Goal: Task Accomplishment & Management: Manage account settings

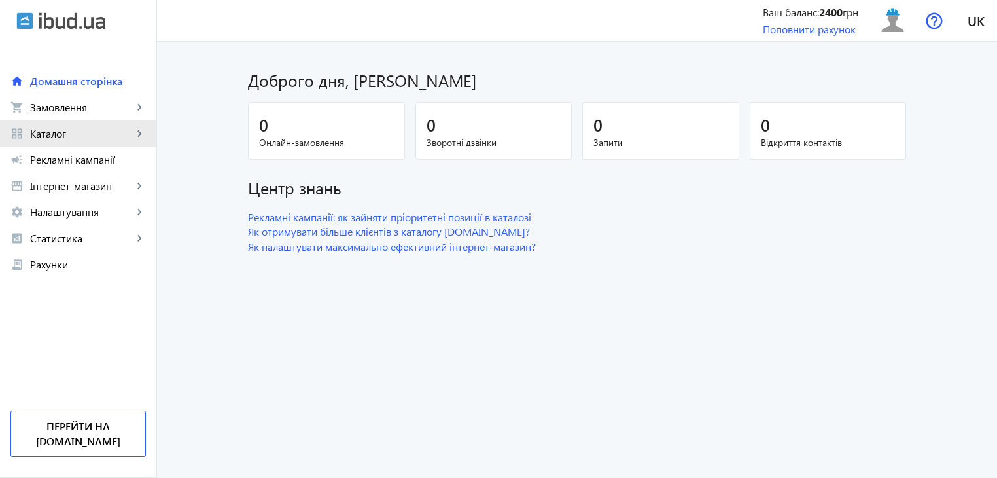
click at [59, 132] on span "Каталог" at bounding box center [81, 133] width 103 height 13
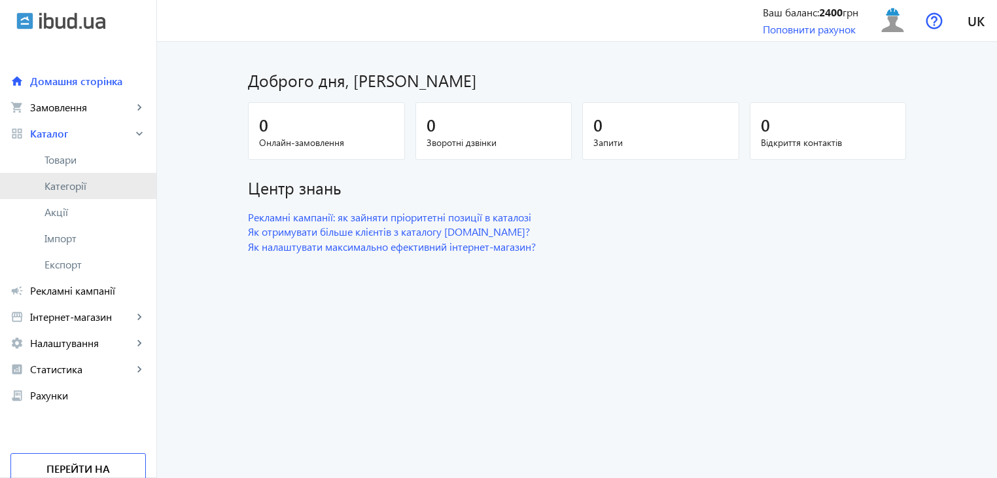
click at [78, 183] on span "Категорії" at bounding box center [94, 185] width 101 height 13
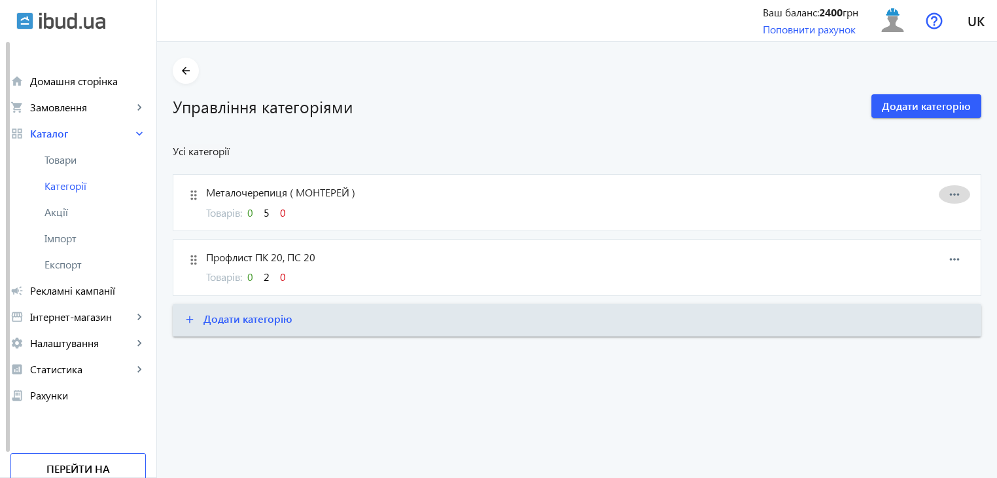
click at [951, 190] on mat-icon "more_horiz" at bounding box center [955, 194] width 20 height 20
click at [247, 186] on div at bounding box center [498, 239] width 997 height 478
click at [319, 186] on span "Металочерепиця ( МОНТЕРЕЙ )" at bounding box center [519, 192] width 627 height 14
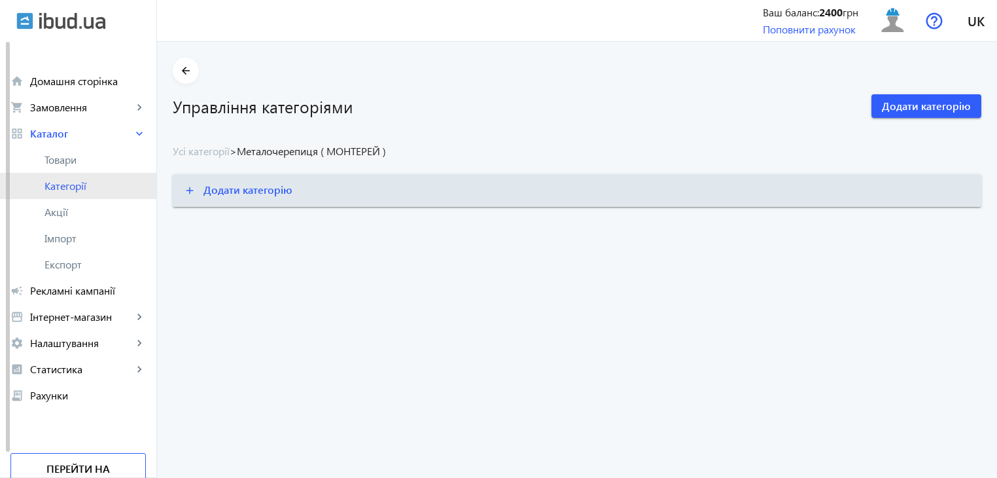
click at [73, 181] on span "Категорії" at bounding box center [94, 185] width 101 height 13
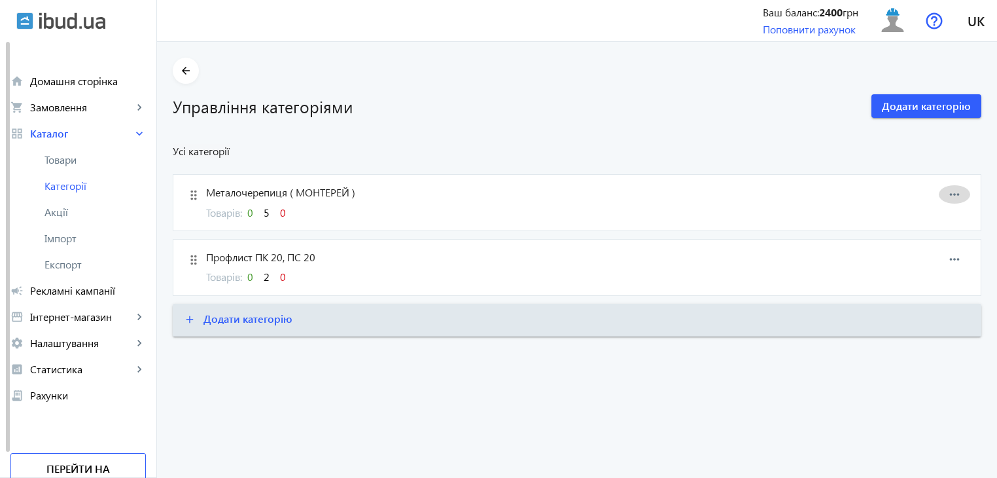
click at [952, 189] on mat-icon "more_horiz" at bounding box center [955, 194] width 20 height 20
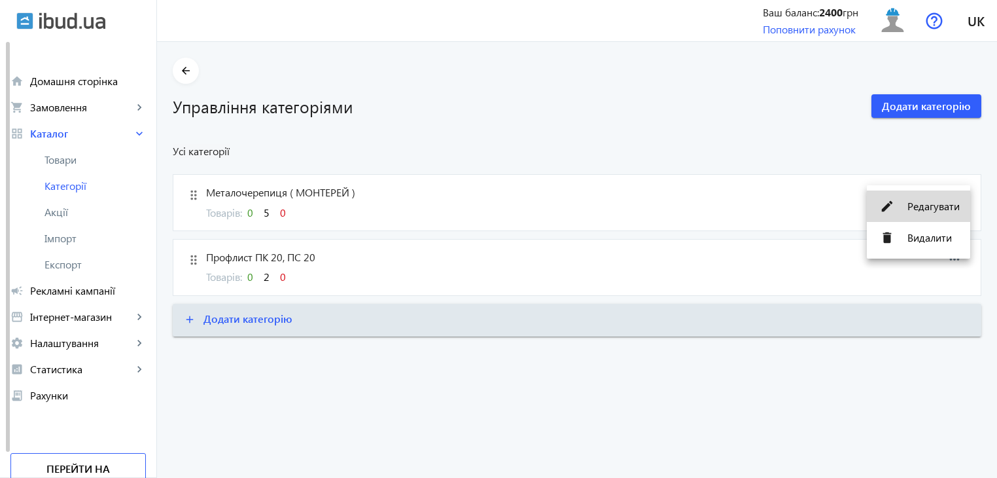
click at [942, 203] on span "Редагувати" at bounding box center [933, 206] width 52 height 10
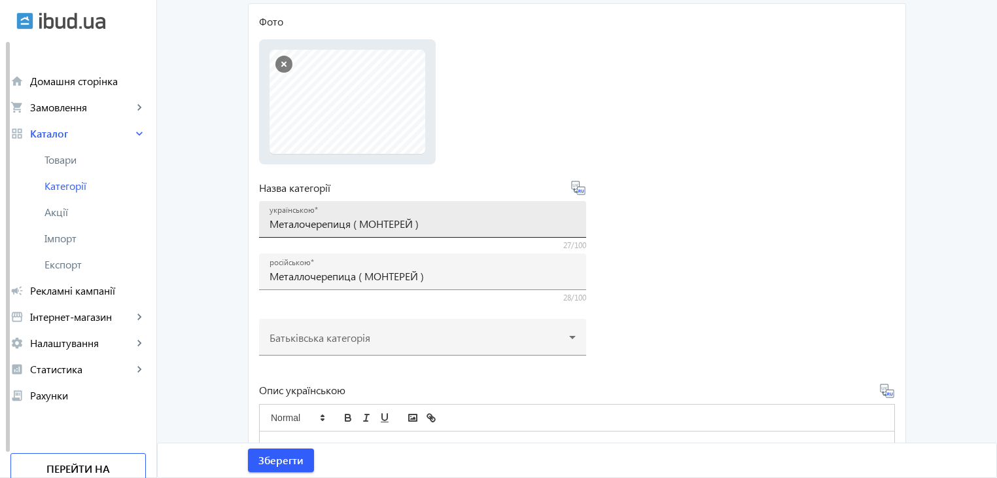
scroll to position [65, 0]
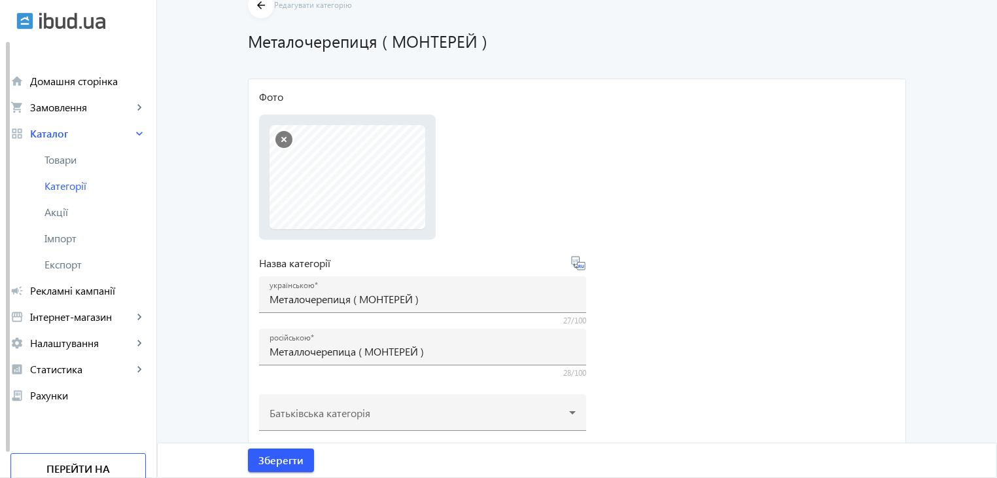
click at [279, 139] on button "button" at bounding box center [283, 139] width 17 height 17
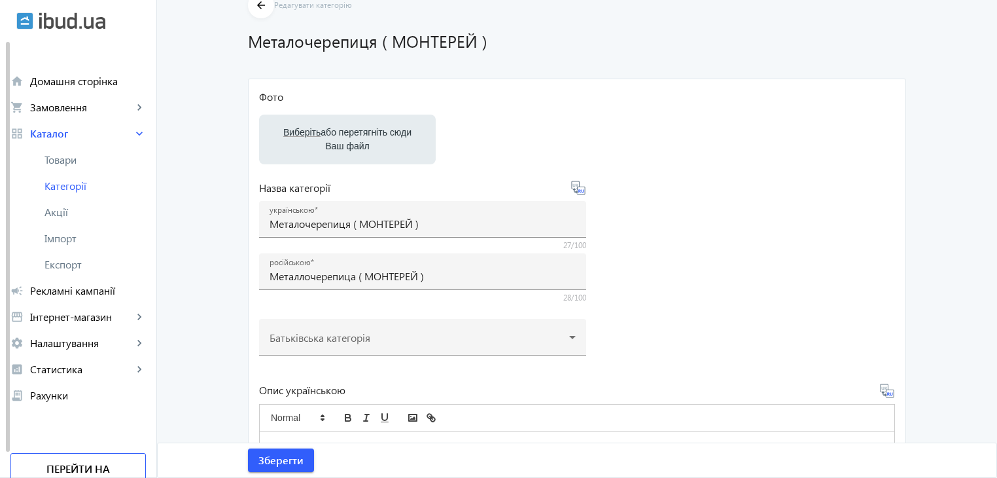
click at [374, 149] on label "Виберіть або перетягніть сюди Ваш файл" at bounding box center [348, 139] width 156 height 37
click at [374, 149] on input "Виберіть або перетягніть сюди Ваш файл" at bounding box center [348, 141] width 156 height 16
type input "C:\fakepath\5359738699006472770.jpg"
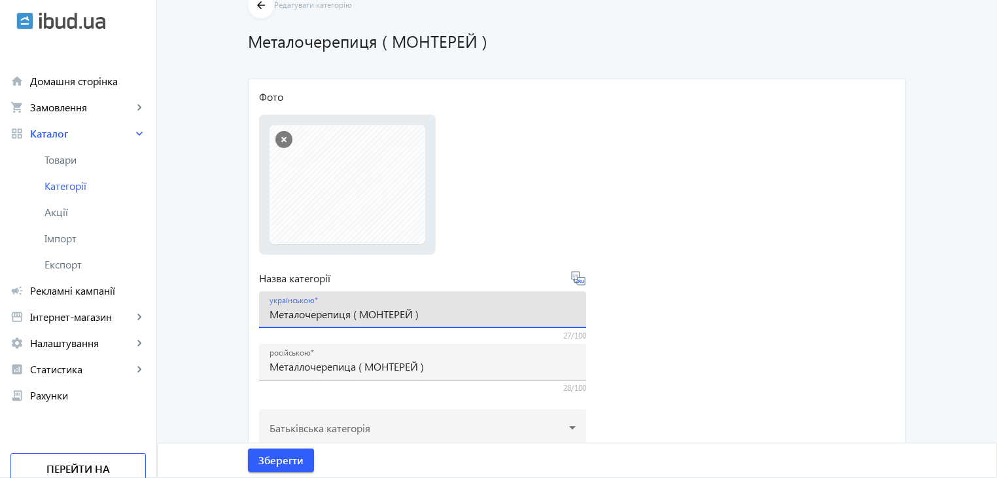
click at [433, 314] on input "Металочерепиця ( МОНТЕРЕЙ )" at bounding box center [423, 314] width 306 height 14
type input "М"
type input "G"
type input "Покрівельні матеріали"
click at [702, 340] on form "Фото Виберіть або перетягніть сюди Ваш файл 5359738699006472770.jpg 53597386990…" at bounding box center [577, 444] width 636 height 709
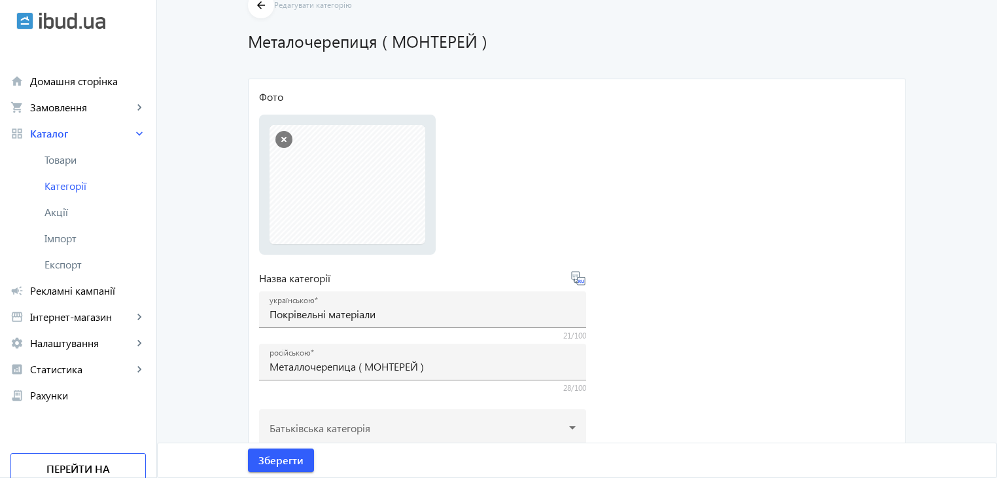
click at [576, 278] on icon at bounding box center [578, 278] width 16 height 16
type input "Кровельные материалы"
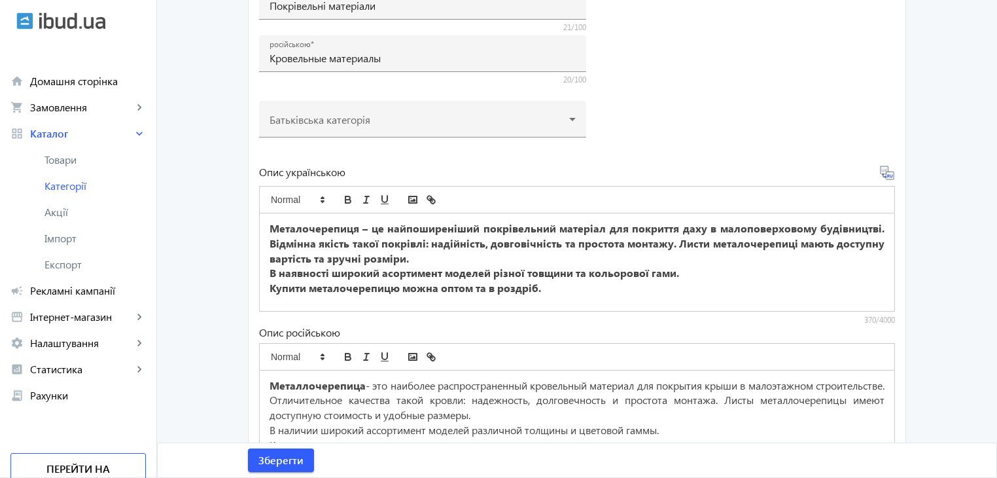
scroll to position [375, 0]
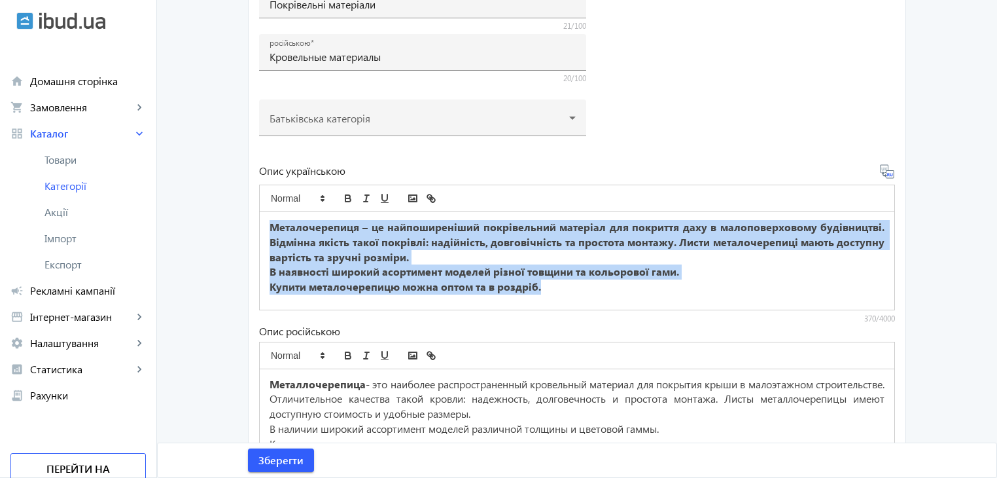
drag, startPoint x: 264, startPoint y: 226, endPoint x: 672, endPoint y: 326, distance: 420.5
click at [672, 326] on div "Опис українською Металочерепиця – це найпоширеніший покрівельний матеріал для п…" at bounding box center [577, 322] width 636 height 317
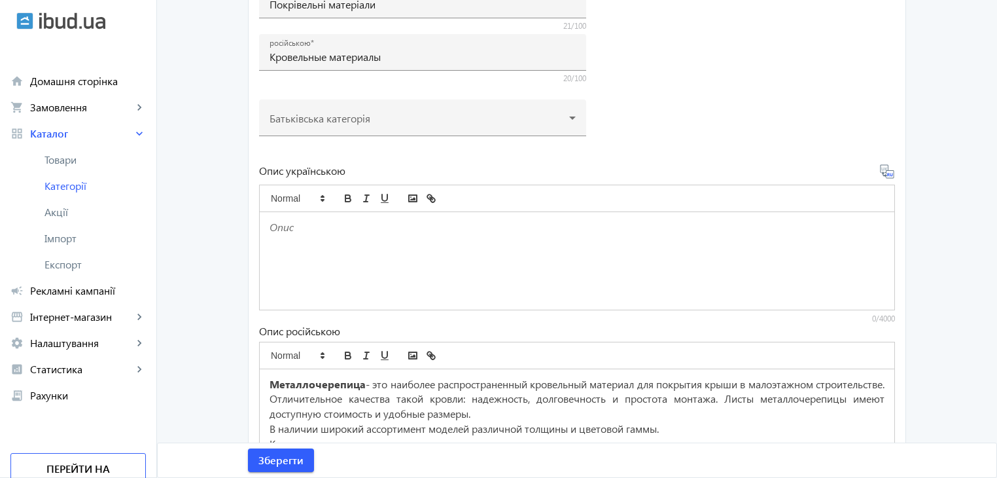
click at [885, 171] on icon at bounding box center [887, 172] width 16 height 16
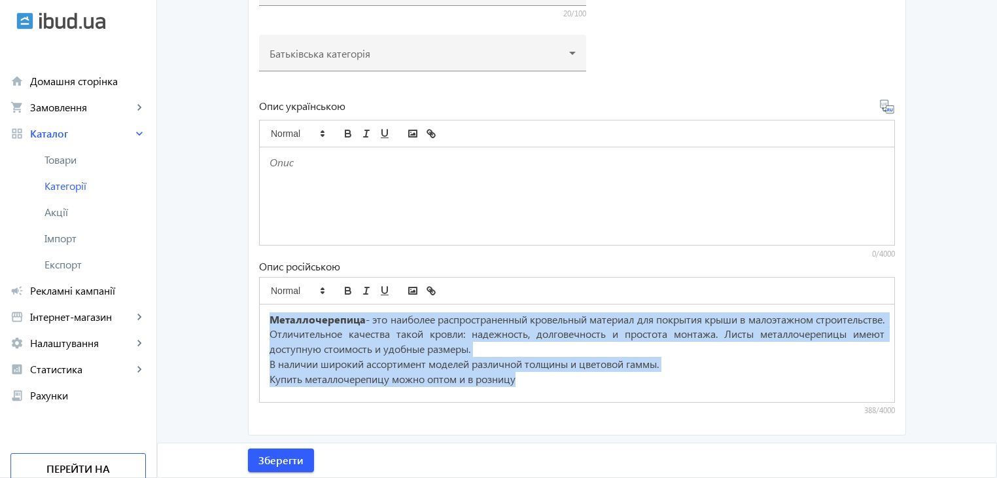
scroll to position [440, 0]
drag, startPoint x: 262, startPoint y: 377, endPoint x: 757, endPoint y: 444, distance: 499.0
click at [757, 423] on form "Фото Виберіть або перетягніть сюди Ваш файл 5359738699006472770.jpg 53597386990…" at bounding box center [577, 69] width 636 height 709
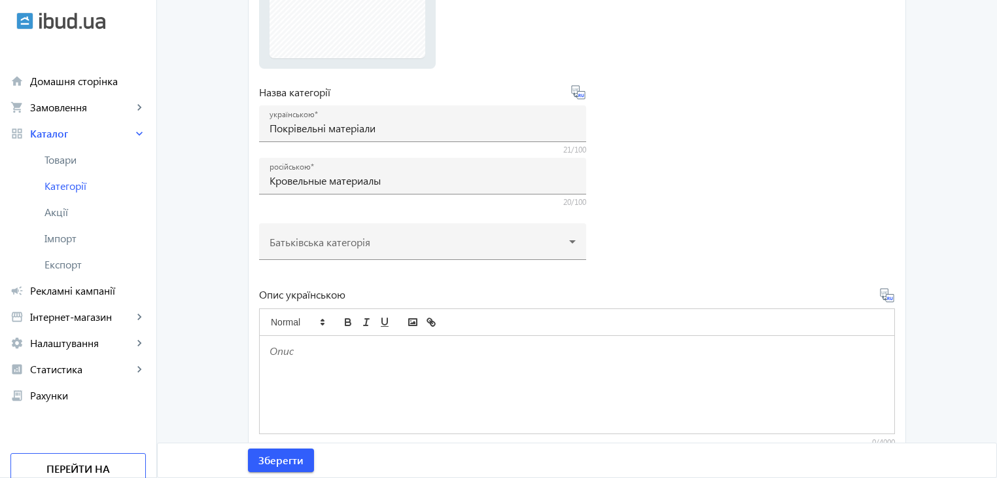
scroll to position [244, 0]
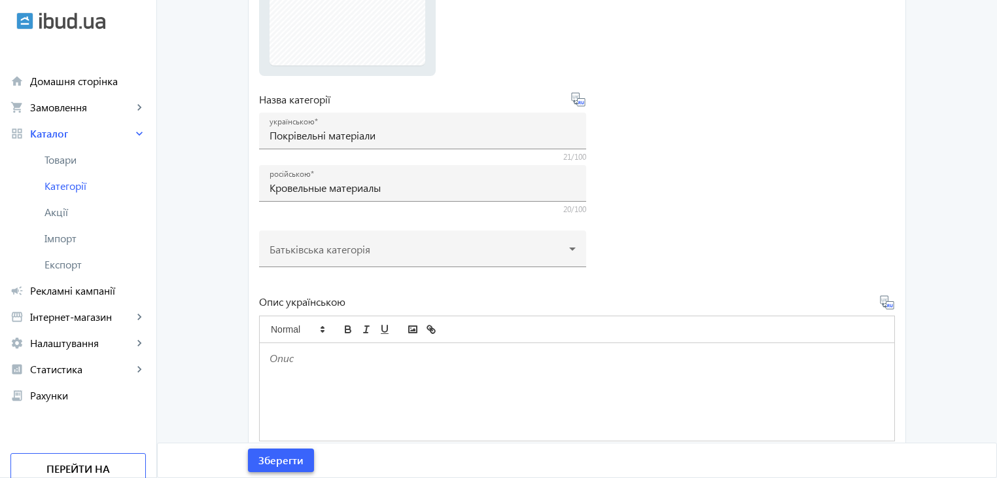
click at [283, 457] on span "Зберегти" at bounding box center [280, 460] width 45 height 14
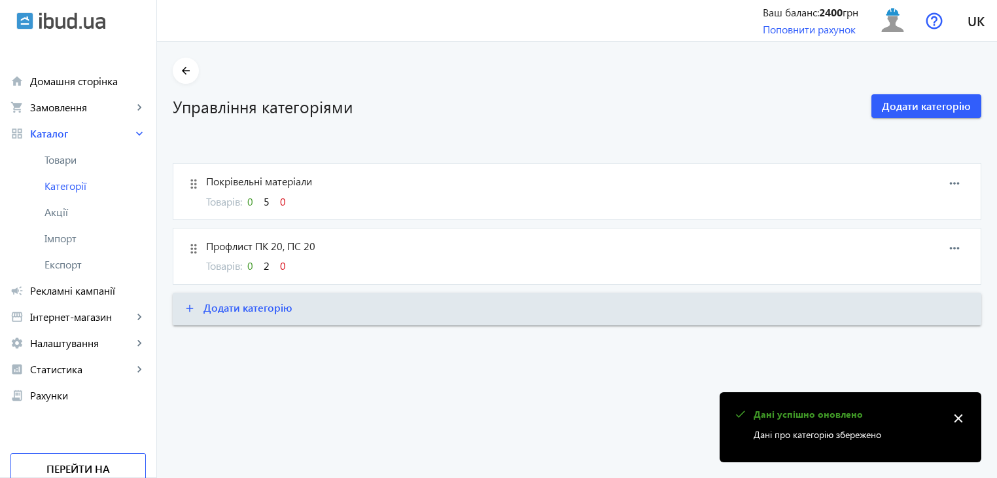
click at [270, 241] on span "Профлист ПК 20, ПС 20" at bounding box center [519, 246] width 627 height 14
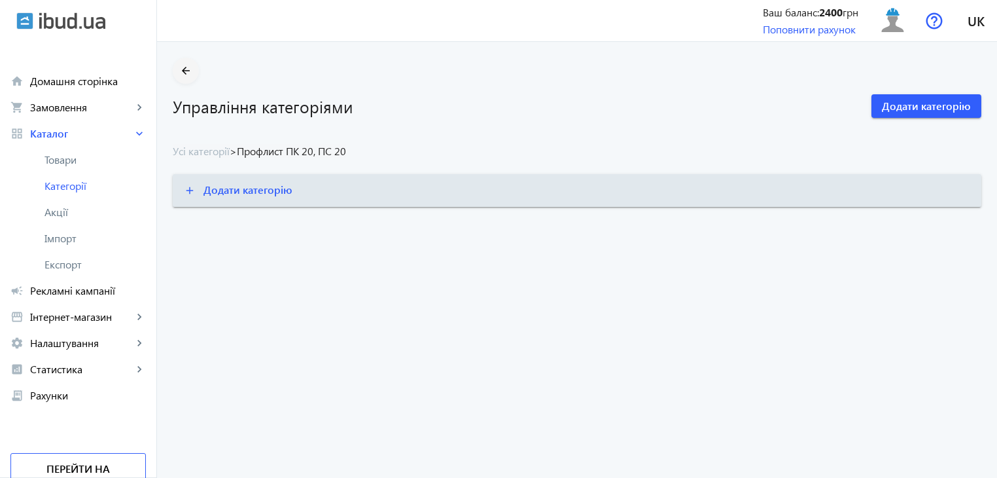
click at [178, 71] on mat-icon "arrow_back" at bounding box center [186, 71] width 16 height 16
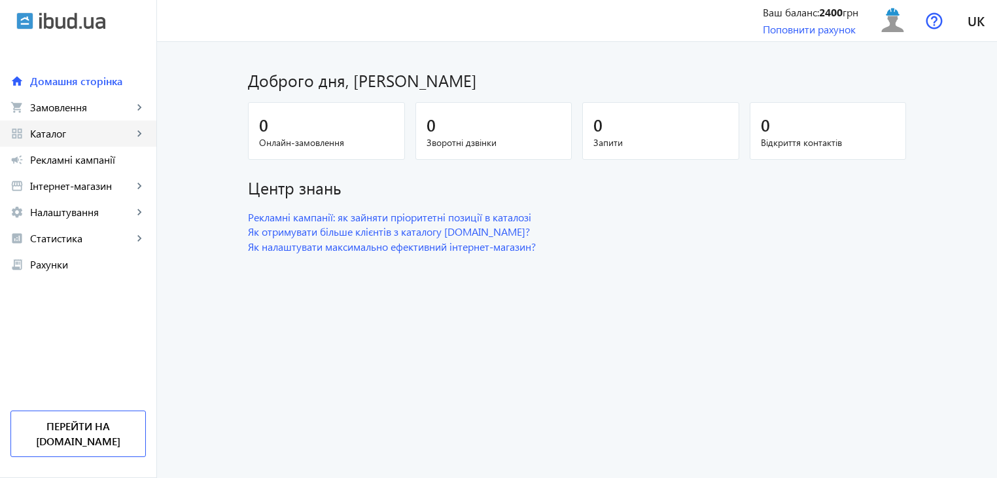
click at [58, 138] on span "Каталог" at bounding box center [81, 133] width 103 height 13
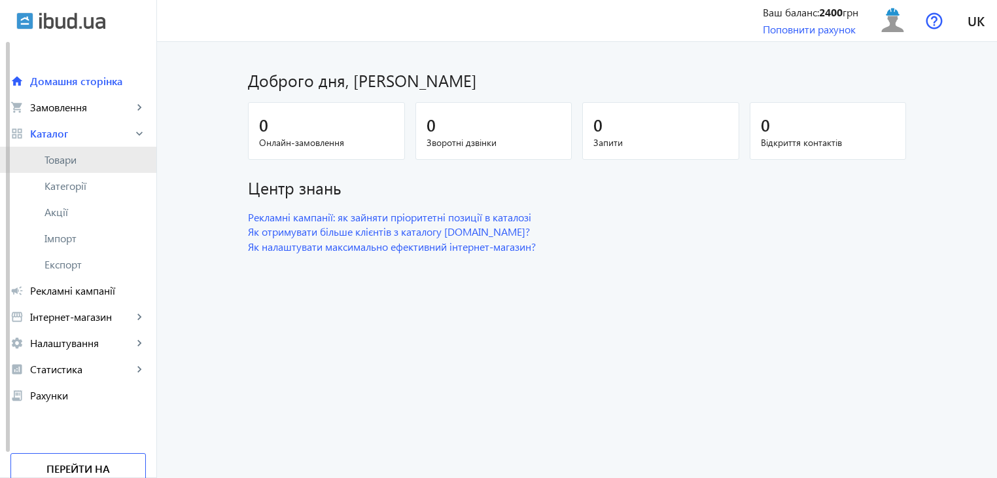
click at [86, 160] on span "Товари" at bounding box center [94, 159] width 101 height 13
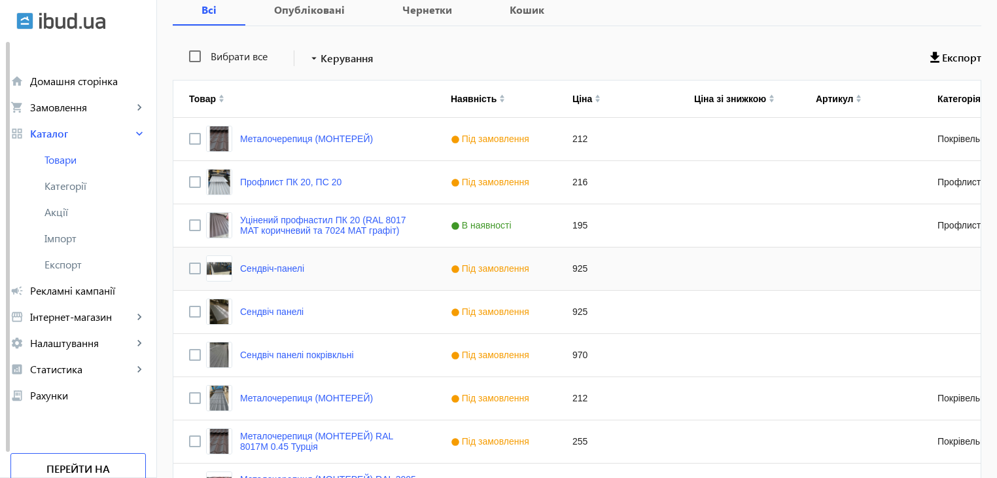
scroll to position [262, 0]
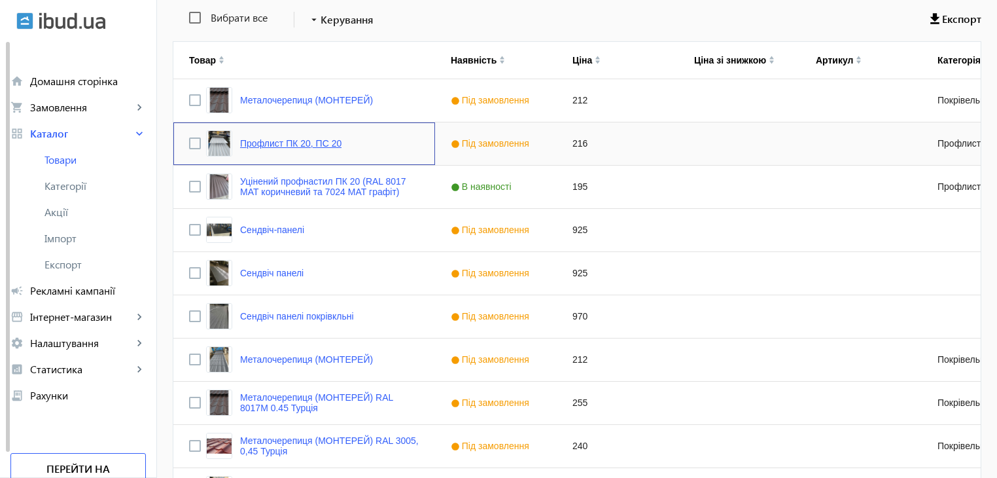
click at [314, 138] on link "Профлист ПК 20, ПС 20" at bounding box center [290, 143] width 101 height 10
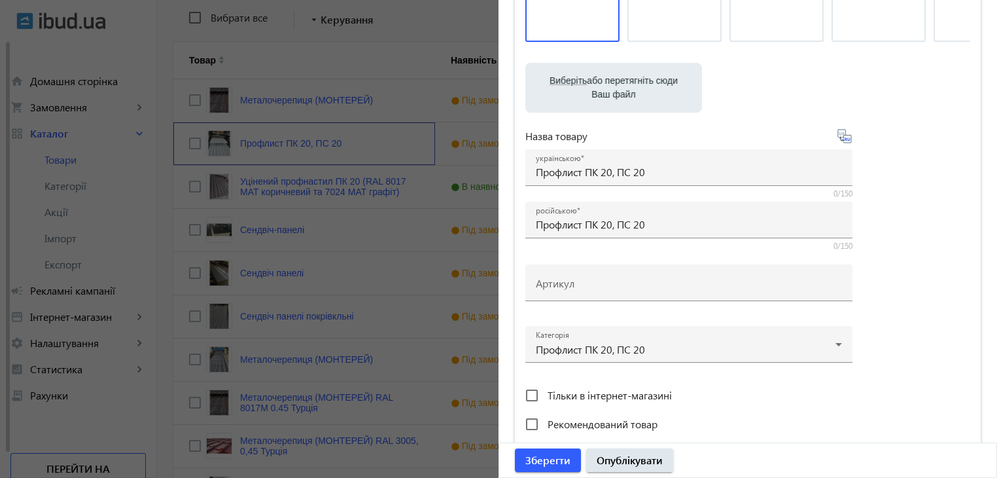
scroll to position [196, 0]
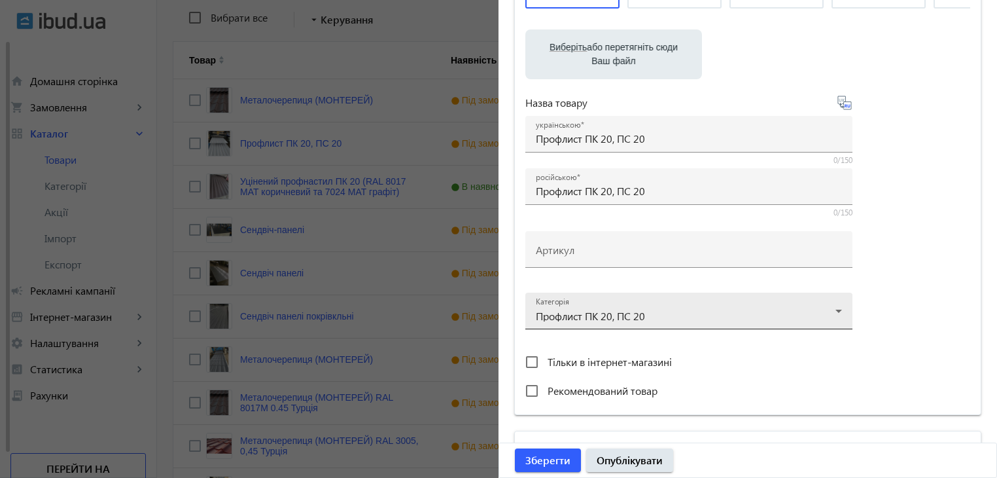
click at [815, 313] on div at bounding box center [689, 305] width 306 height 47
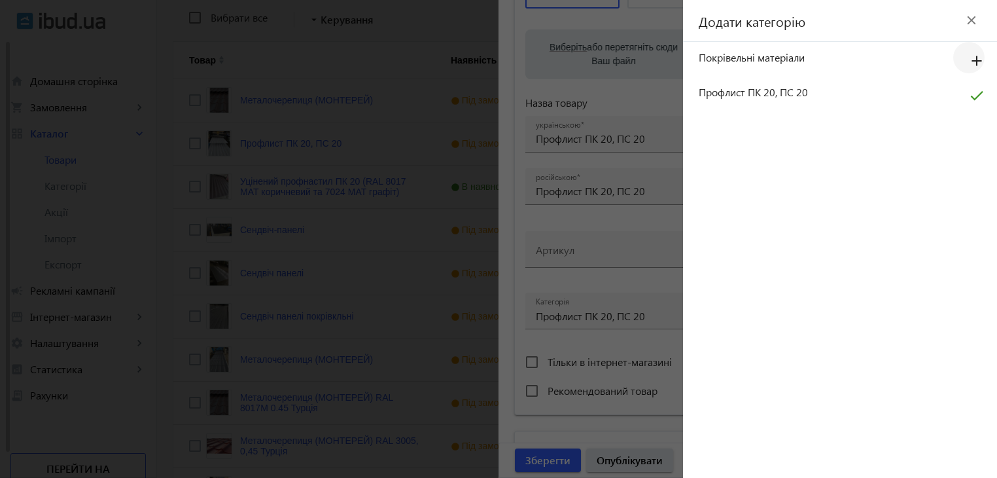
click at [975, 57] on mat-icon "add" at bounding box center [976, 62] width 31 height 24
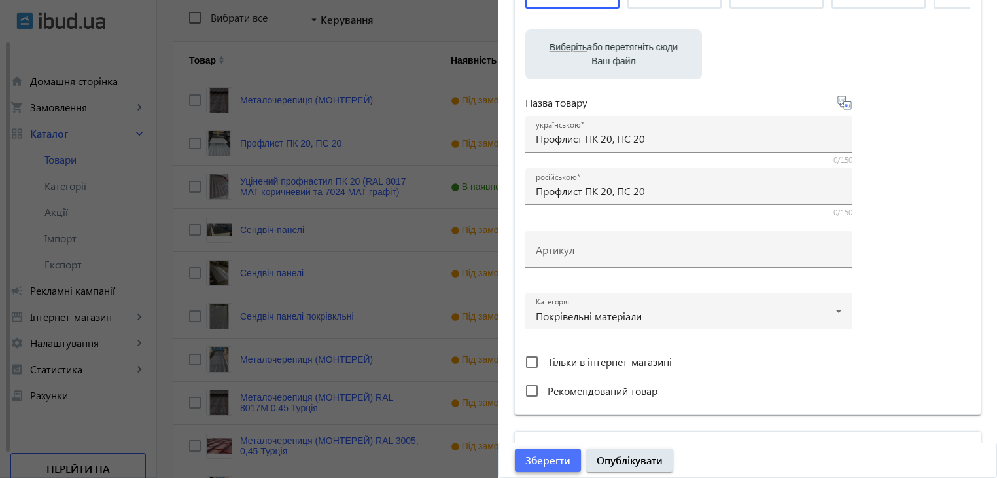
click at [548, 460] on span "Зберегти" at bounding box center [547, 460] width 45 height 14
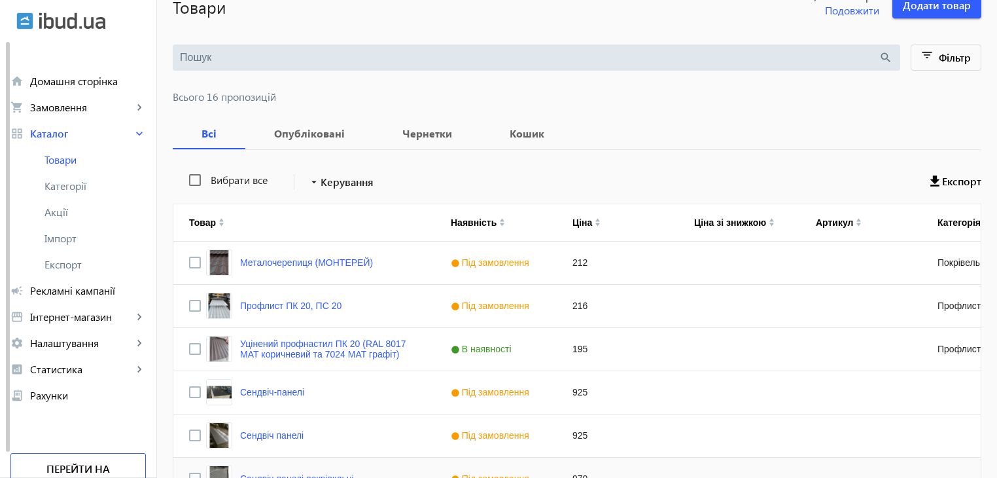
scroll to position [99, 0]
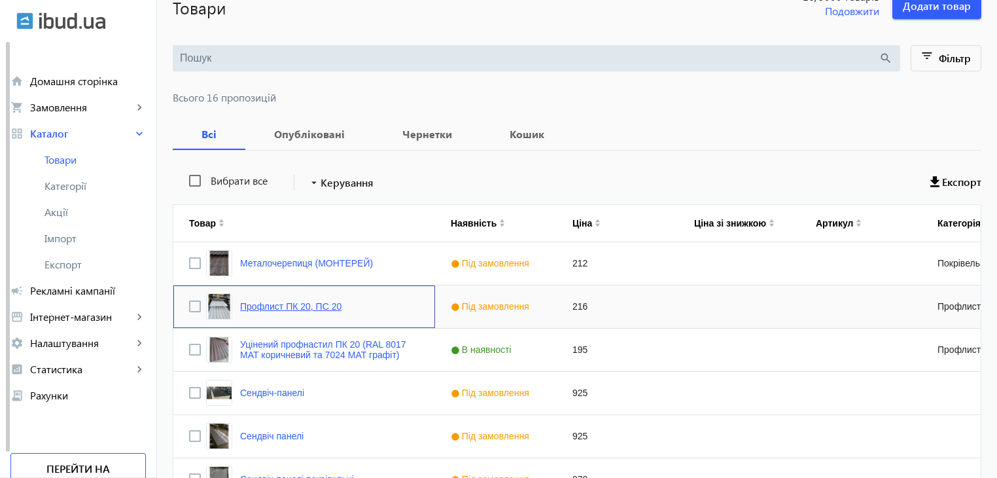
click at [290, 305] on link "Профлист ПК 20, ПС 20" at bounding box center [290, 306] width 101 height 10
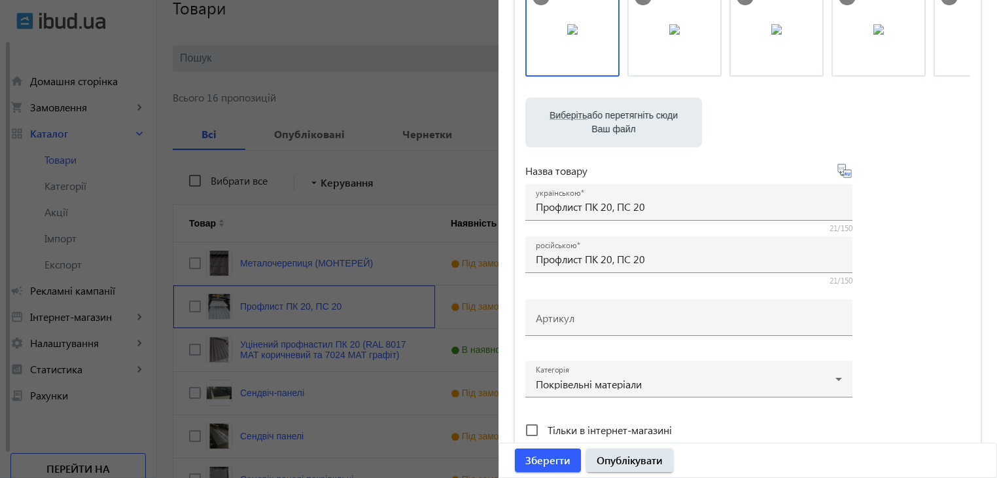
scroll to position [196, 0]
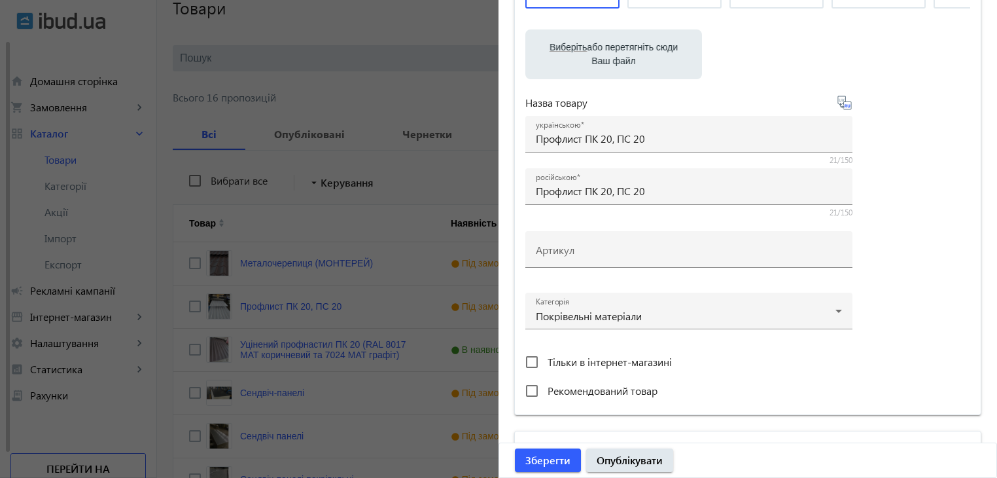
click at [387, 376] on div at bounding box center [498, 239] width 997 height 478
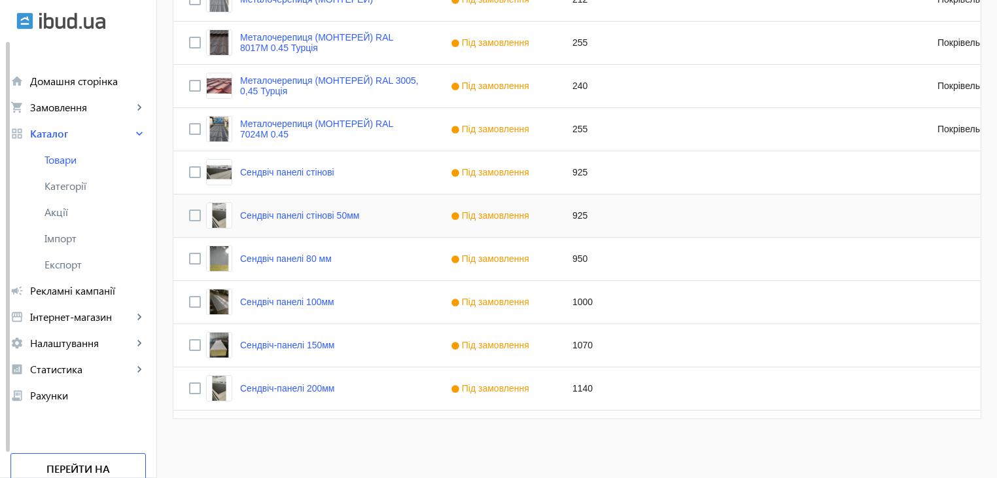
scroll to position [622, 0]
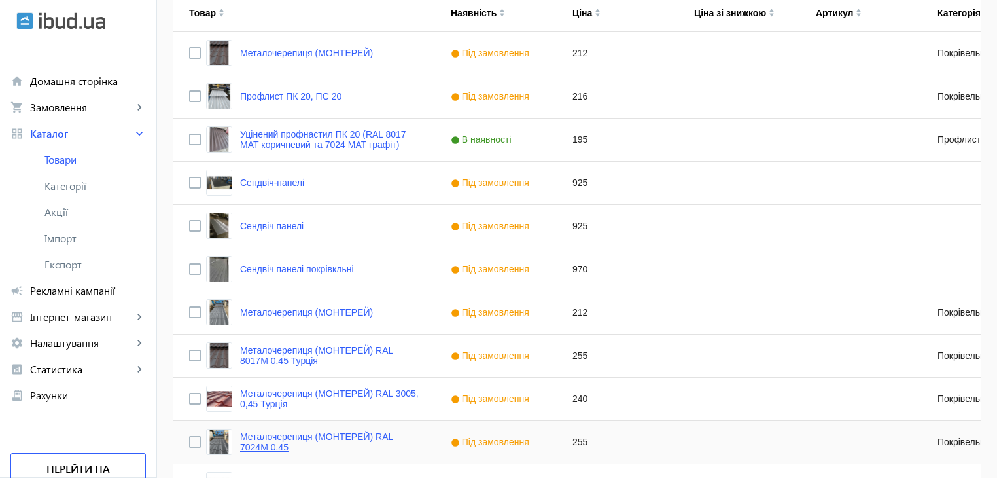
scroll to position [295, 0]
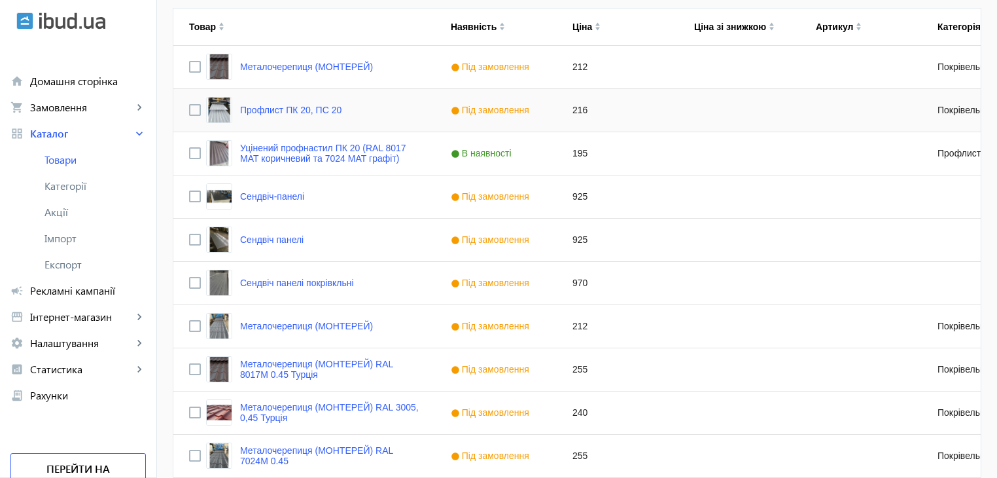
click at [285, 111] on link "Профлист ПК 20, ПС 20" at bounding box center [290, 110] width 101 height 10
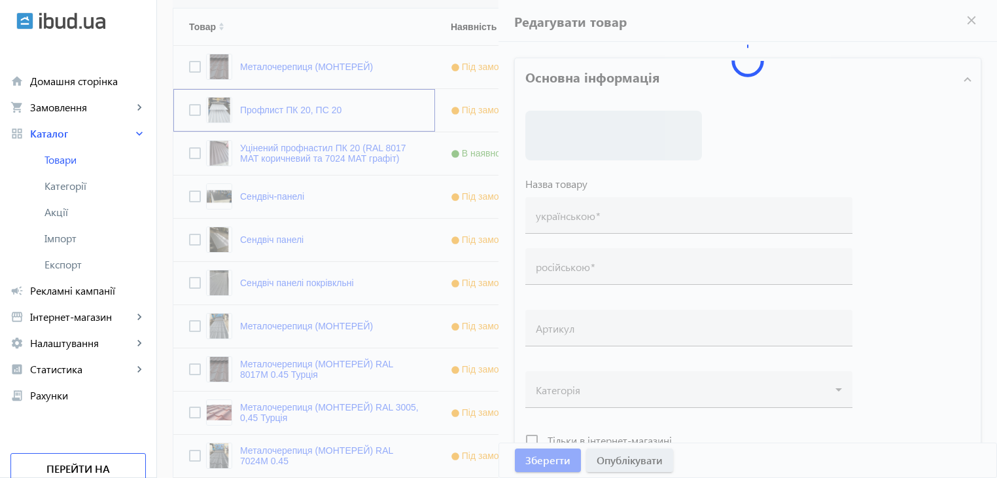
type input "Профлист ПК 20, ПС 20"
type input "216"
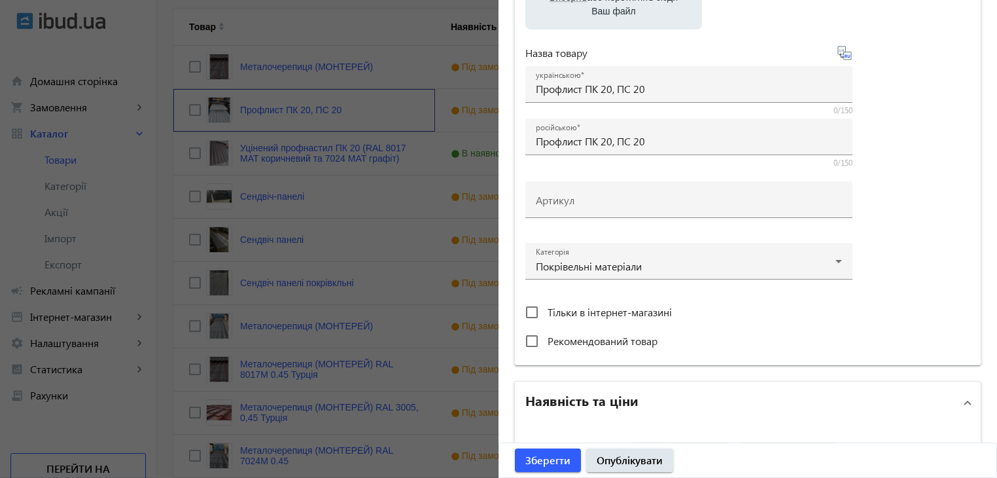
scroll to position [262, 0]
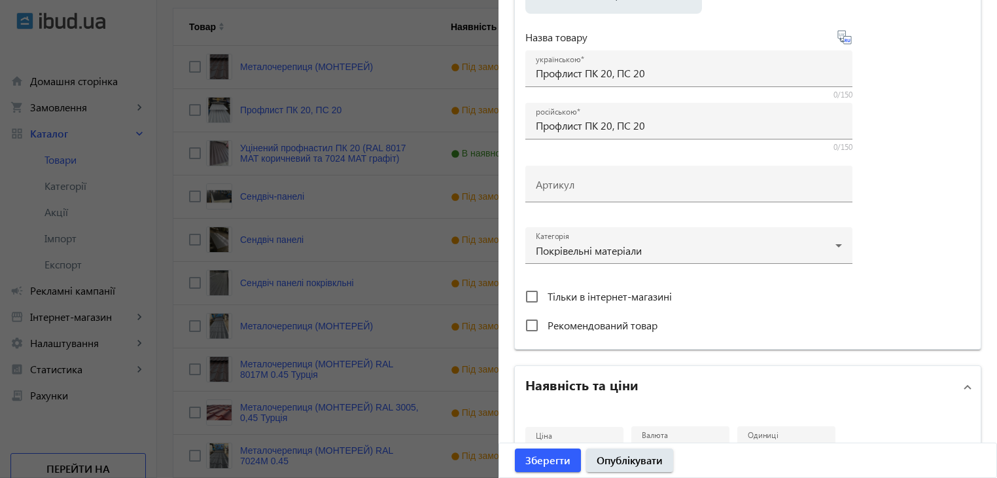
click at [442, 274] on div at bounding box center [498, 239] width 997 height 478
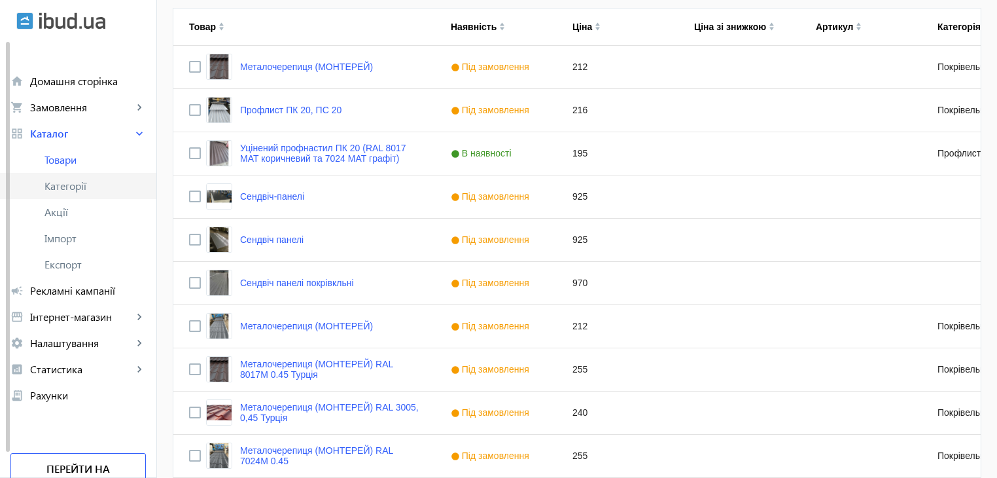
click at [67, 186] on span "Категорії" at bounding box center [94, 185] width 101 height 13
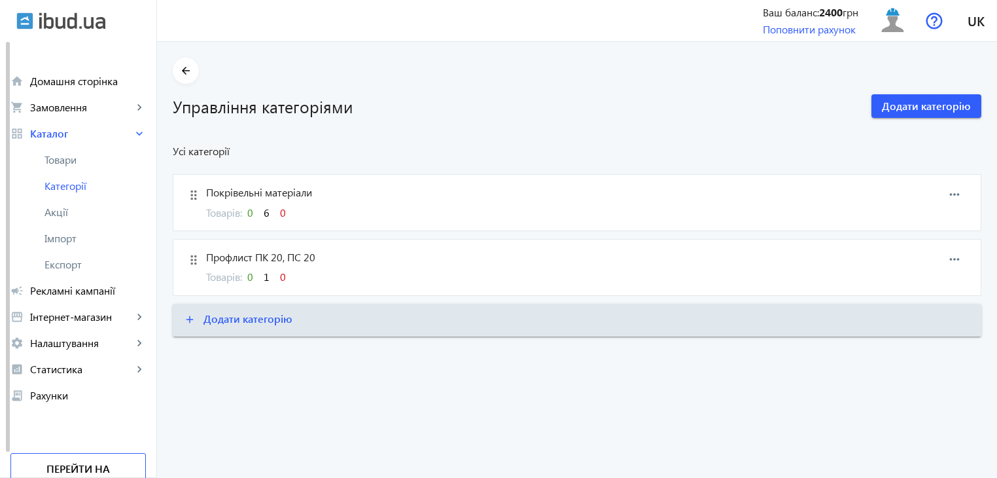
click at [264, 275] on span "1" at bounding box center [267, 277] width 6 height 14
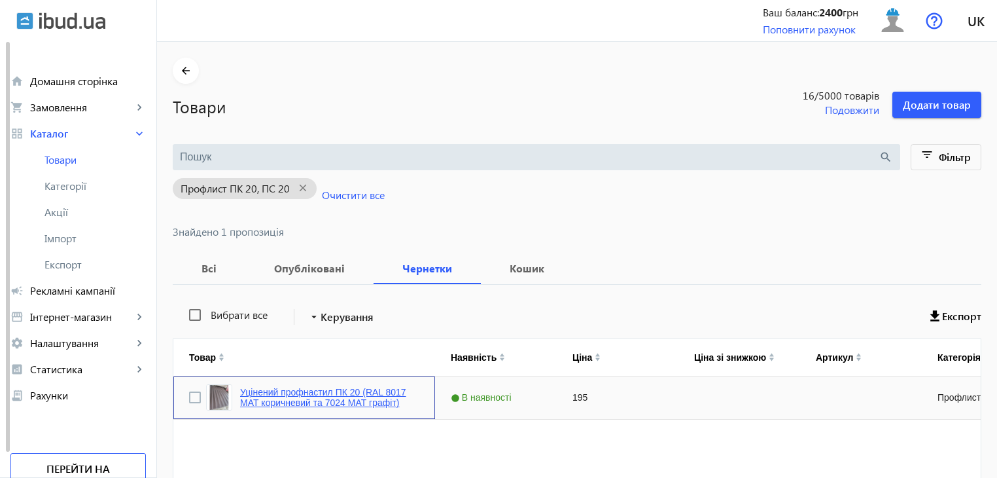
click at [260, 397] on link "Уцінений профнастил ПК 20 (RAL 8017 МАТ коричневий та 7024 МАТ графіт)" at bounding box center [329, 397] width 179 height 21
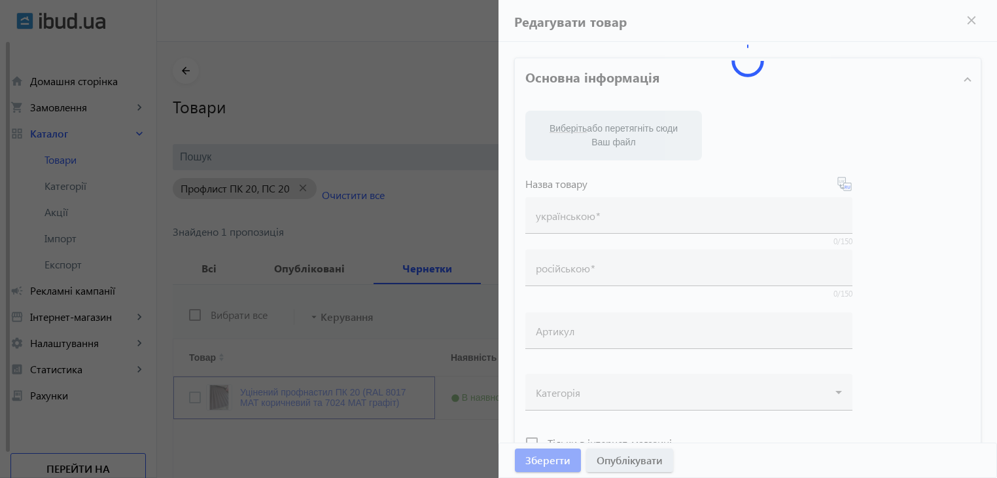
type input "Уцінений профнастил ПК 20 (RAL 8017 МАТ коричневий та 7024 МАТ графіт)"
type input "Уциненний профнастил ПК 20 (RAL 8017 МАТ коричневый и 7024 МАТ графит)"
type input "195"
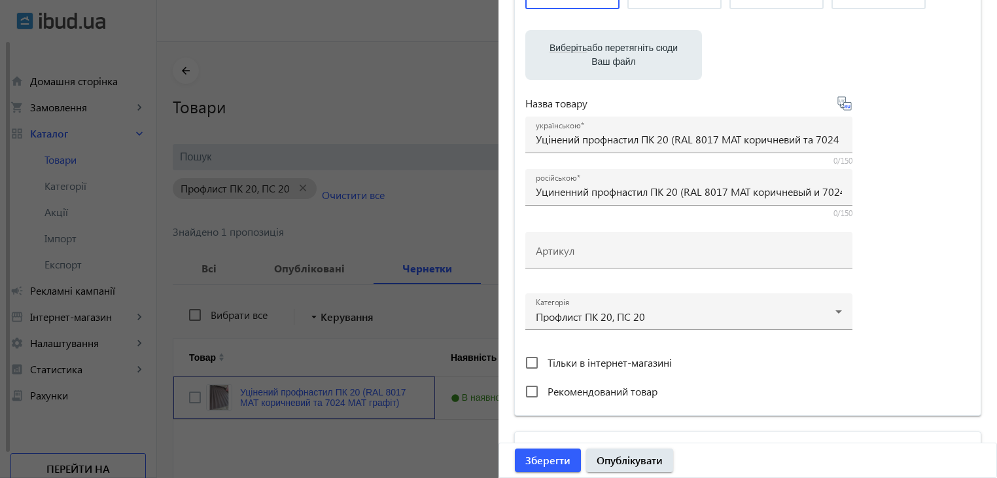
scroll to position [196, 0]
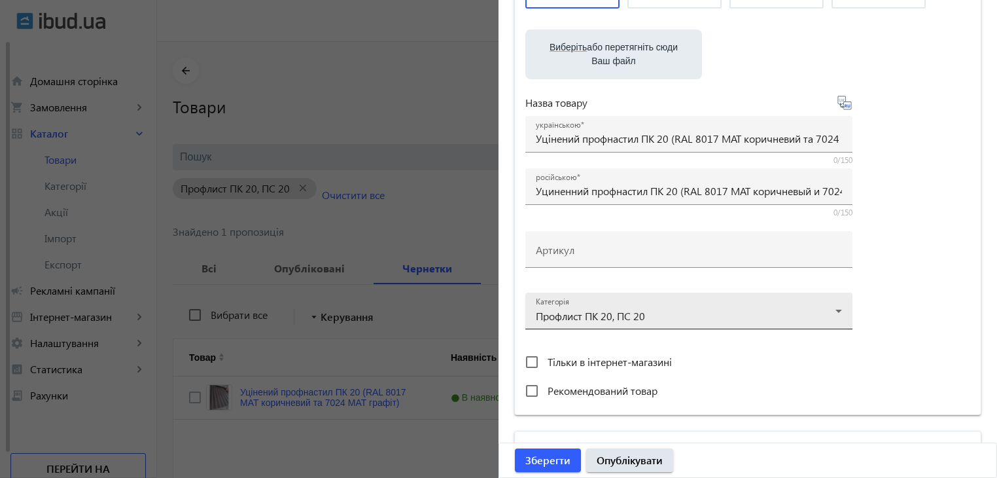
click at [811, 312] on div at bounding box center [689, 305] width 306 height 47
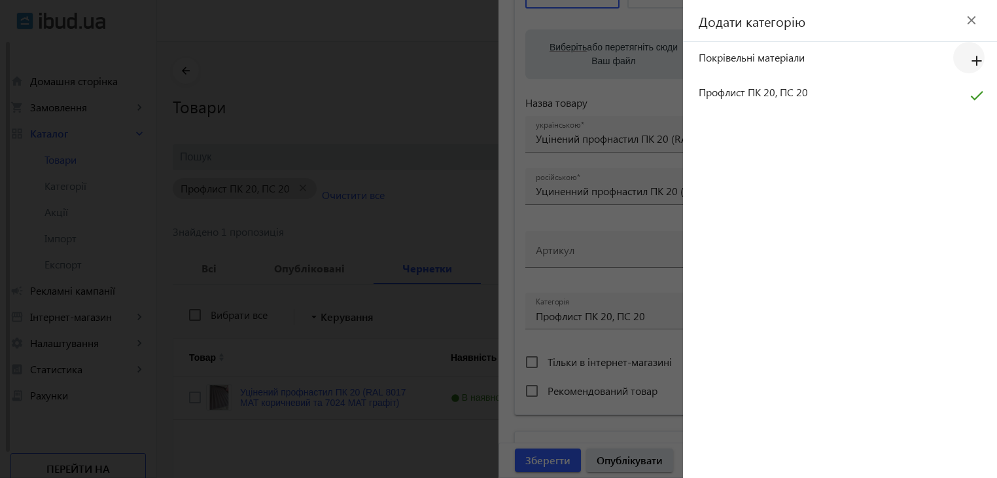
click at [977, 61] on mat-icon "add" at bounding box center [976, 62] width 31 height 24
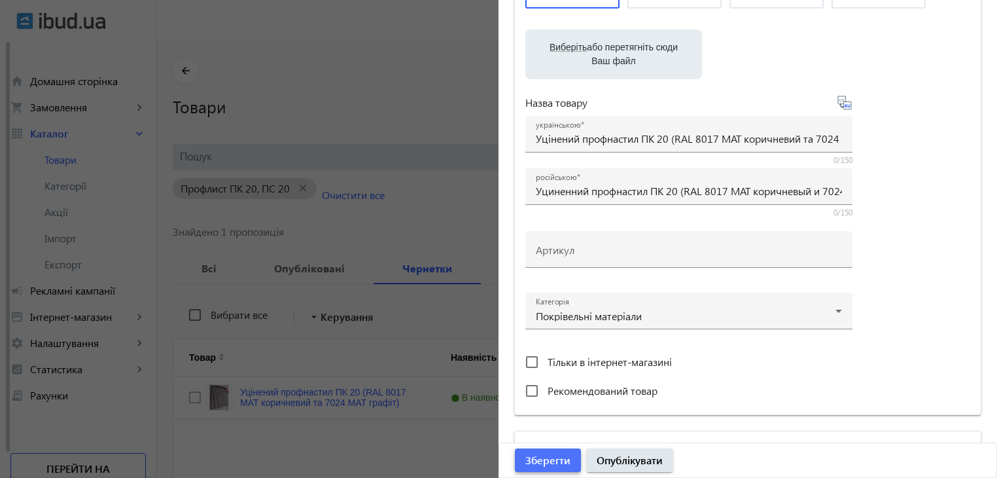
click at [549, 461] on span "Зберегти" at bounding box center [547, 460] width 45 height 14
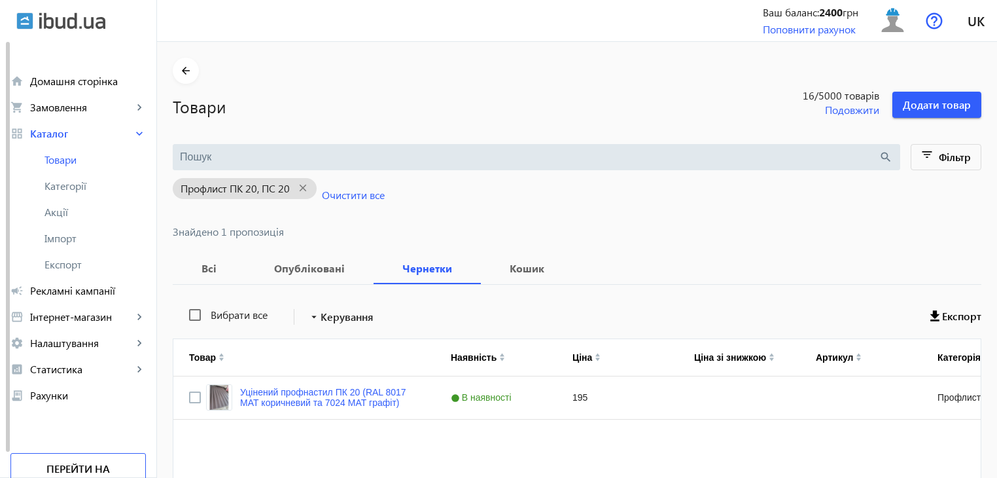
scroll to position [0, 0]
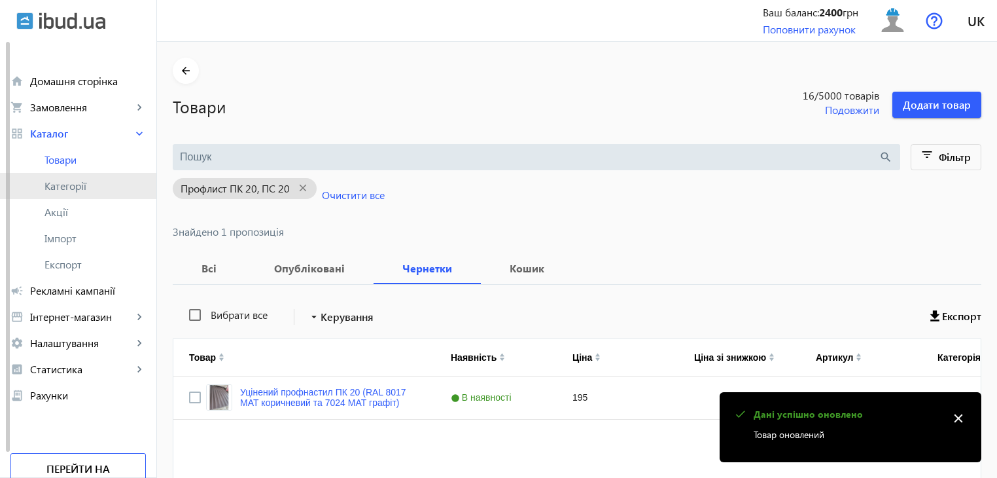
click at [65, 185] on span "Категорії" at bounding box center [94, 185] width 101 height 13
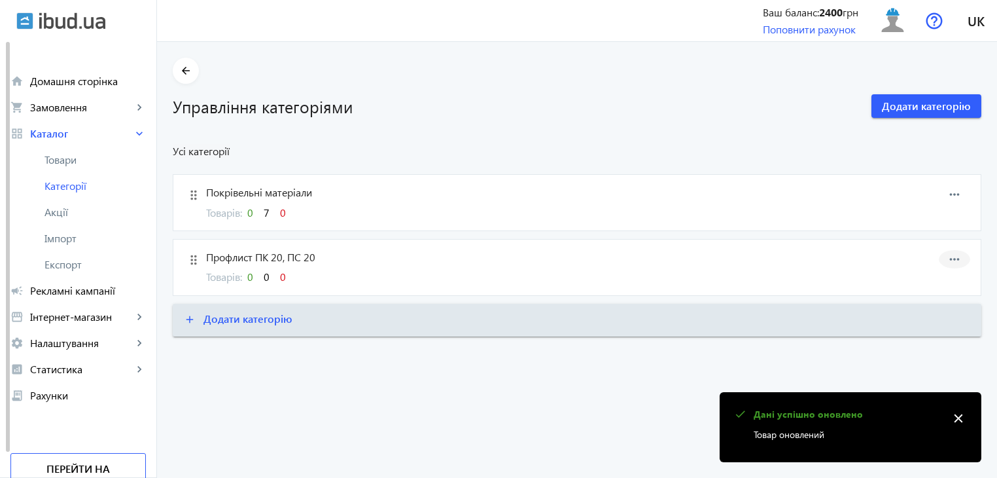
click at [953, 254] on mat-icon "more_horiz" at bounding box center [955, 259] width 20 height 20
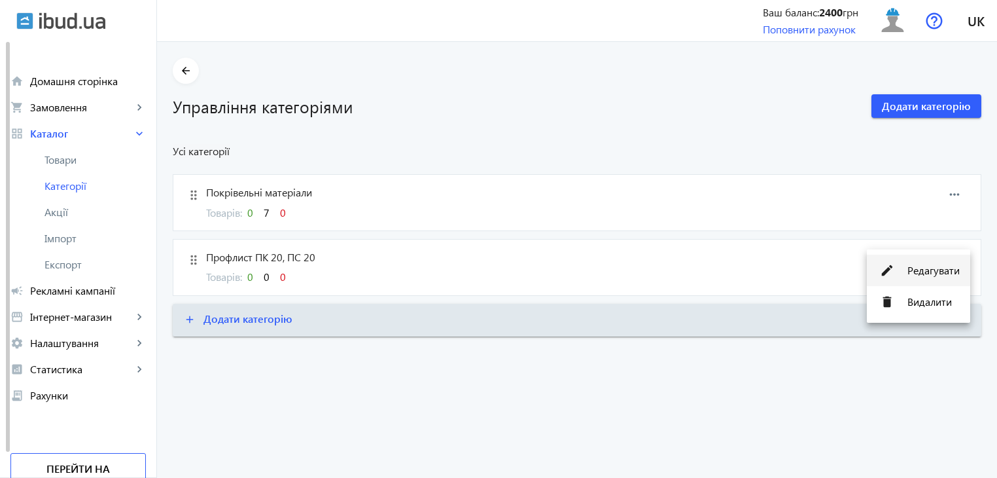
click at [915, 270] on span "Редагувати" at bounding box center [933, 270] width 52 height 10
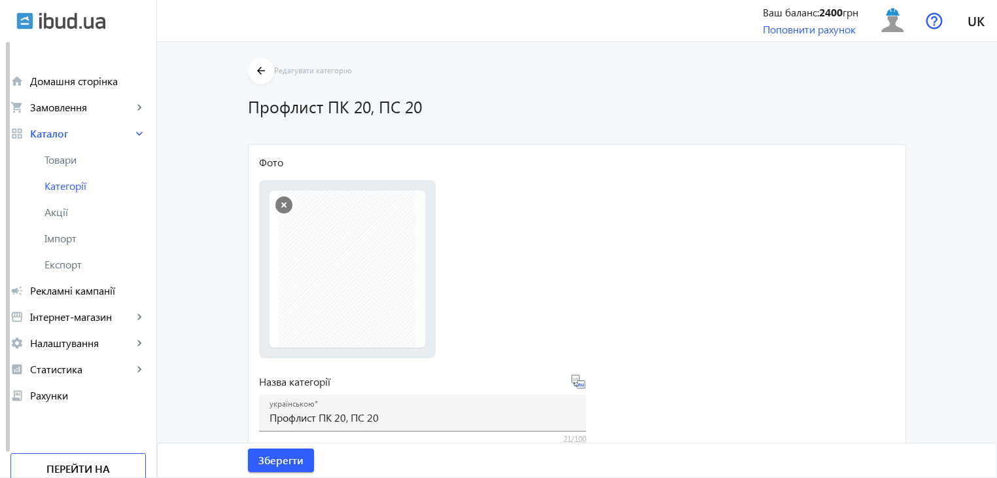
click at [282, 205] on button "button" at bounding box center [283, 204] width 17 height 17
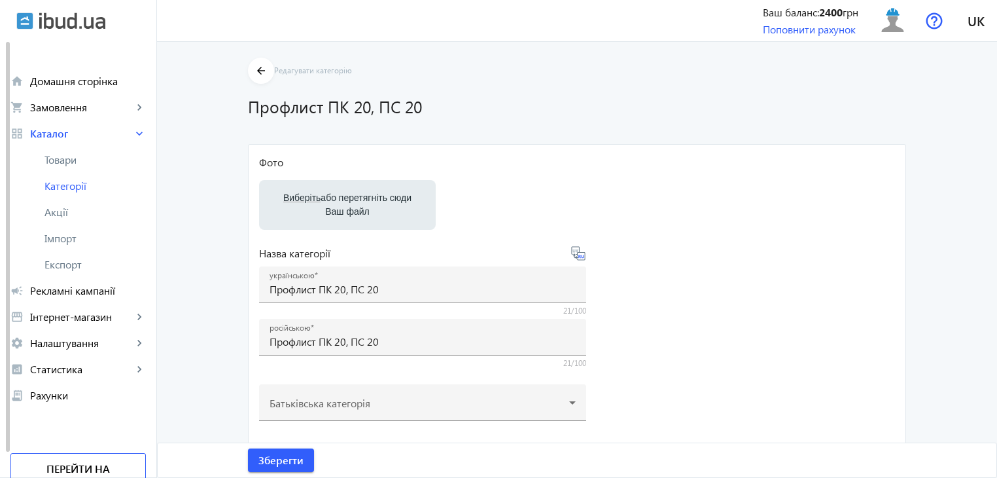
click at [332, 202] on label "Виберіть або перетягніть сюди Ваш файл" at bounding box center [348, 204] width 156 height 37
click at [332, 202] on input "Виберіть або перетягніть сюди Ваш файл" at bounding box center [348, 206] width 156 height 16
type input "C:\fakepath\5359738699006472702.jpg"
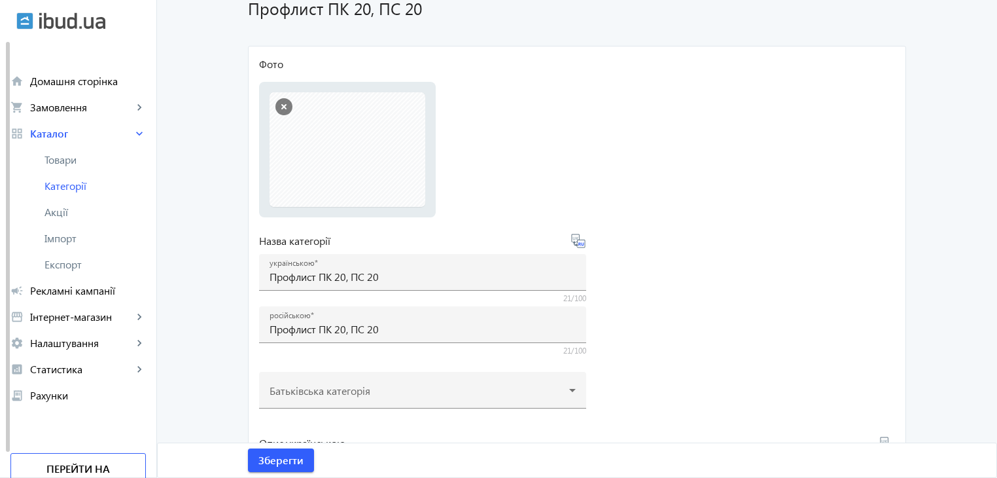
scroll to position [131, 0]
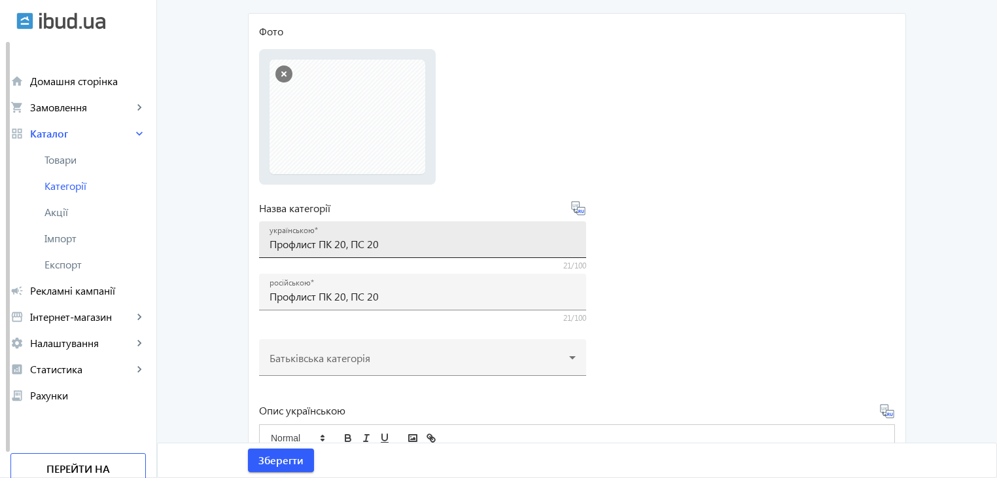
click at [391, 244] on input "Профлист ПК 20, ПС 20" at bounding box center [423, 244] width 306 height 14
drag, startPoint x: 394, startPoint y: 245, endPoint x: 238, endPoint y: 262, distance: 156.7
click at [238, 262] on div "arrow_back Редагувати категорію Профлист ПК 20, ПС 20 Фото Виберіть або перетяг…" at bounding box center [577, 333] width 690 height 813
type input "Сендвіч панелі"
click at [578, 210] on icon at bounding box center [579, 211] width 3 height 3
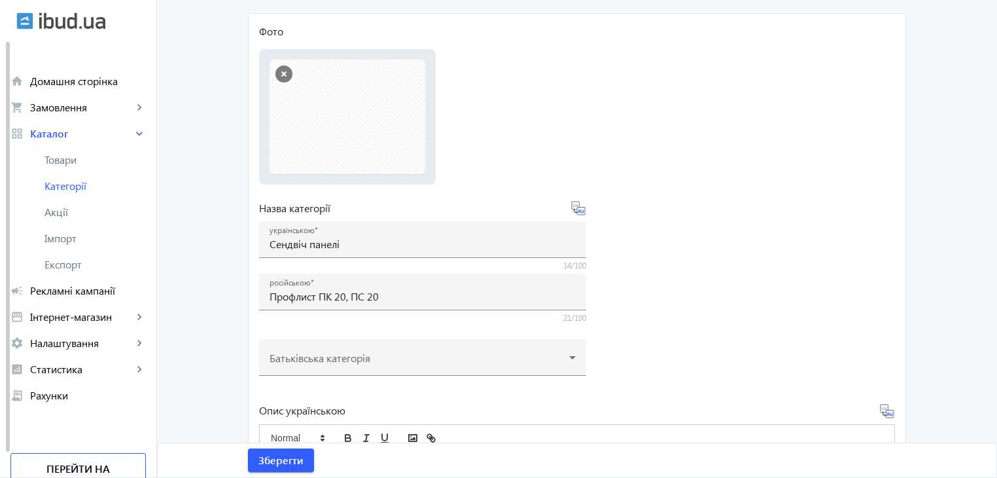
type input "Сэндвич панели"
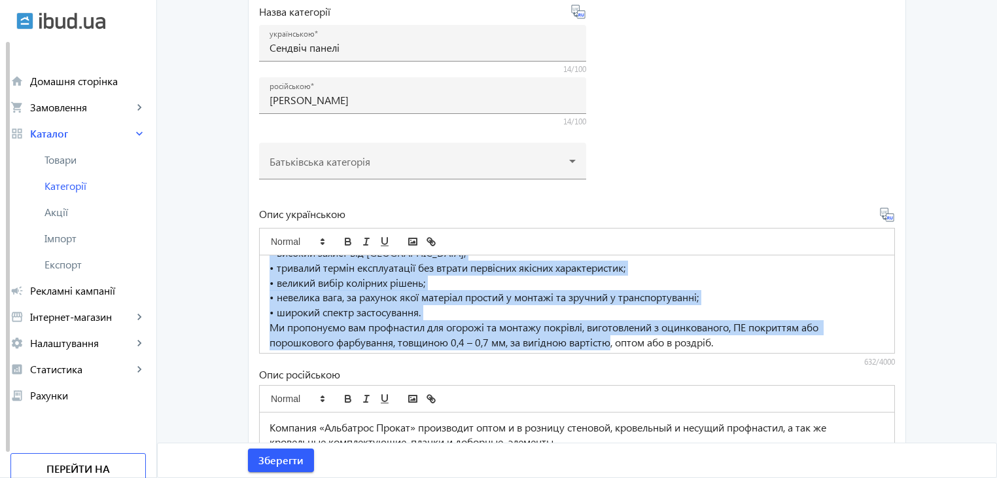
scroll to position [66, 0]
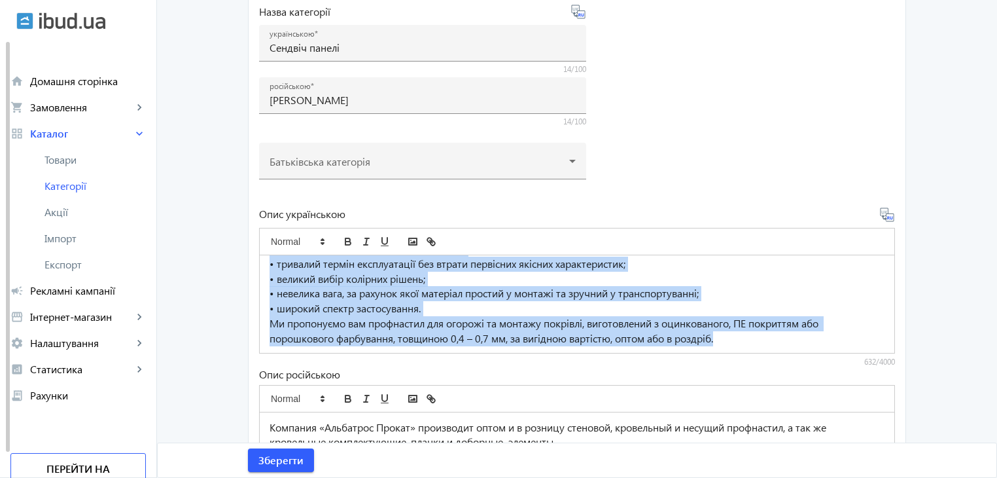
drag, startPoint x: 262, startPoint y: 268, endPoint x: 811, endPoint y: 370, distance: 558.3
click at [811, 370] on div "Опис українською Компанія «Альбатрос Прокат» виробляє оптом і в роздріб стінови…" at bounding box center [577, 365] width 636 height 317
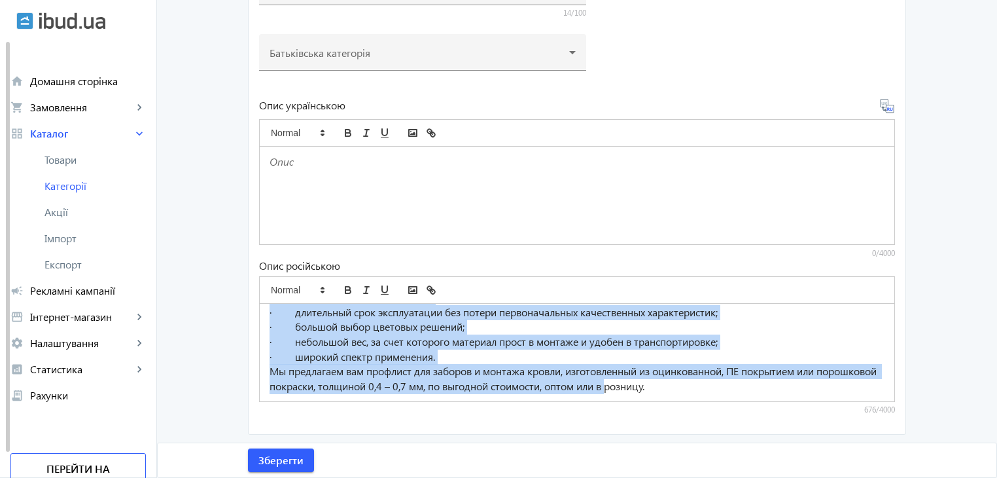
drag, startPoint x: 259, startPoint y: 319, endPoint x: 676, endPoint y: 461, distance: 440.3
click at [676, 423] on form "Фото Виберіть або перетягніть сюди Ваш файл 5359738699006472702.jpg 53597386990…" at bounding box center [577, 71] width 636 height 704
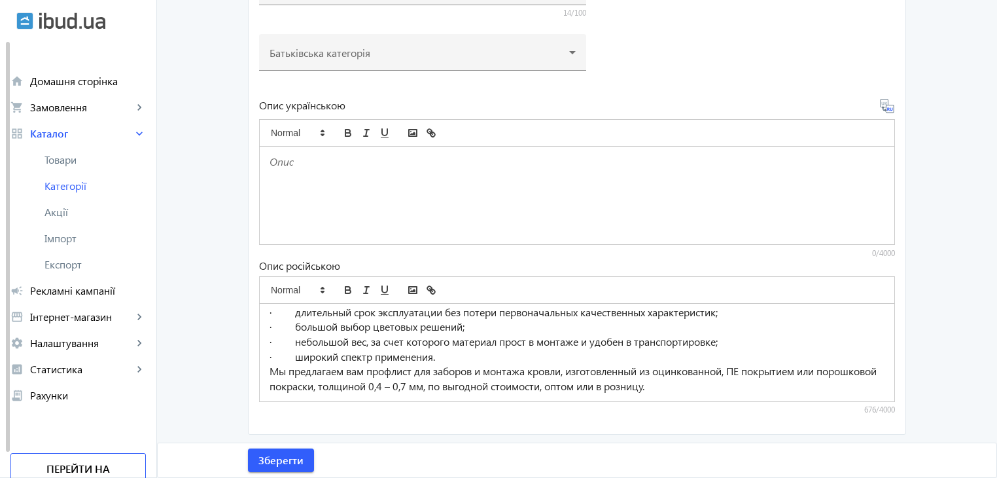
drag, startPoint x: 684, startPoint y: 461, endPoint x: 732, endPoint y: 456, distance: 48.0
click at [730, 461] on div "Зберегти" at bounding box center [577, 460] width 690 height 34
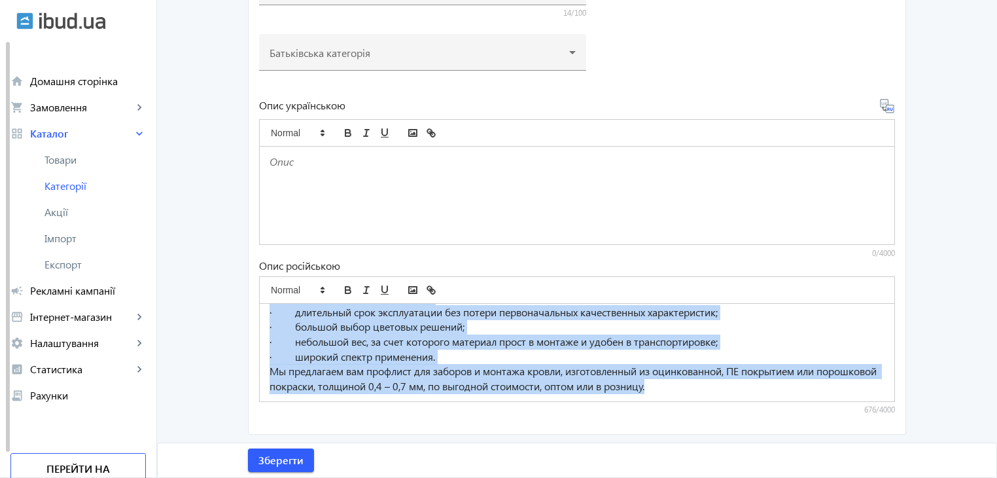
drag, startPoint x: 262, startPoint y: 317, endPoint x: 872, endPoint y: 472, distance: 629.8
click at [872, 423] on form "Фото Виберіть або перетягніть сюди Ваш файл 5359738699006472702.jpg 53597386990…" at bounding box center [577, 71] width 636 height 704
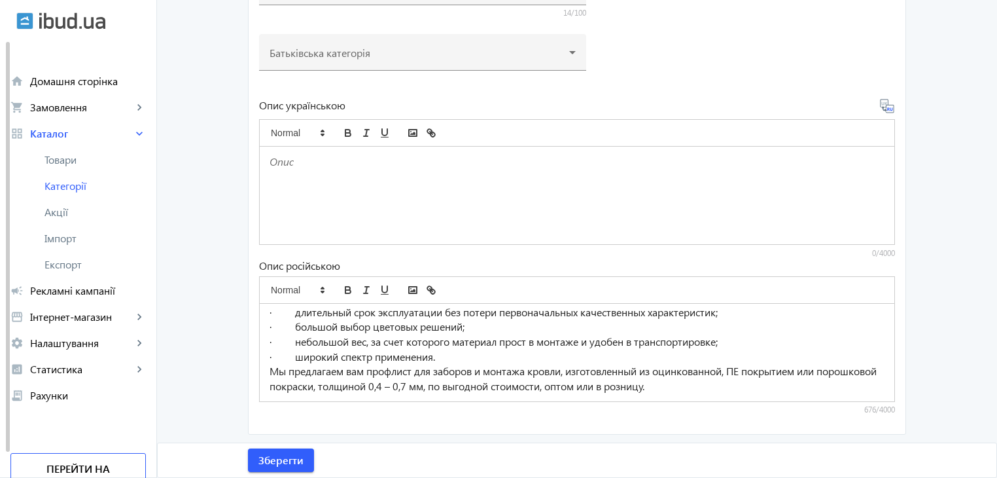
scroll to position [0, 0]
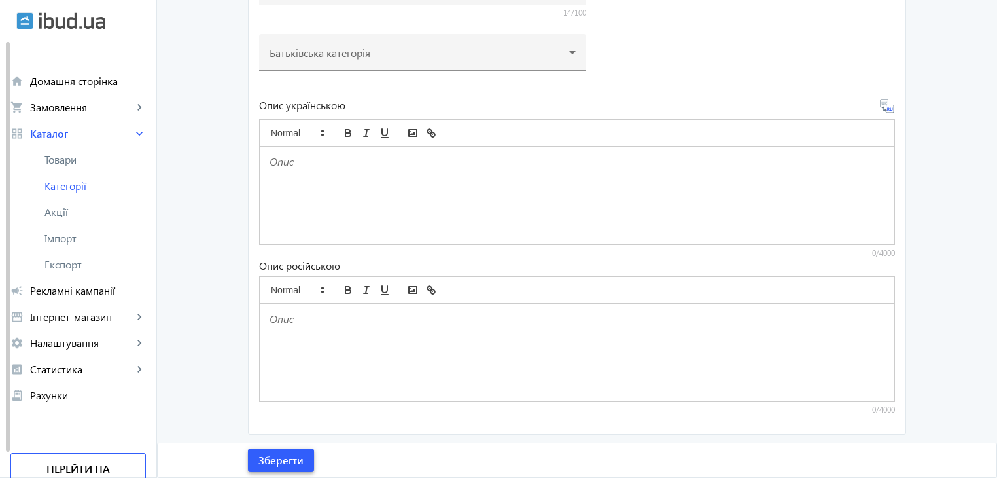
click at [277, 458] on span "Зберегти" at bounding box center [280, 460] width 45 height 14
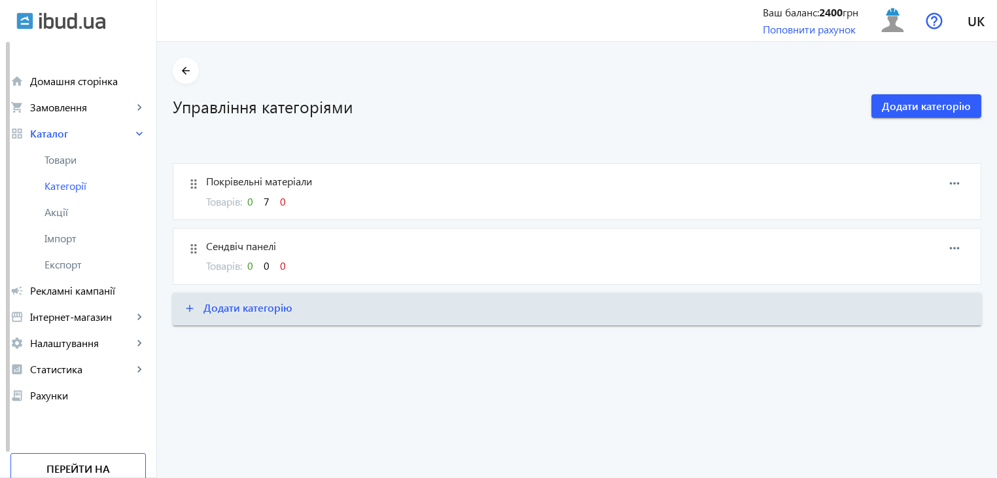
click at [256, 245] on span "Сендвіч панелі" at bounding box center [519, 246] width 627 height 14
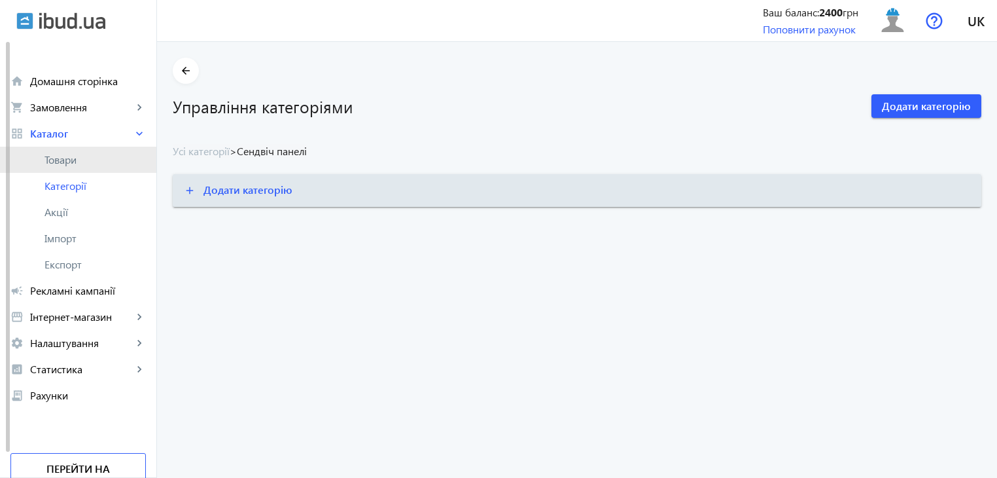
click at [58, 160] on span "Товари" at bounding box center [94, 159] width 101 height 13
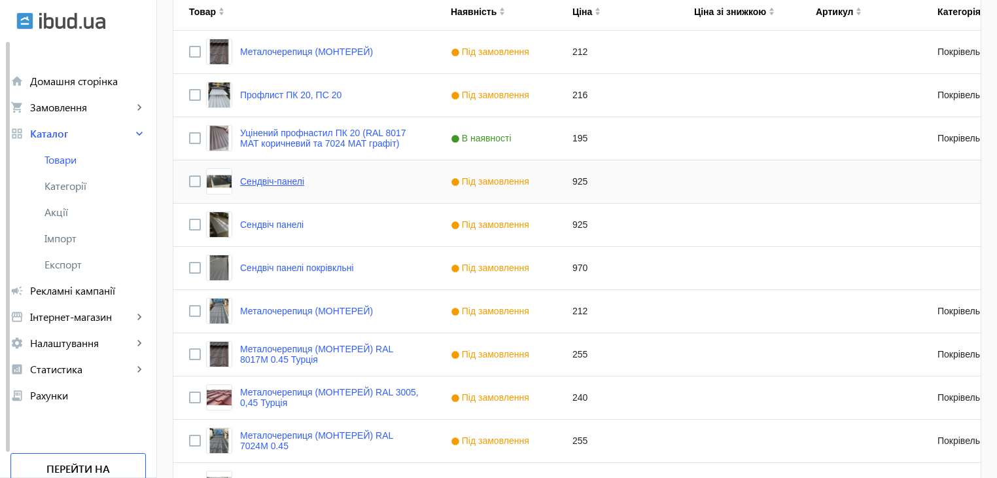
scroll to position [327, 0]
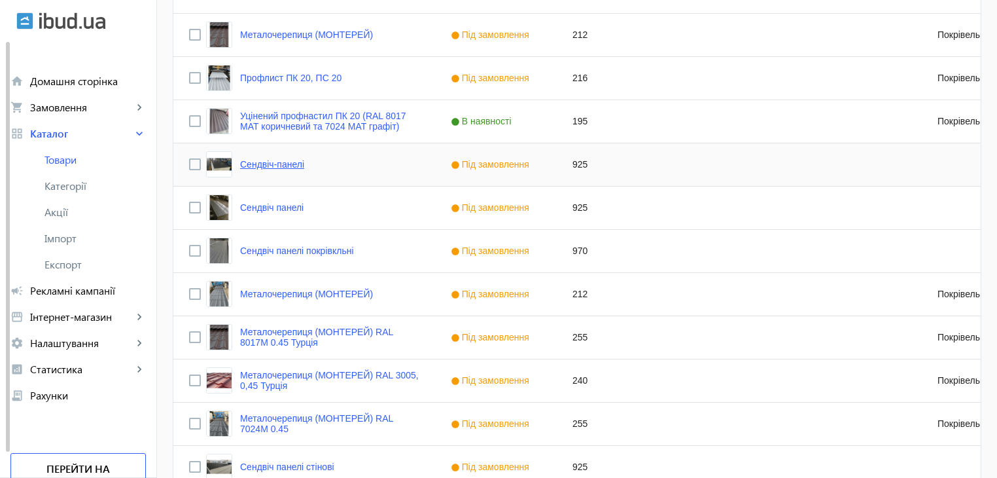
click at [277, 162] on link "Сендвіч-панелі" at bounding box center [272, 164] width 64 height 10
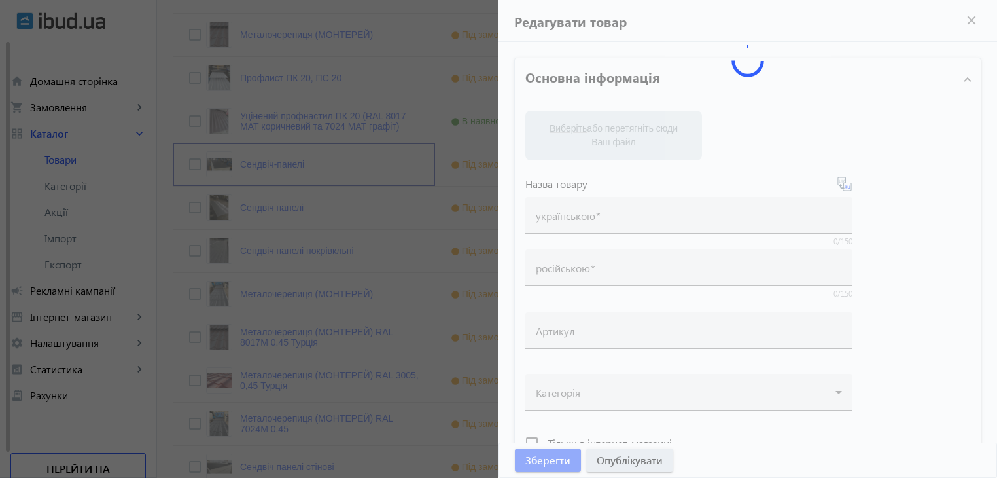
type input "Сендвіч-панелі"
type input "Сэндвич-панели"
type input "925"
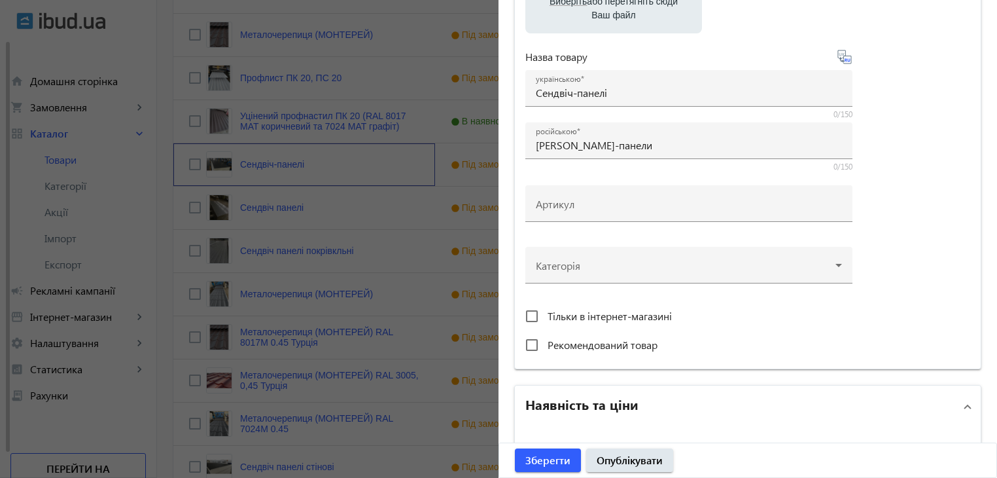
scroll to position [262, 0]
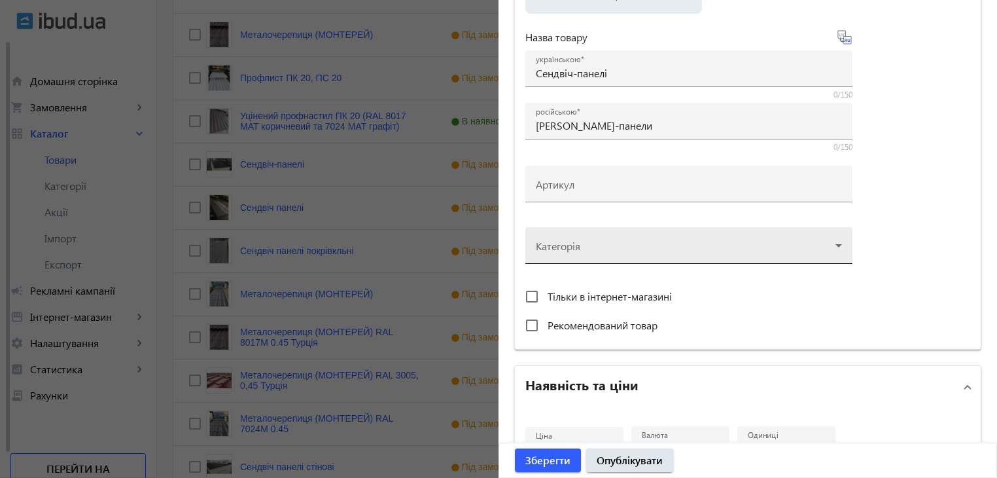
click at [641, 239] on div at bounding box center [689, 240] width 306 height 47
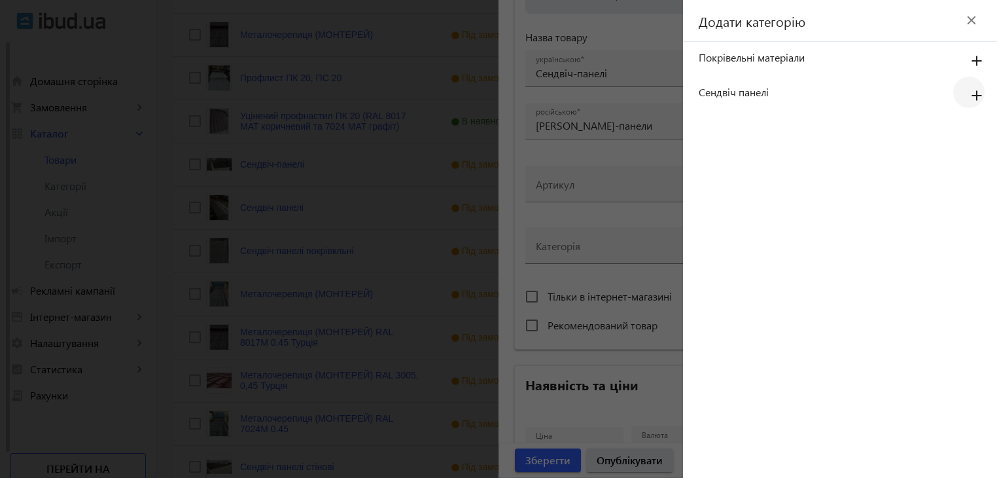
click at [971, 92] on mat-icon "add" at bounding box center [976, 96] width 31 height 24
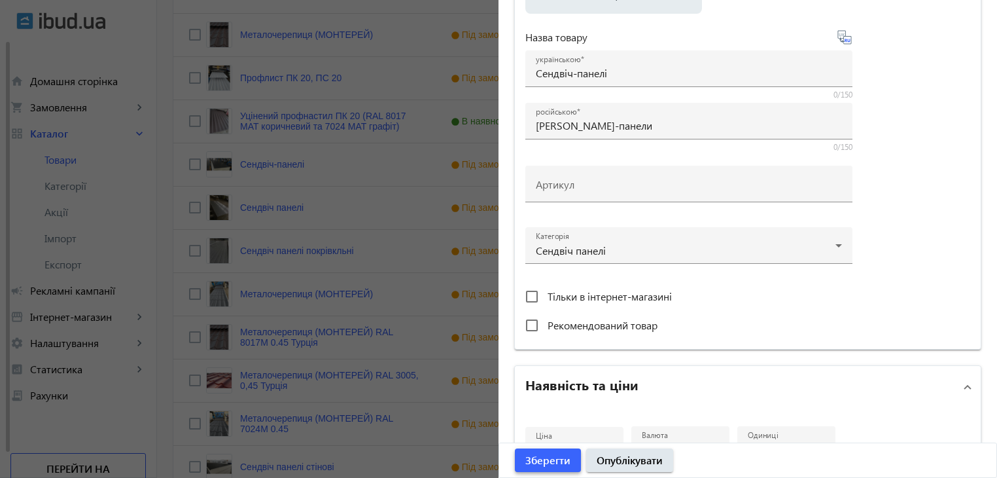
click at [544, 457] on span "Зберегти" at bounding box center [547, 460] width 45 height 14
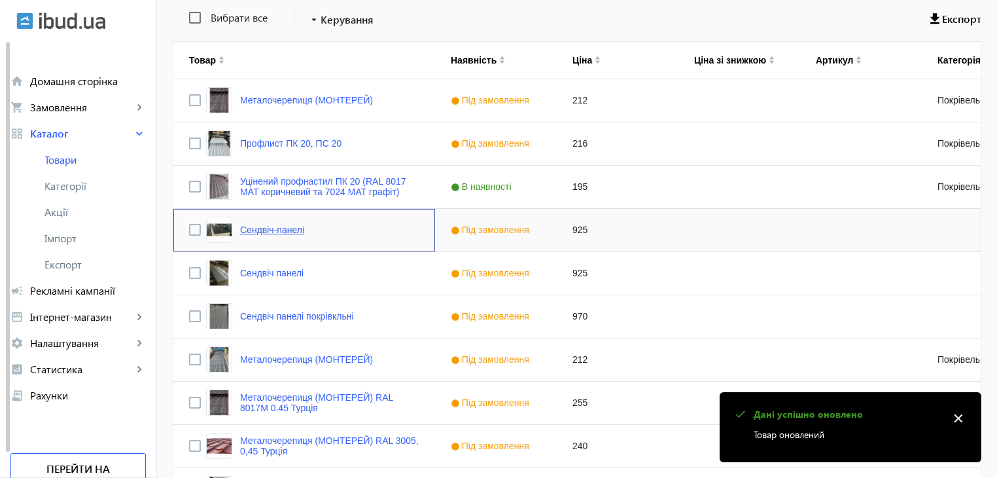
click at [289, 230] on link "Сендвіч-панелі" at bounding box center [272, 229] width 64 height 10
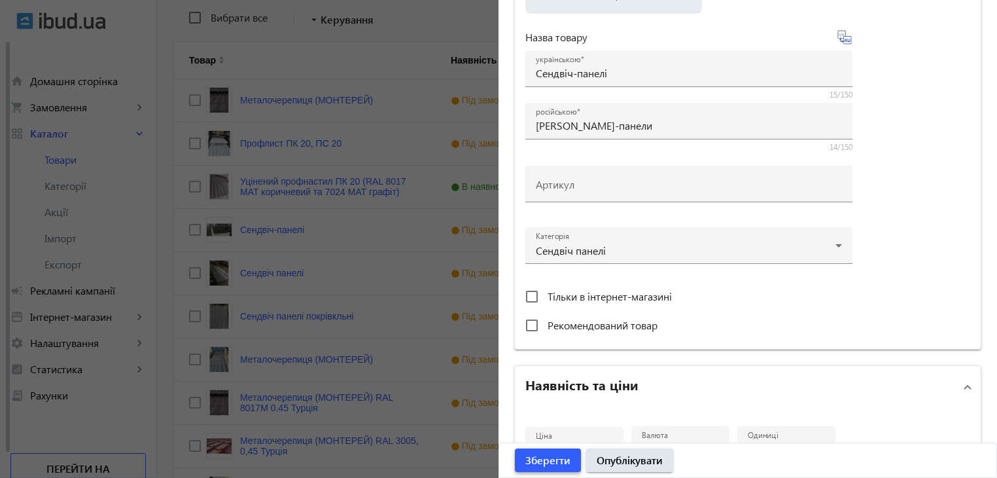
click at [525, 461] on span "Зберегти" at bounding box center [547, 460] width 45 height 14
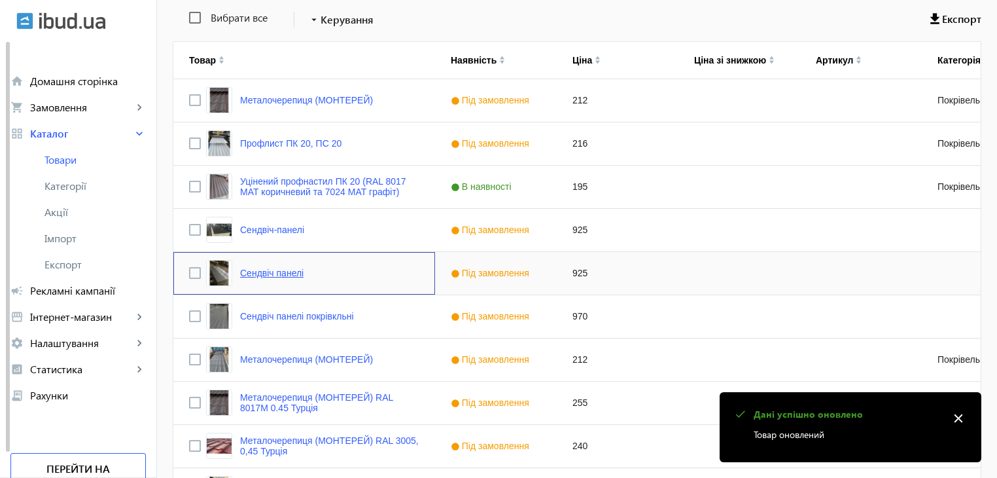
click at [277, 273] on link "Сендвіч панелі" at bounding box center [271, 273] width 63 height 10
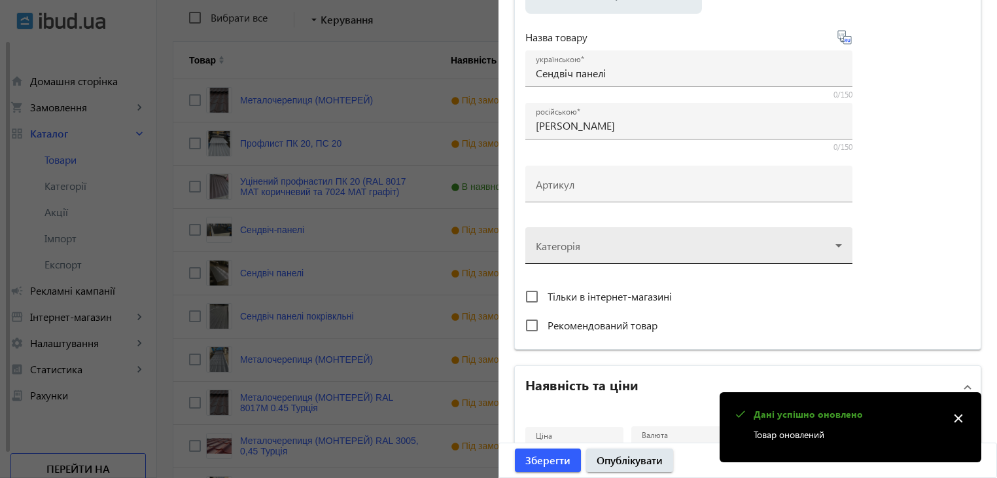
click at [799, 241] on div at bounding box center [689, 240] width 306 height 47
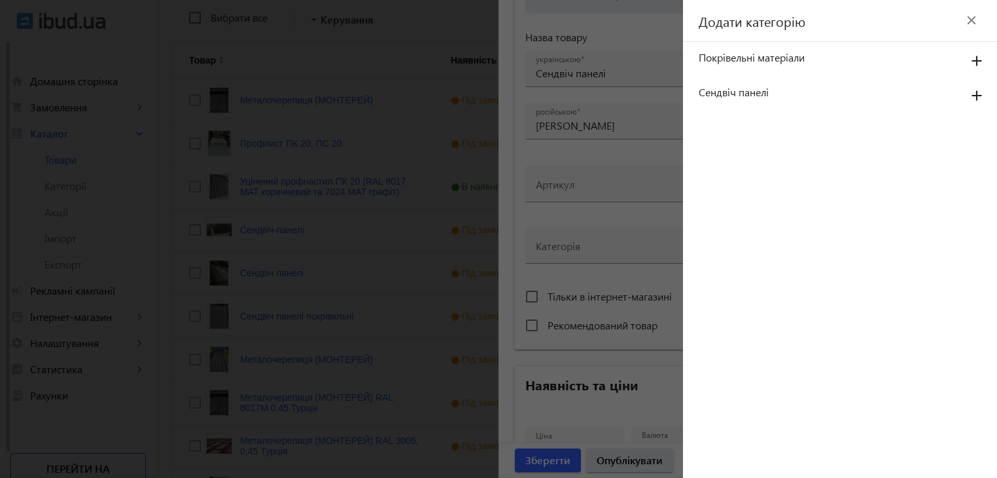
click at [973, 92] on mat-icon "add" at bounding box center [976, 96] width 31 height 24
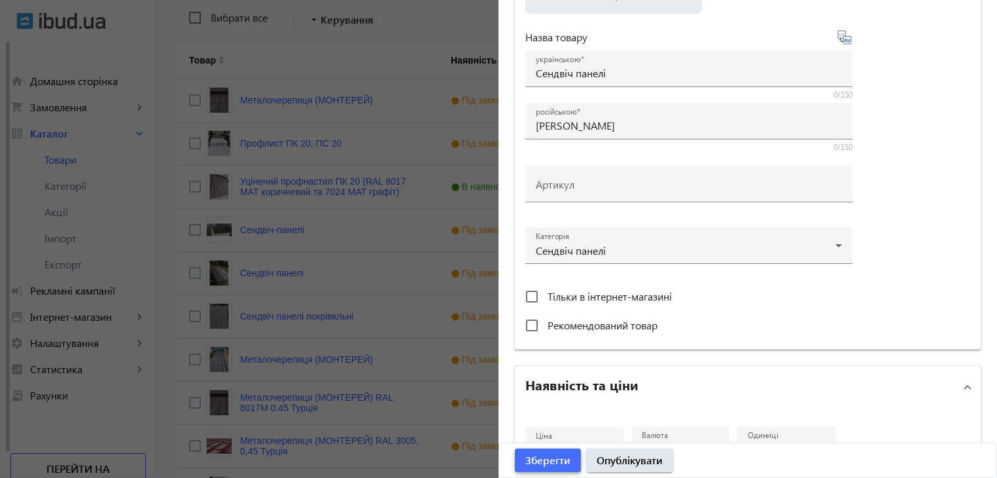
drag, startPoint x: 537, startPoint y: 458, endPoint x: 529, endPoint y: 454, distance: 8.8
click at [537, 457] on span "Зберегти" at bounding box center [547, 460] width 45 height 14
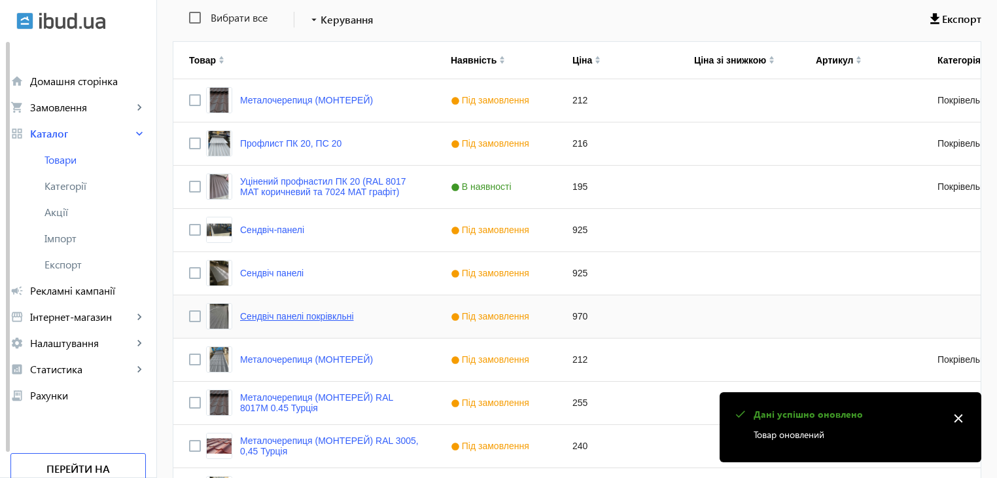
click at [284, 315] on link "Сендвіч панелі покрівкльні" at bounding box center [297, 316] width 114 height 10
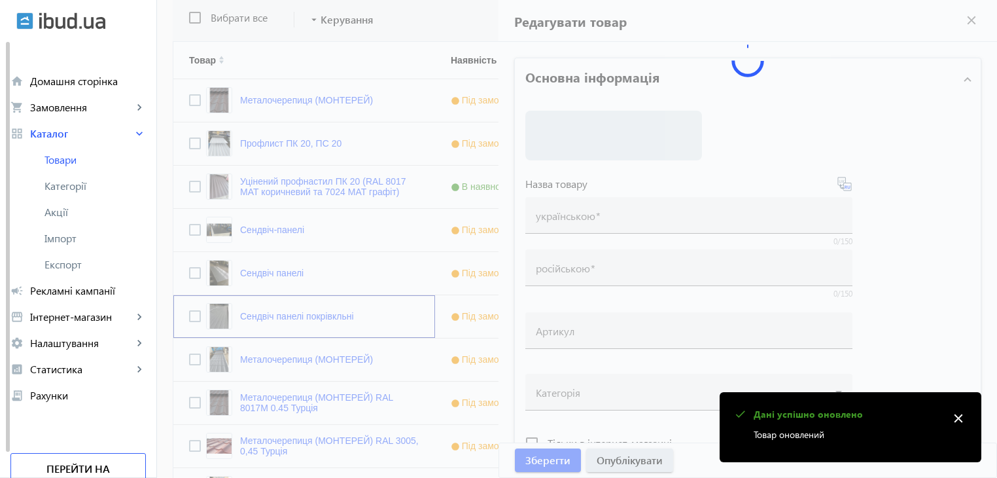
type input "Сендвіч панелі покрівкльні"
type input "Сэндвич панели кровельные"
type input "970"
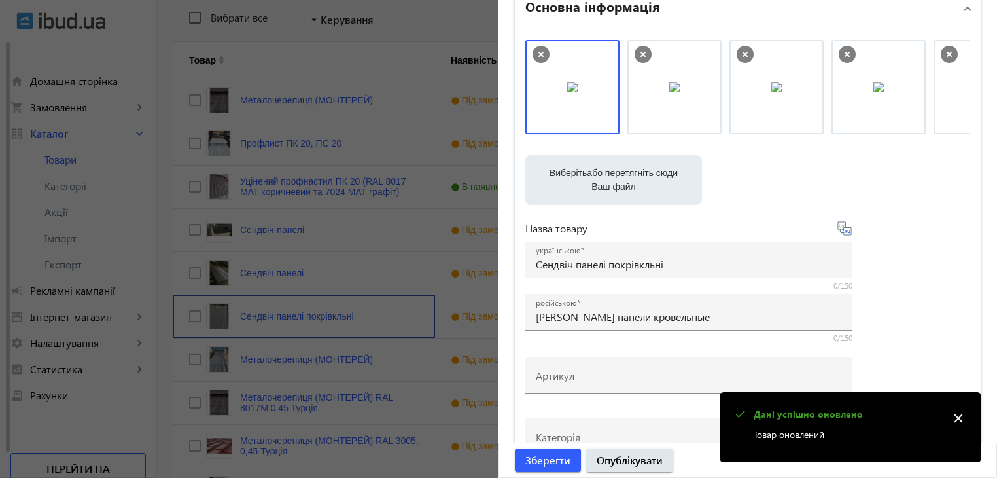
scroll to position [196, 0]
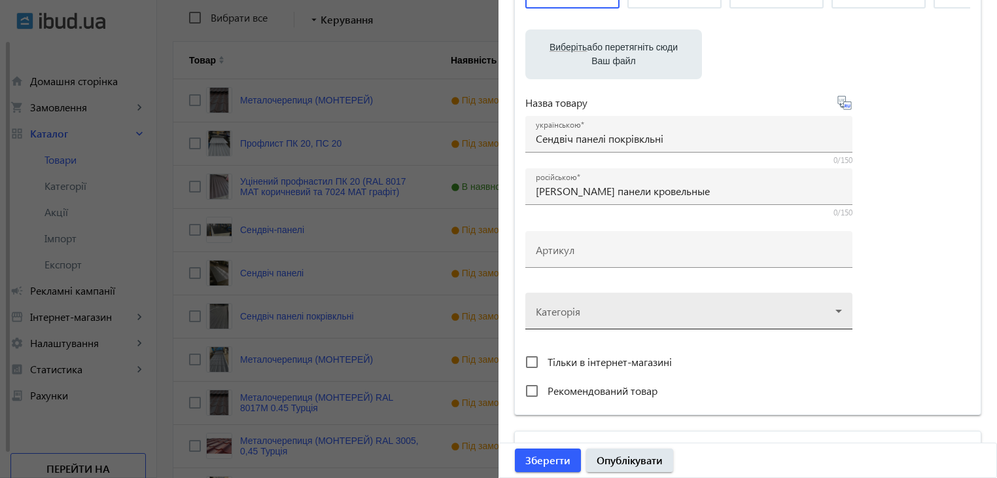
drag, startPoint x: 662, startPoint y: 302, endPoint x: 709, endPoint y: 302, distance: 46.5
click at [662, 302] on div at bounding box center [689, 305] width 306 height 47
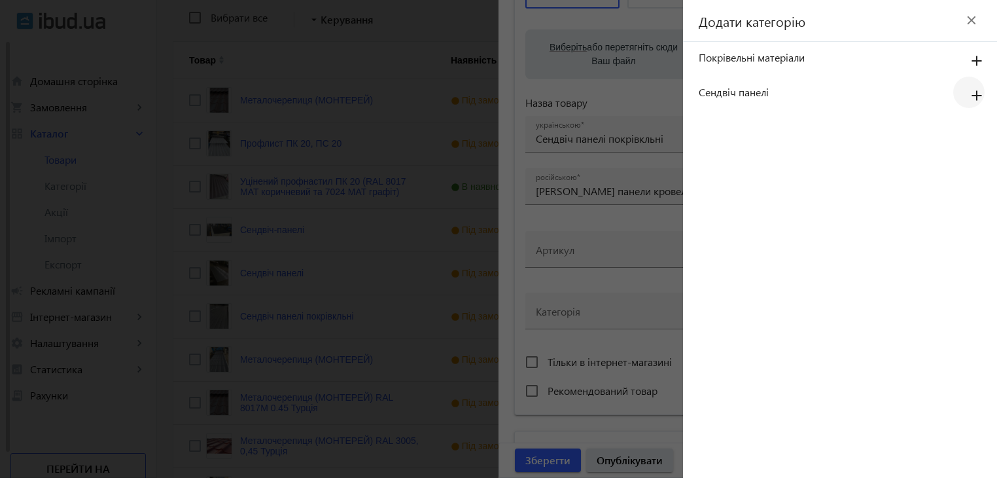
click at [978, 92] on mat-icon "add" at bounding box center [976, 96] width 31 height 24
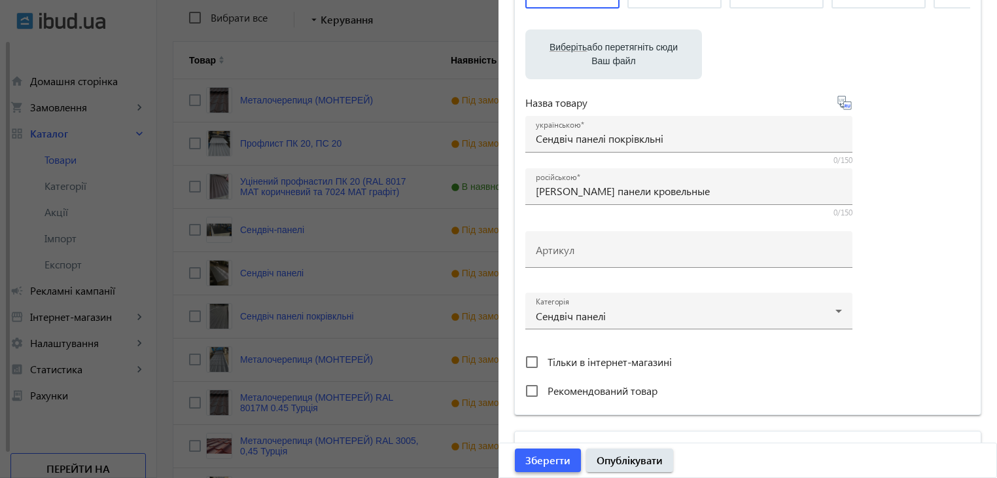
click at [551, 461] on span "Зберегти" at bounding box center [547, 460] width 45 height 14
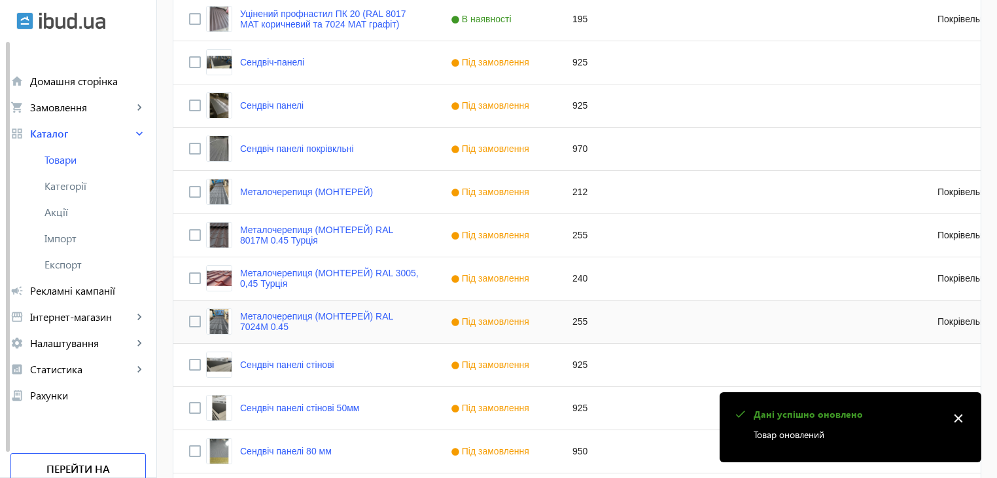
scroll to position [458, 0]
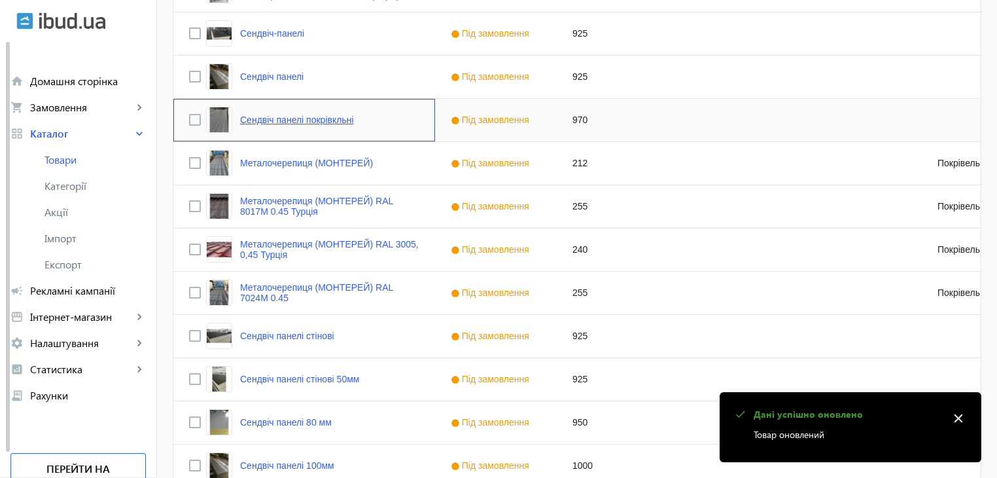
click at [270, 124] on link "Сендвіч панелі покрівкльні" at bounding box center [297, 119] width 114 height 10
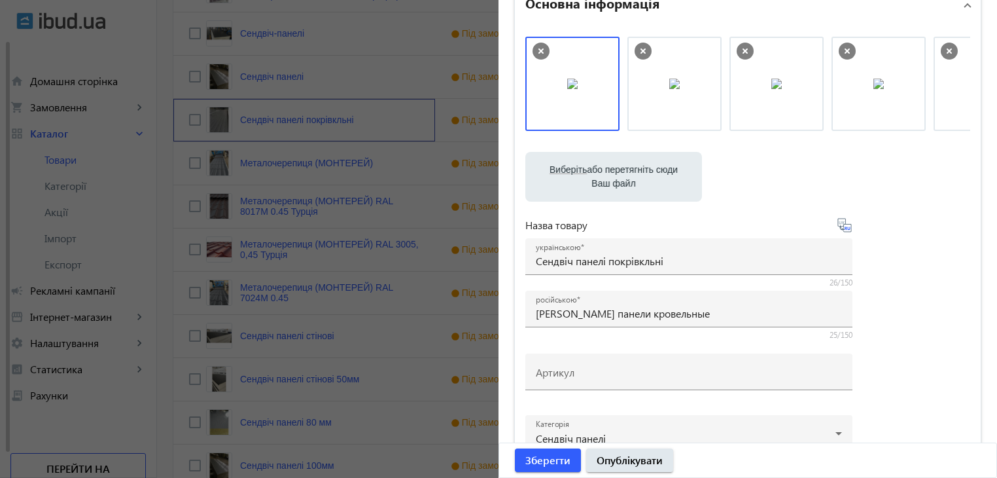
scroll to position [196, 0]
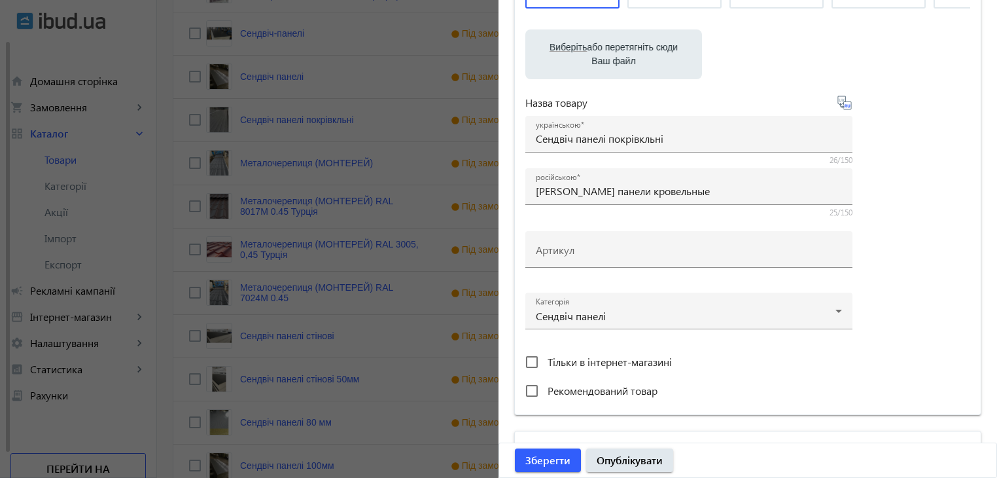
click at [319, 274] on div at bounding box center [498, 239] width 997 height 478
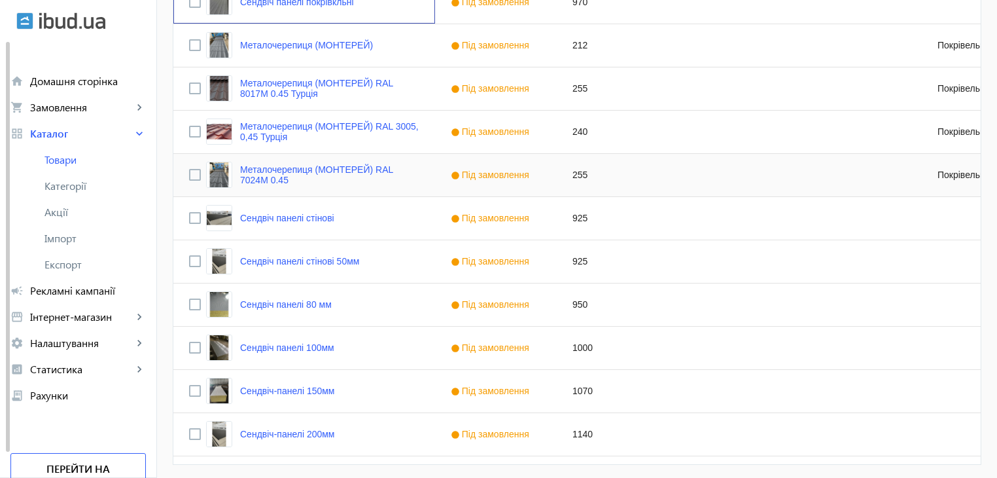
scroll to position [589, 0]
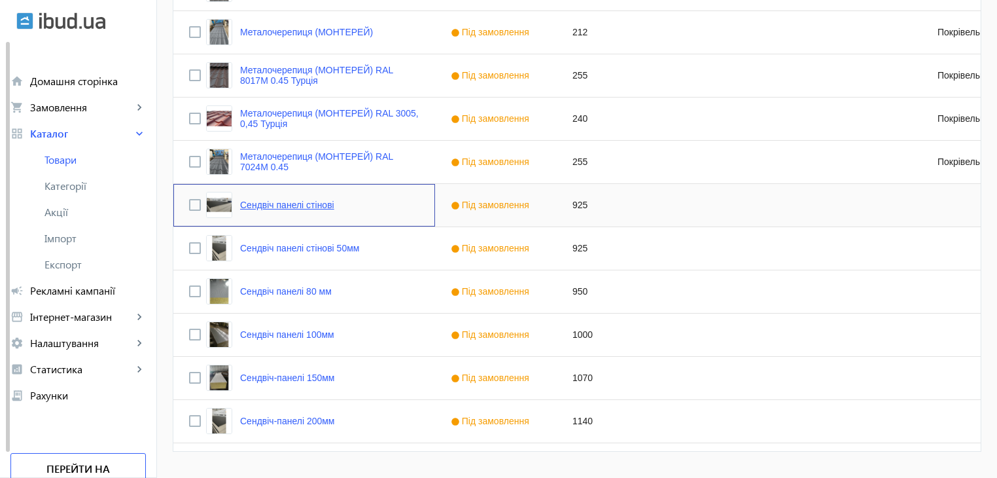
click at [275, 205] on link "Сендвіч панелі стінові" at bounding box center [287, 205] width 94 height 10
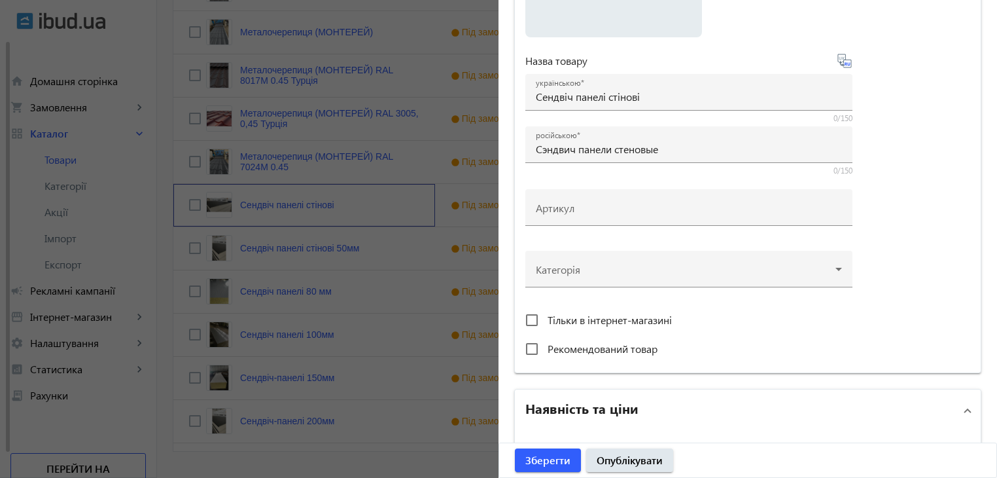
scroll to position [262, 0]
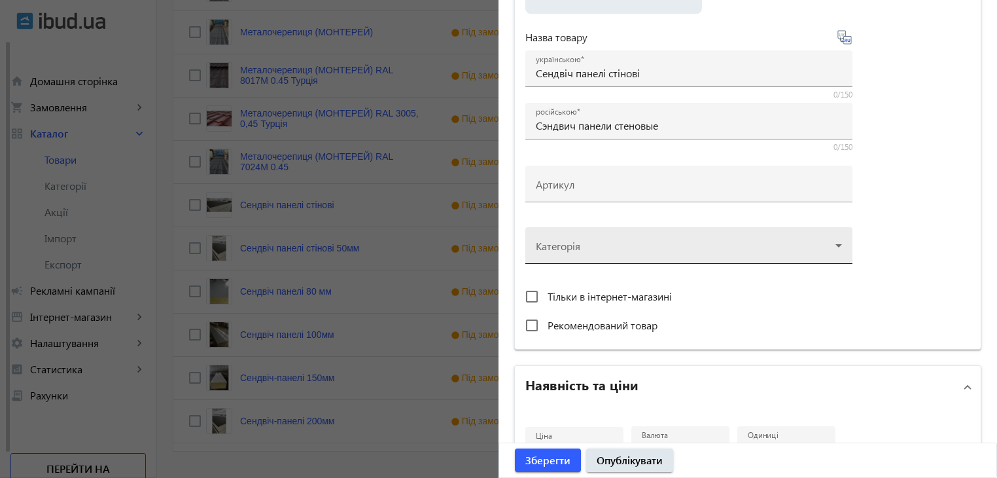
click at [604, 249] on div at bounding box center [689, 240] width 306 height 47
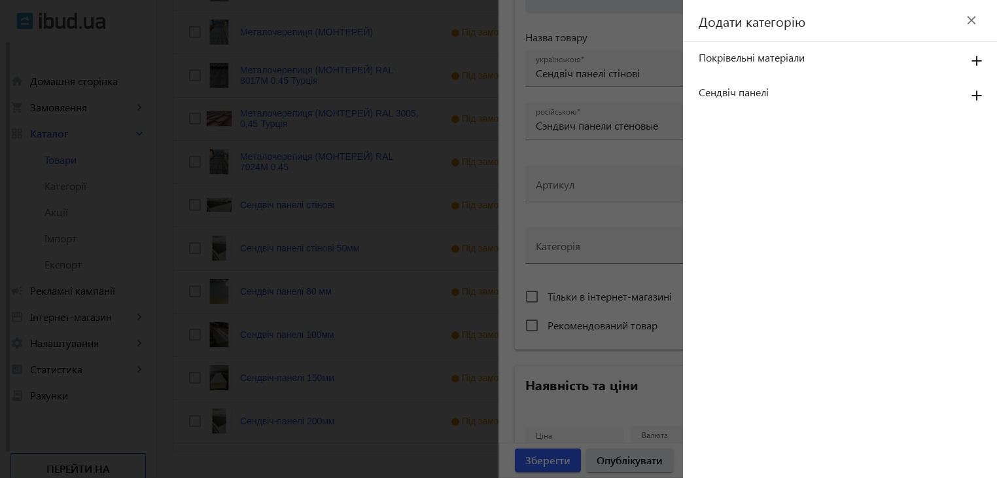
click at [727, 93] on span "Сендвіч панелі" at bounding box center [826, 92] width 254 height 14
click at [974, 91] on mat-icon "add" at bounding box center [976, 96] width 31 height 24
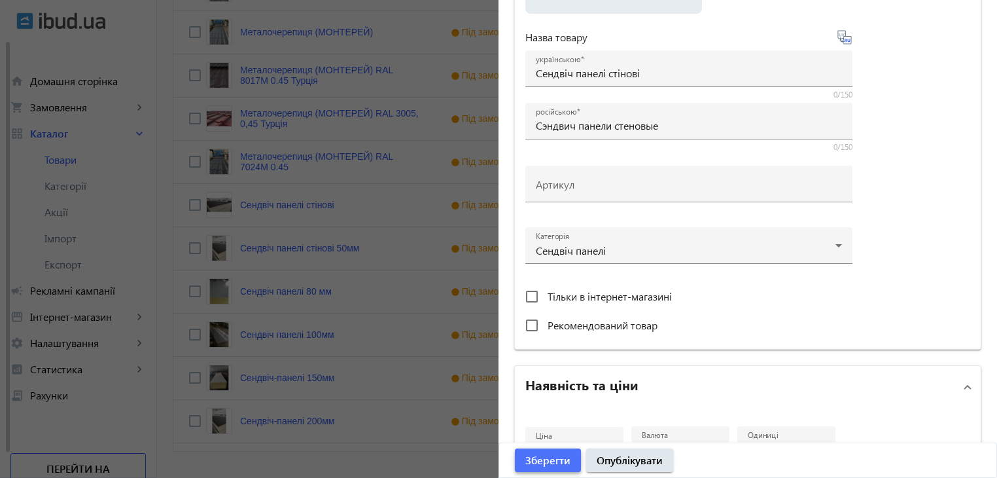
click at [544, 456] on span "Зберегти" at bounding box center [547, 460] width 45 height 14
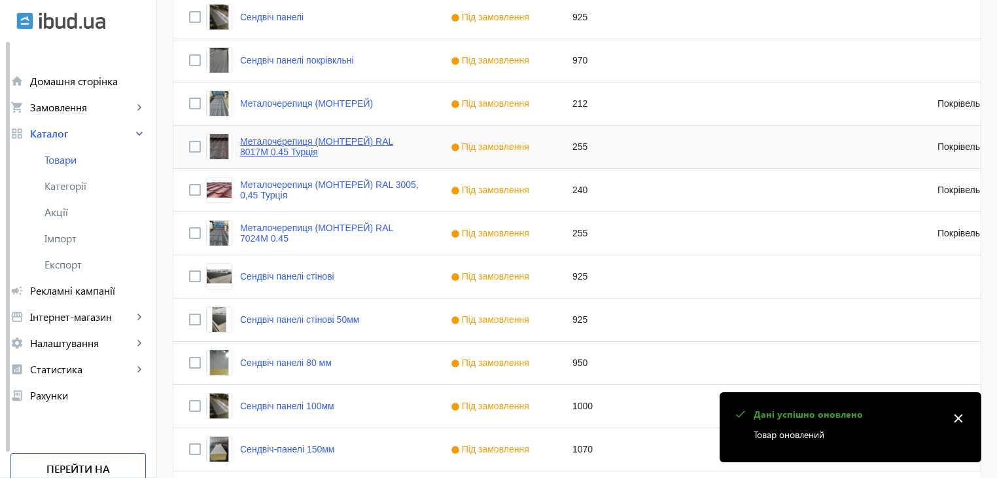
scroll to position [523, 0]
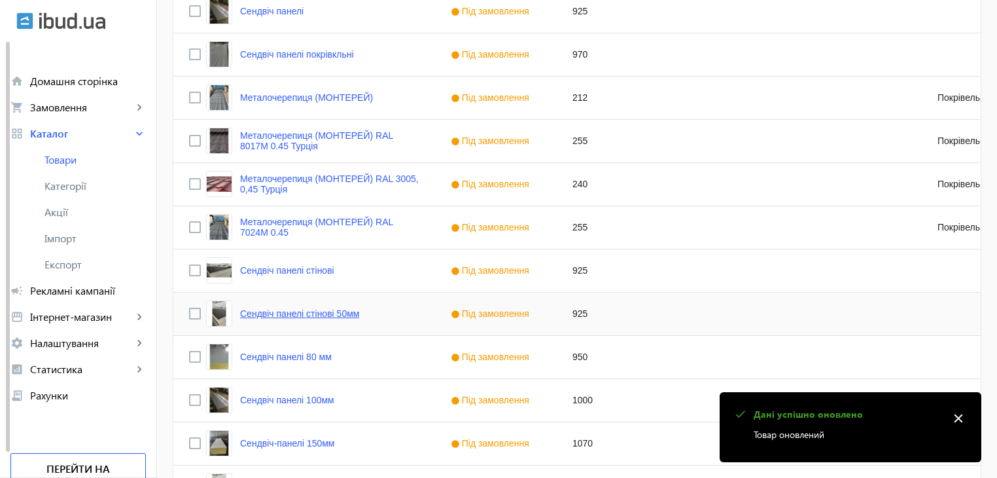
click at [292, 313] on link "Сендвіч панелі стінові 50мм" at bounding box center [299, 313] width 119 height 10
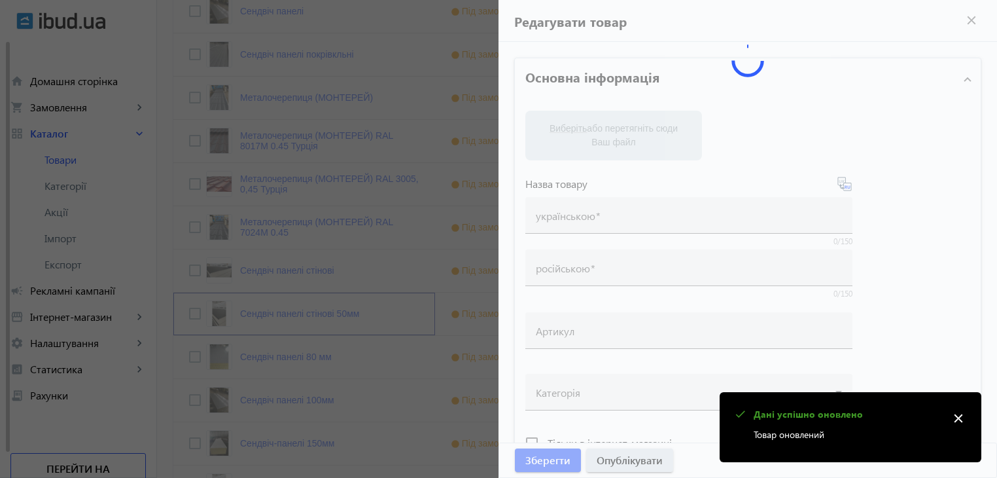
type input "Сендвіч панелі стінові 50мм"
type input "Сэндвич панели стеновые 50мм"
type input "925"
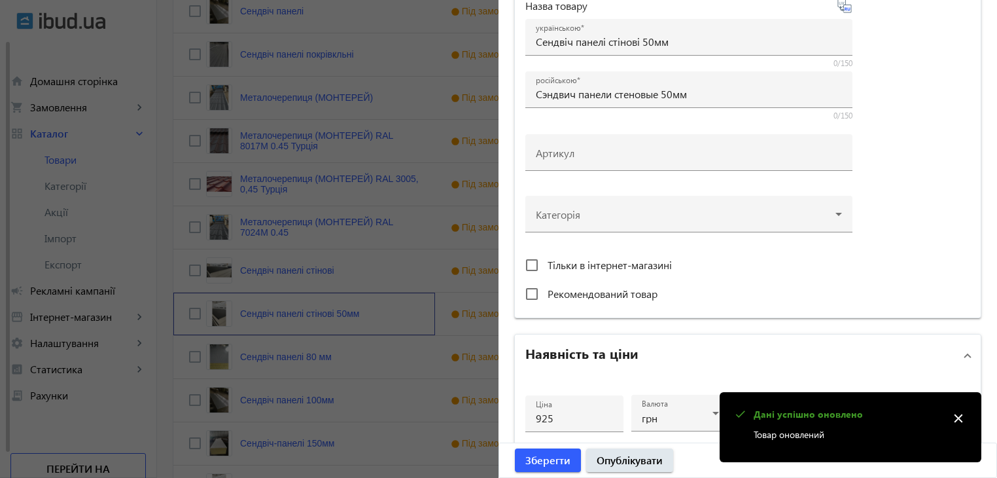
scroll to position [327, 0]
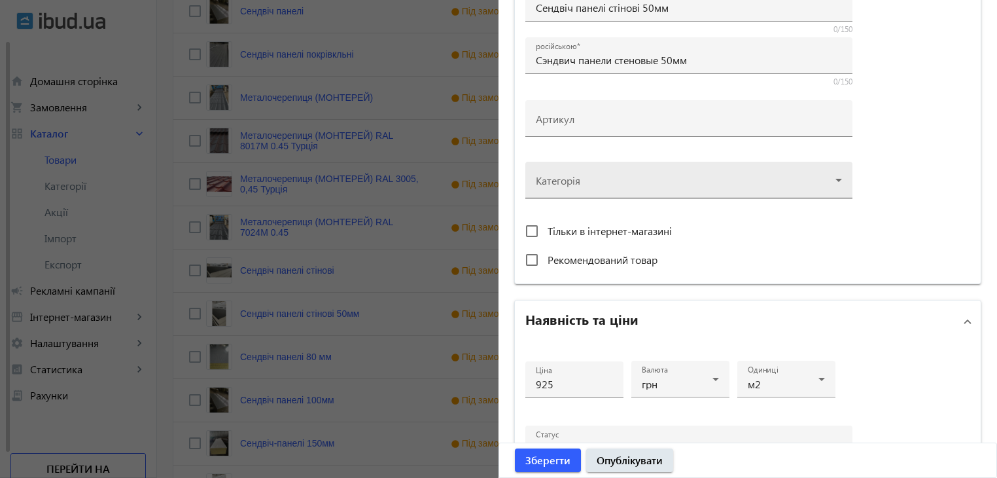
click at [828, 177] on div at bounding box center [689, 174] width 306 height 47
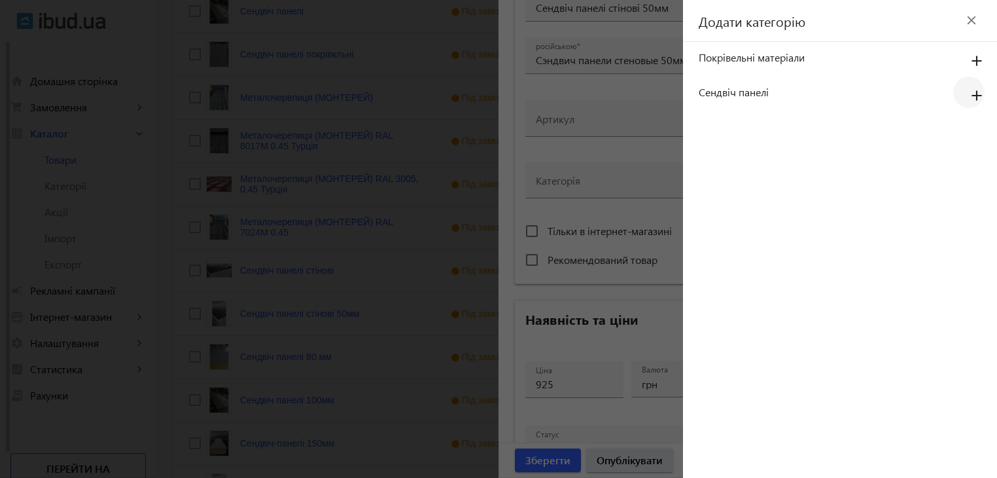
click at [973, 92] on mat-icon "add" at bounding box center [976, 96] width 31 height 24
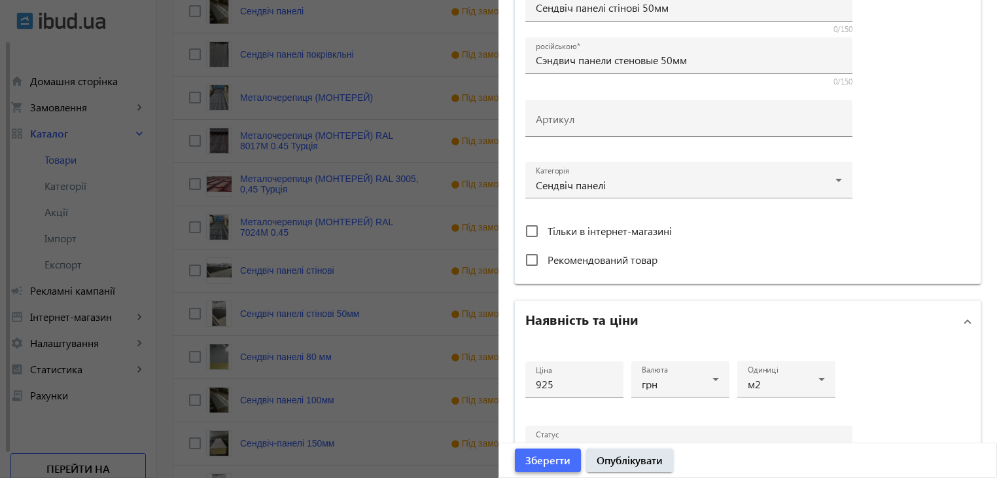
click at [527, 463] on span "Зберегти" at bounding box center [547, 460] width 45 height 14
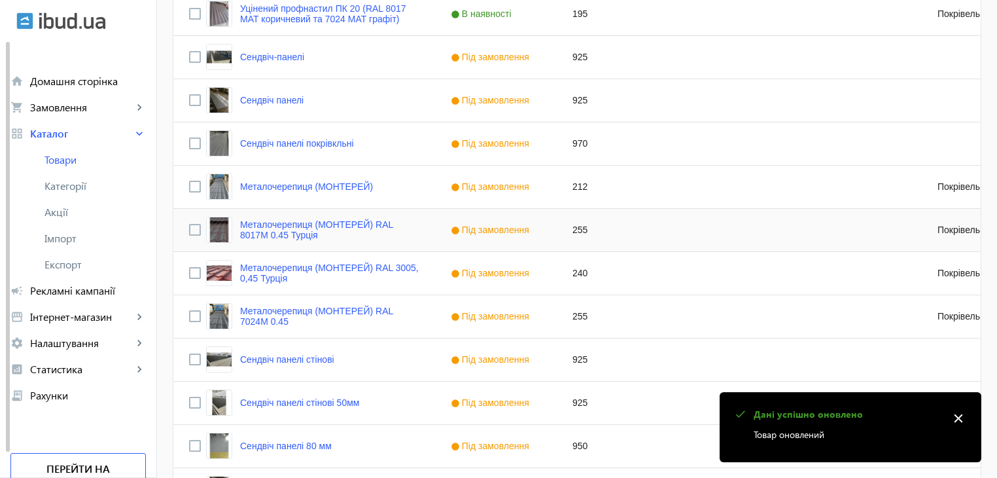
scroll to position [589, 0]
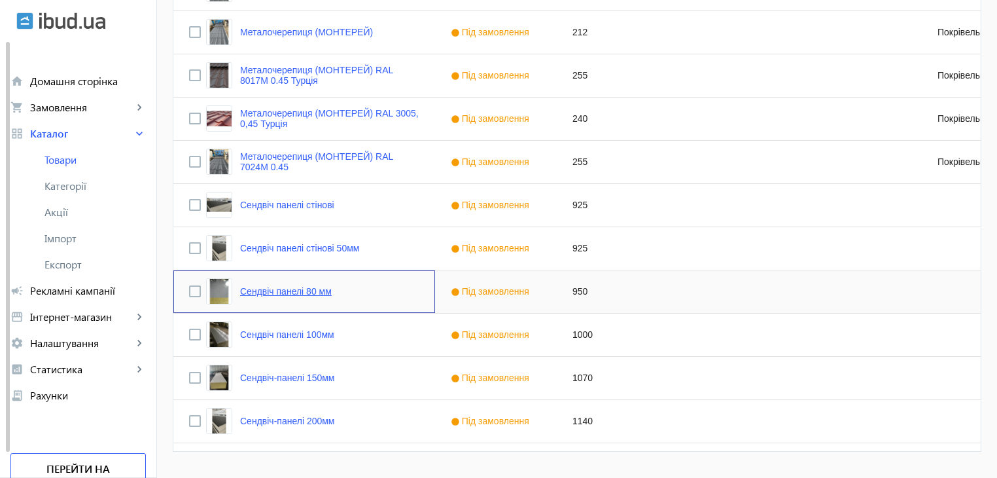
click at [292, 289] on link "Сендвіч панелі 80 мм" at bounding box center [286, 291] width 92 height 10
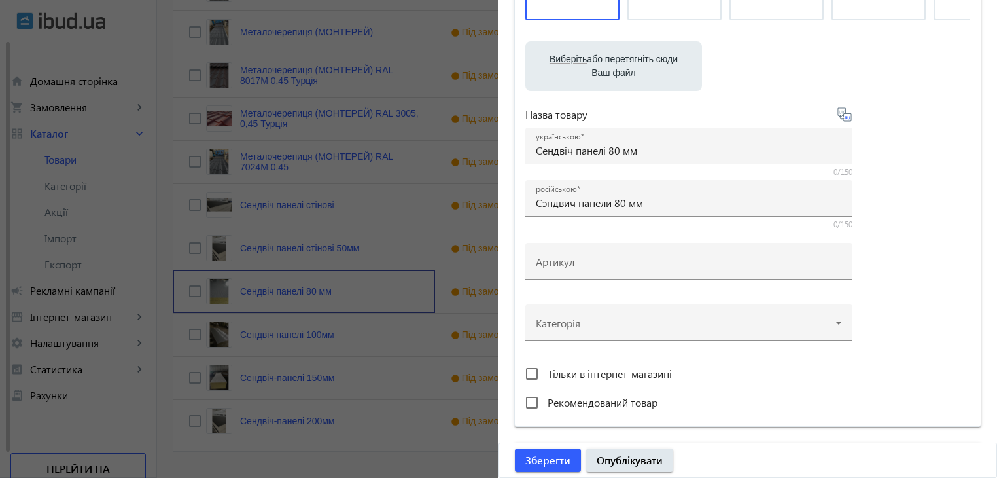
scroll to position [196, 0]
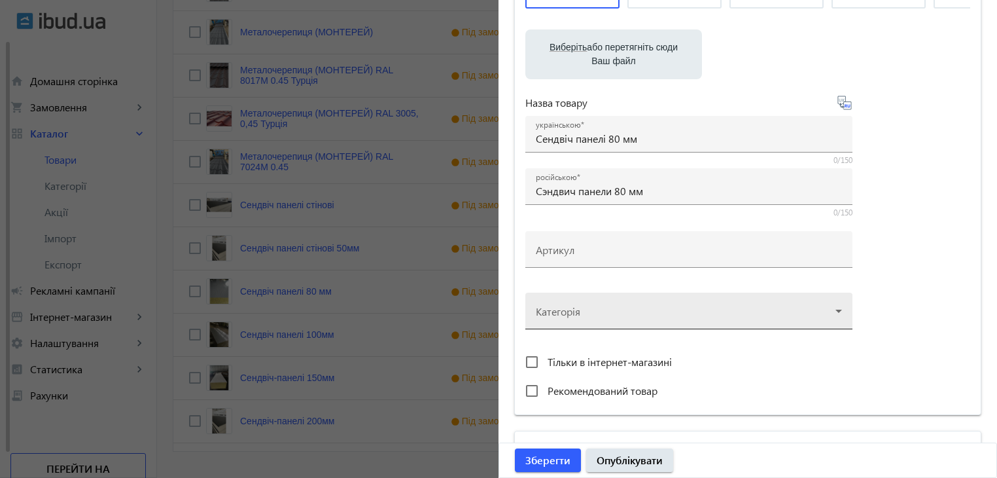
click at [568, 314] on div at bounding box center [689, 305] width 306 height 47
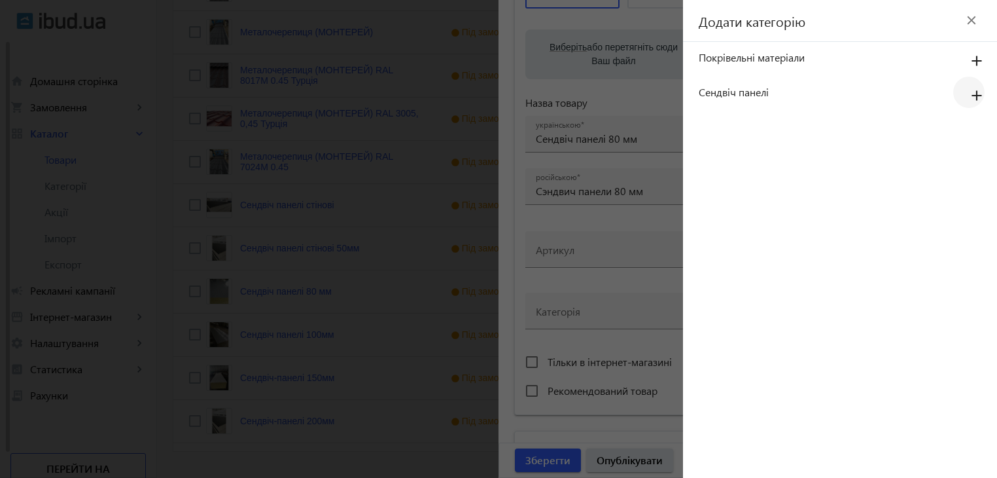
click at [981, 92] on mat-icon "add" at bounding box center [976, 96] width 31 height 24
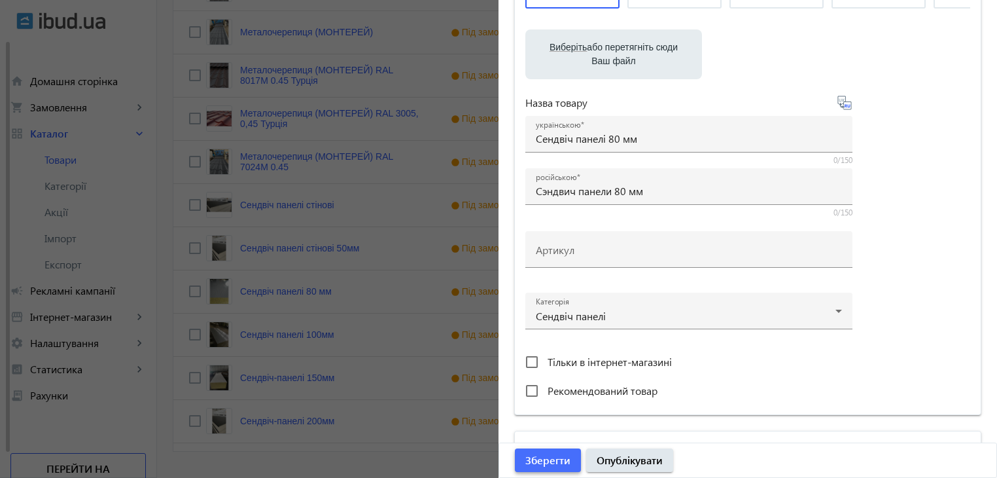
drag, startPoint x: 547, startPoint y: 464, endPoint x: 529, endPoint y: 461, distance: 18.5
click at [547, 464] on span "Зберегти" at bounding box center [547, 460] width 45 height 14
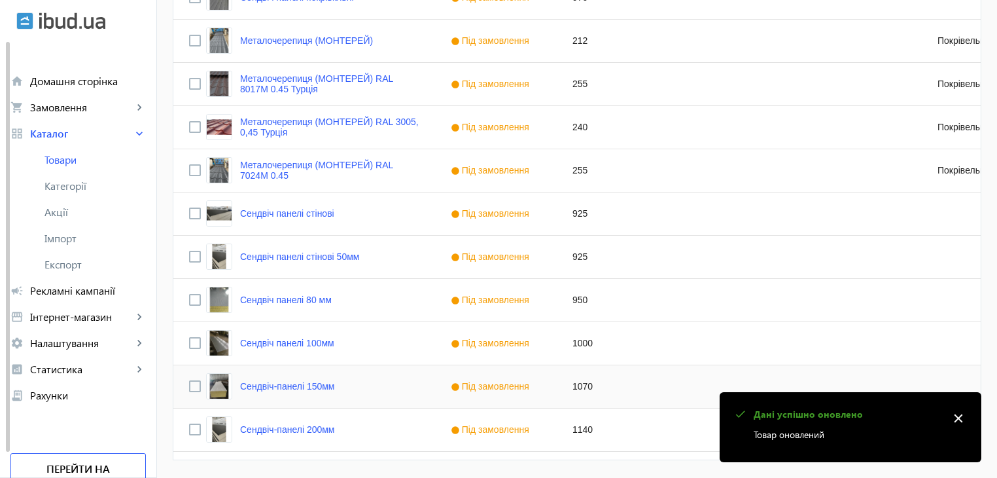
scroll to position [589, 0]
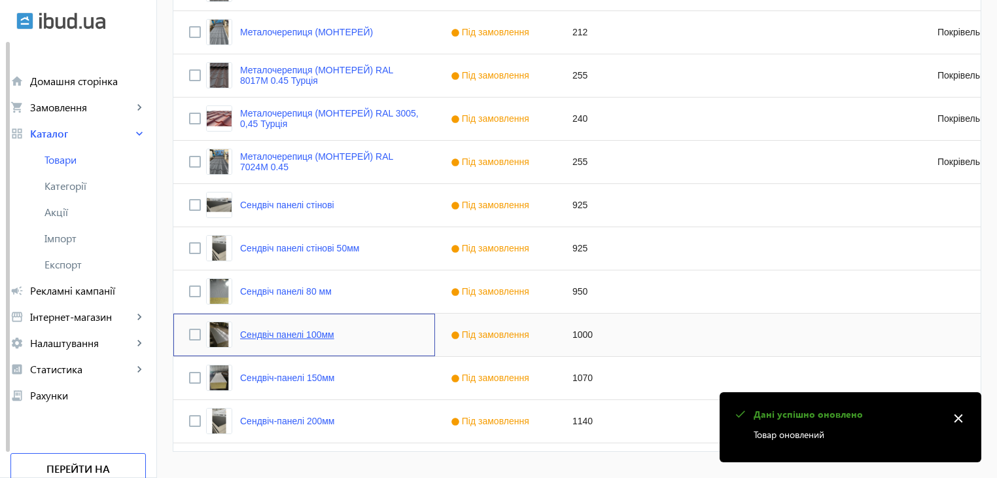
click at [309, 334] on link "Сендвіч панелі 100мм" at bounding box center [287, 334] width 94 height 10
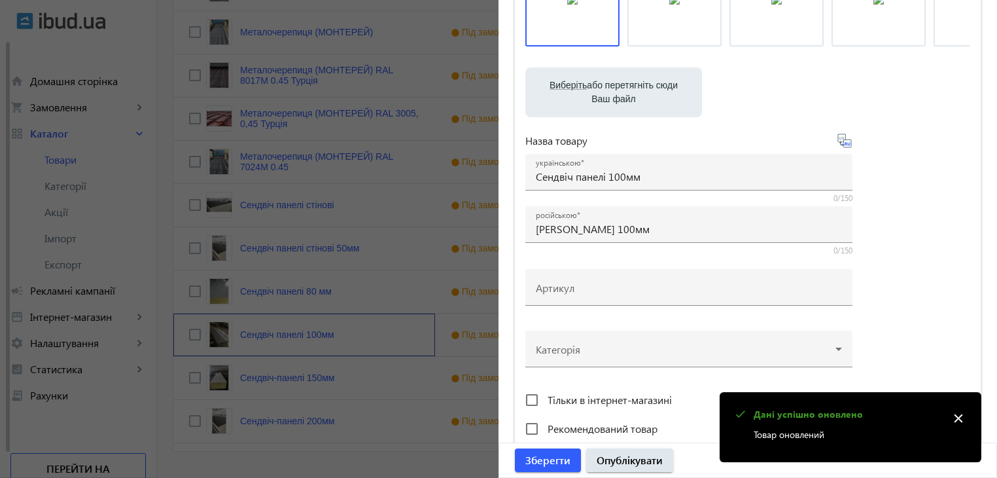
scroll to position [262, 0]
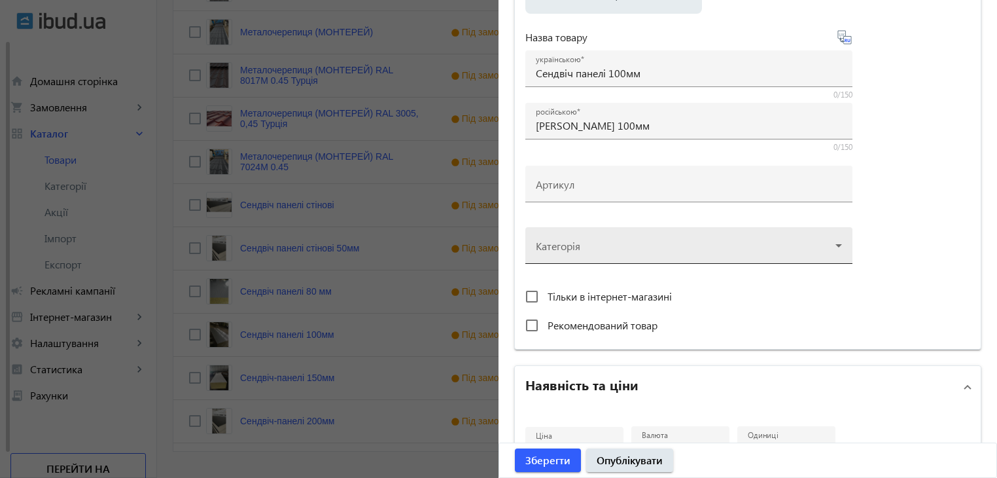
click at [606, 249] on div at bounding box center [689, 240] width 306 height 47
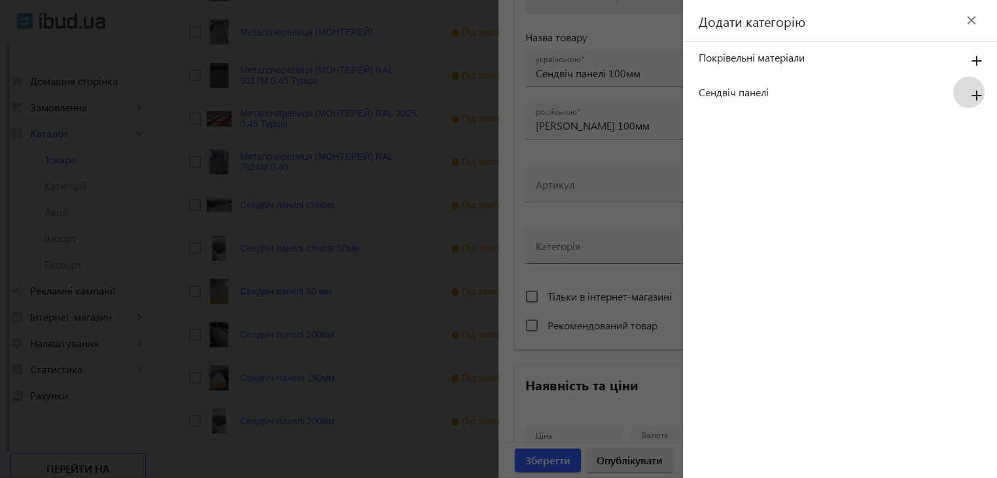
click at [972, 91] on mat-icon "add" at bounding box center [976, 96] width 31 height 24
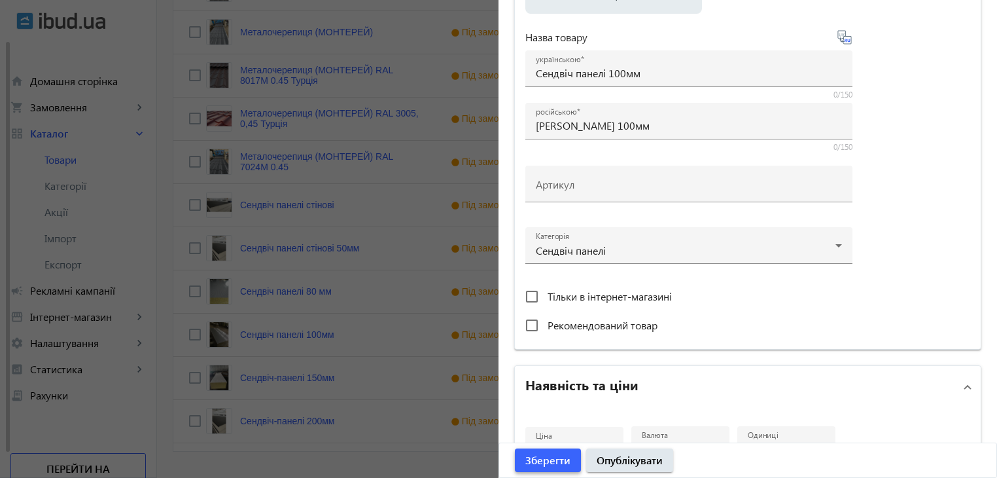
click at [557, 457] on span "Зберегти" at bounding box center [547, 460] width 45 height 14
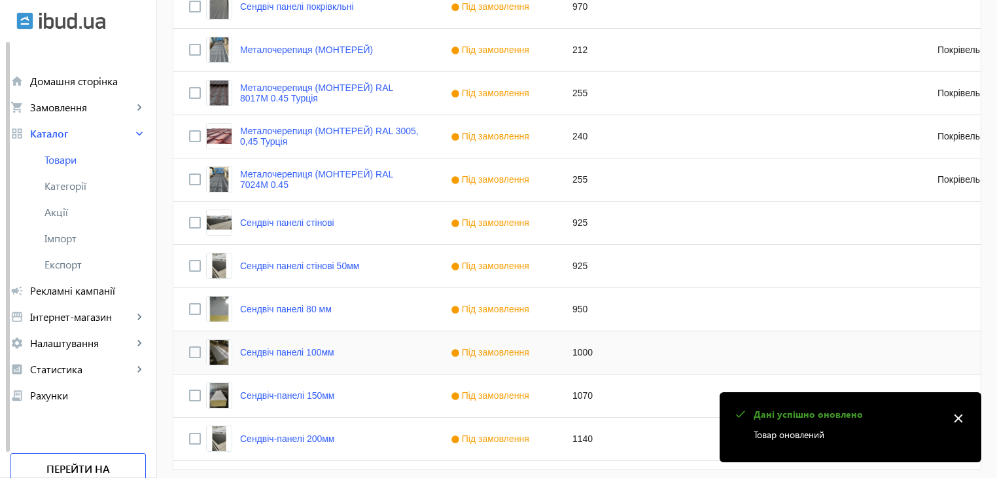
scroll to position [622, 0]
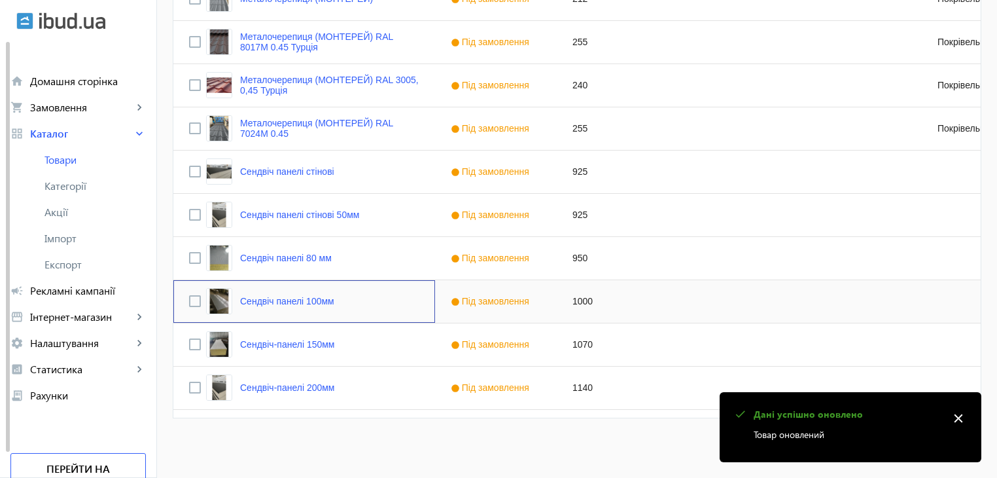
drag, startPoint x: 311, startPoint y: 299, endPoint x: 396, endPoint y: 306, distance: 85.4
click at [310, 299] on link "Сендвіч панелі 100мм" at bounding box center [287, 301] width 94 height 10
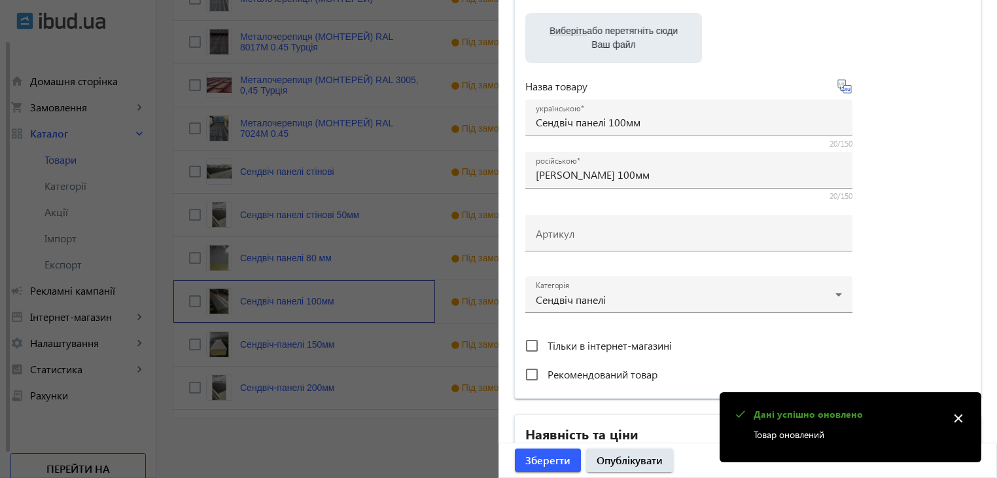
scroll to position [262, 0]
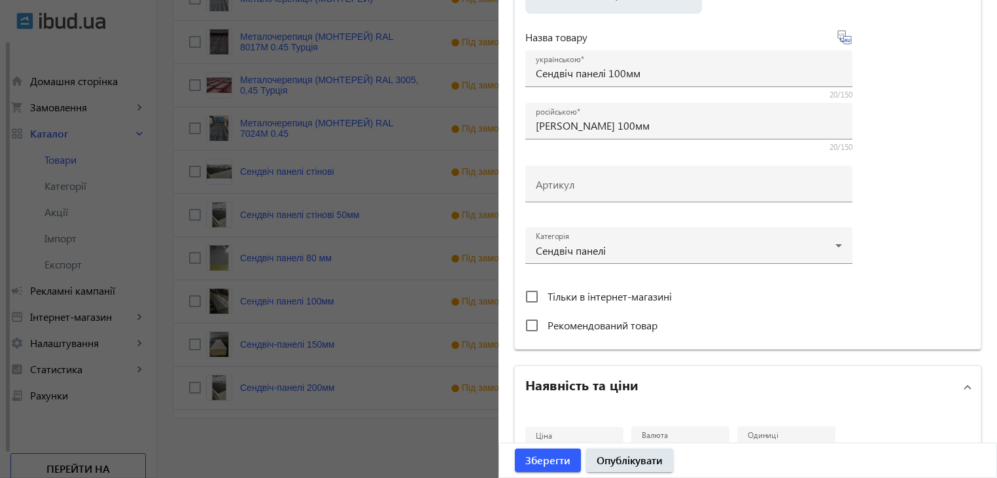
click at [307, 342] on div at bounding box center [498, 239] width 997 height 478
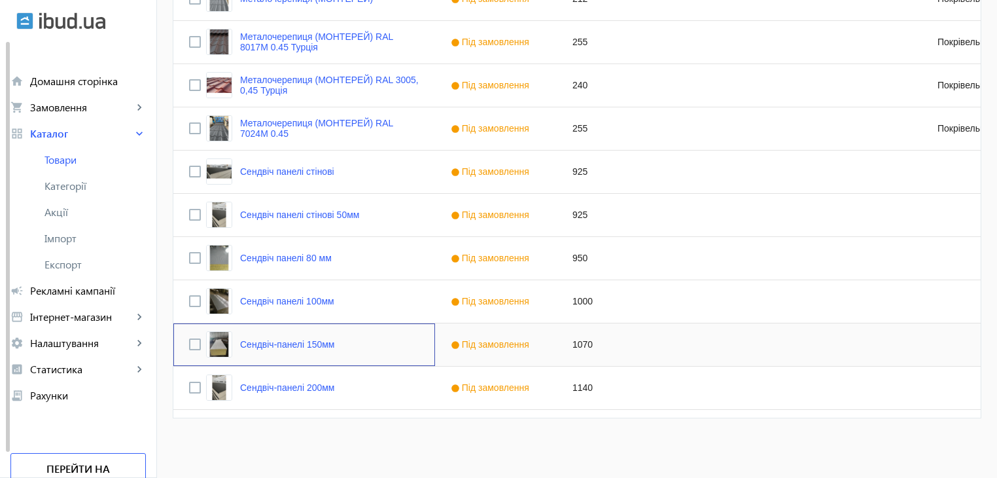
click at [306, 342] on link "Сендвіч-панелі 150мм" at bounding box center [287, 344] width 95 height 10
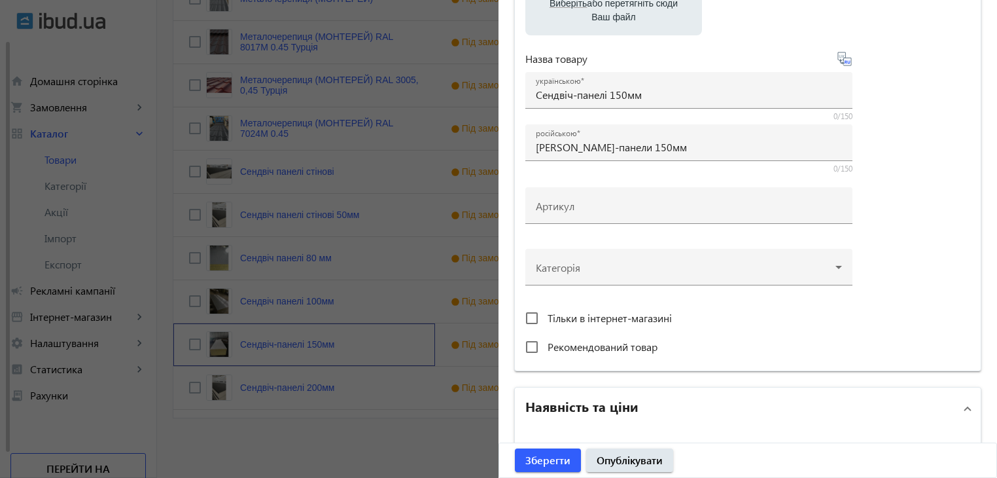
scroll to position [262, 0]
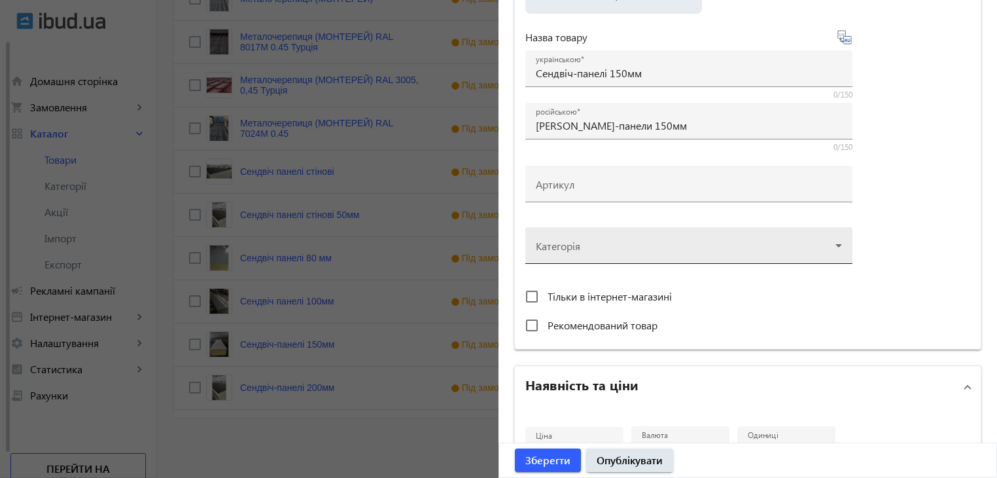
click at [576, 242] on div at bounding box center [689, 240] width 306 height 47
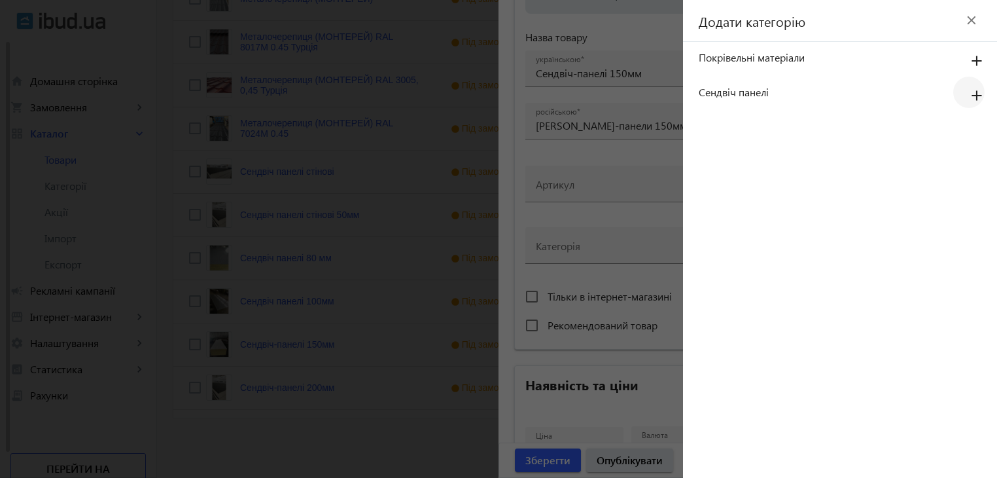
click at [972, 95] on mat-icon "add" at bounding box center [976, 96] width 31 height 24
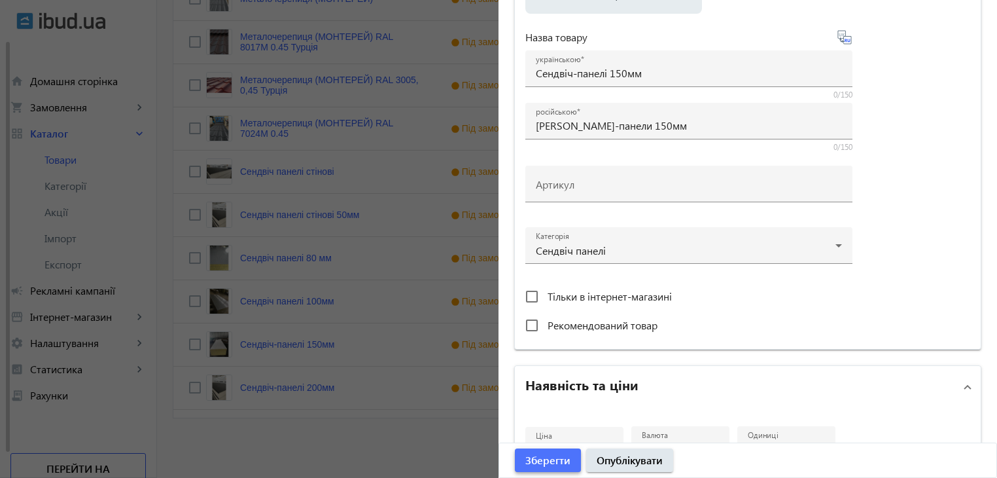
drag, startPoint x: 555, startPoint y: 457, endPoint x: 475, endPoint y: 440, distance: 81.5
click at [554, 457] on span "Зберегти" at bounding box center [547, 460] width 45 height 14
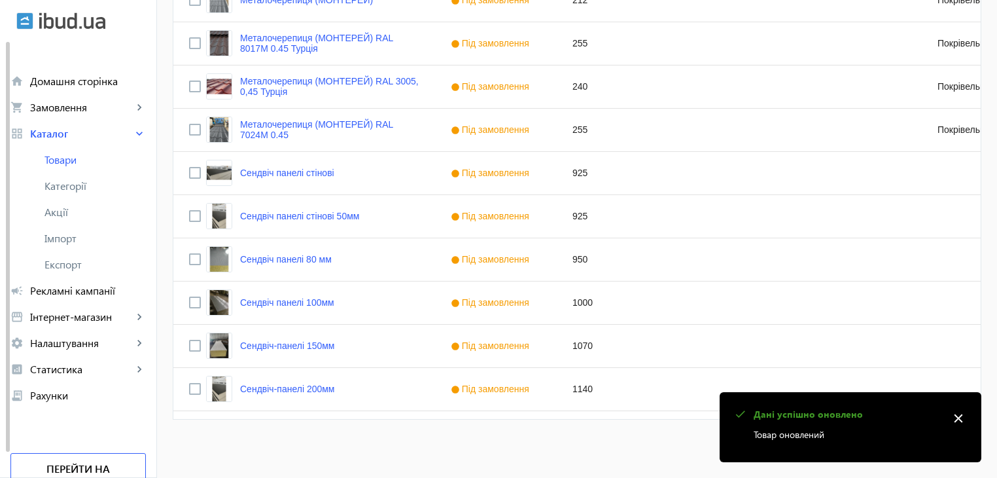
scroll to position [622, 0]
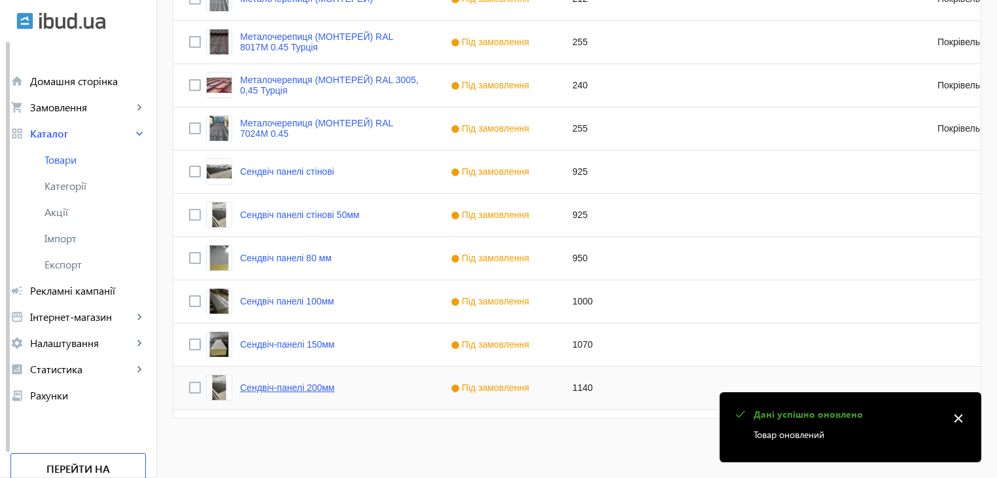
click at [302, 385] on link "Сендвіч-панелі 200мм" at bounding box center [287, 387] width 95 height 10
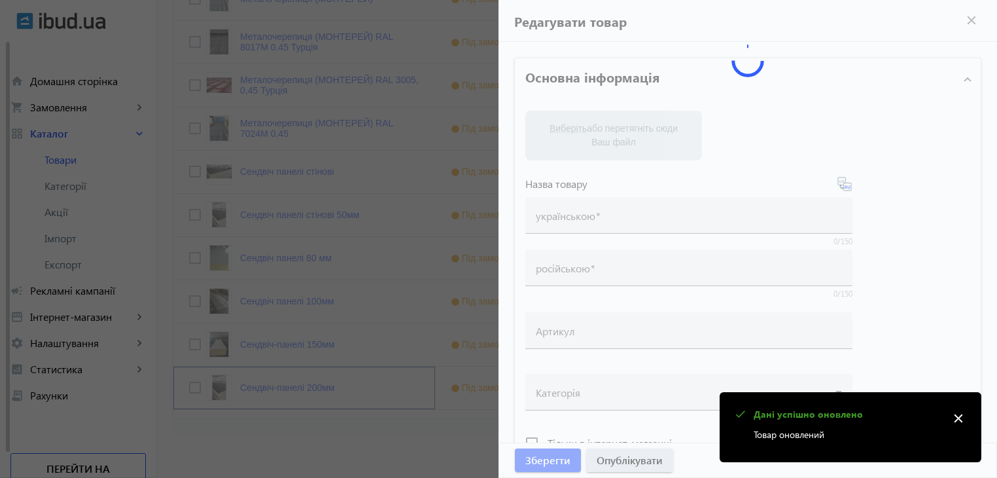
type input "Сендвіч-панелі 200мм"
type input "Сэндвич-панели 200мм"
type input "1140"
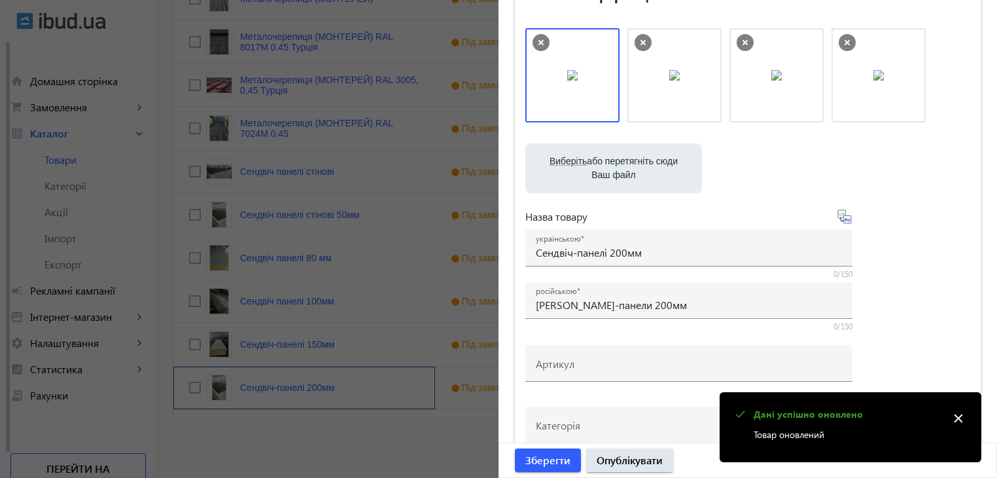
scroll to position [196, 0]
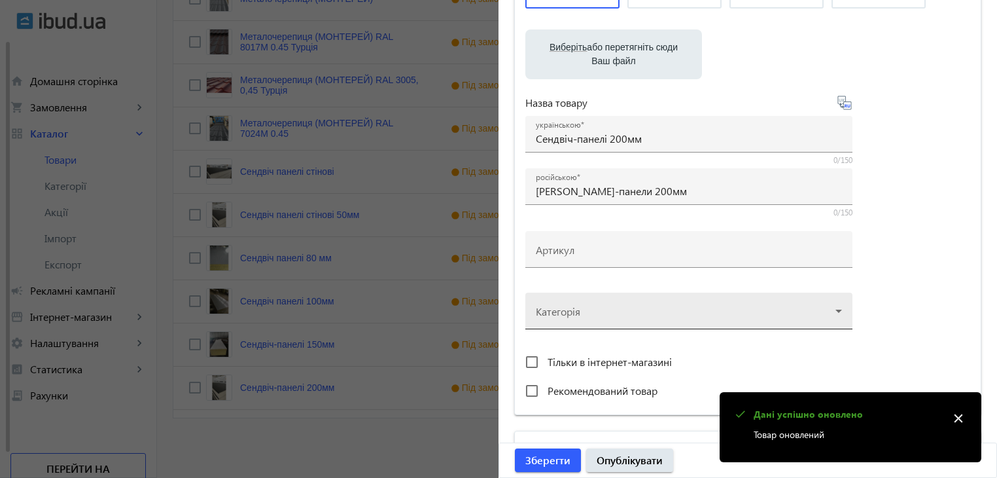
click at [776, 307] on div at bounding box center [689, 305] width 306 height 47
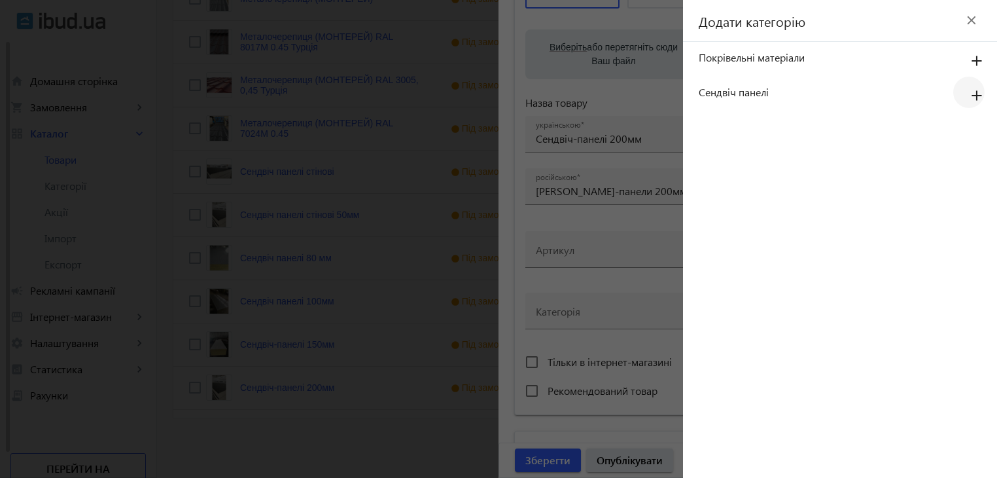
click at [976, 89] on mat-icon "add" at bounding box center [976, 96] width 31 height 24
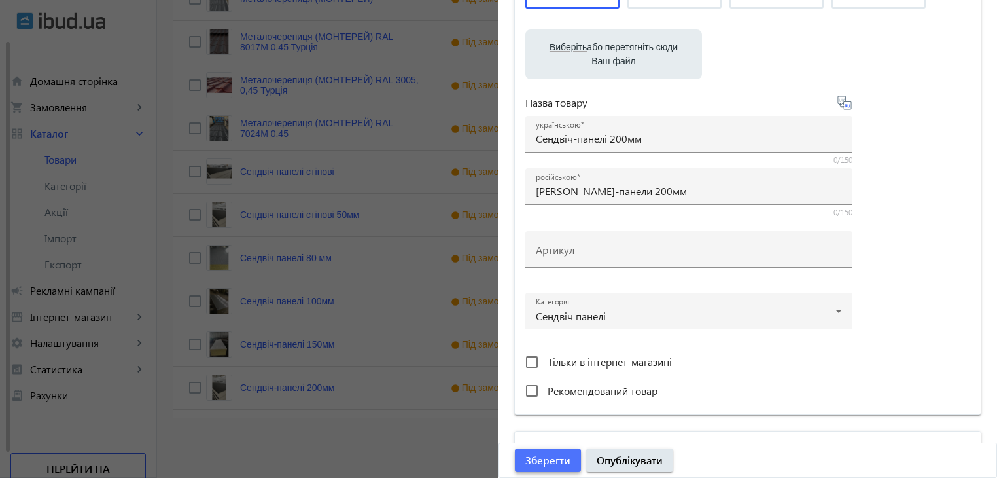
click at [544, 464] on span "Зберегти" at bounding box center [547, 460] width 45 height 14
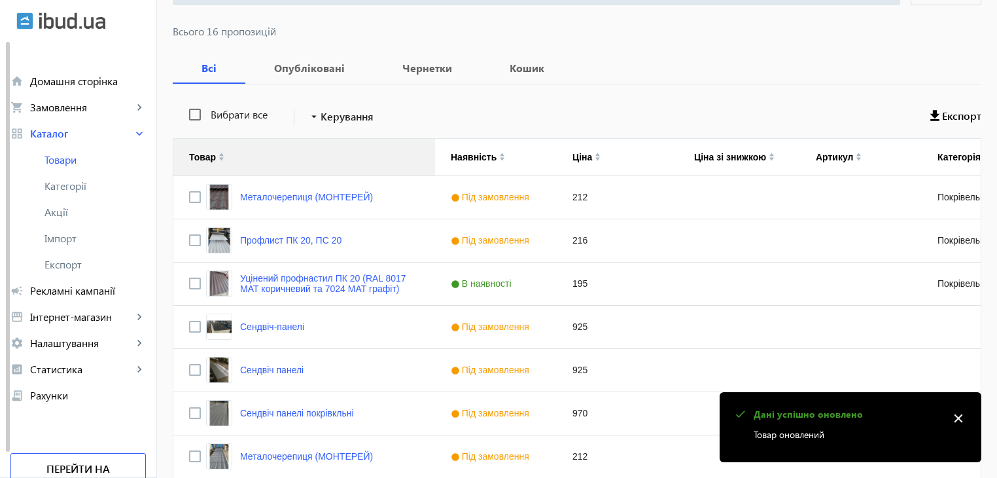
scroll to position [262, 0]
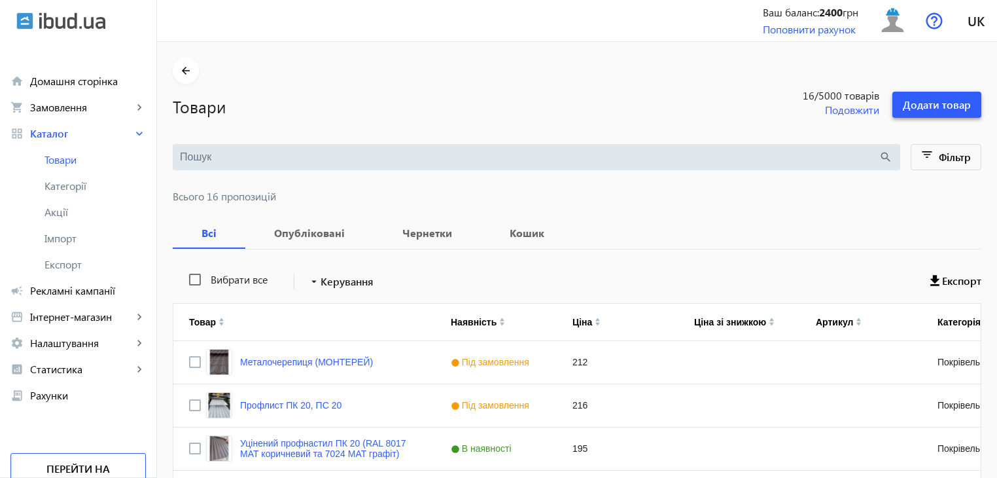
drag, startPoint x: 914, startPoint y: 105, endPoint x: 909, endPoint y: 168, distance: 63.0
click at [914, 105] on span "Додати товар" at bounding box center [937, 104] width 68 height 14
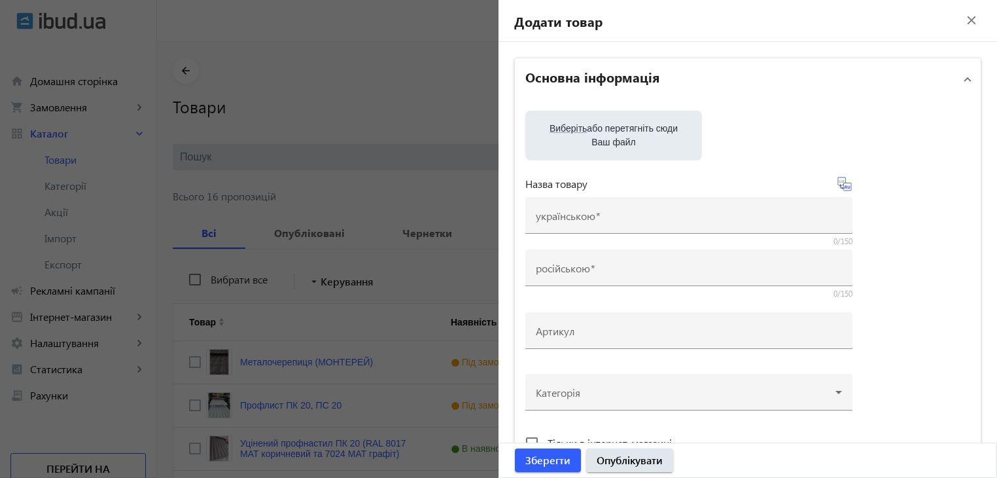
click at [599, 131] on label "Виберіть або перетягніть сюди Ваш файл" at bounding box center [614, 135] width 156 height 37
click at [599, 131] on input "Виберіть або перетягніть сюди Ваш файл" at bounding box center [614, 137] width 156 height 16
type input "C:\fakepath\5359738699006472711.jpg"
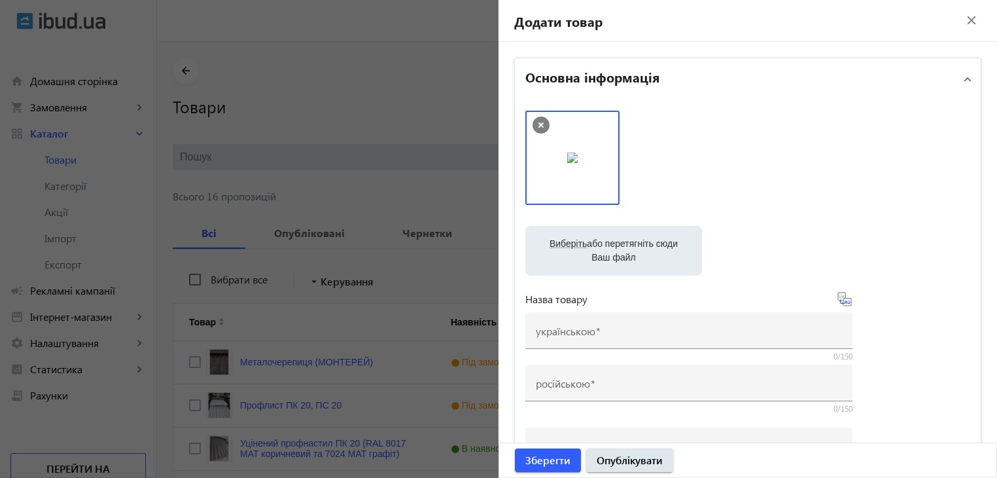
click at [593, 248] on label "Виберіть або перетягніть сюди Ваш файл" at bounding box center [614, 250] width 156 height 37
click at [593, 248] on input "Виберіть або перетягніть сюди Ваш файл" at bounding box center [614, 252] width 156 height 16
type input "C:\fakepath\5359738699006472705 (1).jpg"
click at [592, 251] on label "Виберіть або перетягніть сюди Ваш файл" at bounding box center [614, 250] width 156 height 37
click at [592, 251] on input "Виберіть або перетягніть сюди Ваш файл" at bounding box center [614, 252] width 156 height 16
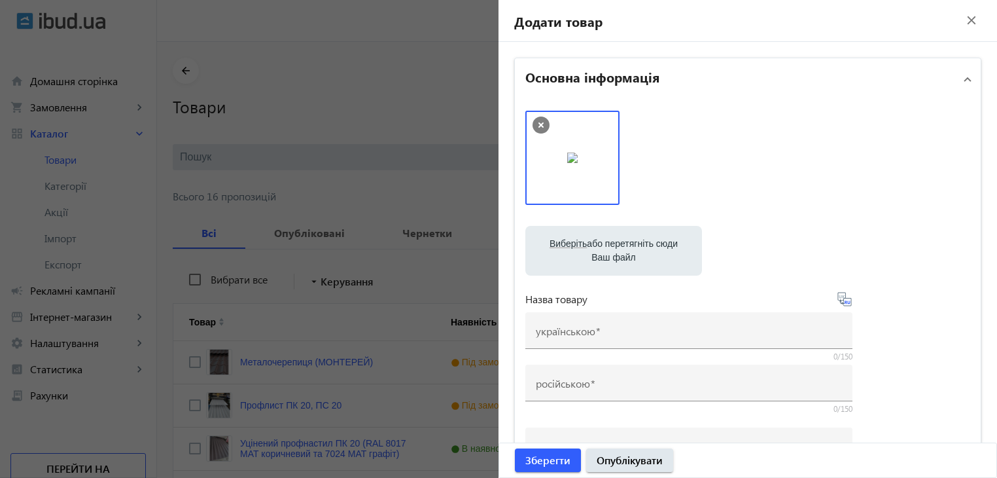
type input "C:\fakepath\5359738699006472715.jpg"
click at [599, 247] on label "Виберіть або перетягніть сюди Ваш файл" at bounding box center [614, 250] width 156 height 37
click at [599, 247] on input "Виберіть або перетягніть сюди Ваш файл" at bounding box center [614, 252] width 156 height 16
click at [400, 268] on div at bounding box center [498, 239] width 997 height 478
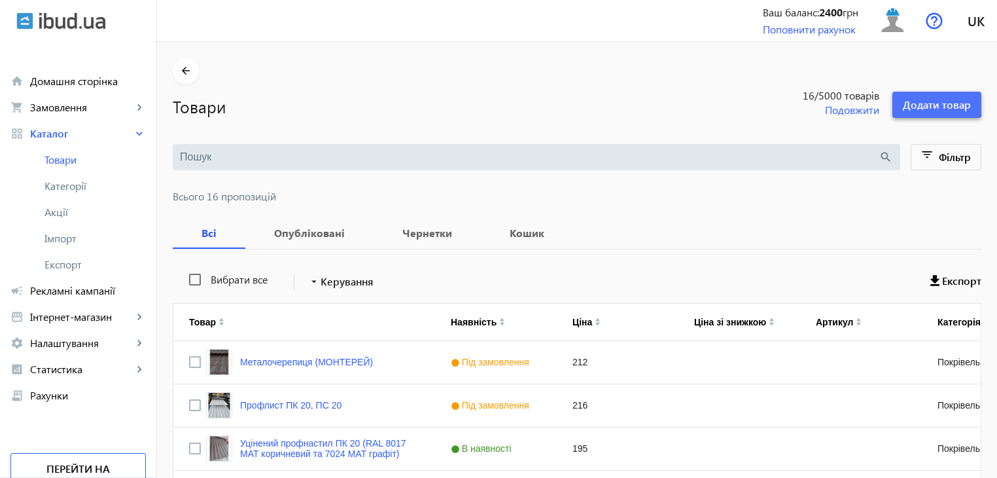
click at [925, 101] on span "Додати товар" at bounding box center [937, 104] width 68 height 14
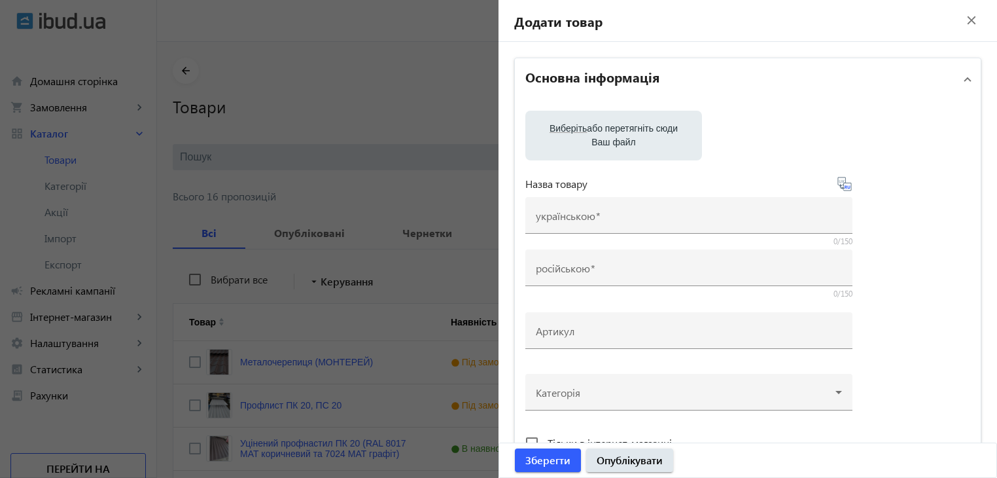
click at [578, 129] on span "Виберіть" at bounding box center [568, 128] width 37 height 10
click at [578, 129] on input "Виберіть або перетягніть сюди Ваш файл" at bounding box center [614, 137] width 156 height 16
type input "C:\fakepath\5359738699006472700.jpg"
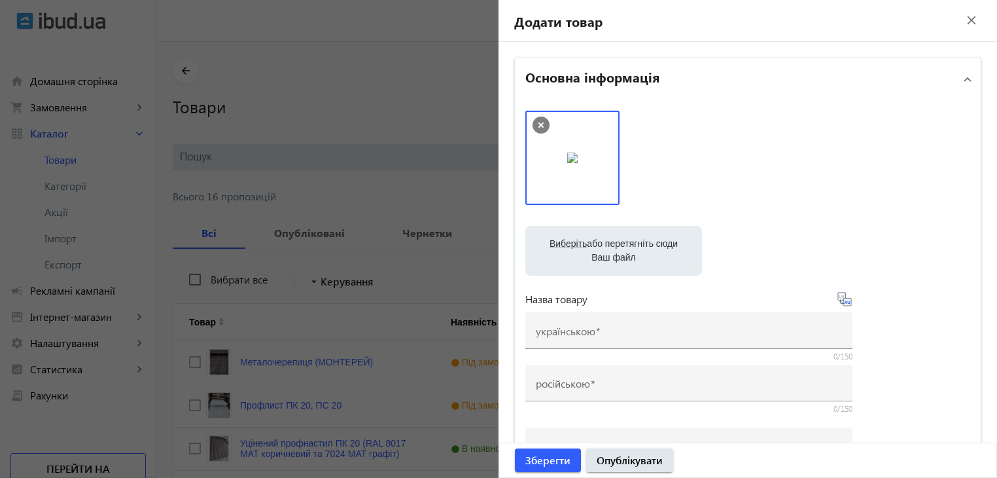
click at [612, 261] on label "Виберіть або перетягніть сюди Ваш файл" at bounding box center [614, 250] width 156 height 37
click at [612, 260] on input "Виберіть або перетягніть сюди Ваш файл" at bounding box center [614, 252] width 156 height 16
type input "C:\fakepath\5359738699006472694.jpg"
click at [633, 259] on label "Виберіть або перетягніть сюди Ваш файл" at bounding box center [614, 250] width 156 height 37
click at [633, 259] on input "Виберіть або перетягніть сюди Ваш файл" at bounding box center [614, 252] width 156 height 16
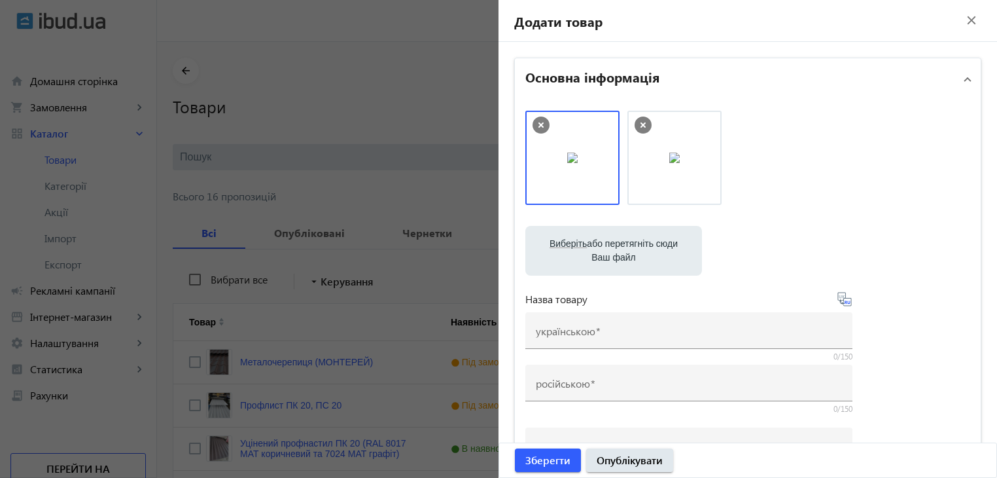
type input "C:\fakepath\5359738699006472696.jpg"
click at [629, 252] on label "Виберіть або перетягніть сюди Ваш файл" at bounding box center [614, 250] width 156 height 37
click at [629, 252] on input "Виберіть або перетягніть сюди Ваш файл" at bounding box center [614, 252] width 156 height 16
type input "C:\fakepath\5359738699006472705 (1).jpg"
click at [613, 252] on label "Виберіть або перетягніть сюди Ваш файл" at bounding box center [614, 250] width 156 height 37
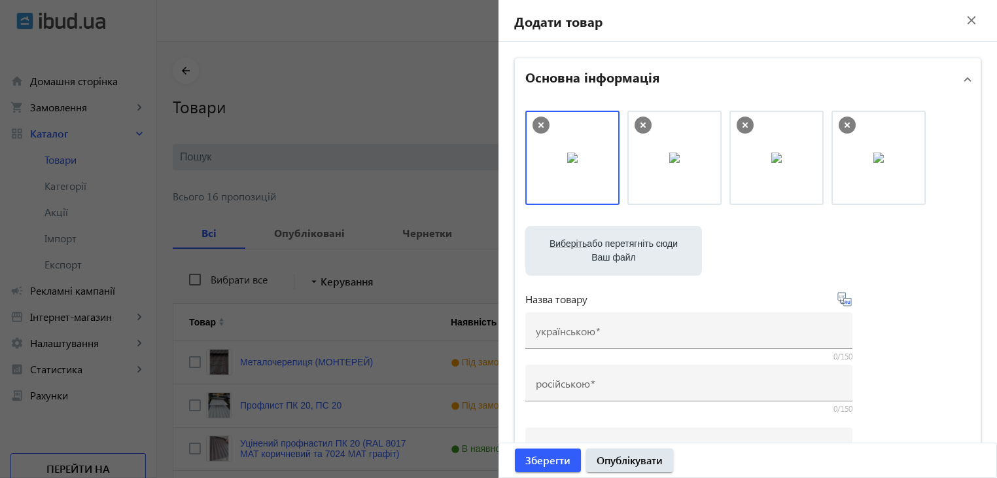
click at [613, 252] on input "Виберіть або перетягніть сюди Ваш файл" at bounding box center [614, 252] width 156 height 16
type input "C:\fakepath\5359738699006472704.jpg"
click at [618, 247] on label "Виберіть або перетягніть сюди Ваш файл" at bounding box center [614, 250] width 156 height 37
click at [618, 247] on input "Виберіть або перетягніть сюди Ваш файл" at bounding box center [614, 252] width 156 height 16
type input "C:\fakepath\5359738699006472703.jpg"
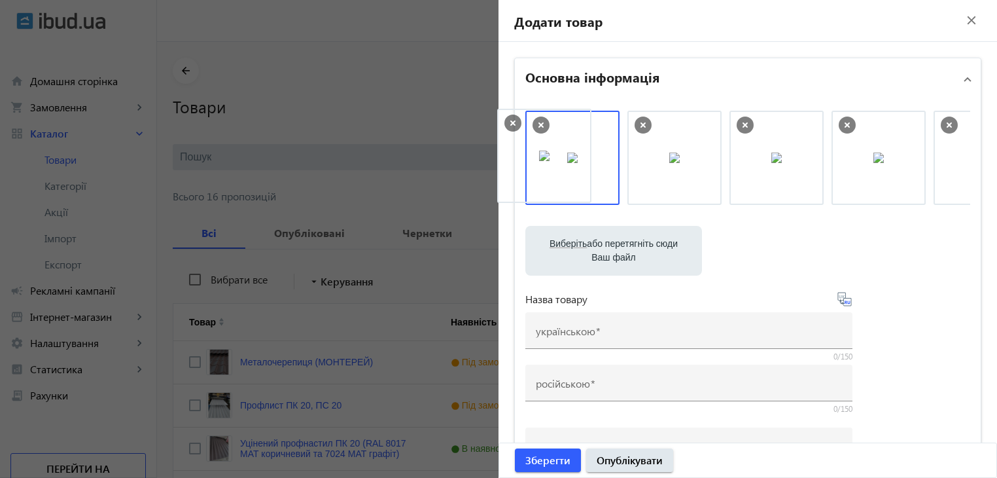
drag, startPoint x: 876, startPoint y: 178, endPoint x: 546, endPoint y: 176, distance: 330.4
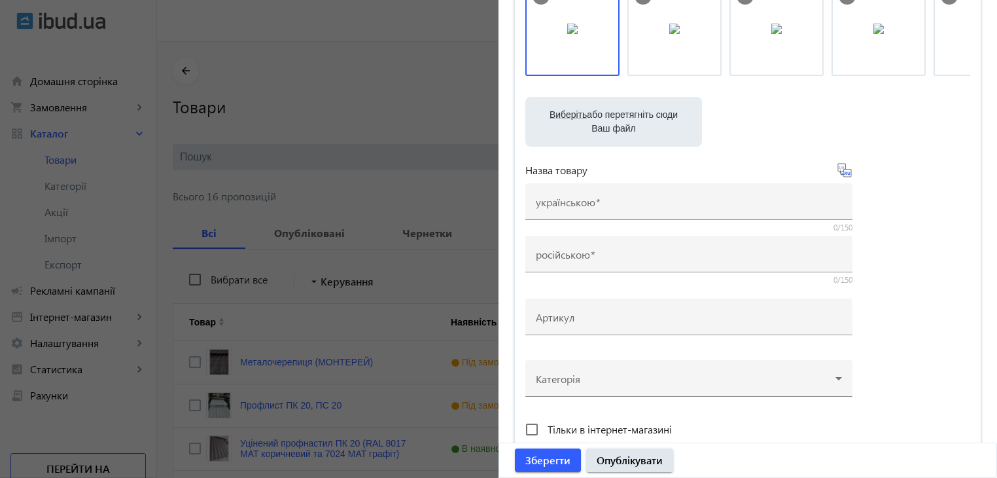
scroll to position [196, 0]
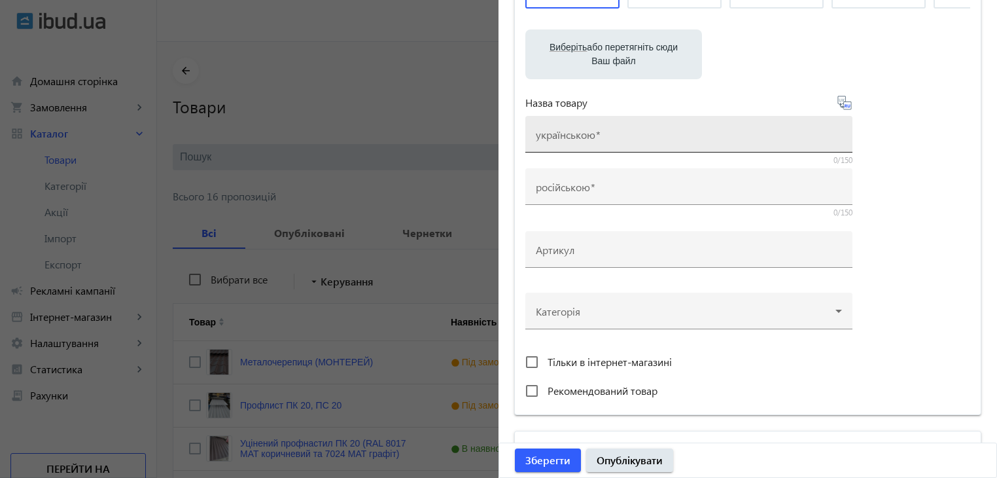
click at [680, 131] on input "українською" at bounding box center [689, 138] width 306 height 14
type input "Сендвіч панелі PIR та PUR"
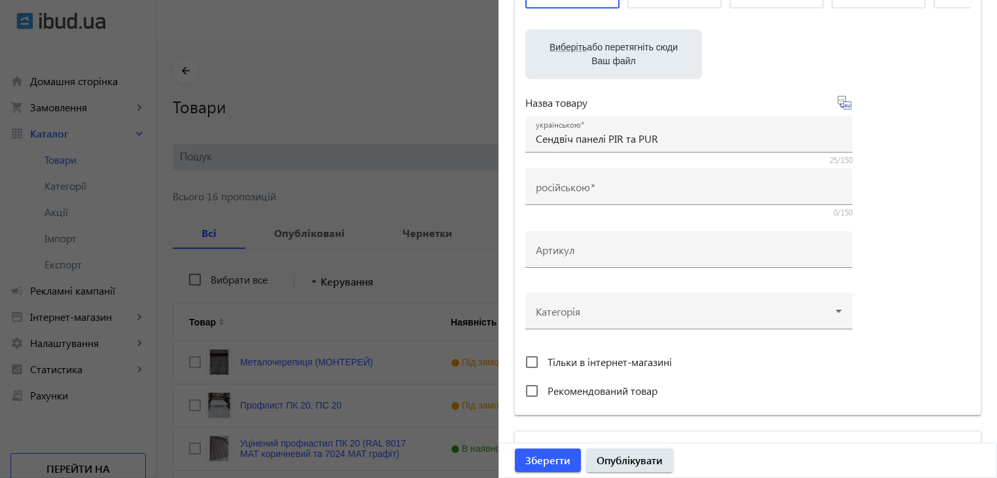
click at [843, 103] on icon at bounding box center [845, 103] width 16 height 16
type input "Сэндвич панели PIR и PUR"
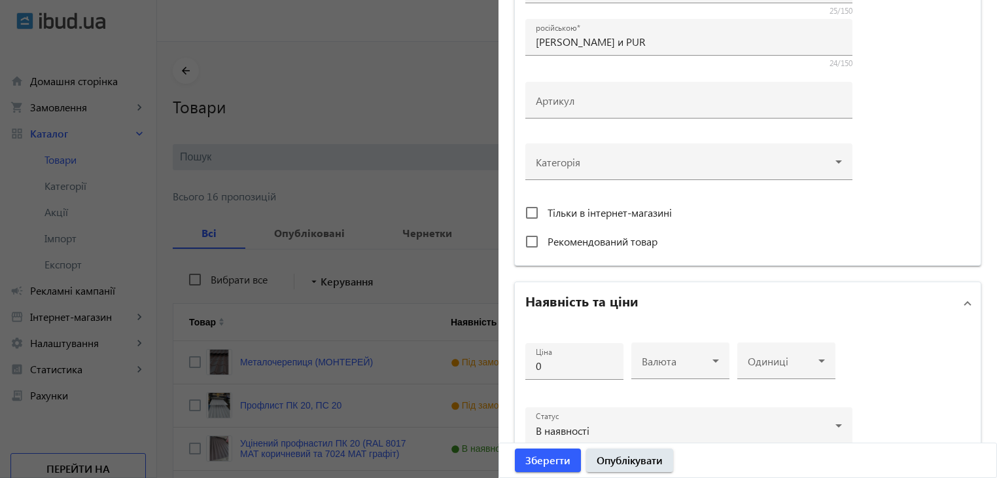
scroll to position [393, 0]
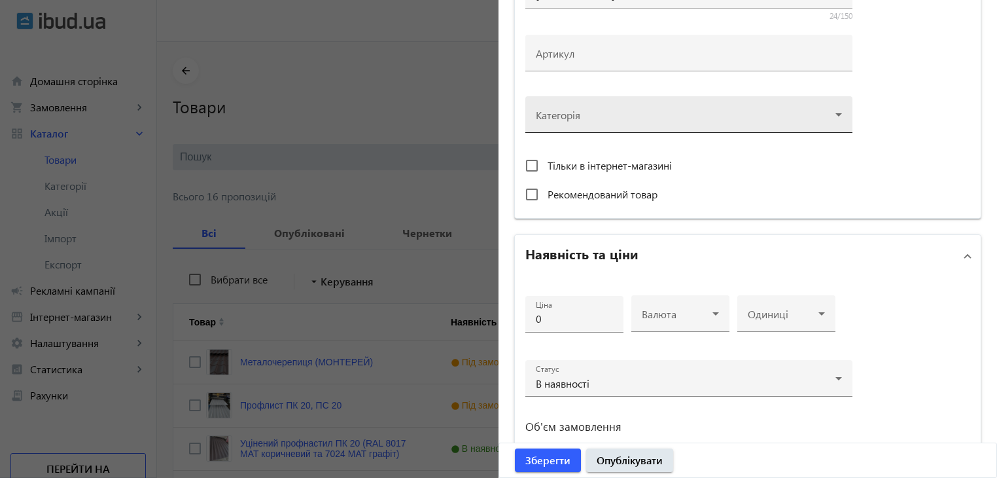
click at [801, 118] on div at bounding box center [689, 109] width 306 height 47
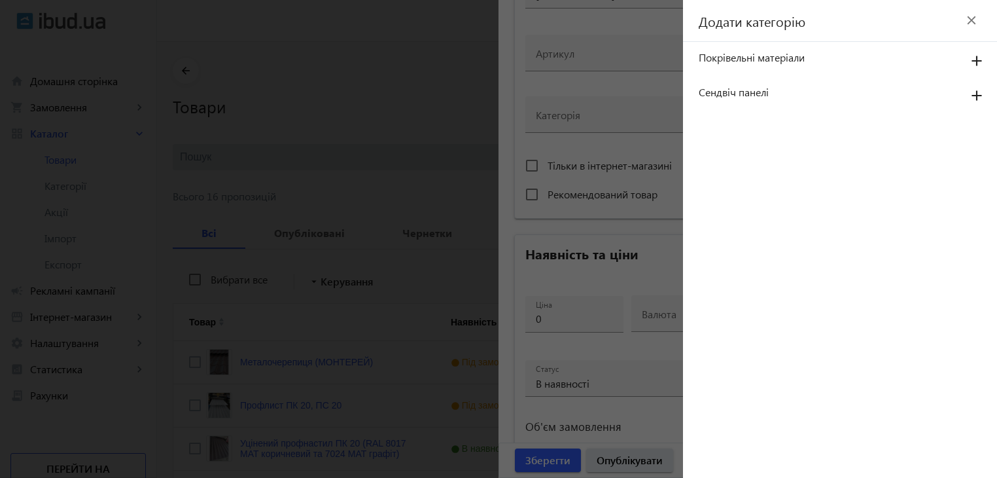
click at [750, 95] on span "Сендвіч панелі" at bounding box center [826, 92] width 254 height 14
click at [973, 94] on mat-icon "add" at bounding box center [976, 96] width 31 height 24
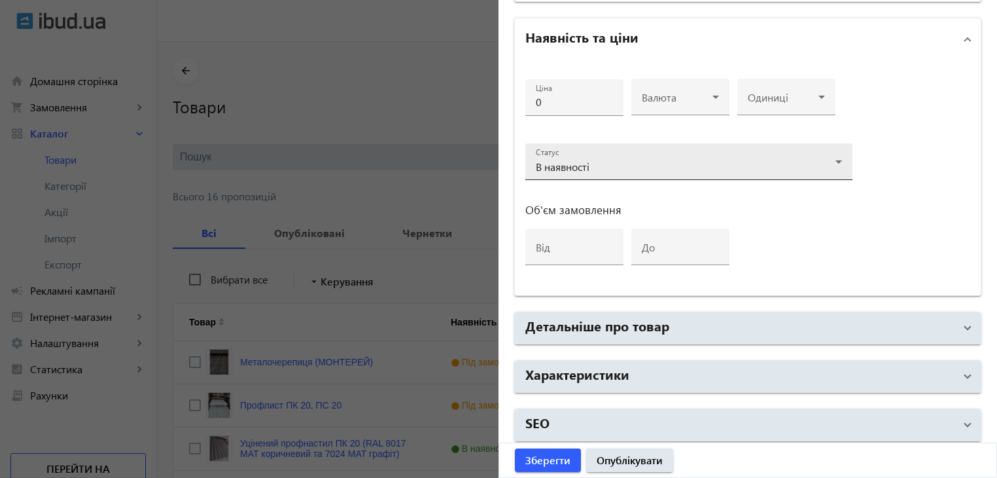
scroll to position [611, 0]
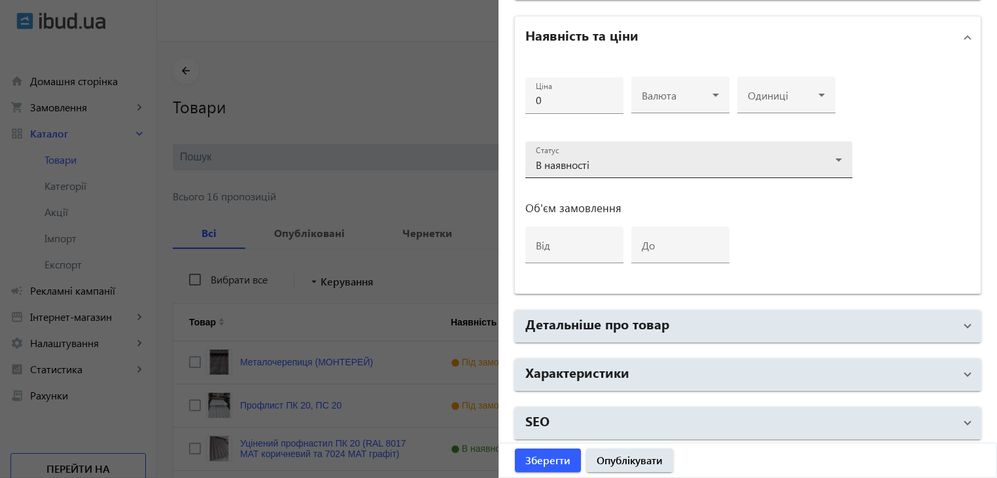
click at [605, 160] on div "В наявності" at bounding box center [686, 165] width 300 height 10
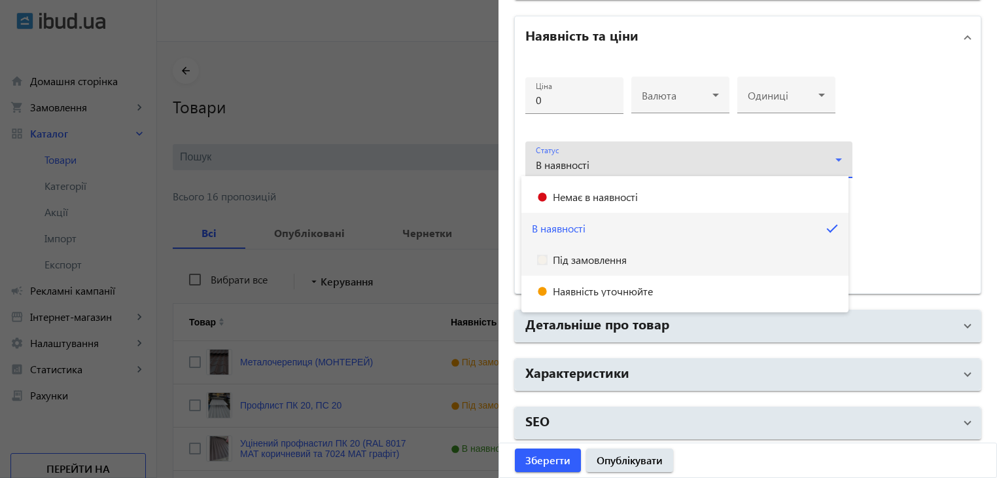
click at [583, 261] on span "Під замовлення" at bounding box center [590, 259] width 74 height 10
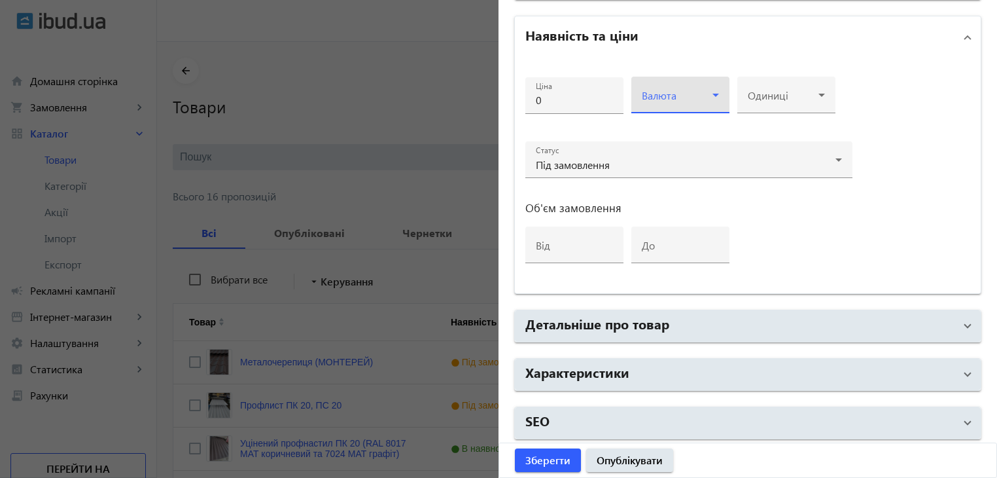
click at [710, 90] on icon at bounding box center [716, 95] width 16 height 16
click at [675, 130] on mat-option "грн" at bounding box center [676, 131] width 98 height 31
click at [788, 92] on div at bounding box center [786, 100] width 77 height 16
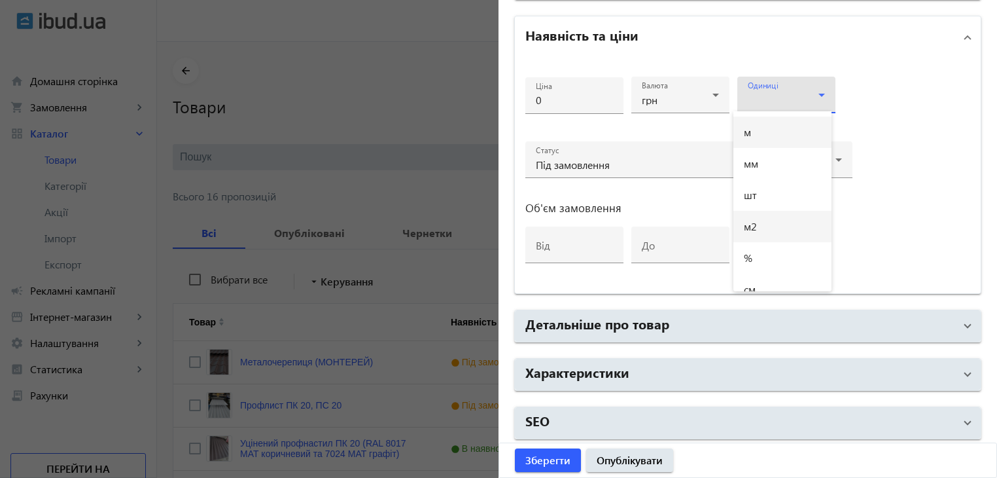
click at [756, 232] on mat-option "м2" at bounding box center [782, 226] width 98 height 31
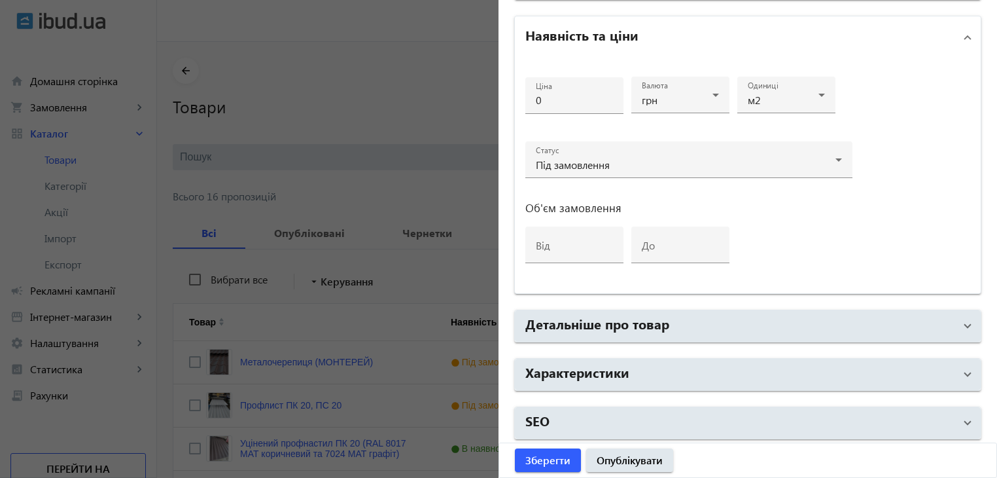
click at [741, 244] on div "Ціна 0 Валюта грн Одиниці м2 Статус Під замовлення Об'єм замовлення від до" at bounding box center [688, 176] width 327 height 214
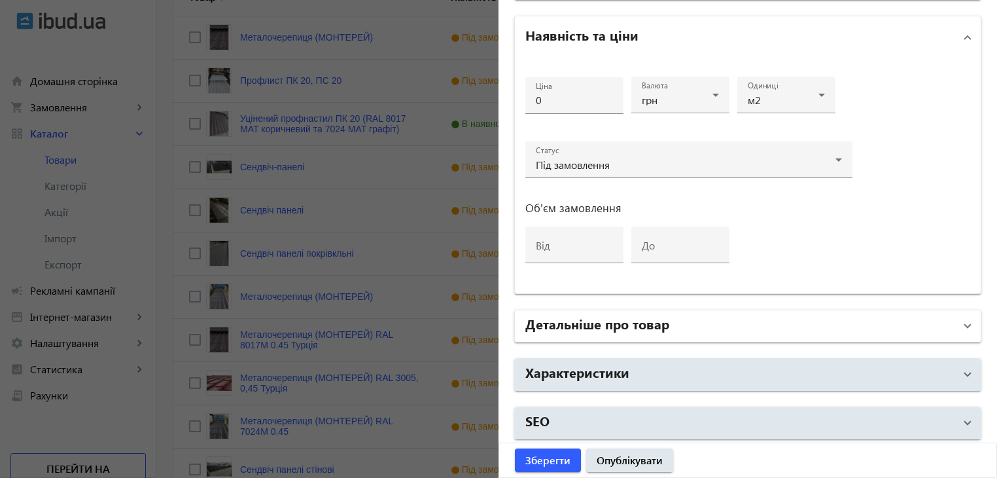
scroll to position [327, 0]
click at [626, 316] on h2 "Детальніше про товар" at bounding box center [597, 323] width 144 height 18
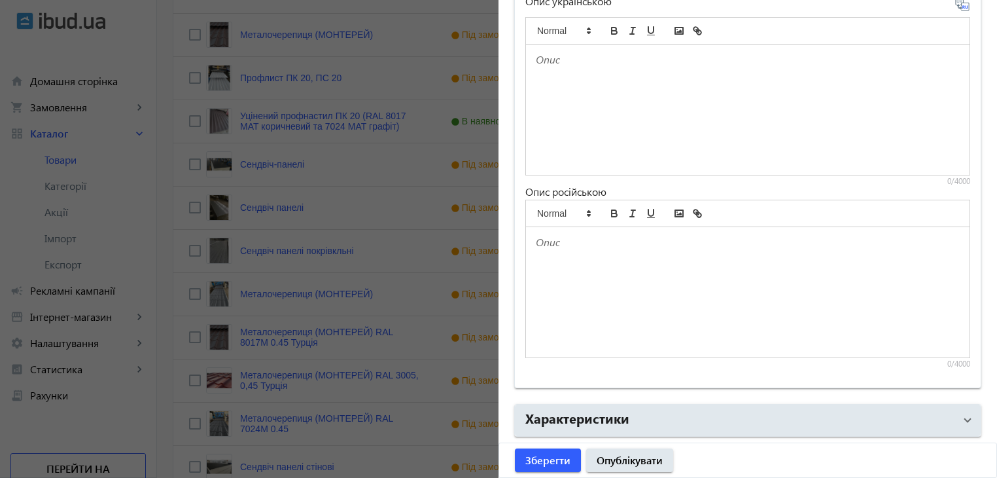
scroll to position [1004, 0]
click at [554, 460] on span "Зберегти" at bounding box center [547, 460] width 45 height 14
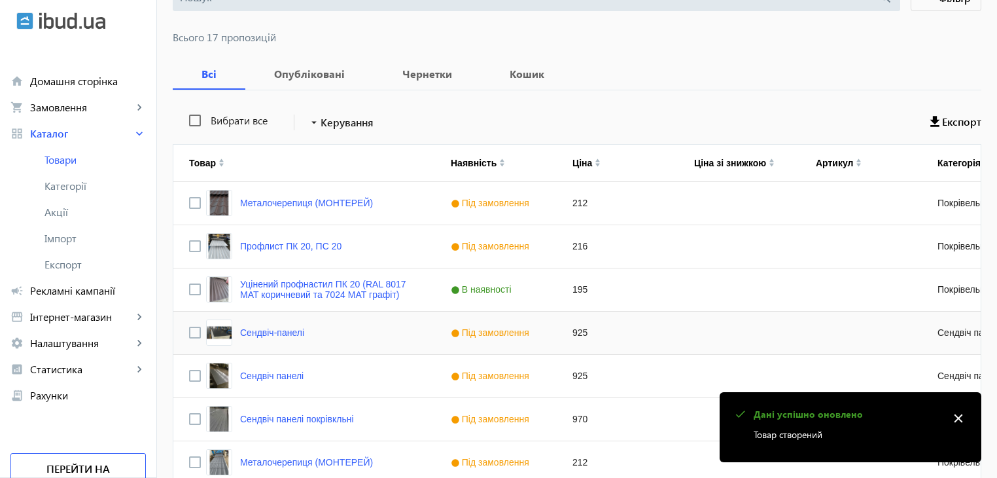
scroll to position [196, 0]
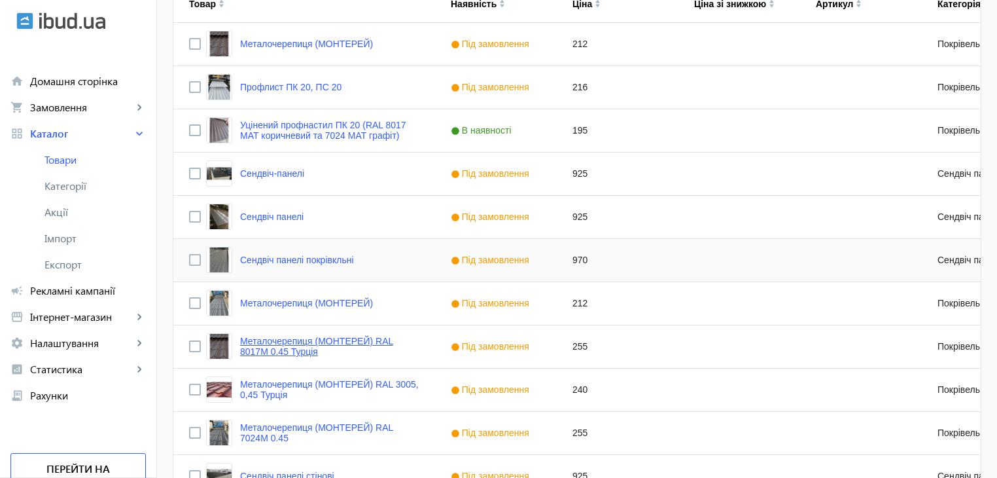
scroll to position [327, 0]
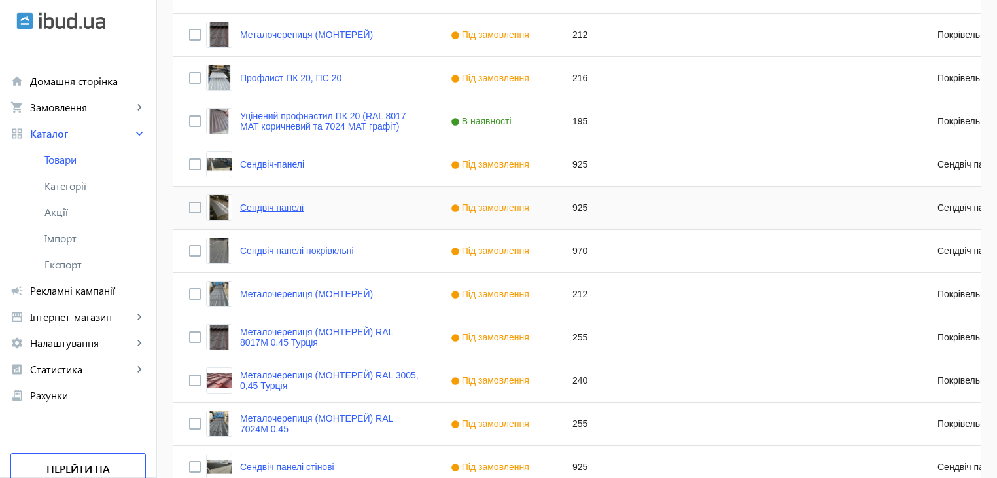
click at [259, 208] on link "Сендвіч панелі" at bounding box center [271, 207] width 63 height 10
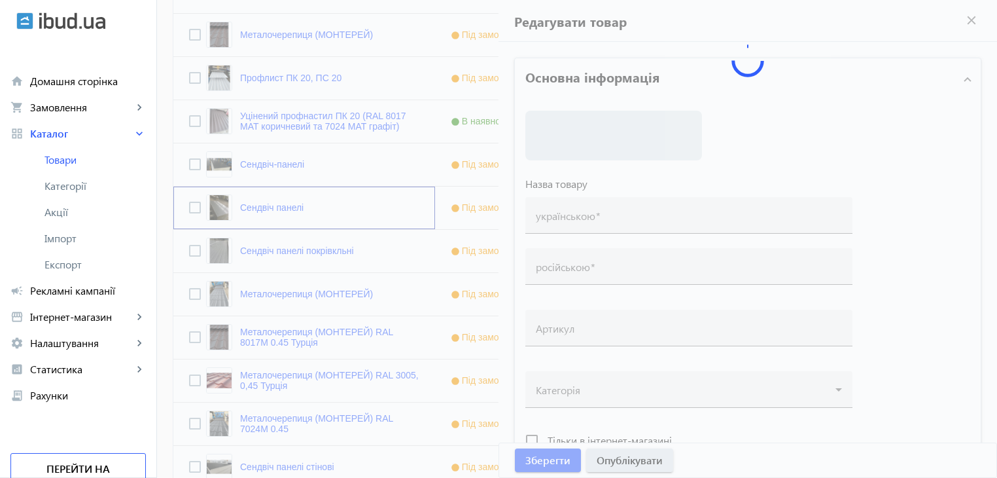
type input "Сендвіч панелі"
type input "Сэндвич панели"
type input "925"
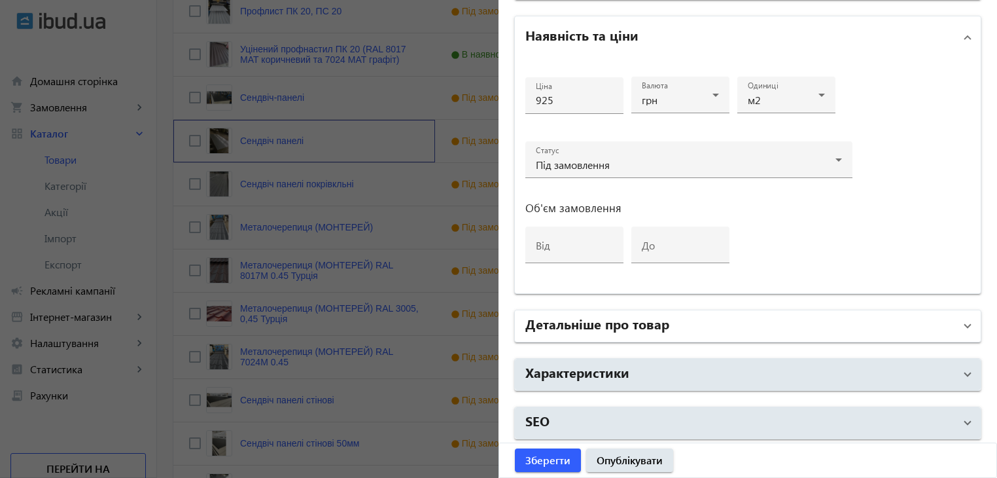
scroll to position [458, 0]
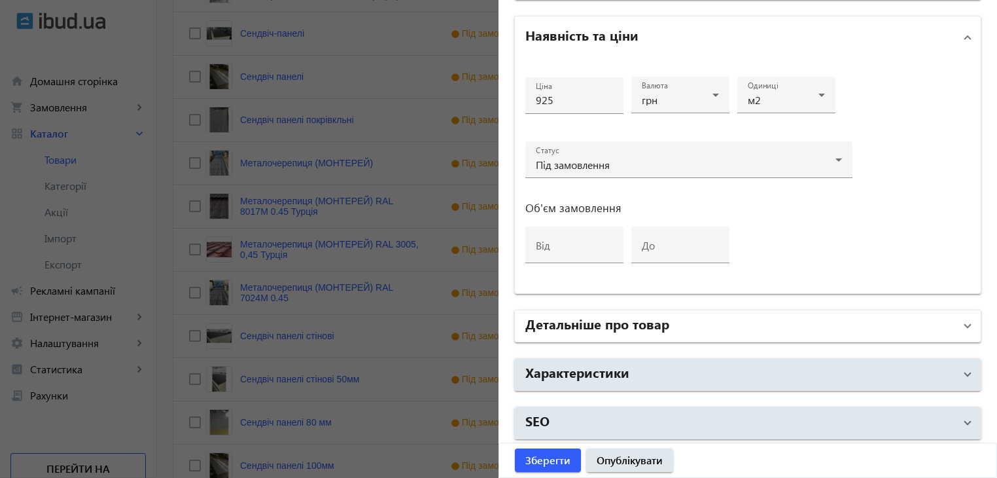
click at [642, 323] on h2 "Детальніше про товар" at bounding box center [597, 323] width 144 height 18
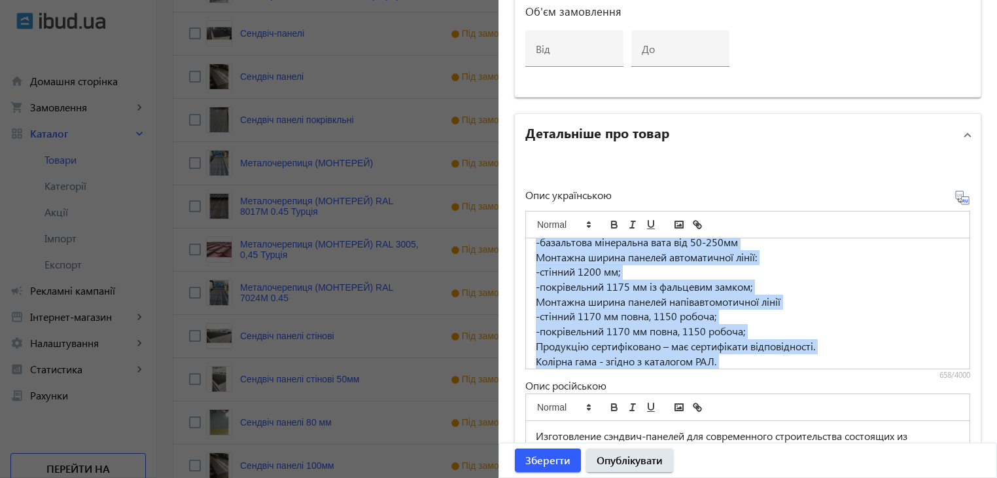
scroll to position [108, 0]
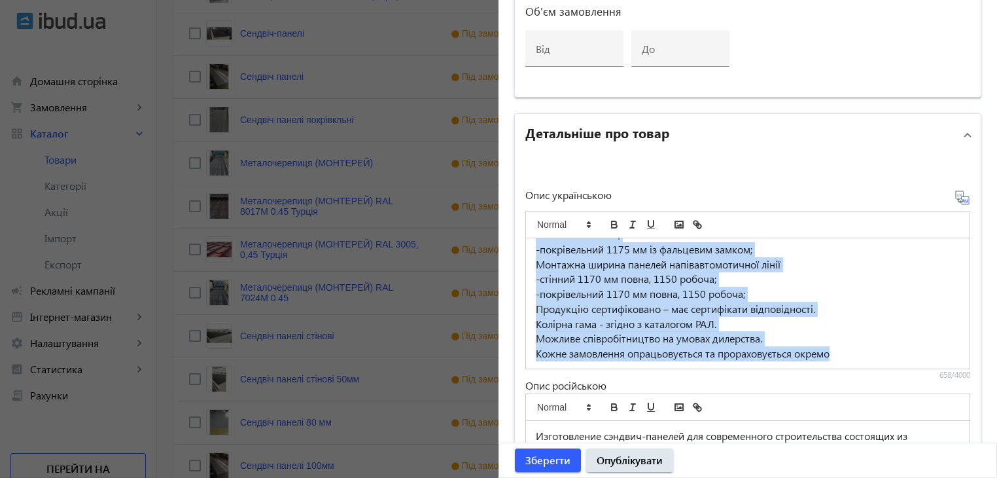
drag, startPoint x: 557, startPoint y: 260, endPoint x: 844, endPoint y: 353, distance: 301.4
click at [849, 370] on div "Виготовлення сендвіч-панелей для сучасного будівництва які складаються з оцинко…" at bounding box center [747, 291] width 445 height 177
copy div "Виготовлення сендвіч-панелей для сучасного будівництва які складаються з оцинко…"
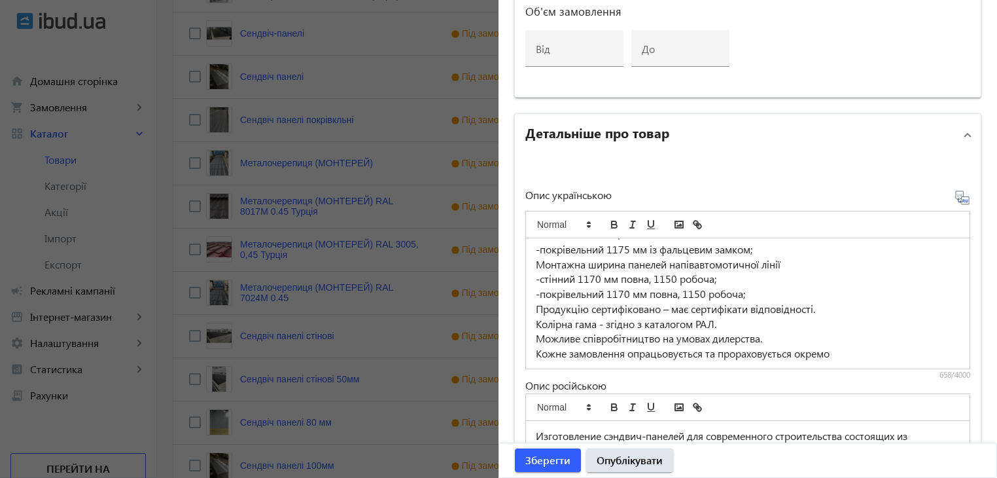
click at [421, 336] on div at bounding box center [498, 239] width 997 height 478
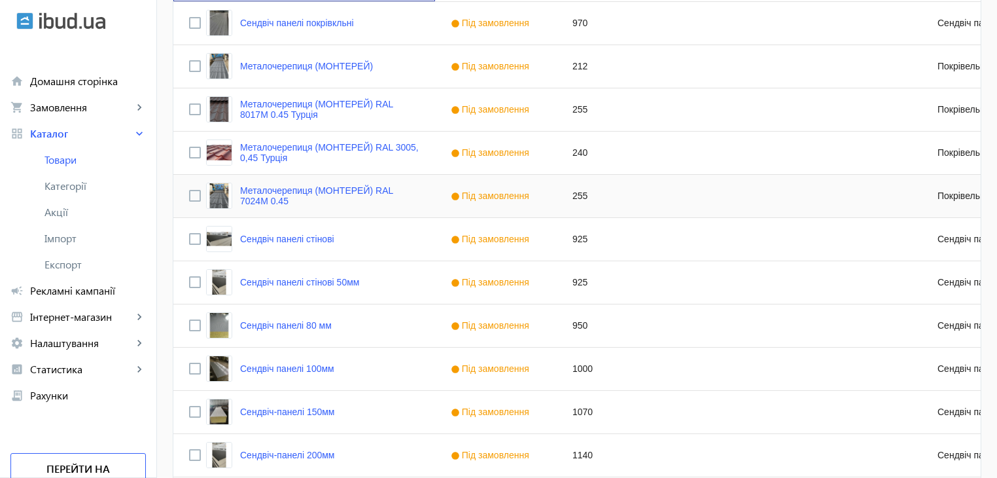
scroll to position [665, 0]
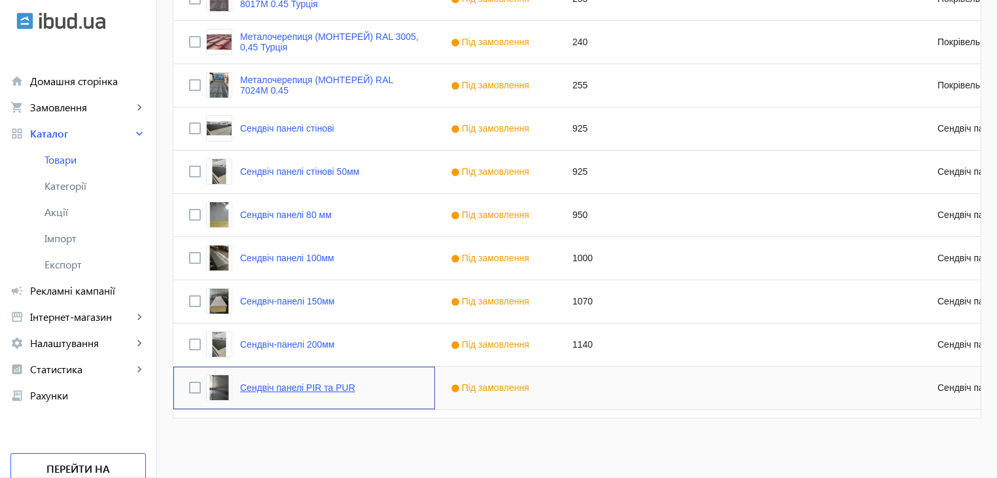
click at [286, 385] on link "Сендвіч панелі PIR та PUR" at bounding box center [297, 387] width 115 height 10
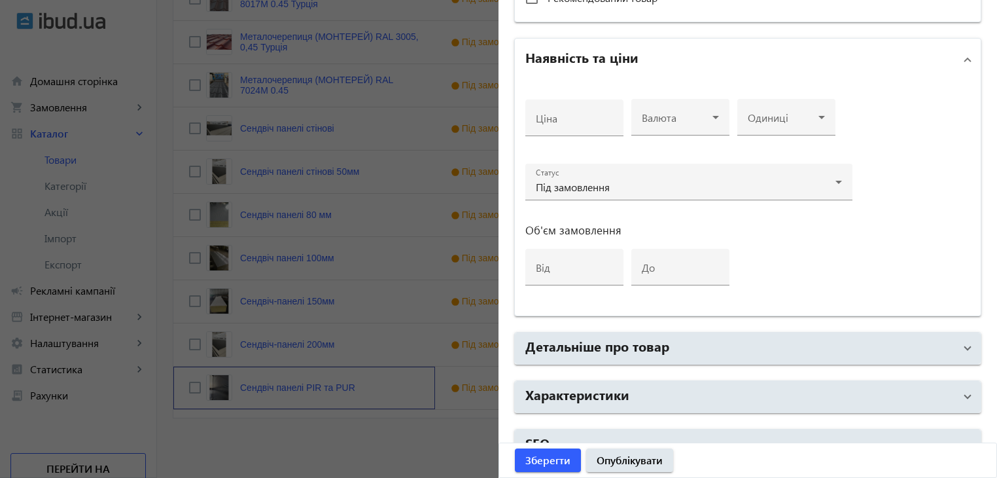
scroll to position [611, 0]
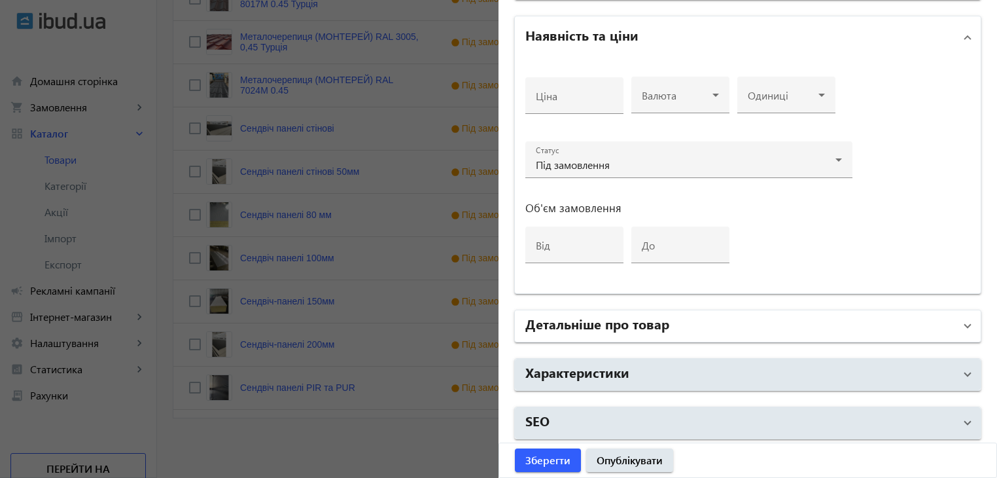
click at [597, 326] on h2 "Детальніше про товар" at bounding box center [597, 323] width 144 height 18
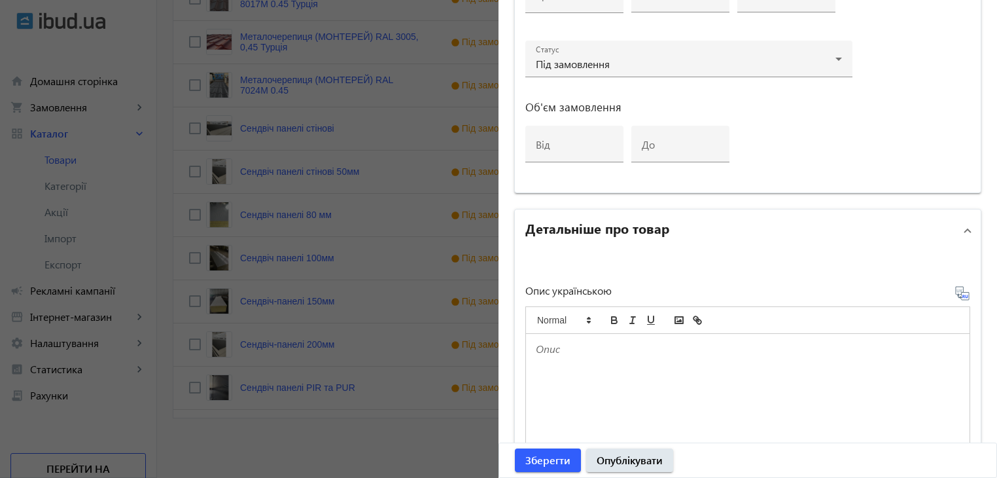
scroll to position [873, 0]
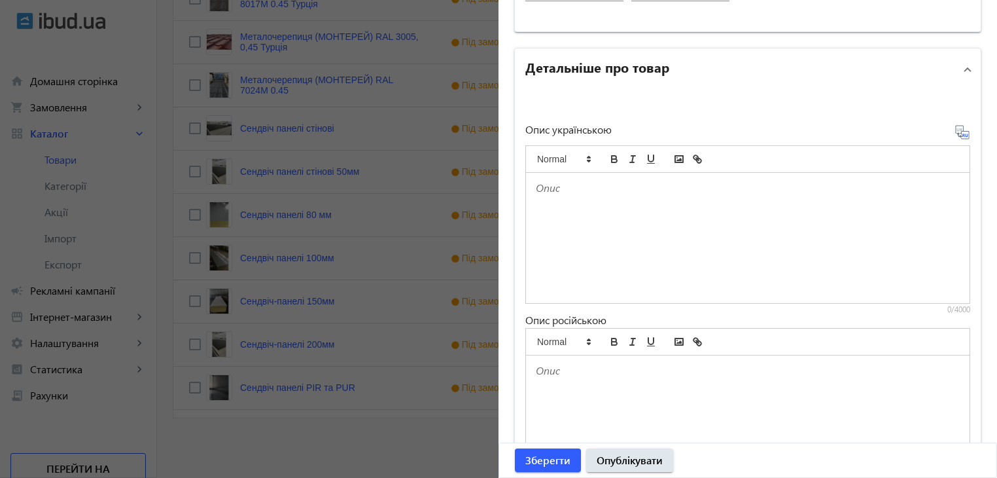
click at [569, 222] on div at bounding box center [748, 238] width 444 height 130
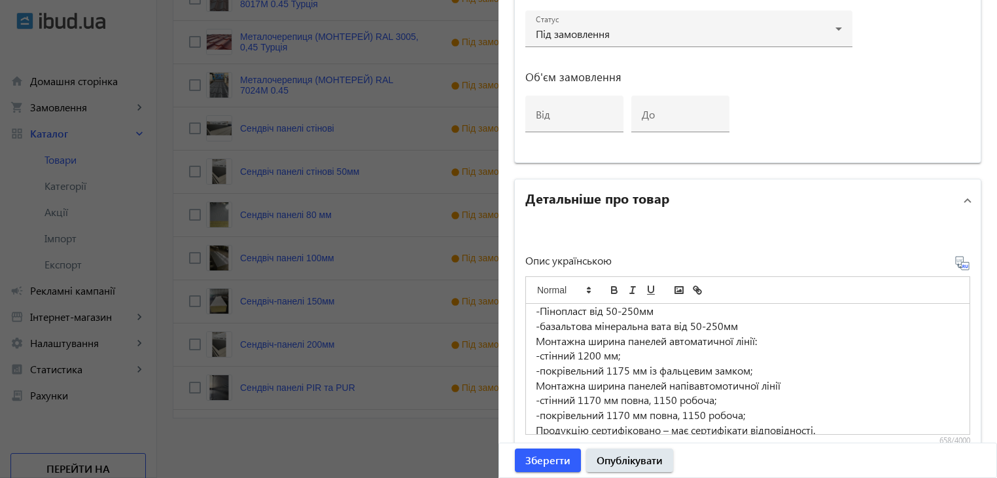
scroll to position [0, 0]
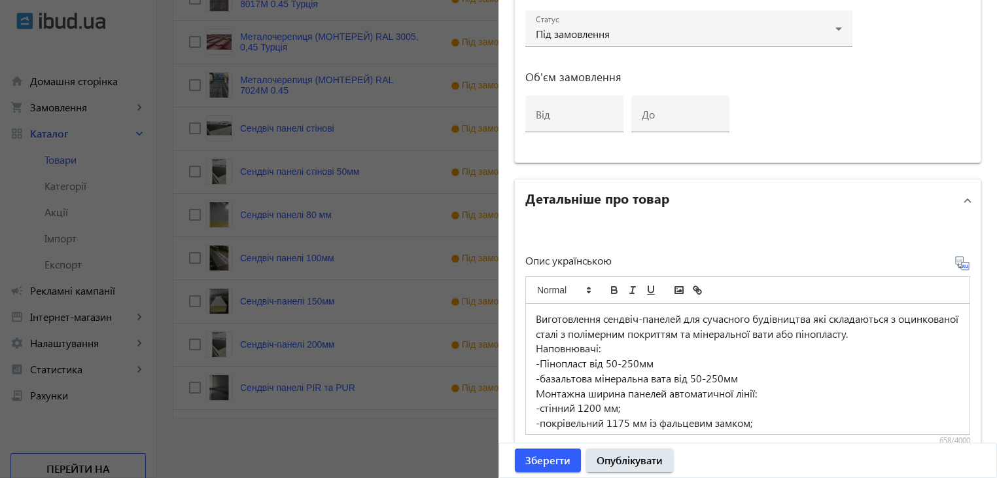
click at [610, 360] on p "-Пінопласт від 50-250мм" at bounding box center [748, 363] width 424 height 15
click at [694, 376] on p "-базальтова мінеральна вата від 50-250мм" at bounding box center [748, 378] width 424 height 15
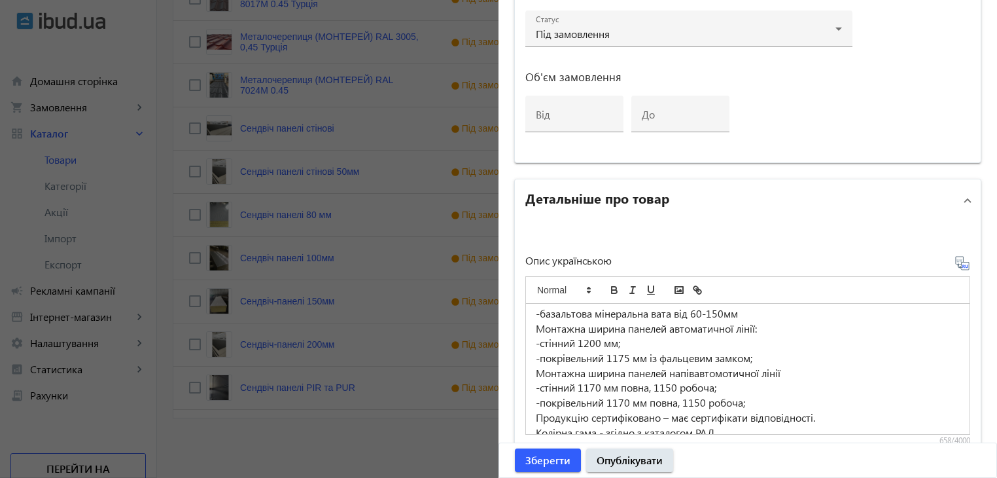
scroll to position [43, 0]
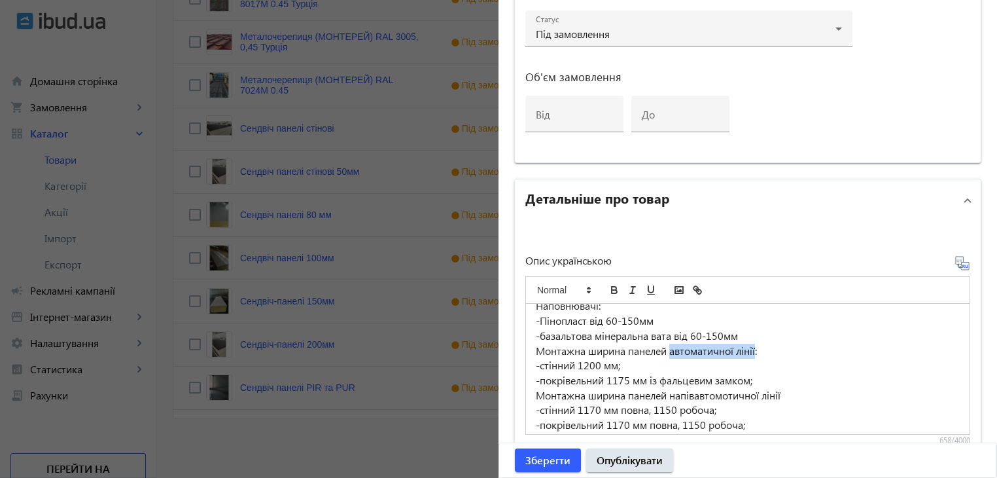
drag, startPoint x: 668, startPoint y: 348, endPoint x: 756, endPoint y: 348, distance: 87.7
click at [756, 348] on p "Монтажна ширина панелей автоматичної лінії:" at bounding box center [748, 350] width 424 height 15
click at [584, 360] on p "-стінний 1200 мм;" at bounding box center [748, 365] width 424 height 15
click at [627, 376] on p "-покрівельний 1175 мм із фальцевим замком;" at bounding box center [748, 380] width 424 height 15
drag, startPoint x: 646, startPoint y: 377, endPoint x: 748, endPoint y: 376, distance: 102.7
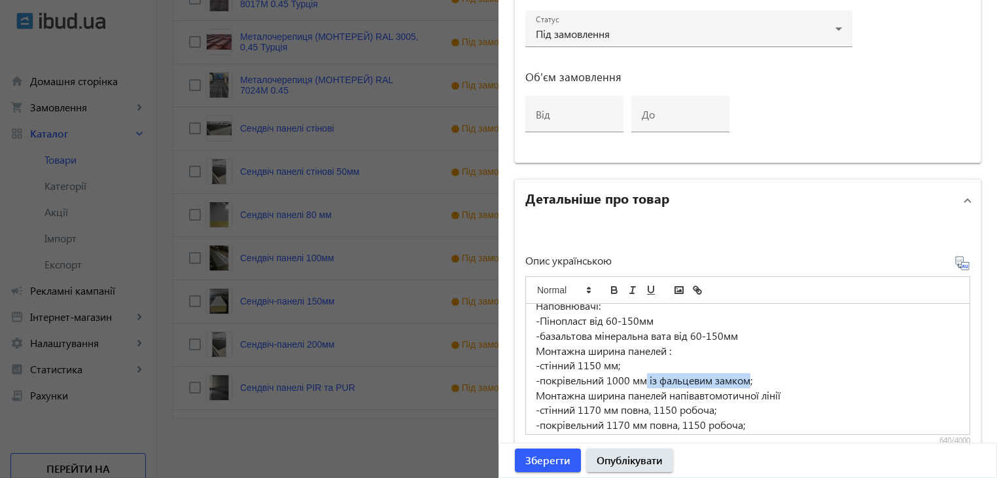
click at [748, 376] on p "-покрівельний 1000 мм із фальцевим замком;" at bounding box center [748, 380] width 424 height 15
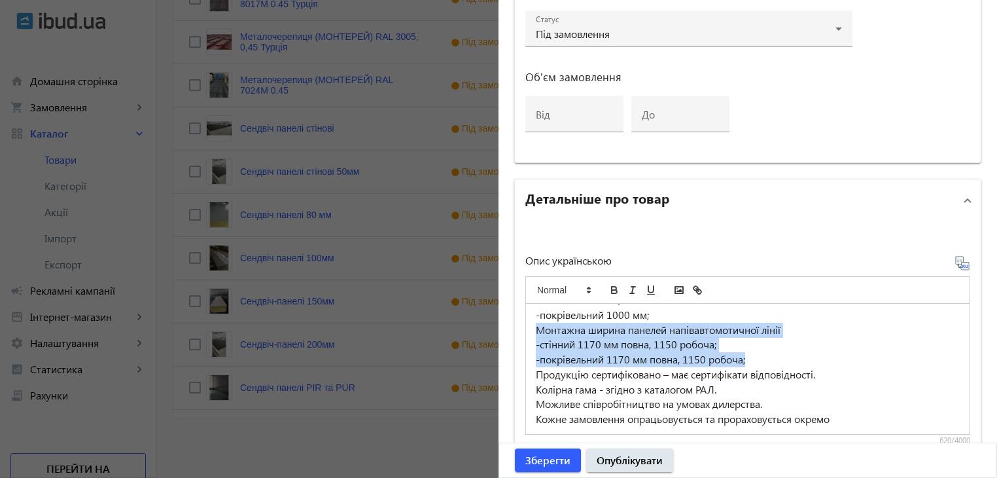
drag, startPoint x: 530, startPoint y: 325, endPoint x: 748, endPoint y: 351, distance: 220.1
click at [748, 351] on div "Виготовлення сендвіч-панелей для сучасного будівництва які складаються з оцинко…" at bounding box center [748, 369] width 444 height 130
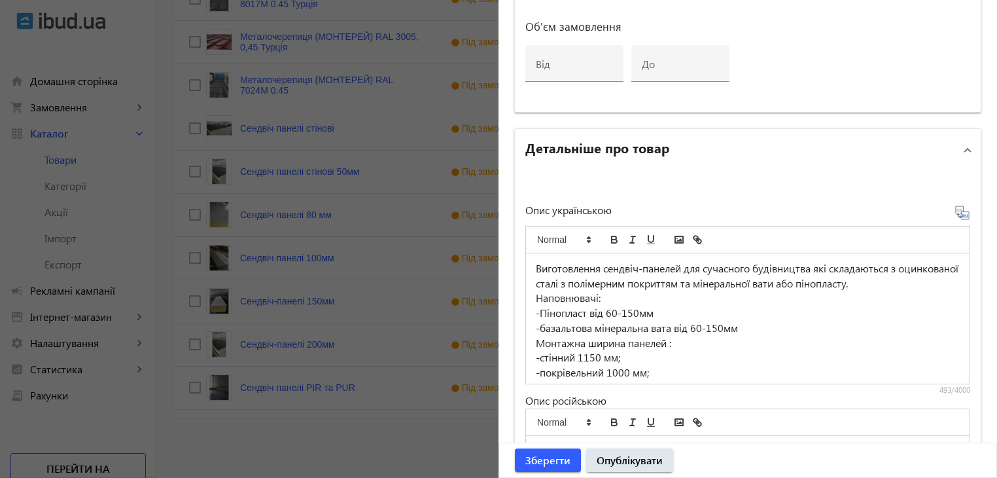
scroll to position [807, 0]
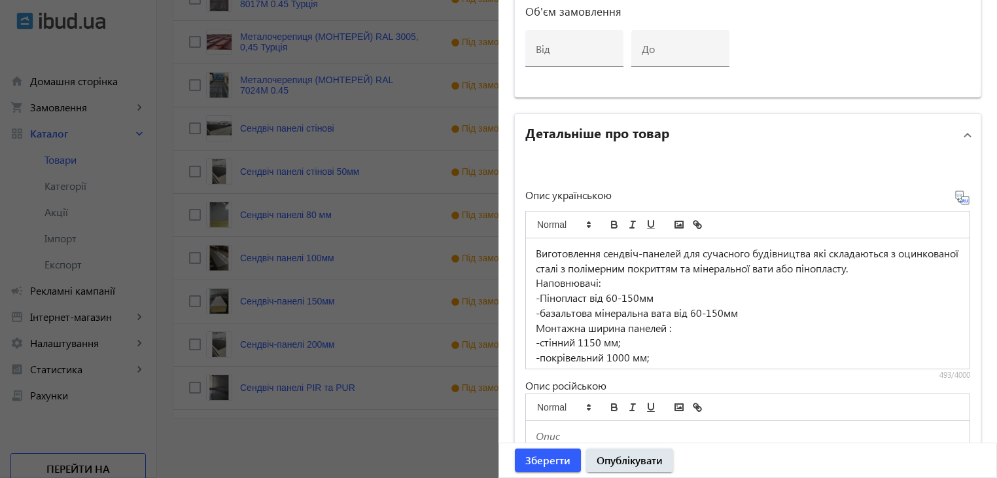
drag, startPoint x: 755, startPoint y: 266, endPoint x: 769, endPoint y: 270, distance: 14.9
click at [756, 266] on p "Виготовлення сендвіч-панелей для сучасного будівництва які складаються з оцинко…" at bounding box center [748, 260] width 424 height 29
click at [814, 251] on p "Виготовлення сендвіч-панелей для сучасного будівництва які складаються з оцинко…" at bounding box center [748, 260] width 424 height 29
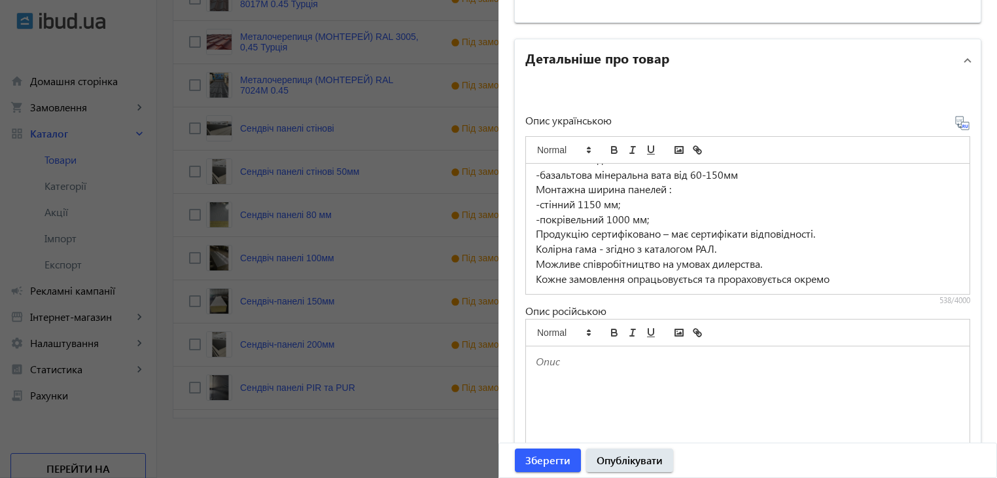
scroll to position [938, 0]
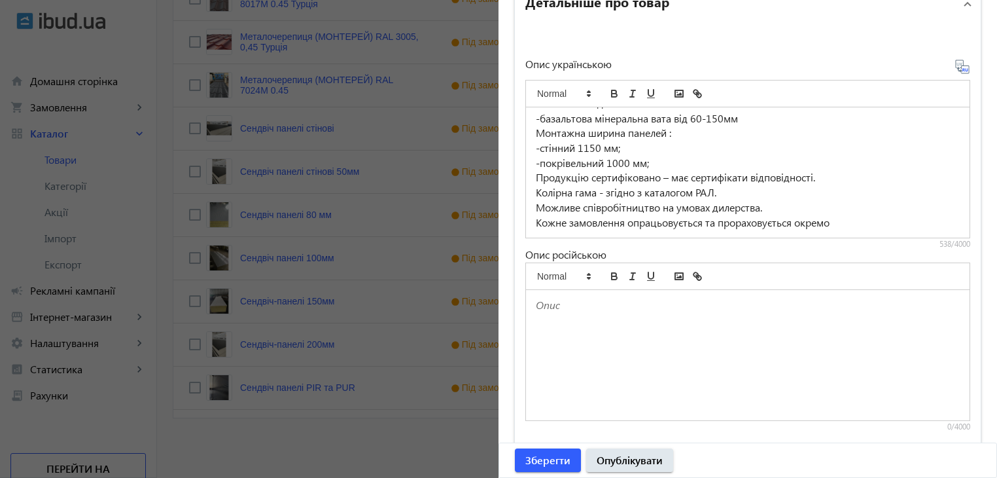
click at [657, 176] on p "Продукцію сертифіковано – має сертифікати відповідності." at bounding box center [748, 177] width 424 height 15
click at [567, 191] on p "Колірна гама - згідно з каталогом РАЛ." at bounding box center [748, 192] width 424 height 15
click at [646, 192] on p "Колірова гама - згідно з каталогом РАЛ." at bounding box center [748, 192] width 424 height 15
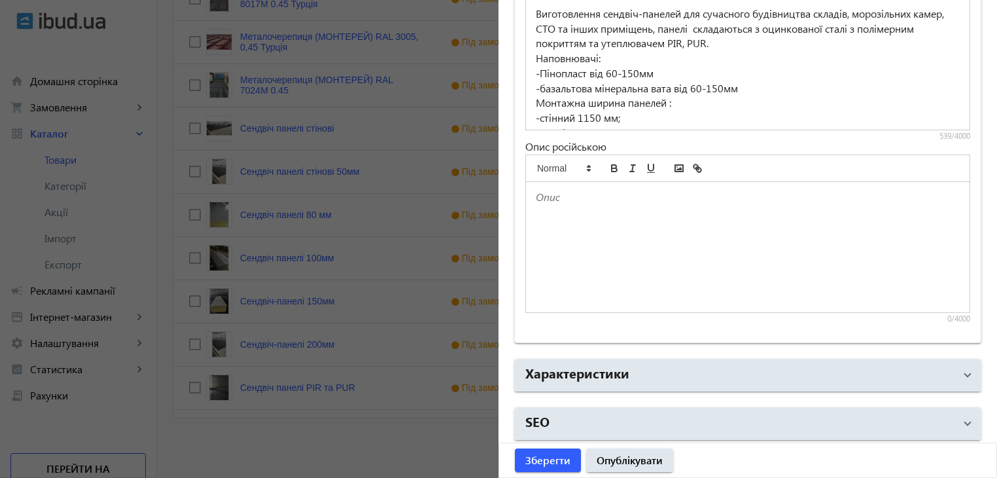
scroll to position [79, 0]
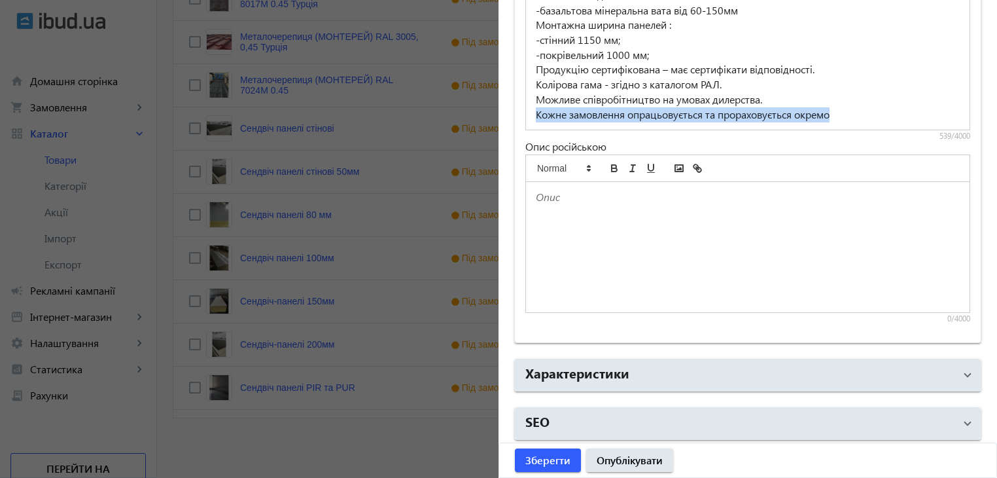
drag, startPoint x: 529, startPoint y: 111, endPoint x: 839, endPoint y: 111, distance: 310.1
click at [839, 111] on div "Виготовлення сендвіч-панелей для сучасного будівництва складів, морозільних кам…" at bounding box center [748, 64] width 444 height 130
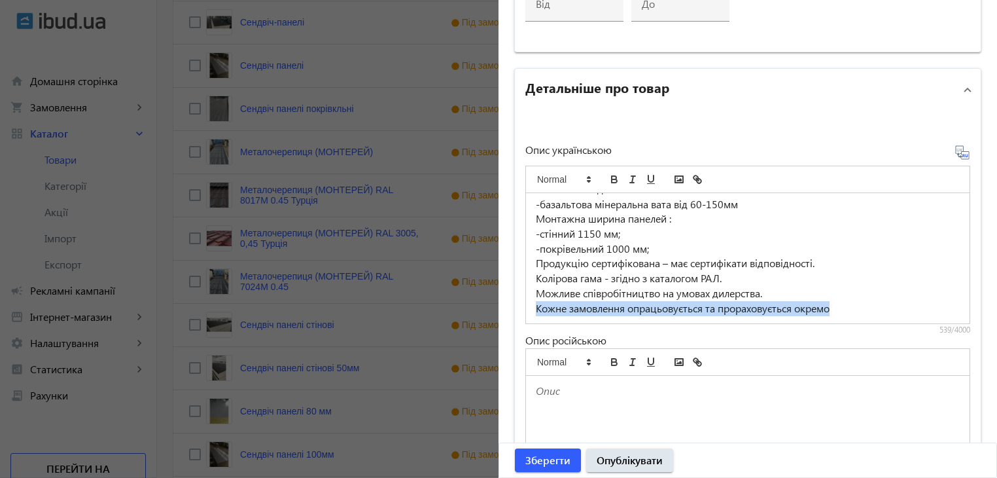
scroll to position [850, 0]
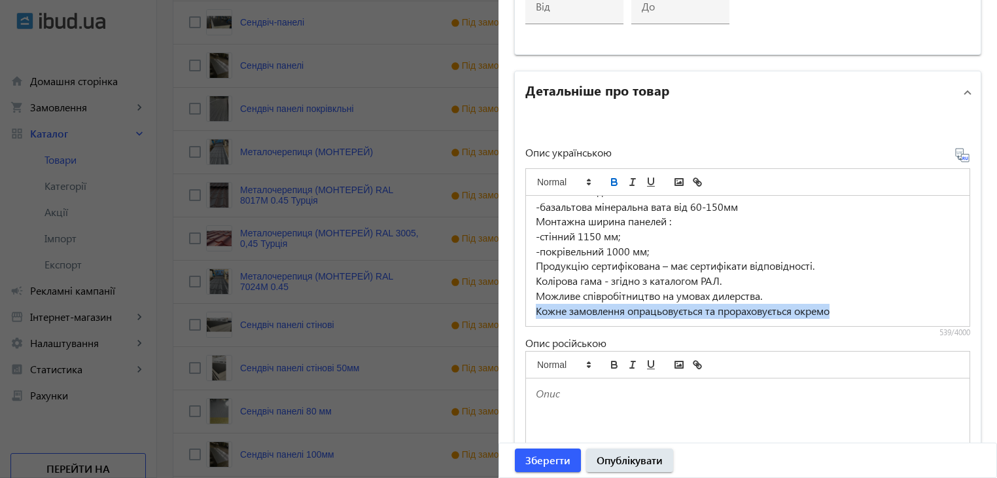
click at [612, 179] on icon "bold" at bounding box center [614, 180] width 5 height 3
click at [646, 178] on icon "underline" at bounding box center [651, 182] width 12 height 12
click at [862, 238] on p "-стінний 1150 мм;" at bounding box center [748, 236] width 424 height 15
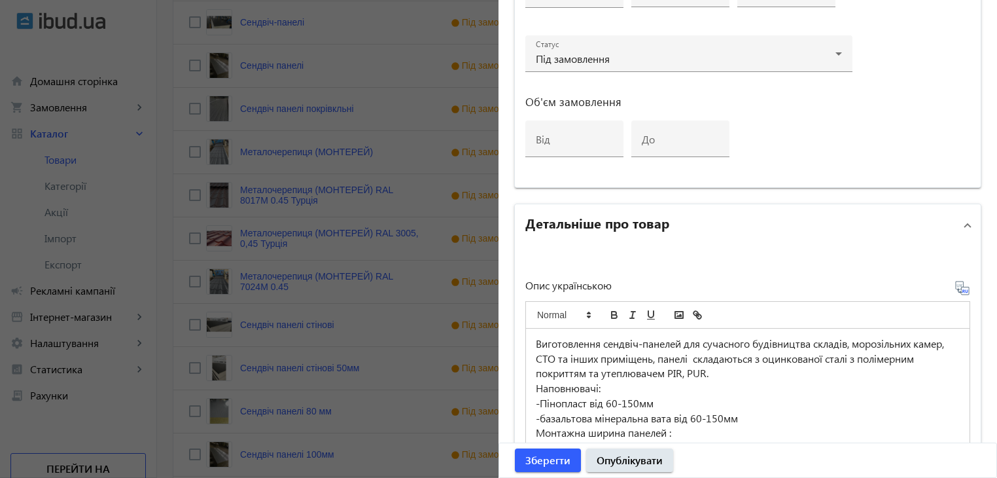
scroll to position [719, 0]
click at [955, 283] on icon at bounding box center [963, 286] width 16 height 16
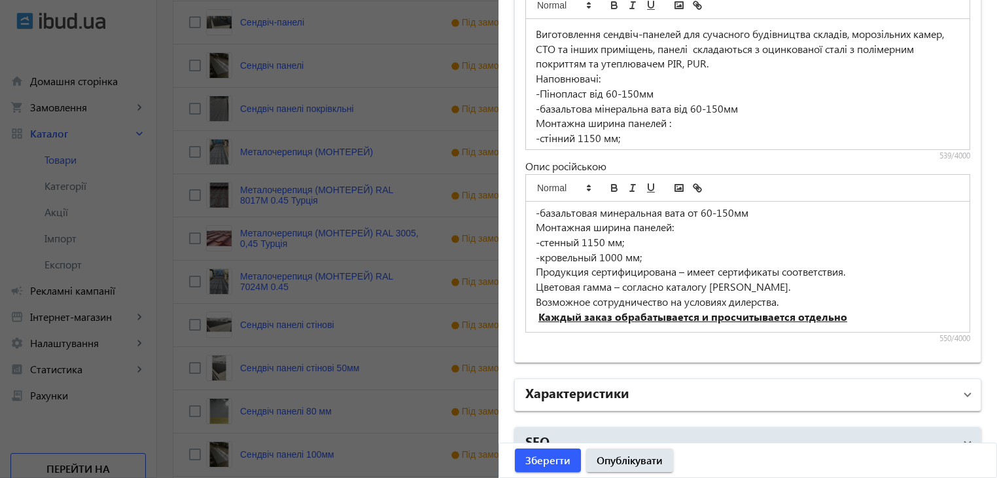
scroll to position [1046, 0]
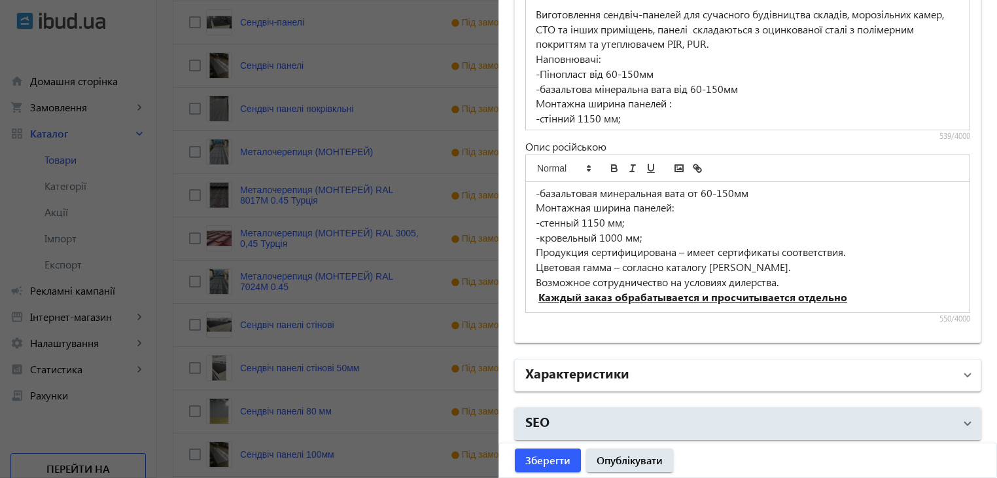
click at [607, 367] on h2 "Характеристики" at bounding box center [577, 372] width 104 height 18
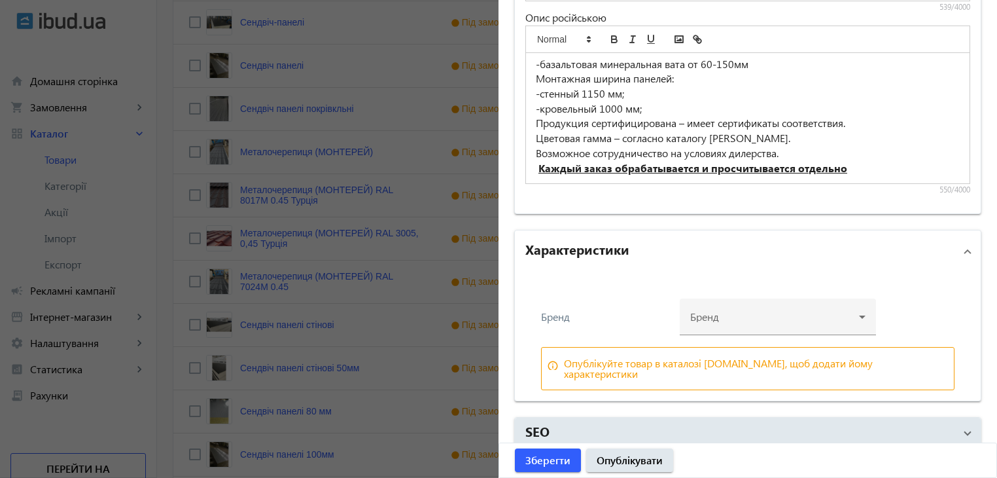
scroll to position [535, 0]
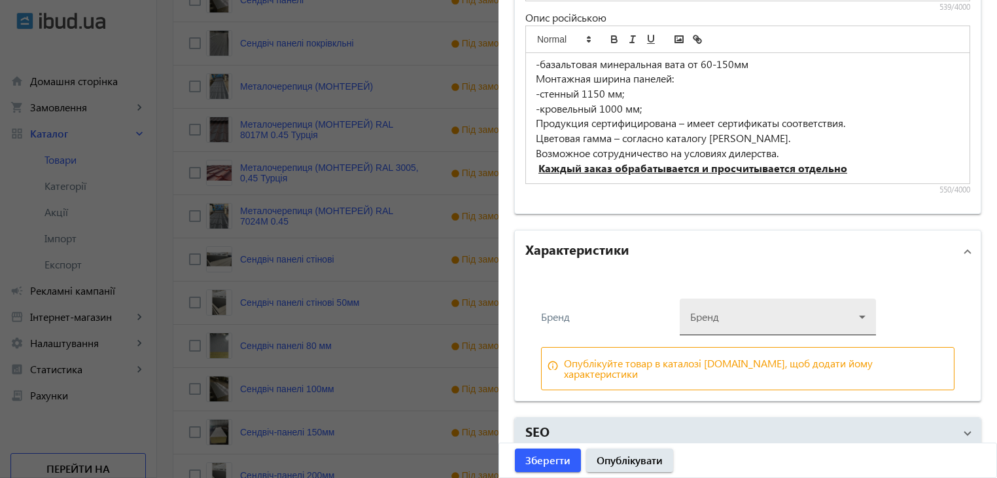
click at [748, 307] on div at bounding box center [777, 311] width 175 height 47
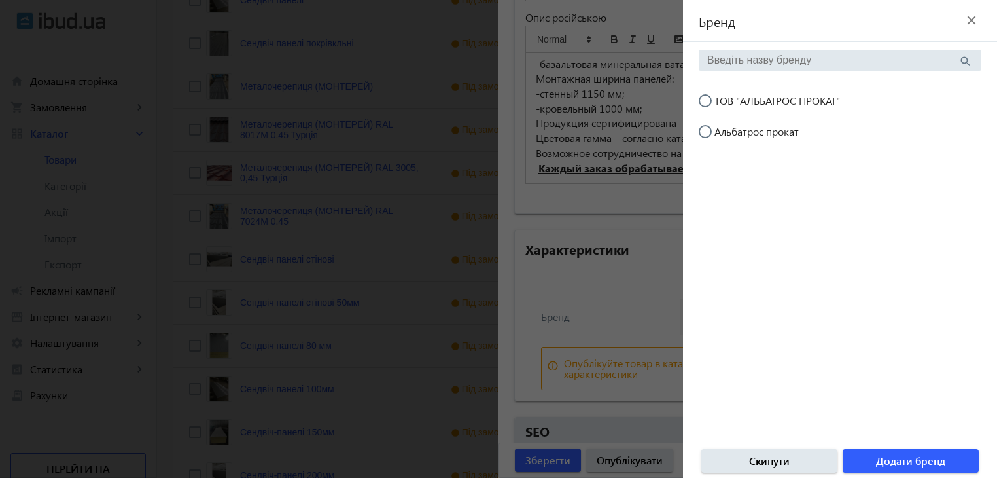
click at [704, 99] on input "ТОВ "АЛЬБАТРОС ПРОКАТ"" at bounding box center [712, 107] width 26 height 26
radio input "true"
click at [871, 460] on span "button" at bounding box center [911, 460] width 136 height 31
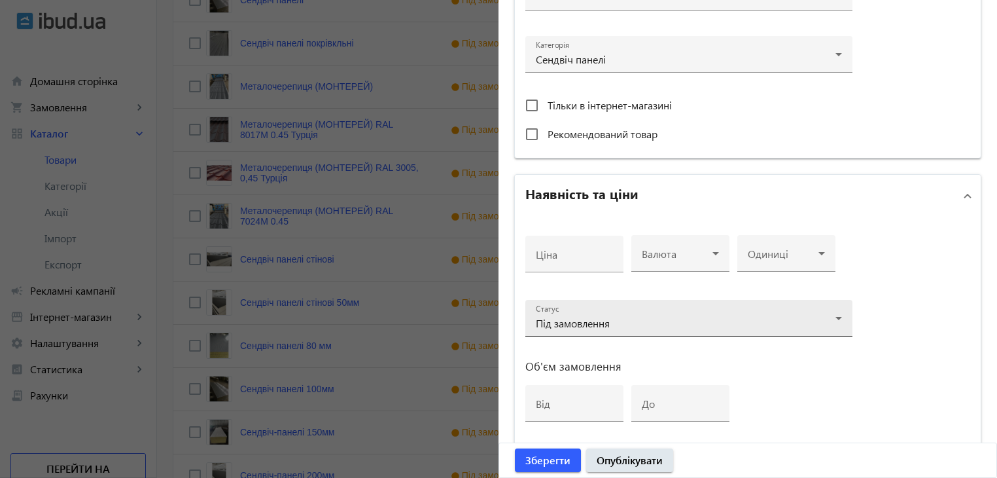
scroll to position [455, 0]
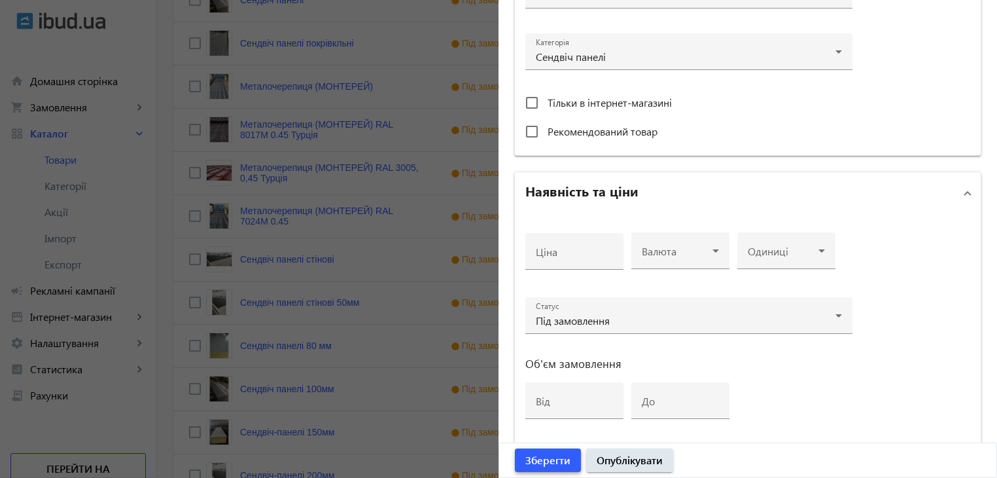
click at [561, 460] on span "Зберегти" at bounding box center [547, 460] width 45 height 14
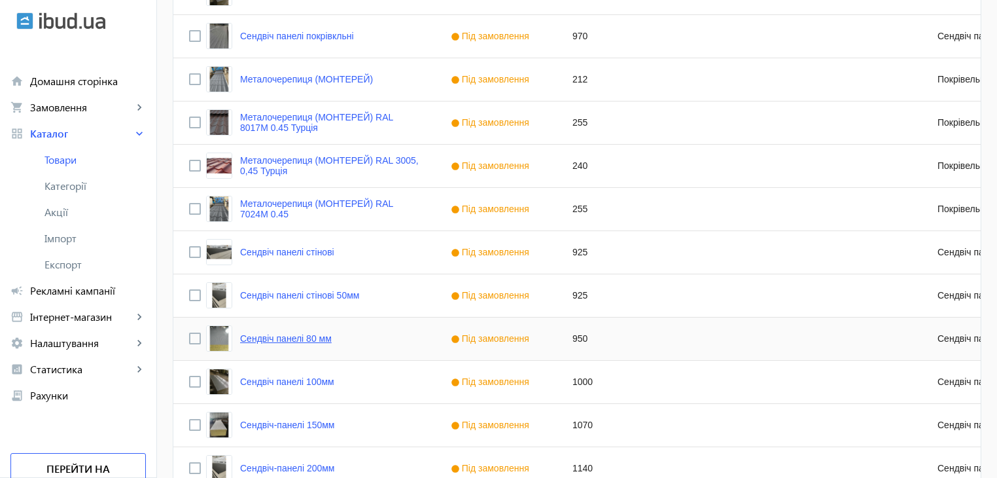
scroll to position [535, 0]
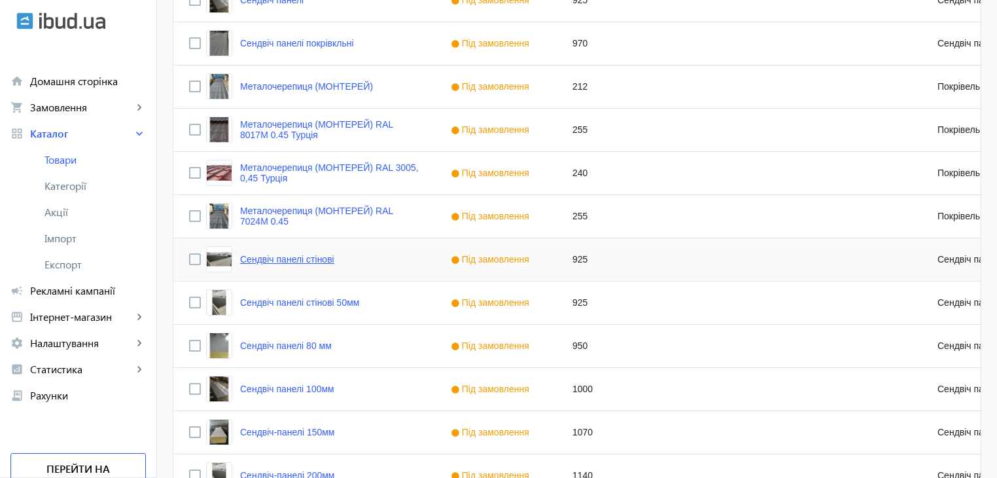
click at [277, 258] on link "Сендвіч панелі стінові" at bounding box center [287, 259] width 94 height 10
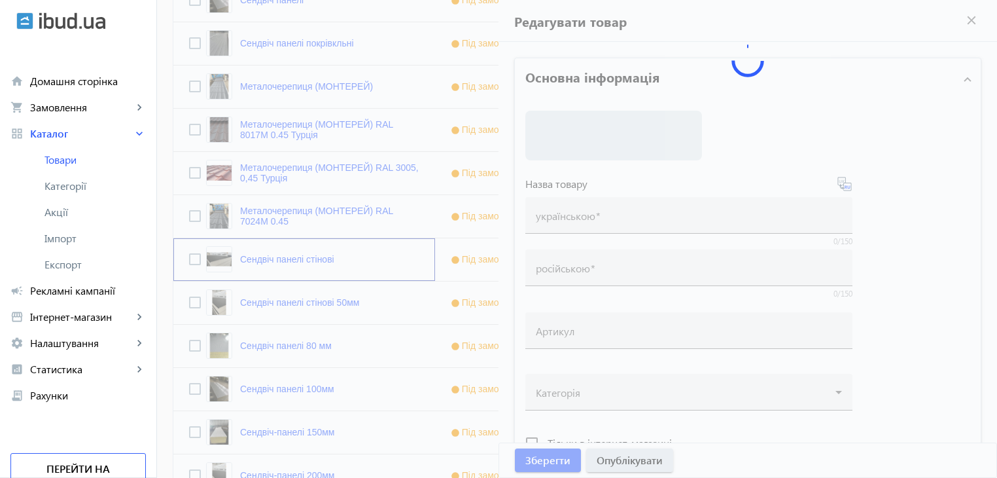
type input "Сендвіч панелі стінові"
type input "Сэндвич панели стеновые"
type input "925"
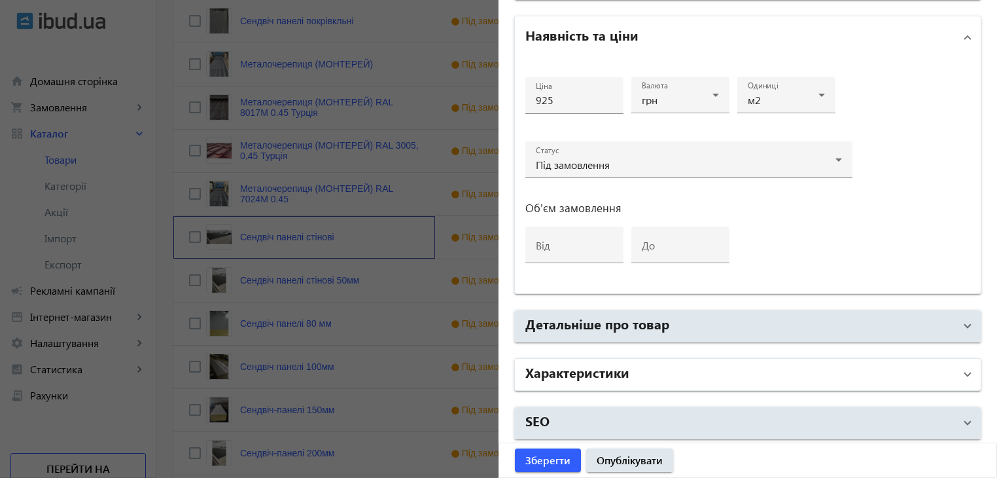
scroll to position [665, 0]
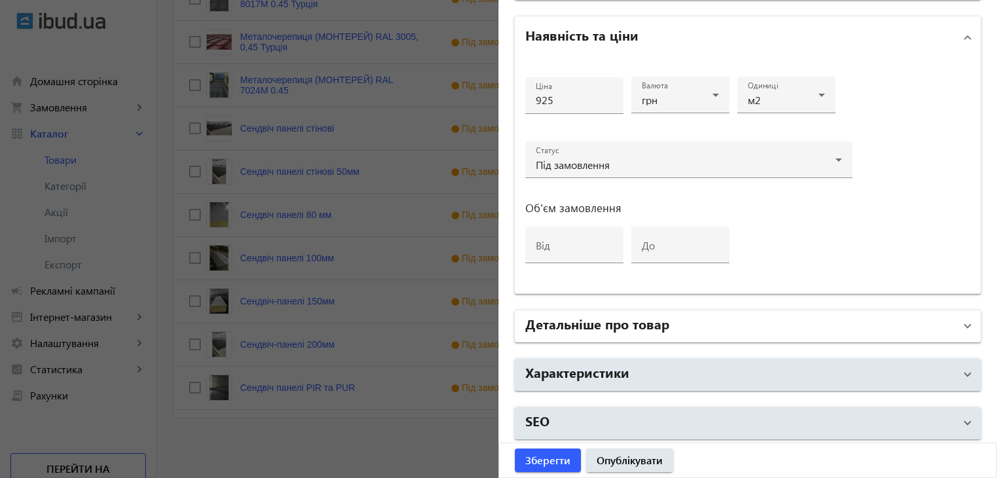
click at [628, 330] on mat-panel-title "Детальніше про товар" at bounding box center [739, 326] width 429 height 24
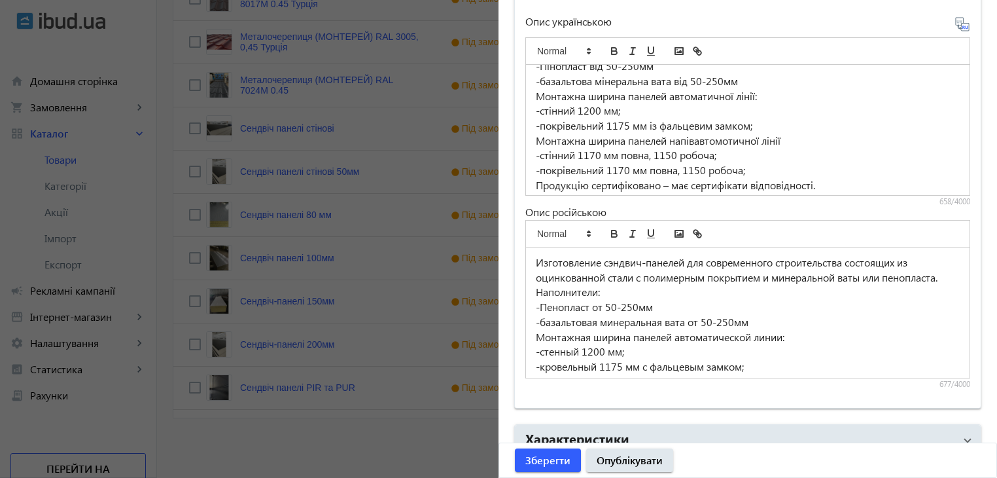
scroll to position [108, 0]
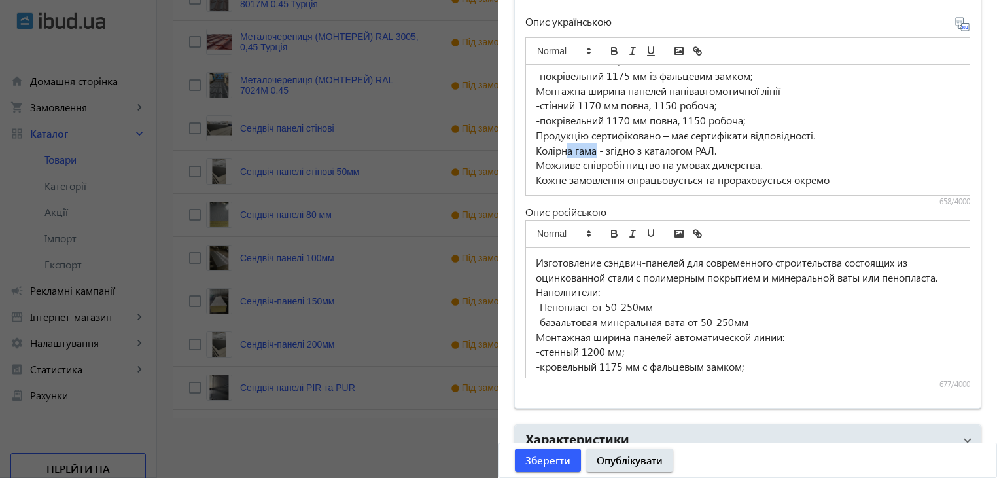
drag, startPoint x: 594, startPoint y: 147, endPoint x: 565, endPoint y: 152, distance: 29.3
click at [565, 152] on p "Колірна гама - згідно з каталогом РАЛ." at bounding box center [748, 150] width 424 height 15
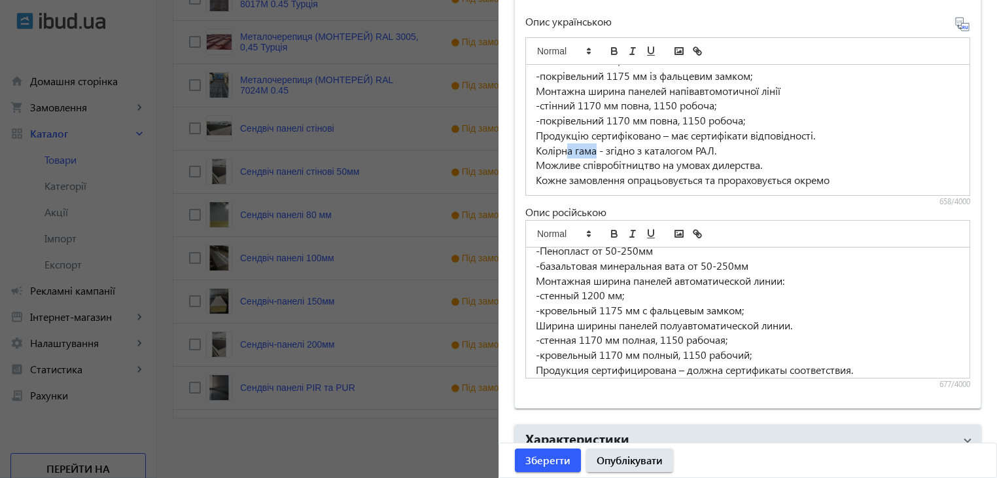
scroll to position [123, 0]
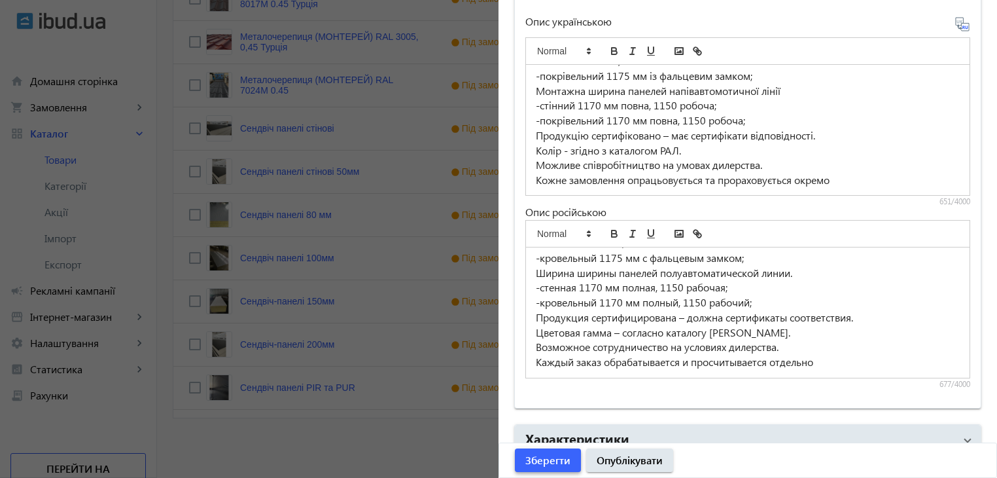
click at [553, 465] on span "Зберегти" at bounding box center [547, 460] width 45 height 14
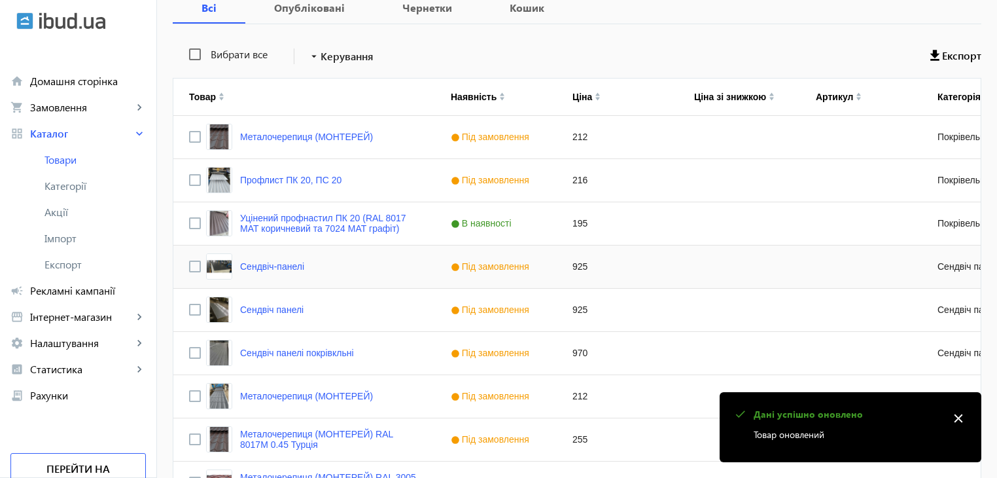
scroll to position [262, 0]
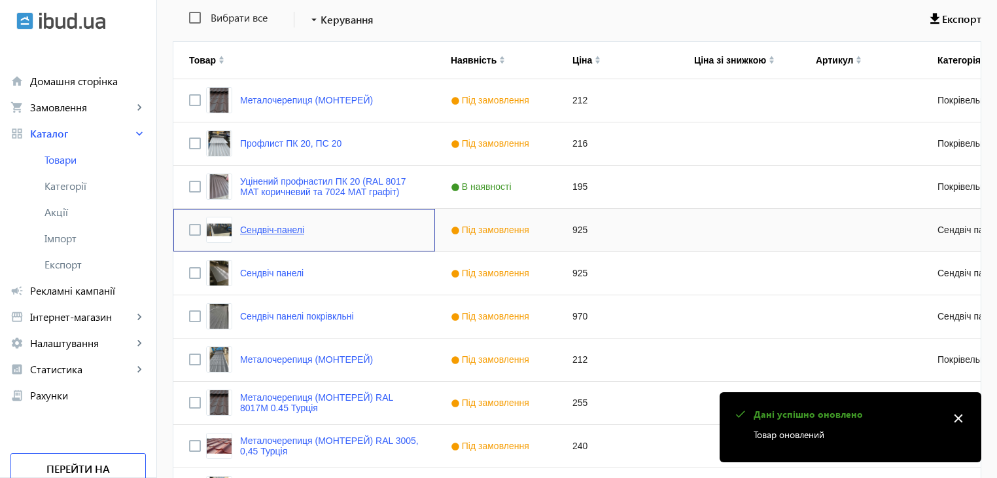
click at [289, 231] on link "Сендвіч-панелі" at bounding box center [272, 229] width 64 height 10
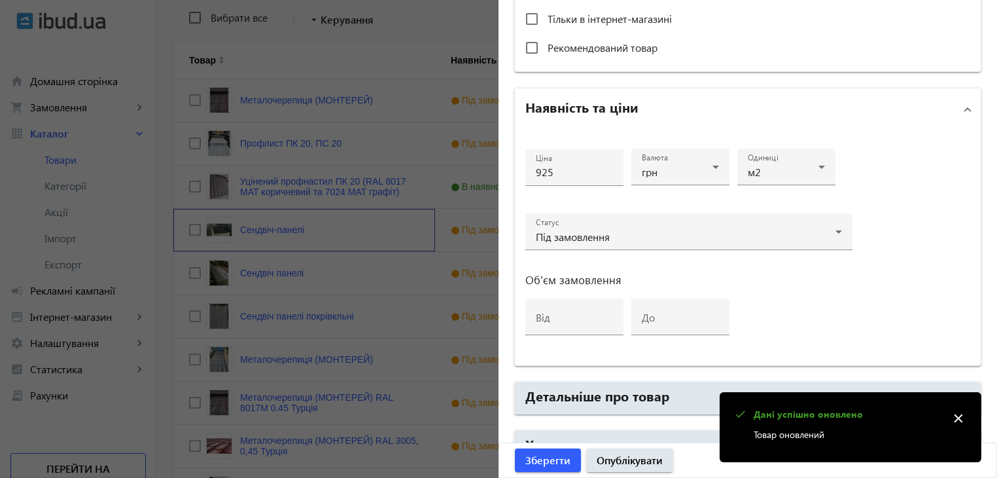
scroll to position [611, 0]
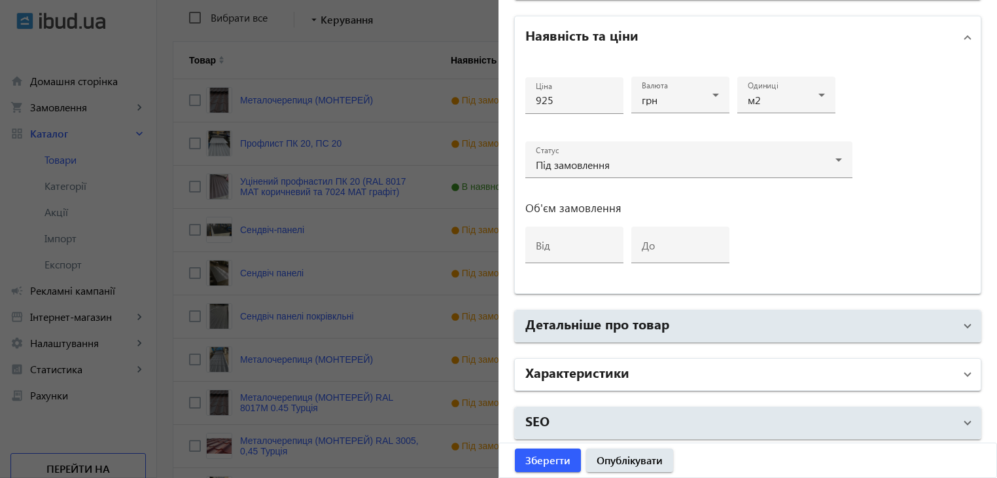
click at [595, 370] on h2 "Характеристики" at bounding box center [577, 371] width 104 height 18
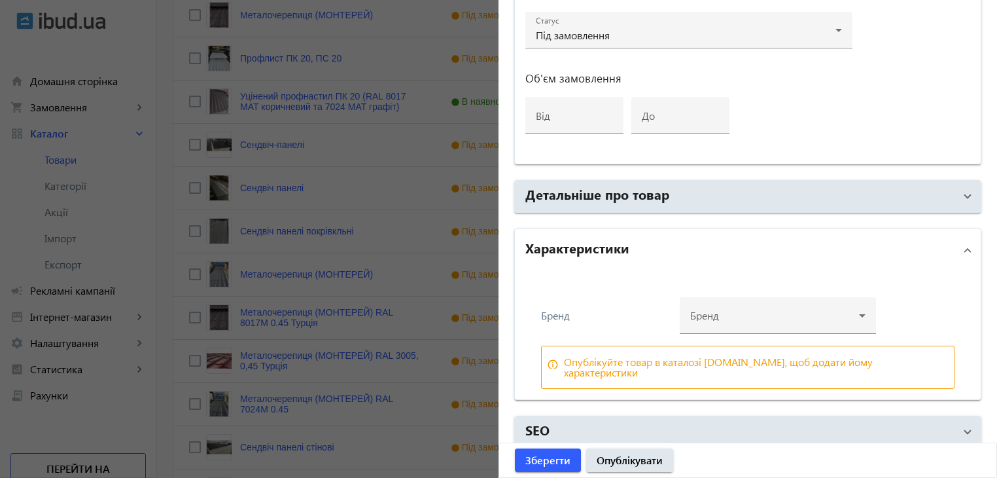
scroll to position [393, 0]
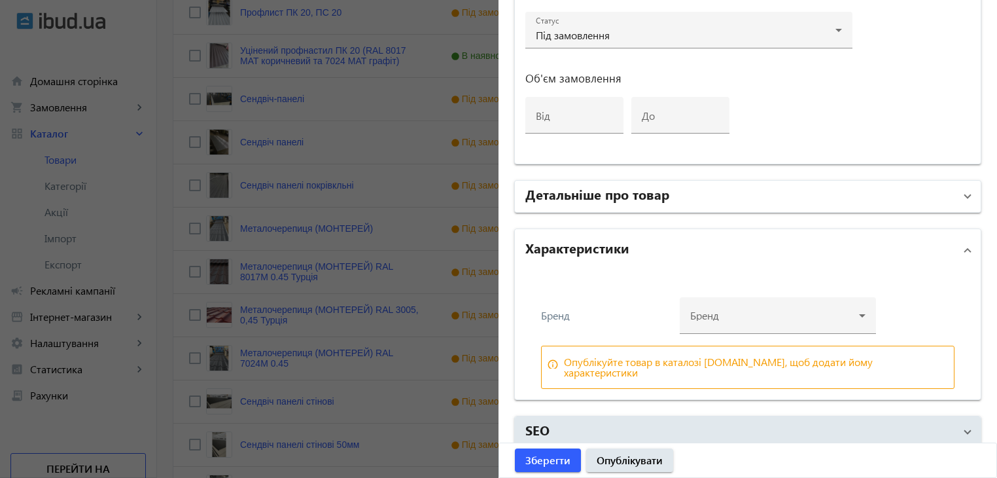
click at [590, 194] on h2 "Детальніше про товар" at bounding box center [597, 193] width 144 height 18
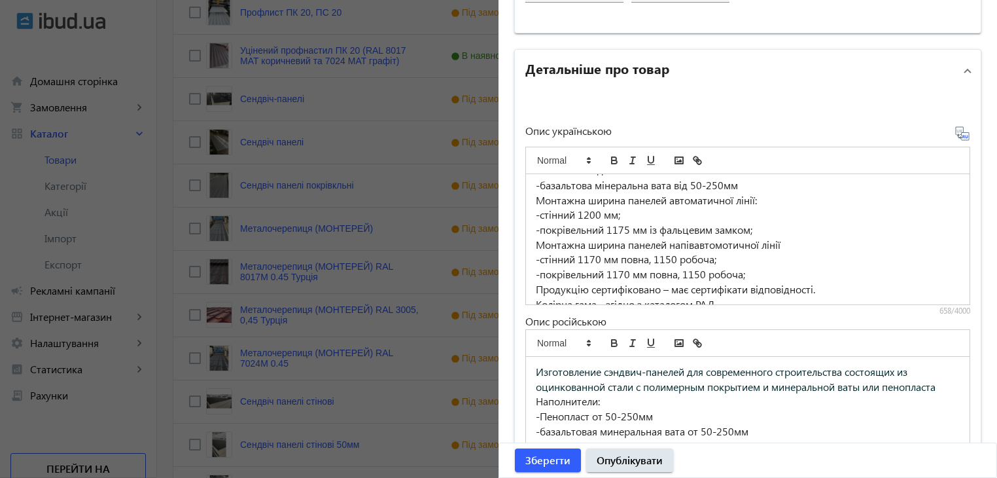
scroll to position [108, 0]
drag, startPoint x: 557, startPoint y: 257, endPoint x: 567, endPoint y: 257, distance: 9.2
click at [563, 257] on p "Колірна гама - згідно з каталогом РАЛ." at bounding box center [748, 260] width 424 height 15
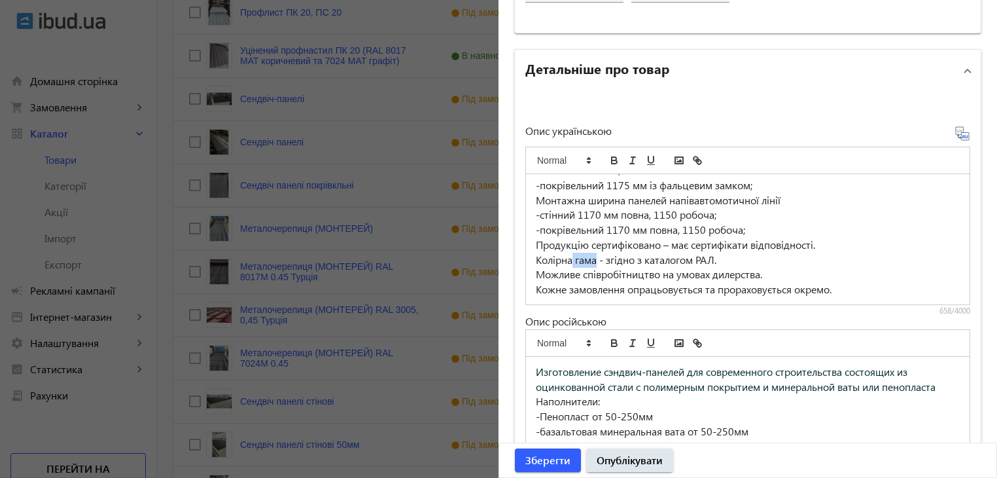
drag, startPoint x: 568, startPoint y: 257, endPoint x: 593, endPoint y: 257, distance: 24.9
click at [593, 257] on p "Колірна гама - згідно з каталогом РАЛ." at bounding box center [748, 260] width 424 height 15
click at [555, 460] on span "Зберегти" at bounding box center [547, 460] width 45 height 14
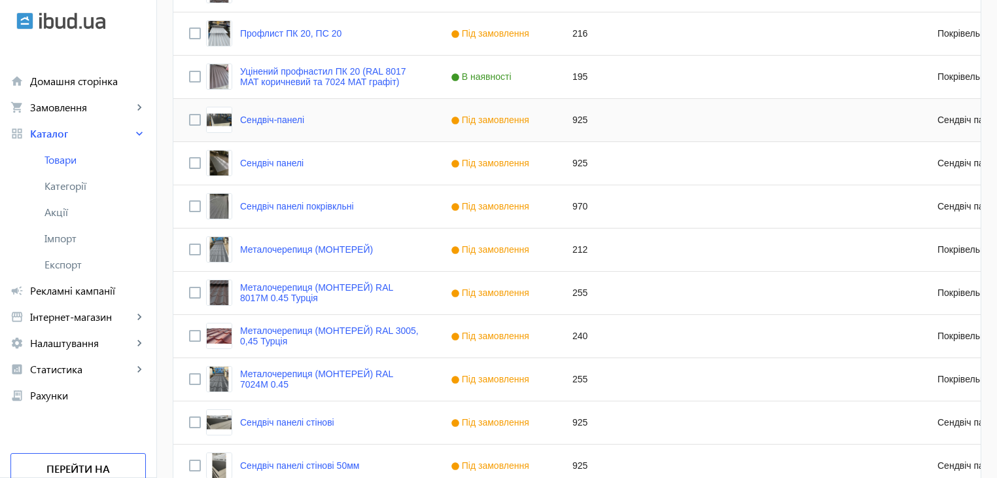
scroll to position [393, 0]
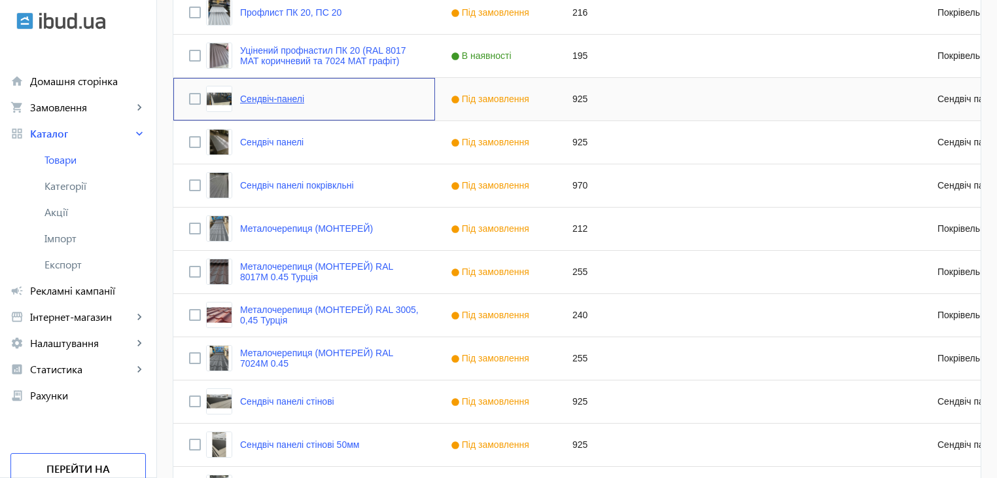
click at [283, 98] on link "Сендвіч-панелі" at bounding box center [272, 99] width 64 height 10
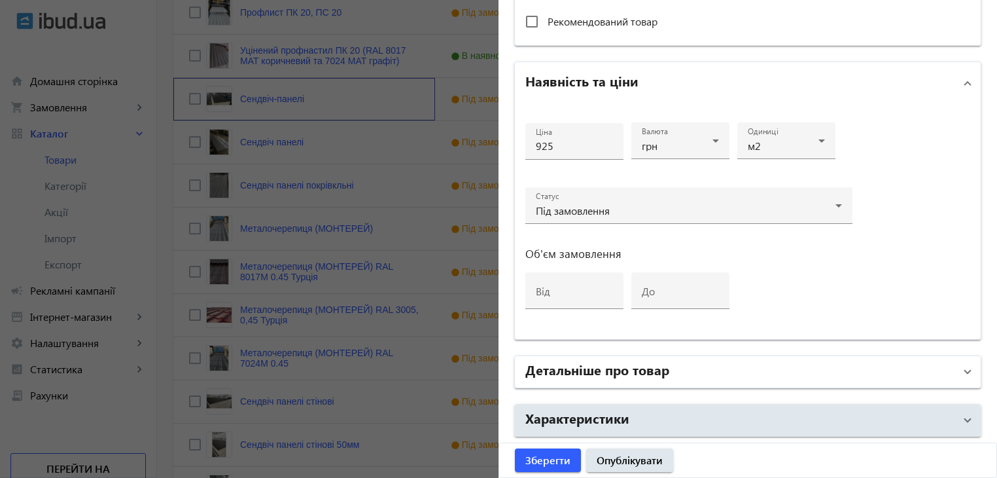
scroll to position [611, 0]
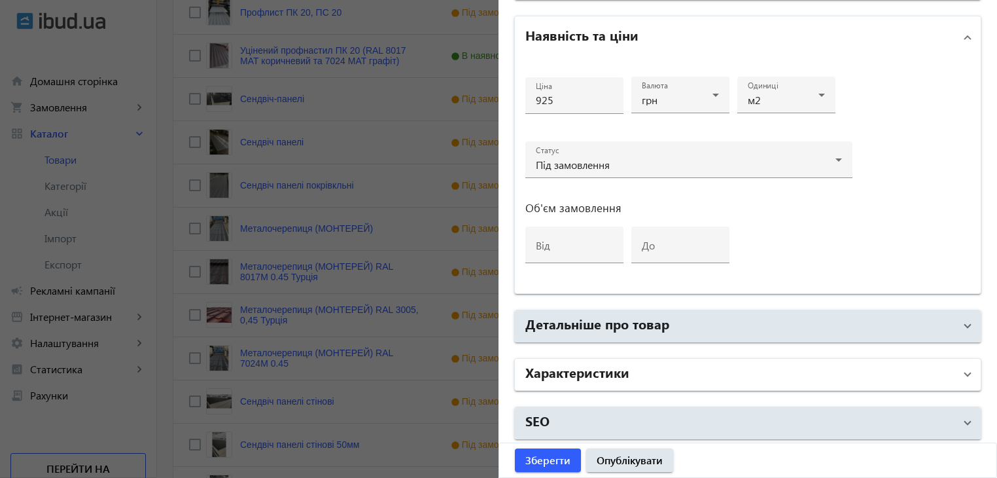
click at [620, 372] on h2 "Характеристики" at bounding box center [577, 371] width 104 height 18
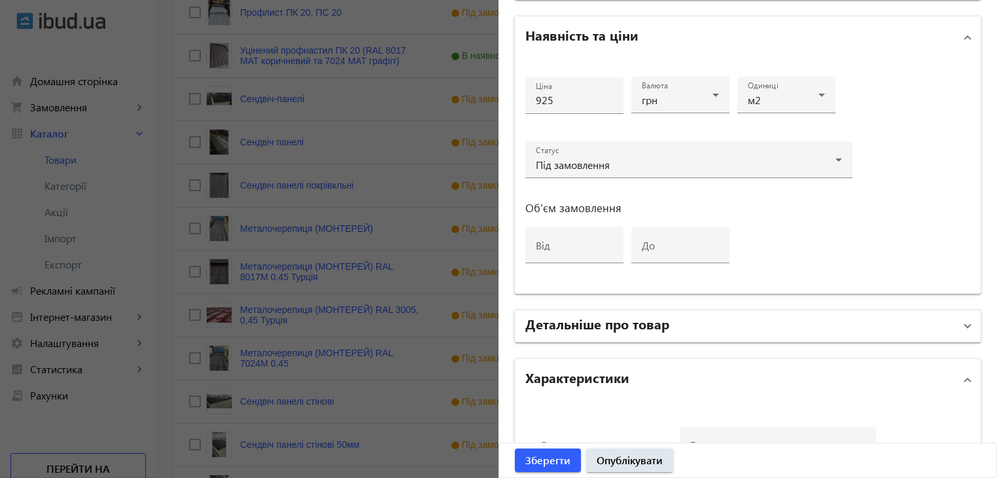
click at [625, 325] on h2 "Детальніше про товар" at bounding box center [597, 323] width 144 height 18
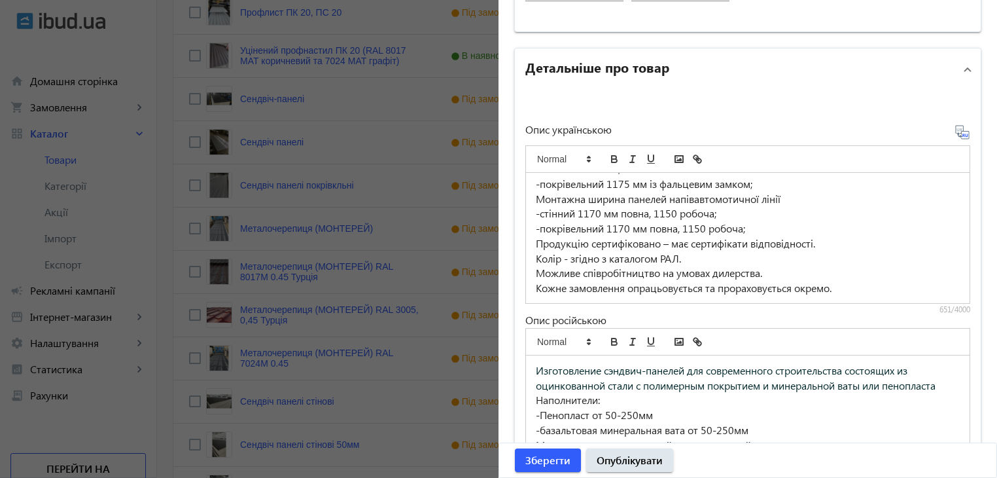
scroll to position [938, 0]
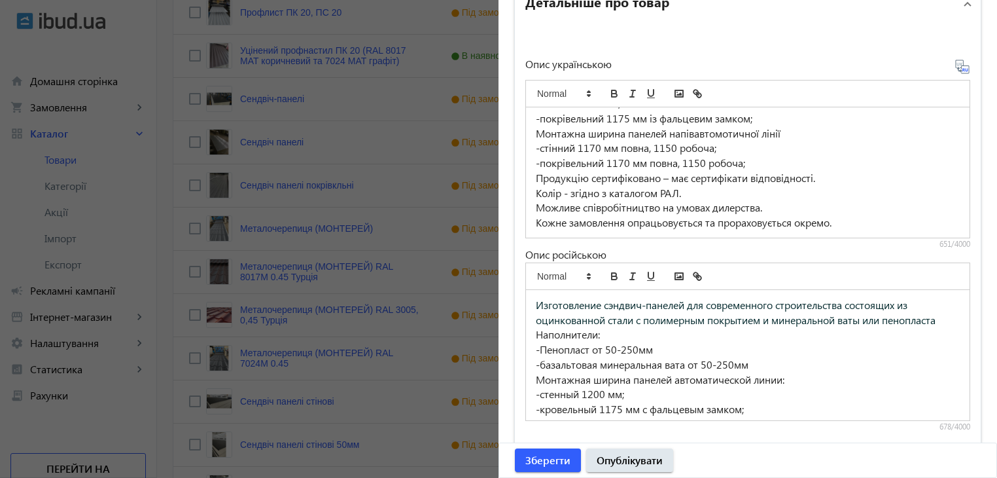
click at [277, 143] on div at bounding box center [498, 239] width 997 height 478
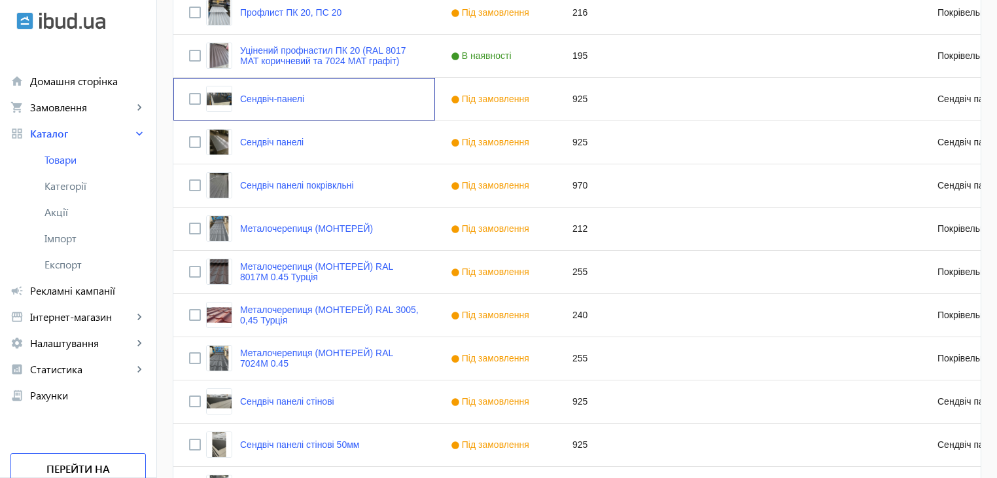
scroll to position [0, 0]
click at [277, 143] on link "Сендвіч панелі" at bounding box center [271, 142] width 63 height 10
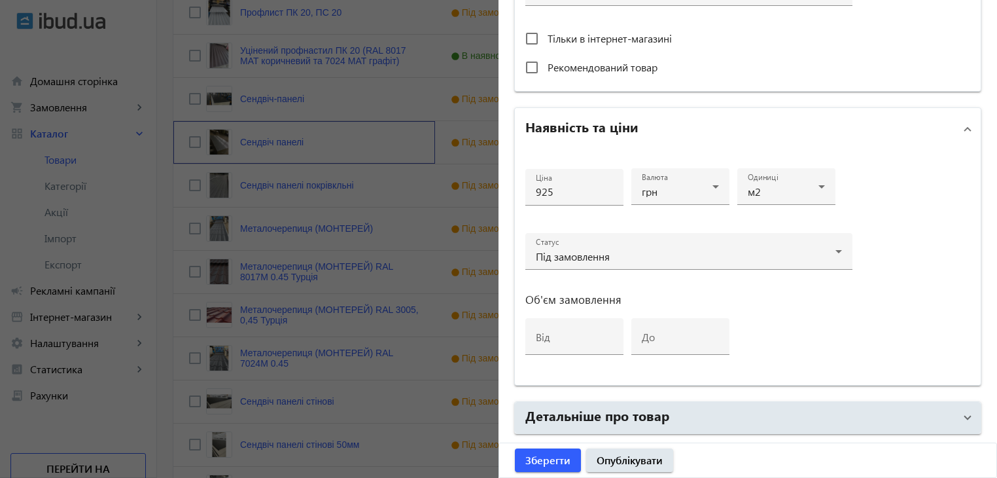
scroll to position [611, 0]
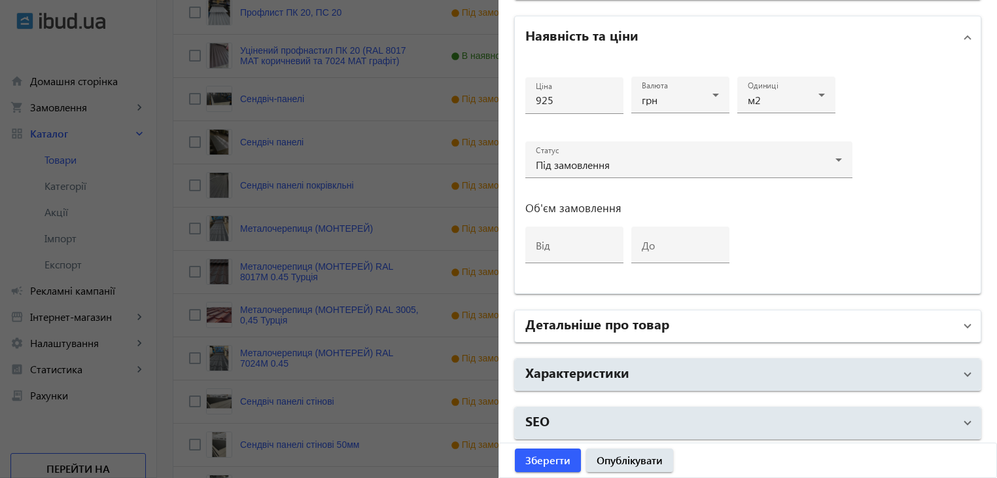
click at [599, 324] on h2 "Детальніше про товар" at bounding box center [597, 323] width 144 height 18
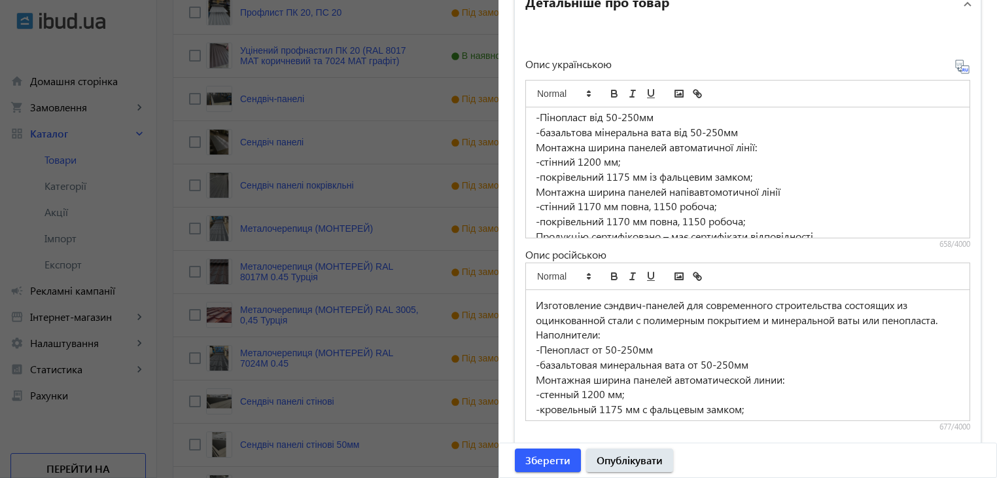
scroll to position [108, 0]
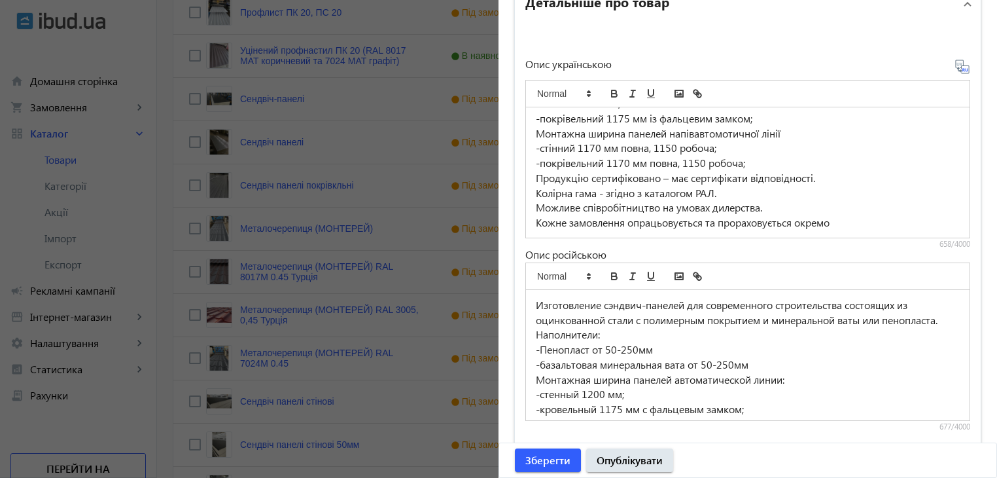
click at [556, 190] on p "Колірна гама - згідно з каталогом РАЛ." at bounding box center [748, 193] width 424 height 15
click at [559, 456] on span "Зберегти" at bounding box center [547, 460] width 45 height 14
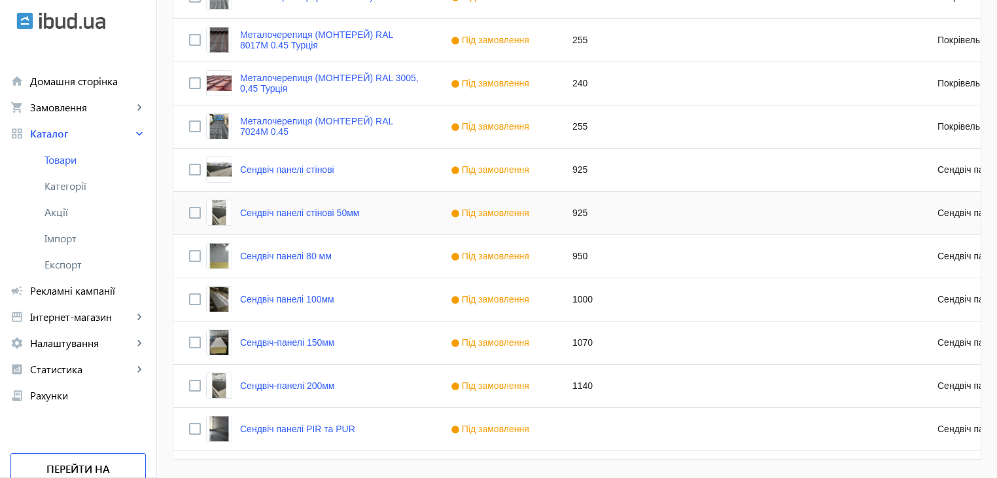
scroll to position [654, 0]
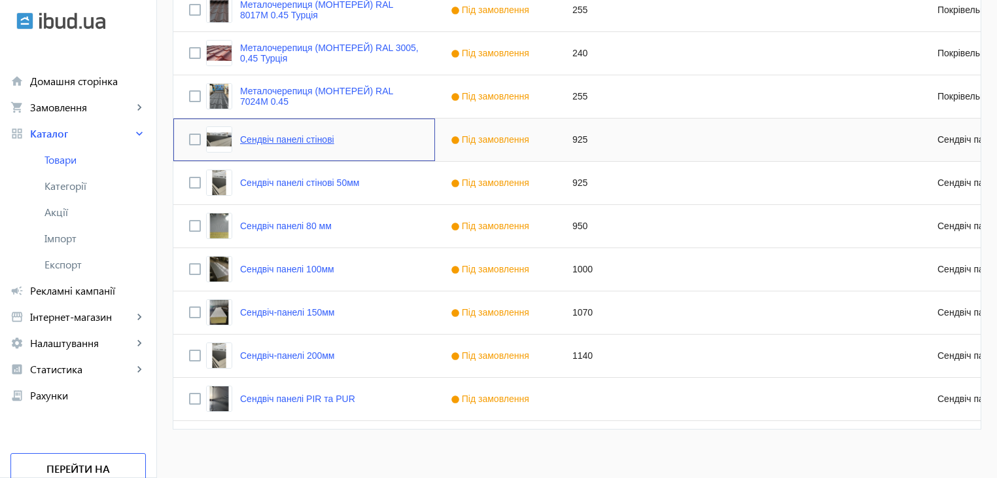
click at [280, 137] on link "Сендвіч панелі стінові" at bounding box center [287, 139] width 94 height 10
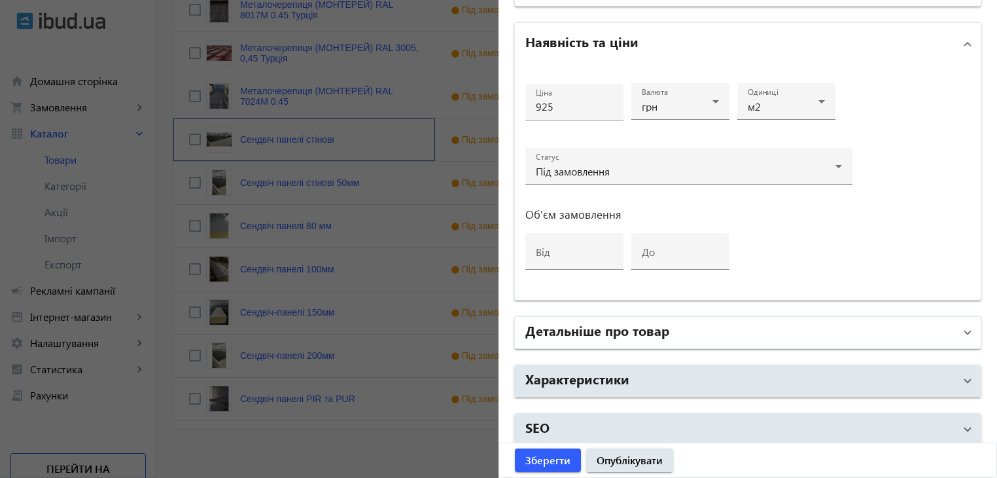
scroll to position [611, 0]
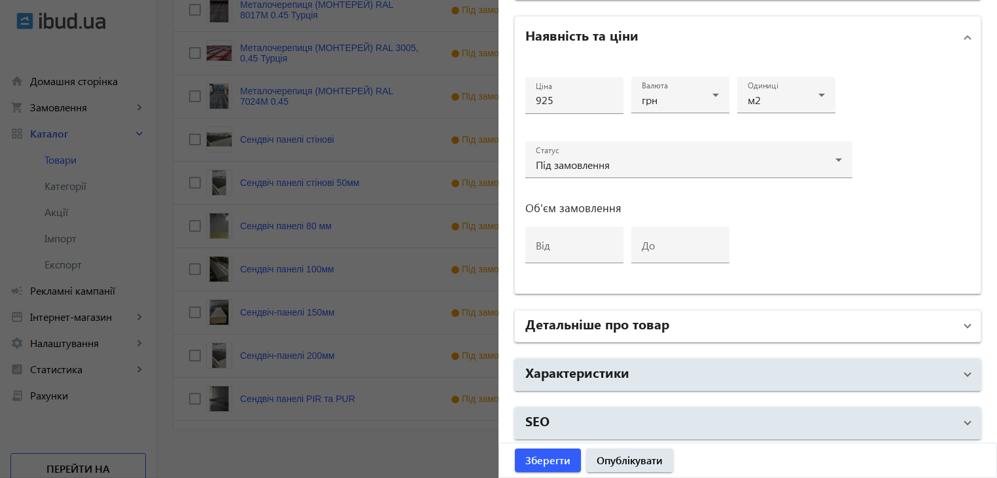
drag, startPoint x: 590, startPoint y: 320, endPoint x: 581, endPoint y: 321, distance: 9.3
click at [590, 319] on h2 "Детальніше про товар" at bounding box center [597, 323] width 144 height 18
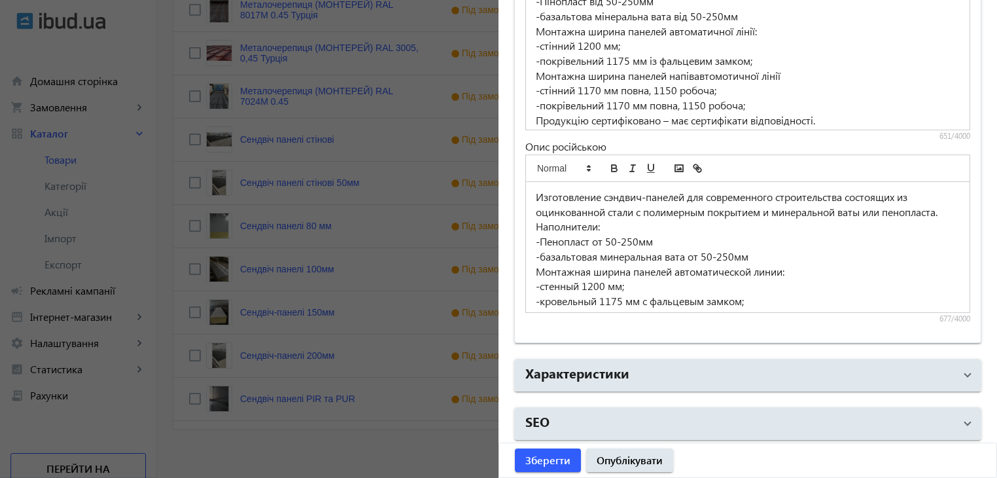
scroll to position [108, 0]
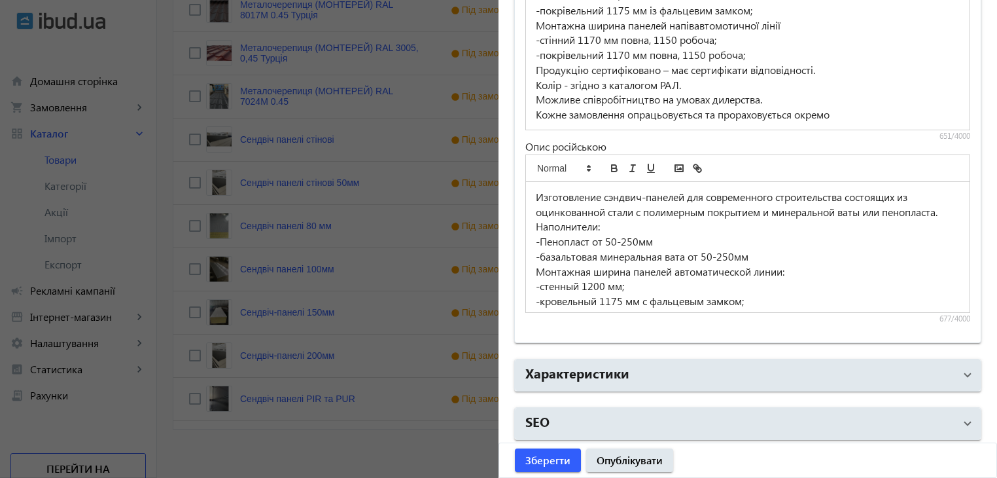
click at [316, 202] on div at bounding box center [498, 239] width 997 height 478
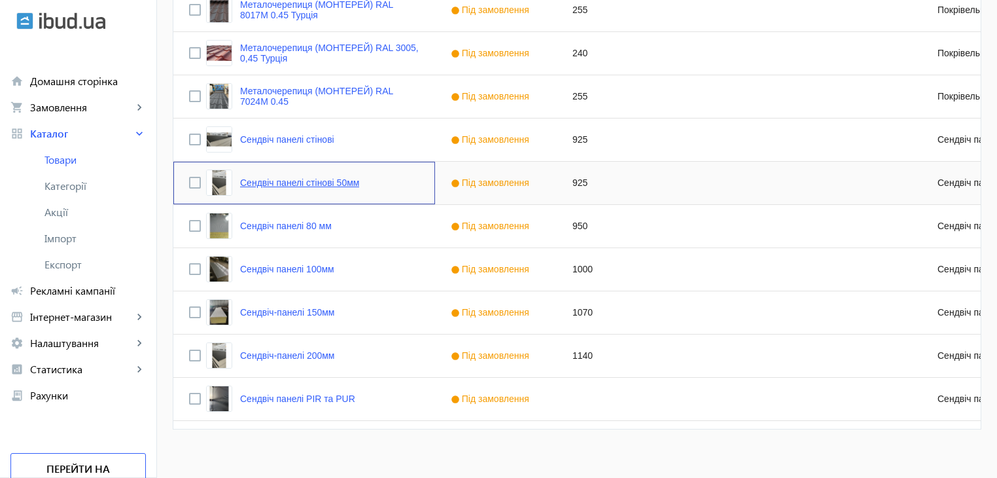
click at [293, 184] on link "Сендвіч панелі стінові 50мм" at bounding box center [299, 182] width 119 height 10
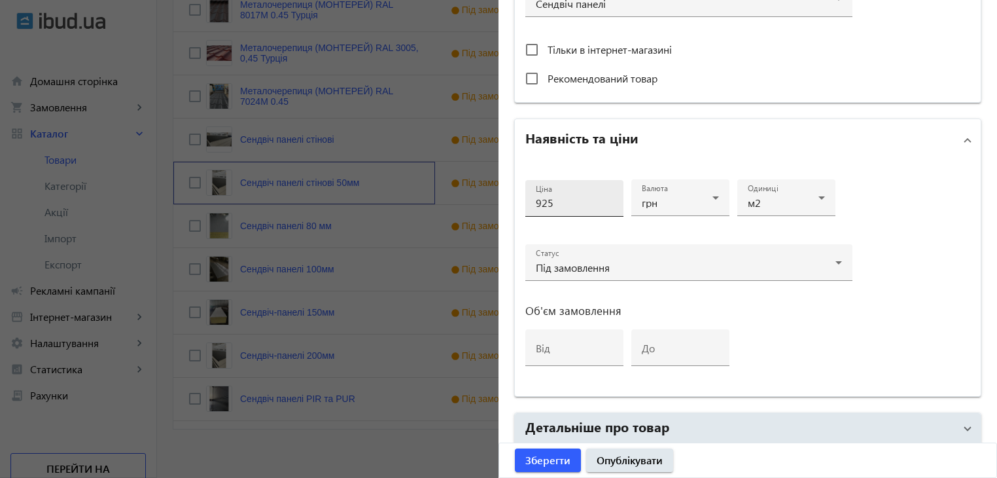
scroll to position [611, 0]
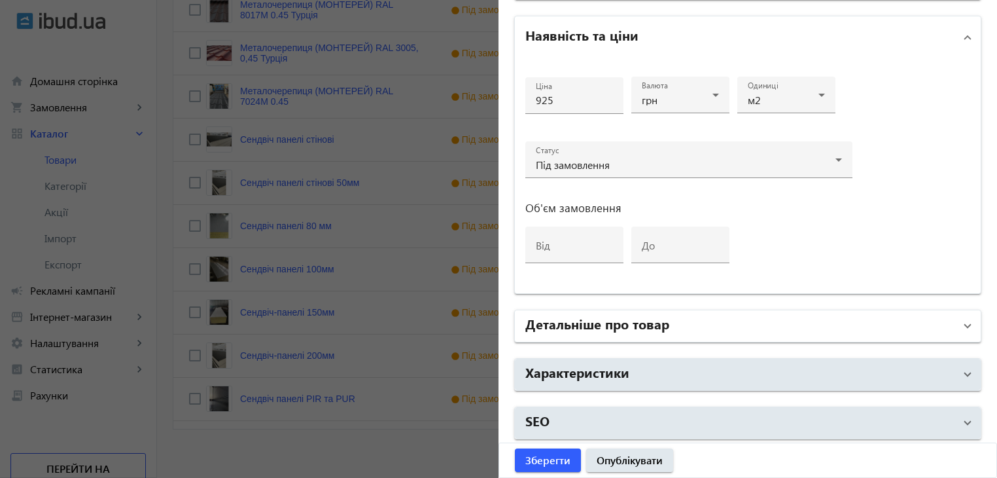
click at [570, 321] on h2 "Детальніше про товар" at bounding box center [597, 323] width 144 height 18
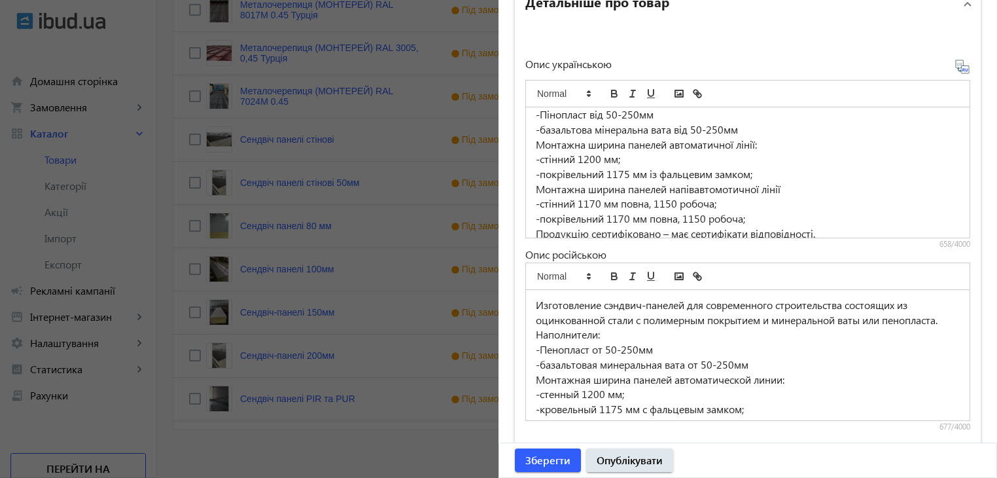
scroll to position [108, 0]
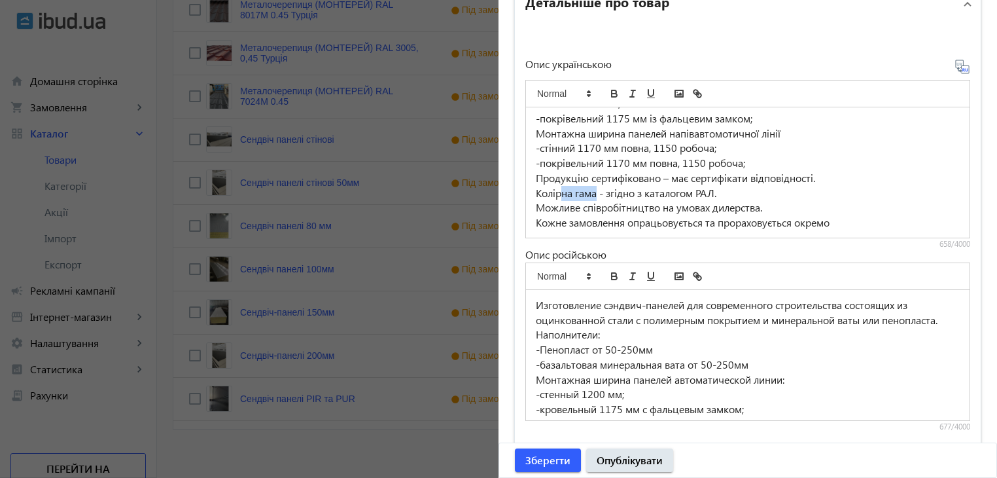
drag, startPoint x: 557, startPoint y: 190, endPoint x: 591, endPoint y: 193, distance: 34.8
click at [591, 193] on p "Колірна гама - згідно з каталогом РАЛ." at bounding box center [748, 193] width 424 height 15
click at [543, 456] on span "Зберегти" at bounding box center [547, 460] width 45 height 14
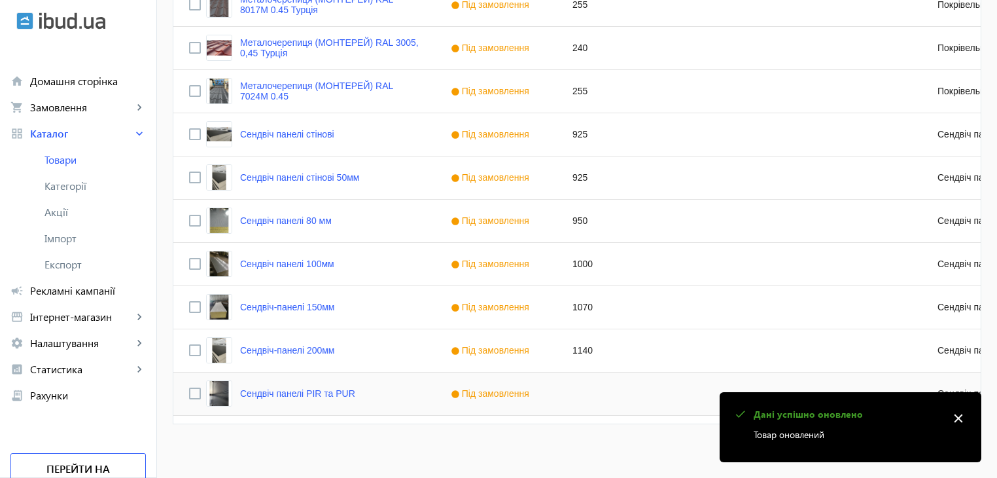
scroll to position [665, 0]
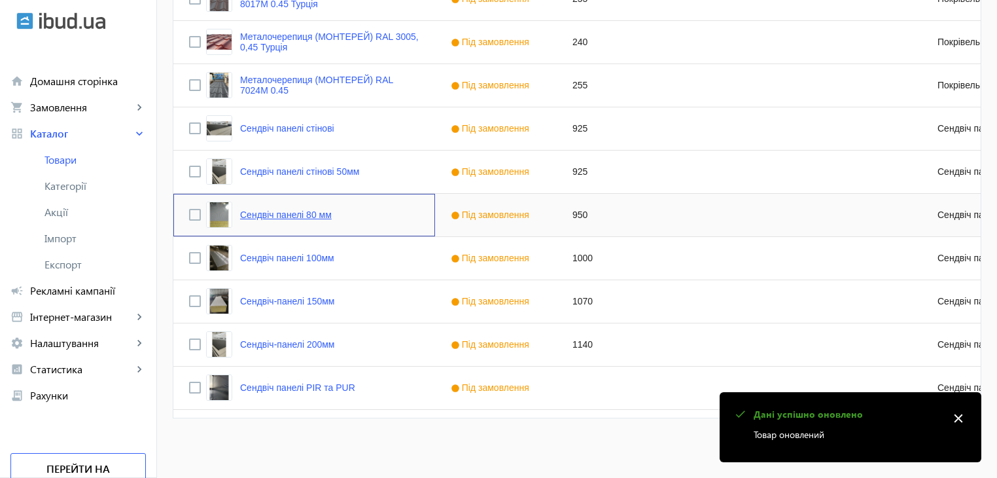
click at [289, 213] on link "Сендвіч панелі 80 мм" at bounding box center [286, 214] width 92 height 10
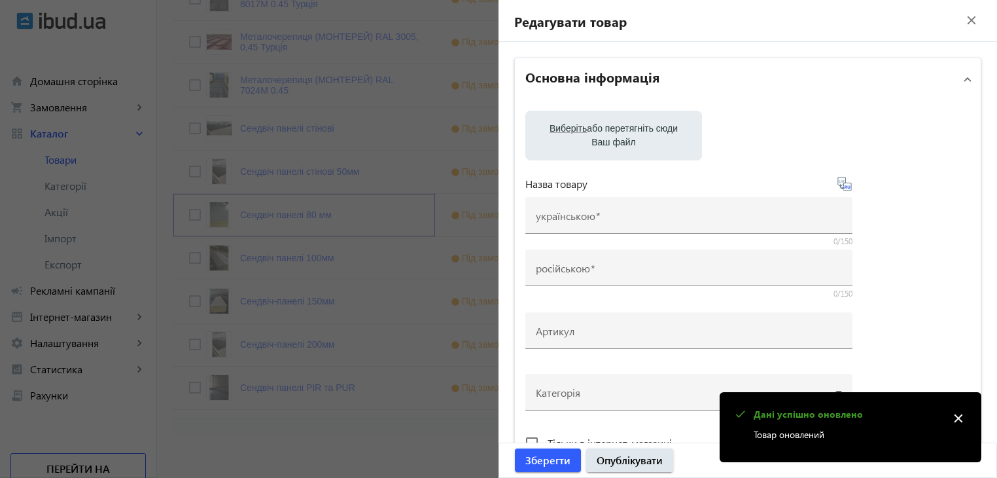
type input "Сендвіч панелі 80 мм"
type input "Сэндвич панели 80 мм"
type input "950"
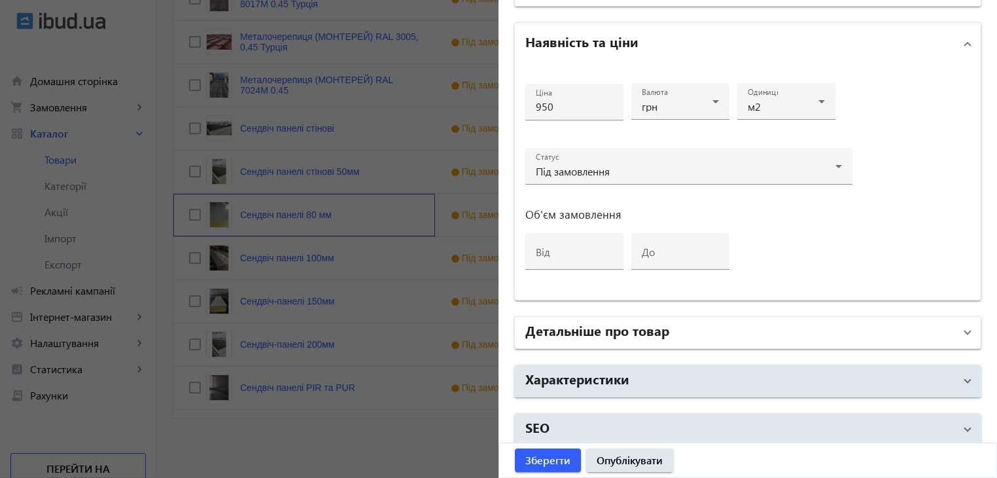
scroll to position [611, 0]
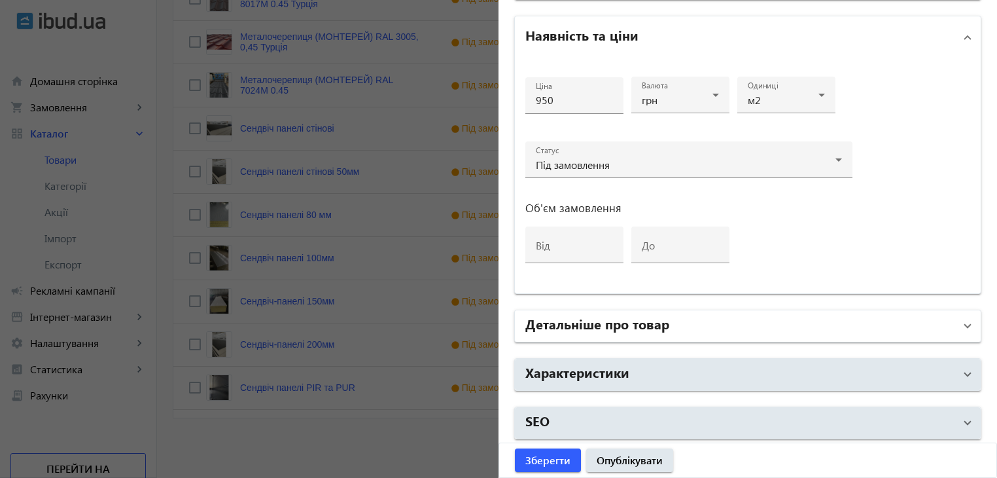
click at [589, 316] on h2 "Детальніше про товар" at bounding box center [597, 323] width 144 height 18
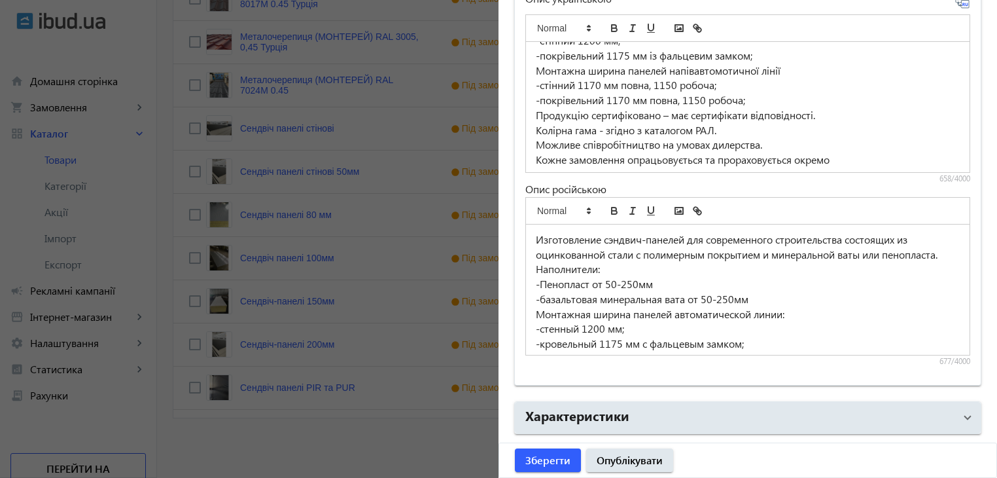
scroll to position [108, 0]
drag, startPoint x: 557, startPoint y: 126, endPoint x: 593, endPoint y: 124, distance: 36.0
click at [593, 124] on p "Колірна гама - згідно з каталогом РАЛ." at bounding box center [748, 127] width 424 height 15
click at [560, 457] on span "Зберегти" at bounding box center [547, 460] width 45 height 14
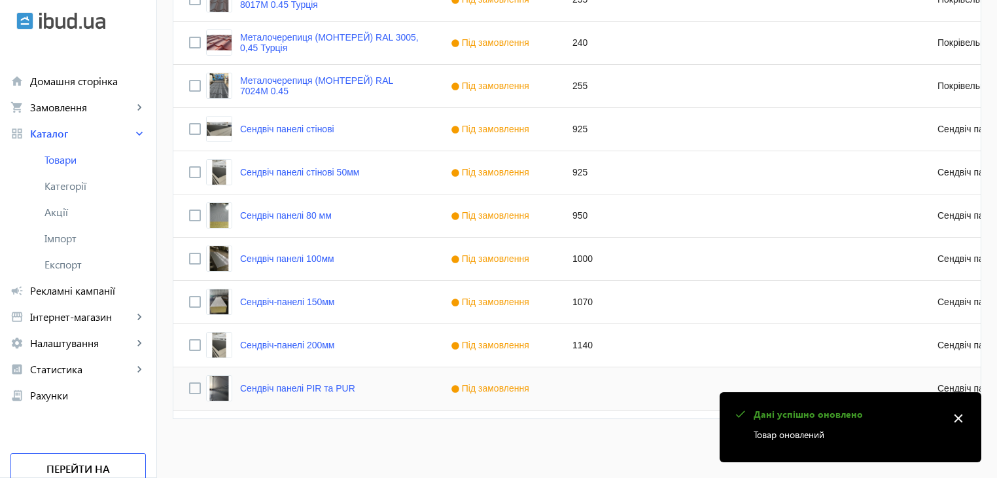
scroll to position [665, 0]
click at [304, 257] on link "Сендвіч панелі 100мм" at bounding box center [287, 258] width 94 height 10
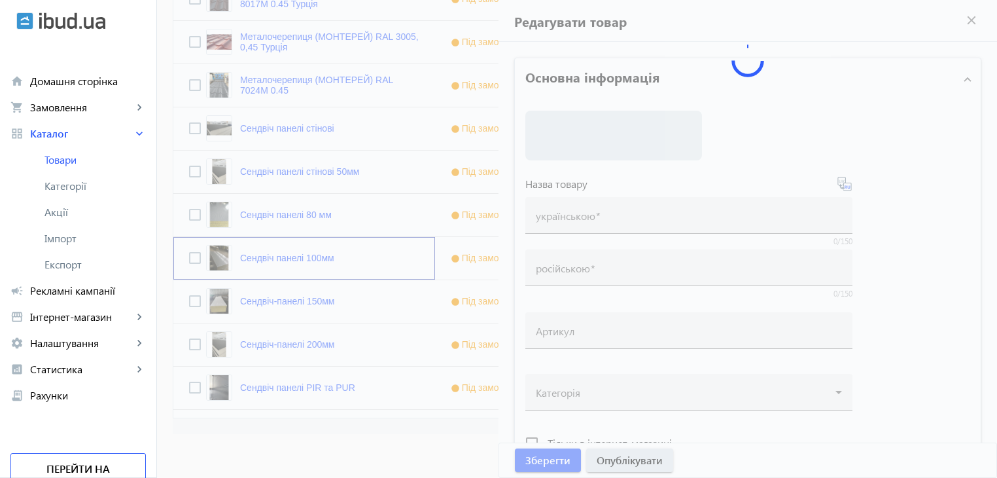
type input "Сендвіч панелі 100мм"
type input "Сэндвич панели 100мм"
type input "1000"
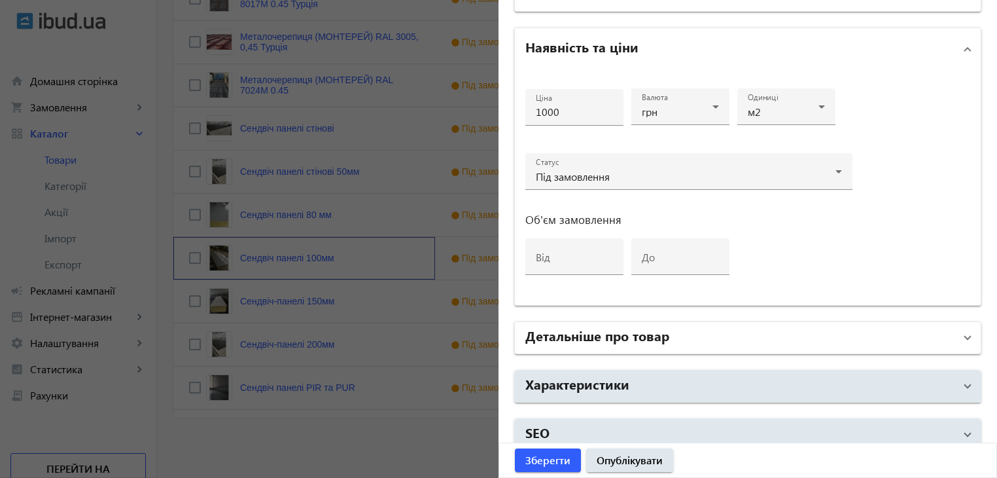
scroll to position [611, 0]
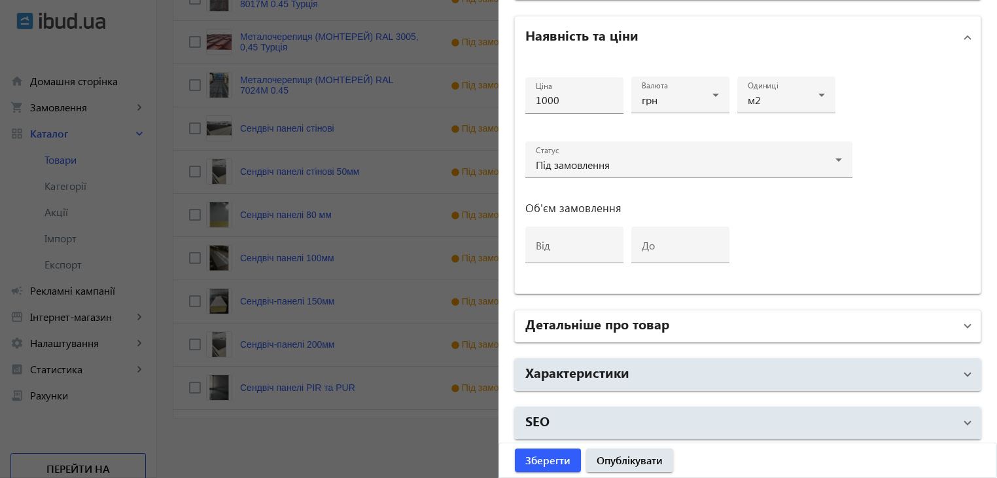
click at [585, 327] on h2 "Детальніше про товар" at bounding box center [597, 323] width 144 height 18
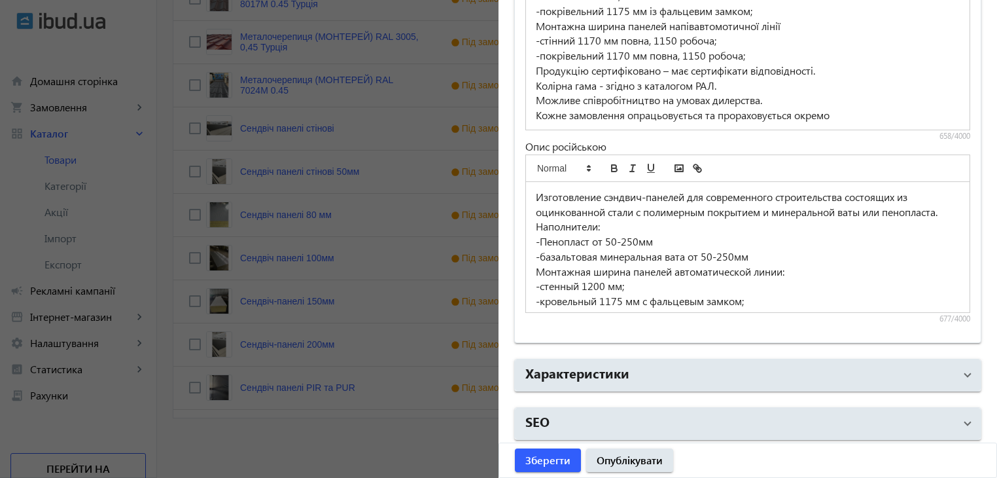
scroll to position [108, 0]
drag, startPoint x: 558, startPoint y: 82, endPoint x: 594, endPoint y: 85, distance: 36.1
click at [594, 85] on p "Колірна гама - згідно з каталогом РАЛ." at bounding box center [748, 85] width 424 height 15
click at [548, 463] on span "Зберегти" at bounding box center [547, 460] width 45 height 14
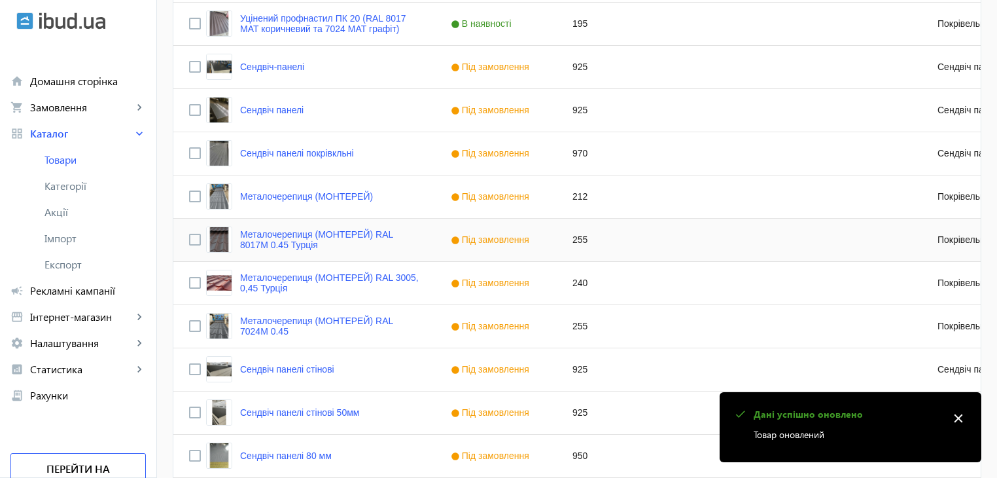
scroll to position [654, 0]
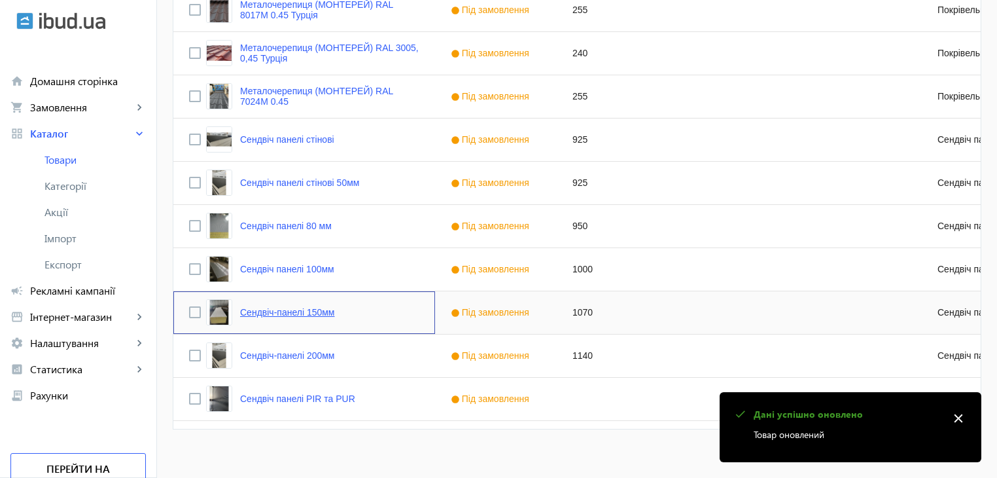
click at [302, 309] on link "Сендвіч-панелі 150мм" at bounding box center [287, 312] width 95 height 10
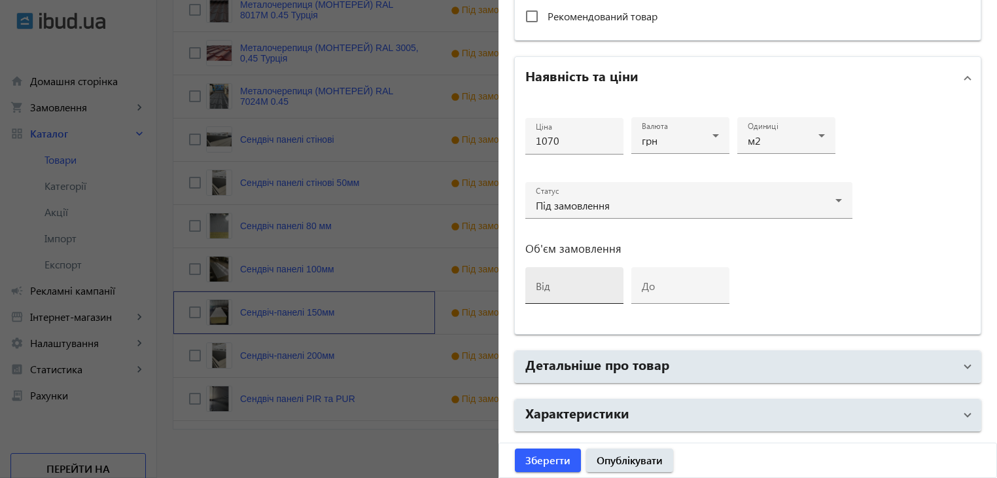
scroll to position [611, 0]
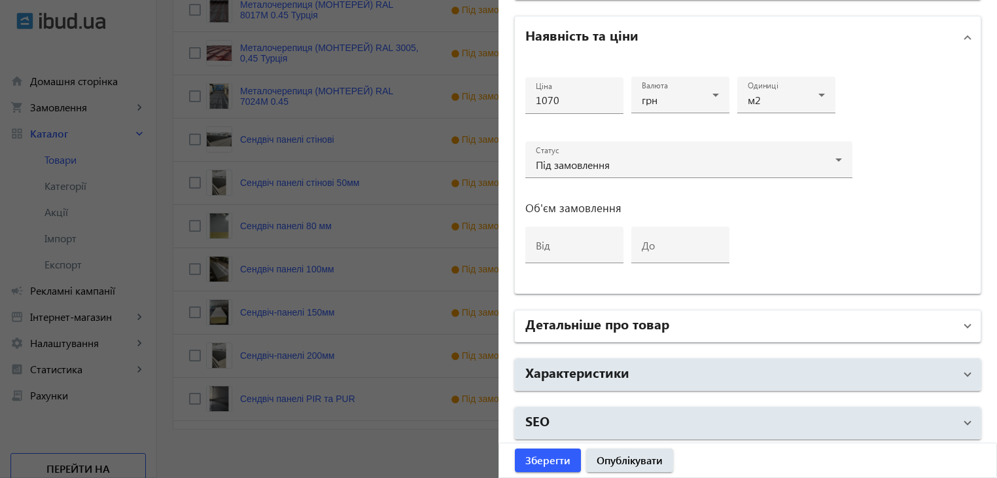
click at [586, 319] on h2 "Детальніше про товар" at bounding box center [597, 323] width 144 height 18
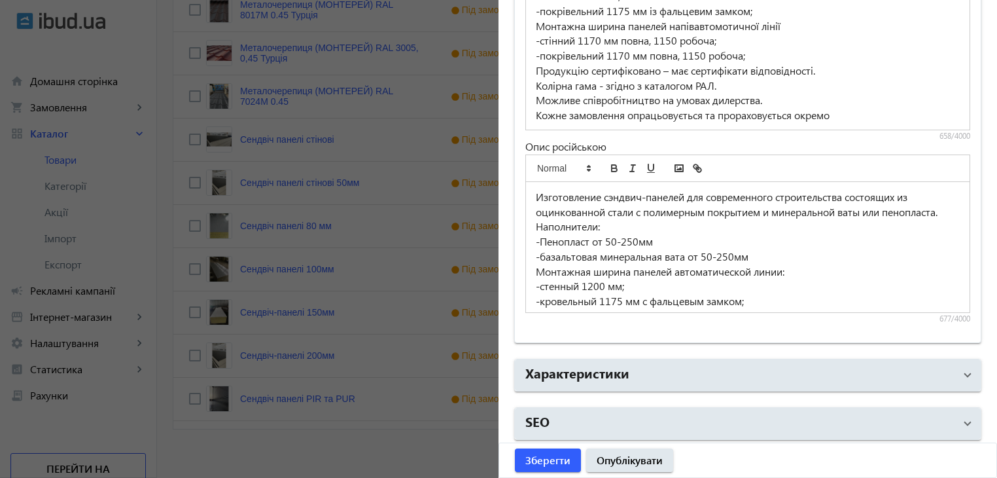
scroll to position [108, 0]
drag, startPoint x: 557, startPoint y: 82, endPoint x: 593, endPoint y: 84, distance: 35.4
click at [593, 84] on p "Колірна гама - згідно з каталогом РАЛ." at bounding box center [748, 85] width 424 height 15
click at [529, 464] on span "Зберегти" at bounding box center [547, 460] width 45 height 14
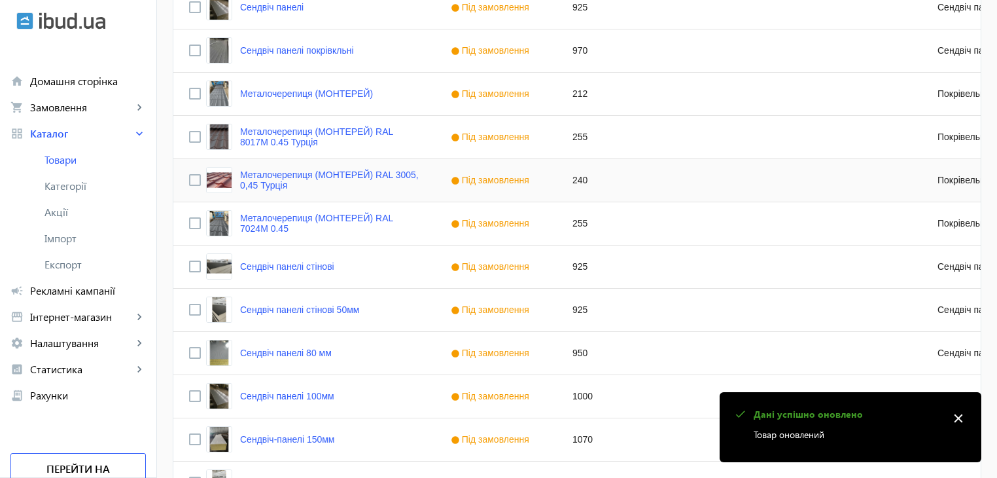
scroll to position [654, 0]
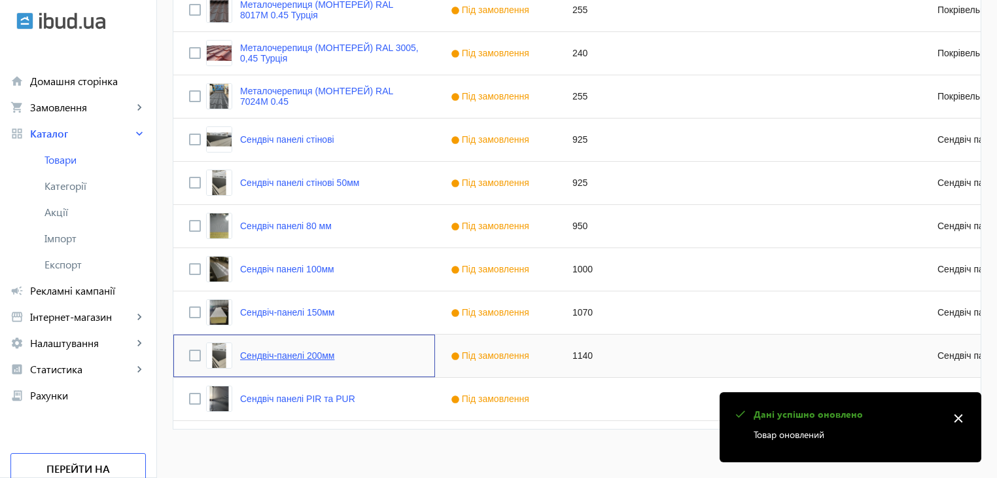
click at [298, 356] on link "Сендвіч-панелі 200мм" at bounding box center [287, 355] width 95 height 10
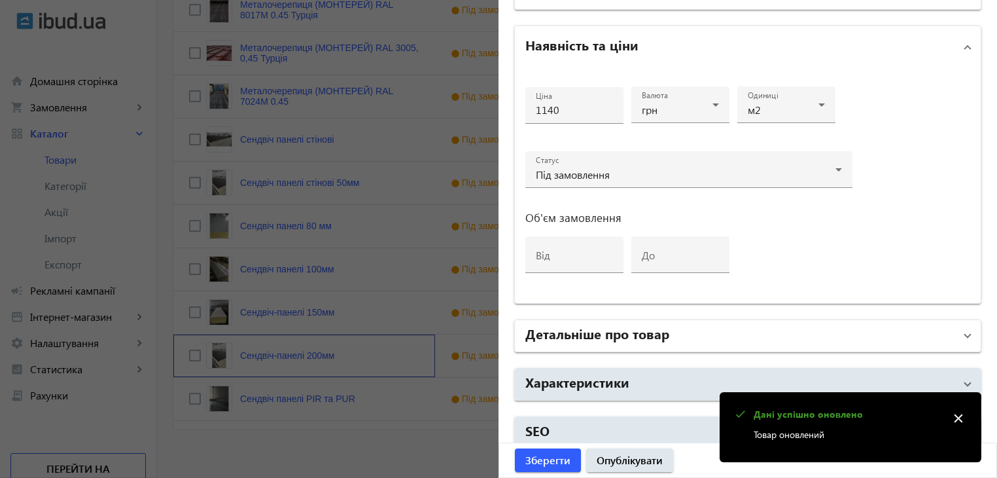
scroll to position [611, 0]
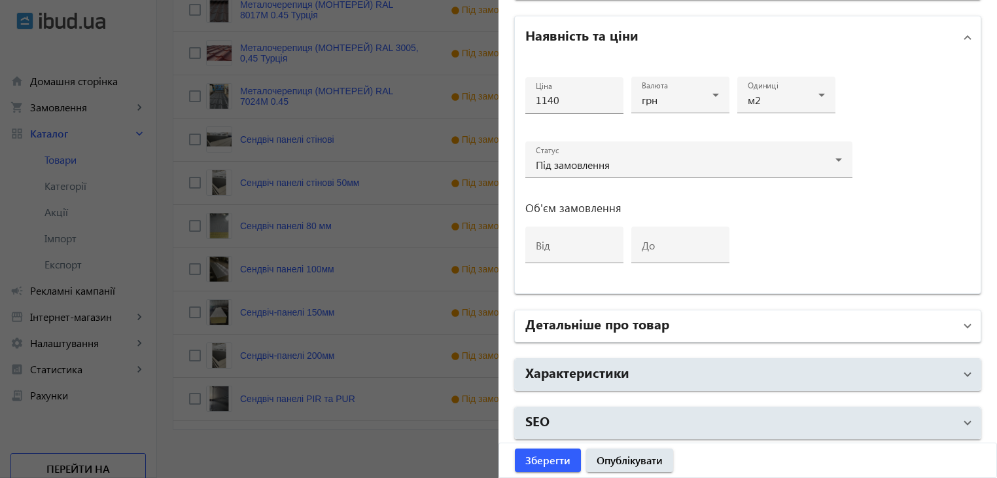
click at [573, 323] on h2 "Детальніше про товар" at bounding box center [597, 323] width 144 height 18
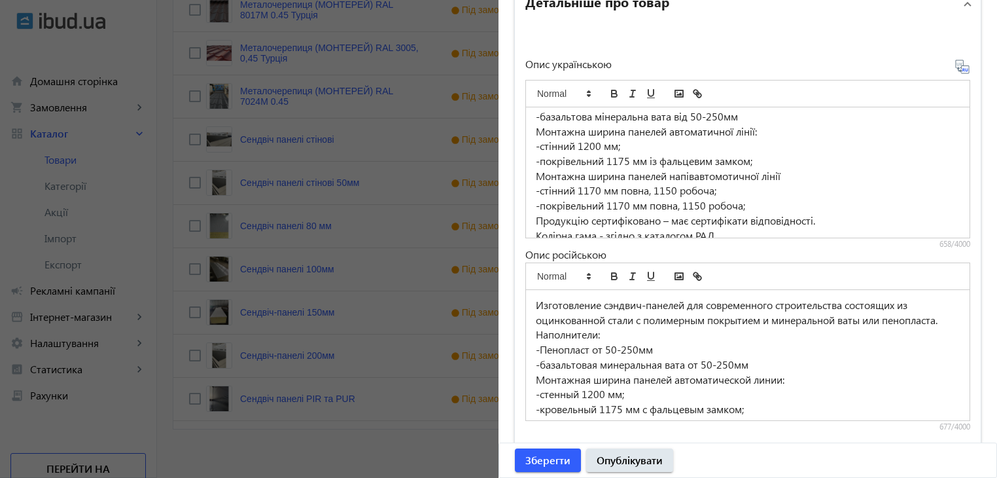
scroll to position [108, 0]
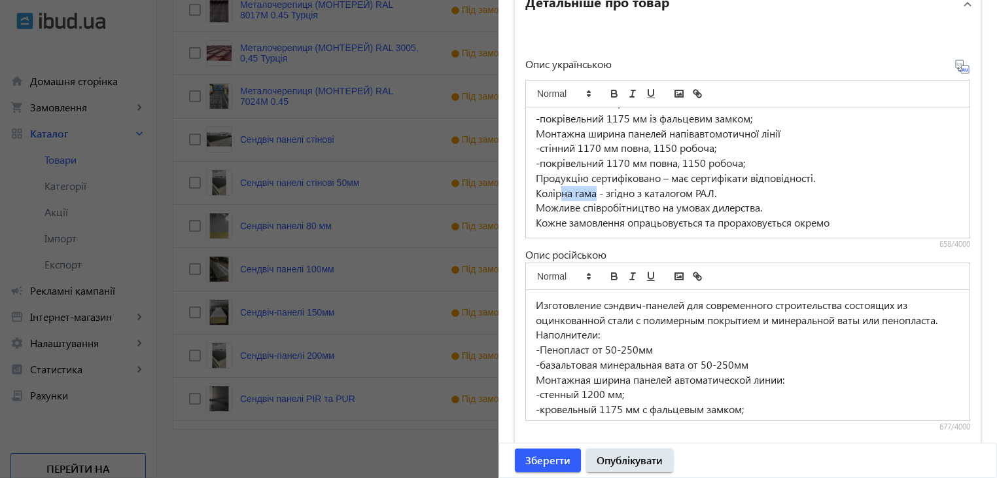
drag, startPoint x: 555, startPoint y: 191, endPoint x: 593, endPoint y: 191, distance: 37.3
click at [593, 191] on p "Колірна гама - згідно з каталогом РАЛ." at bounding box center [748, 193] width 424 height 15
click at [549, 463] on span "Зберегти" at bounding box center [547, 460] width 45 height 14
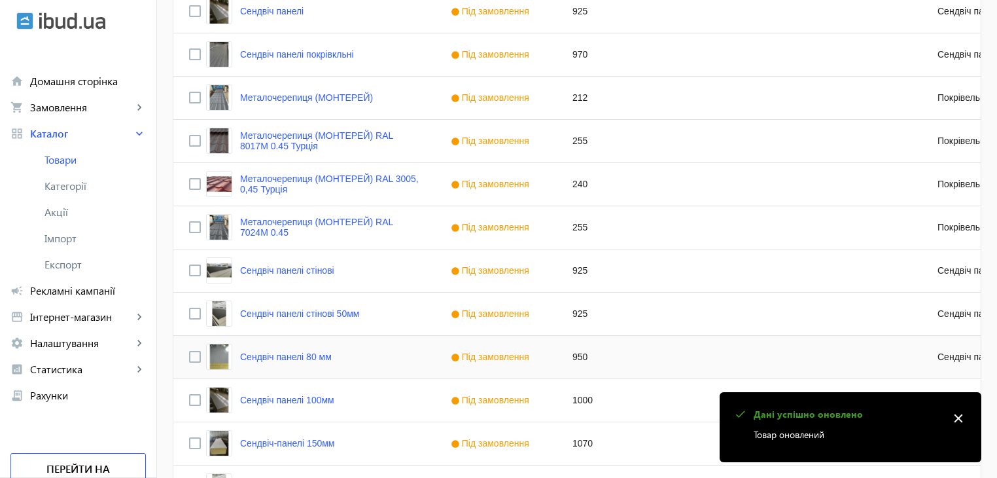
scroll to position [665, 0]
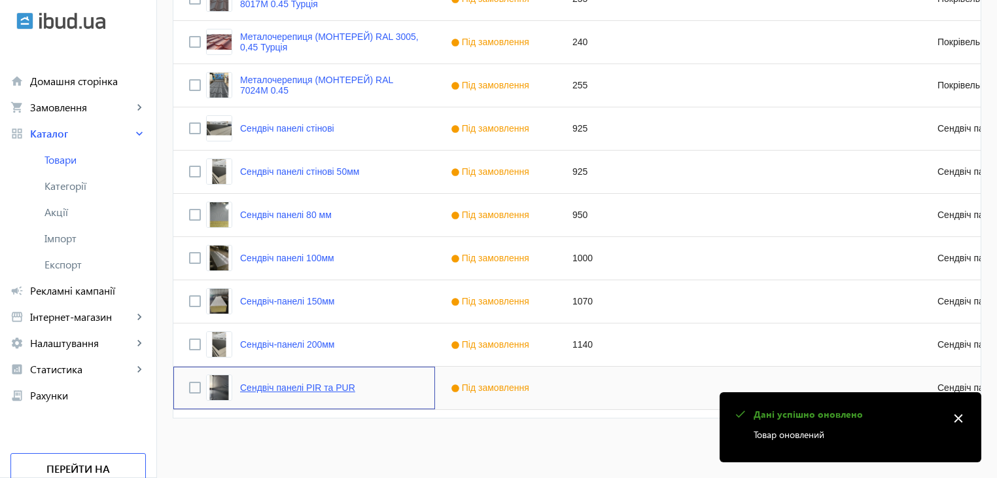
click at [298, 388] on link "Сендвіч панелі PIR та PUR" at bounding box center [297, 387] width 115 height 10
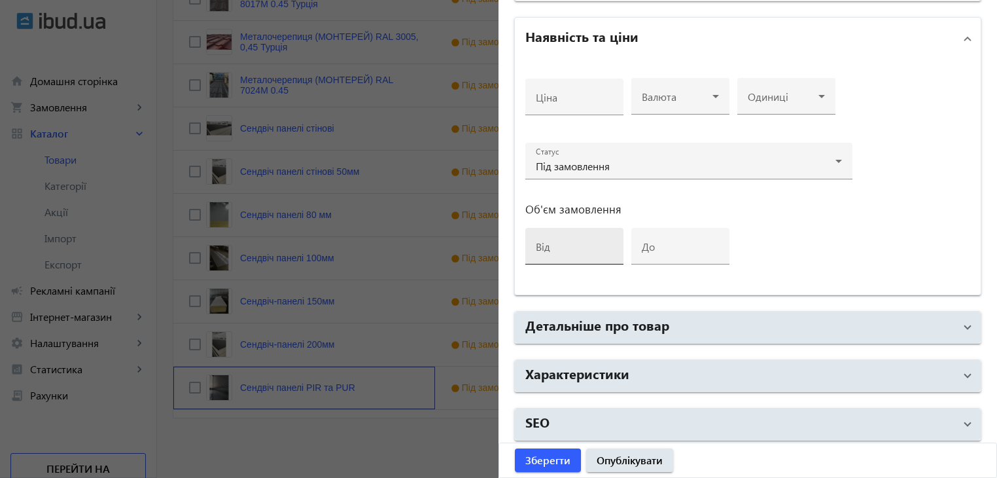
scroll to position [611, 0]
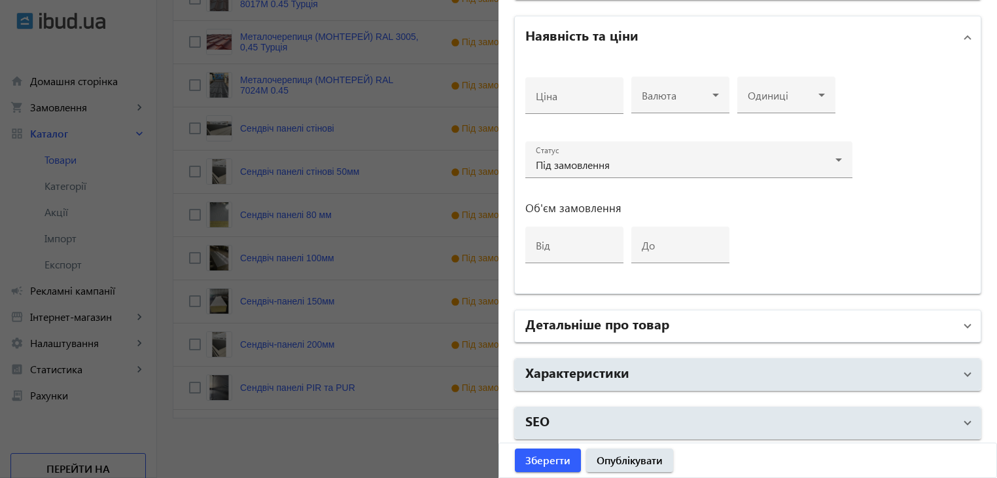
click at [579, 324] on h2 "Детальніше про товар" at bounding box center [597, 323] width 144 height 18
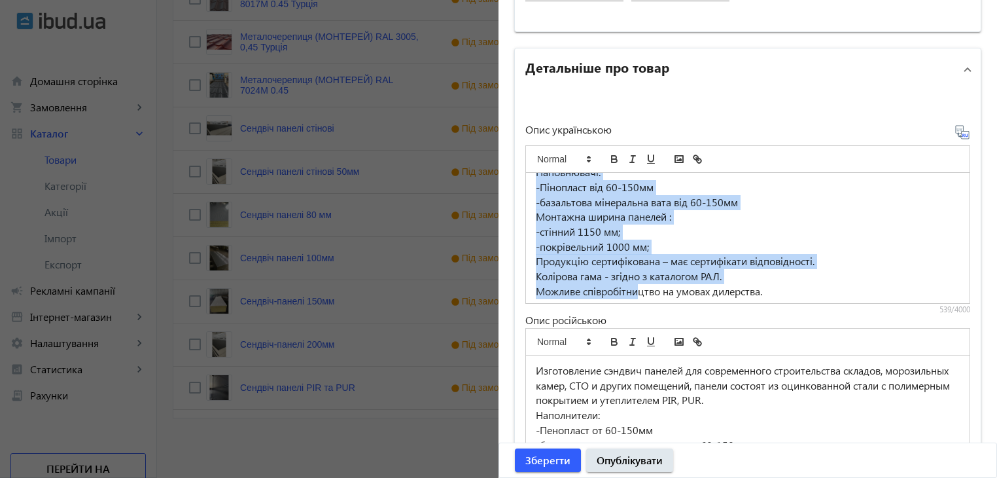
scroll to position [79, 0]
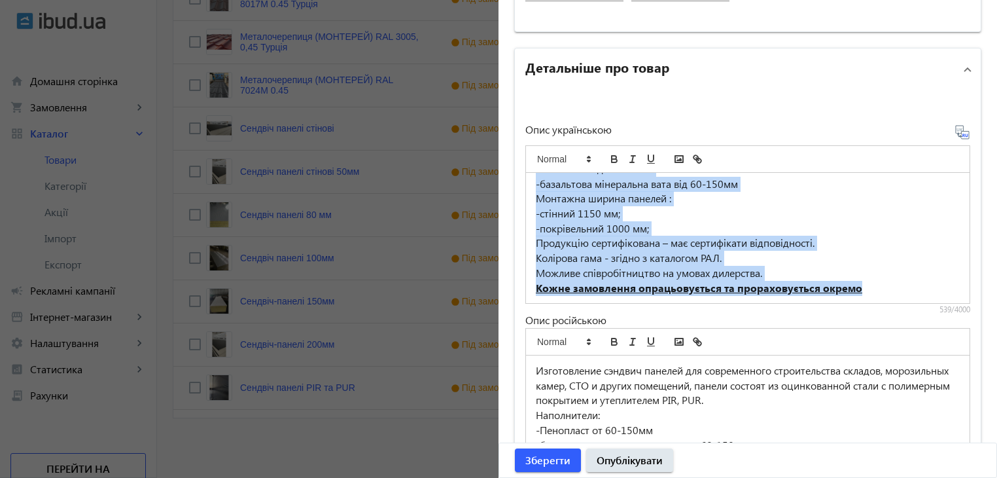
drag, startPoint x: 529, startPoint y: 183, endPoint x: 864, endPoint y: 280, distance: 349.3
click at [864, 280] on div "Виготовлення сендвіч-панелей для сучасного будівництва складів, морозільних кам…" at bounding box center [748, 238] width 444 height 130
copy div "Виготовлення сендвіч-панелей для сучасного будівництва складів, морозільних кам…"
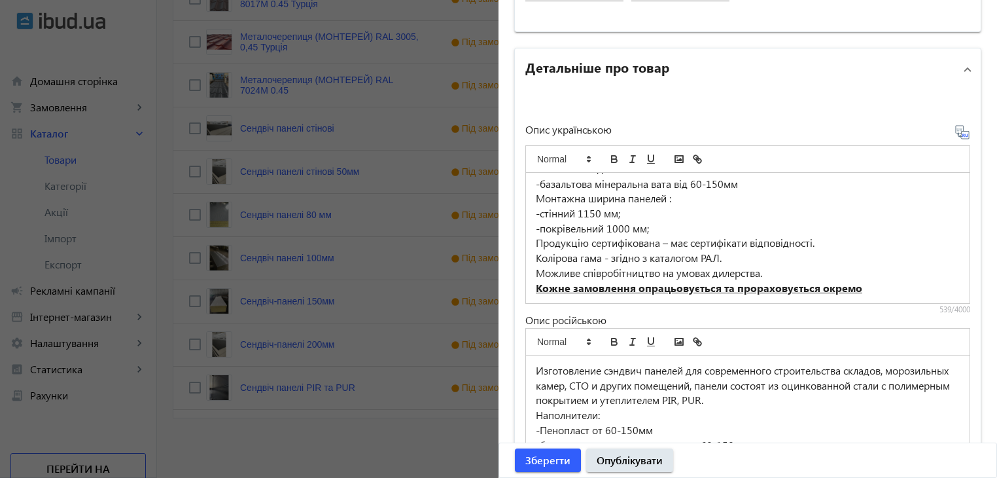
click at [425, 455] on div at bounding box center [498, 239] width 997 height 478
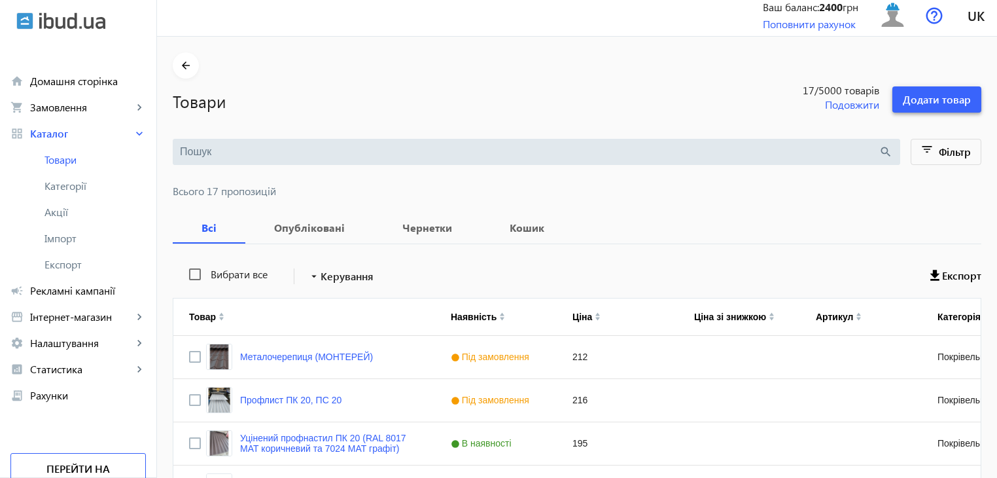
scroll to position [0, 0]
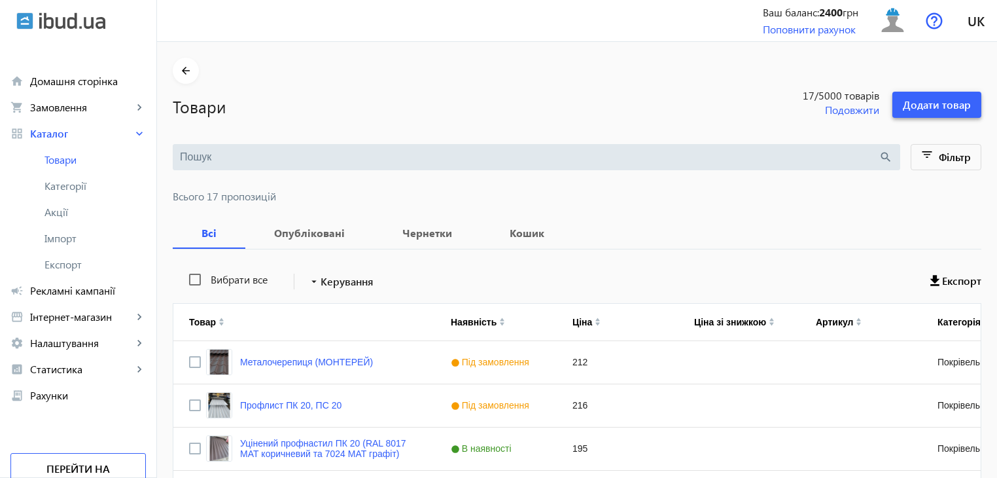
click at [919, 105] on span "Додати товар" at bounding box center [937, 104] width 68 height 14
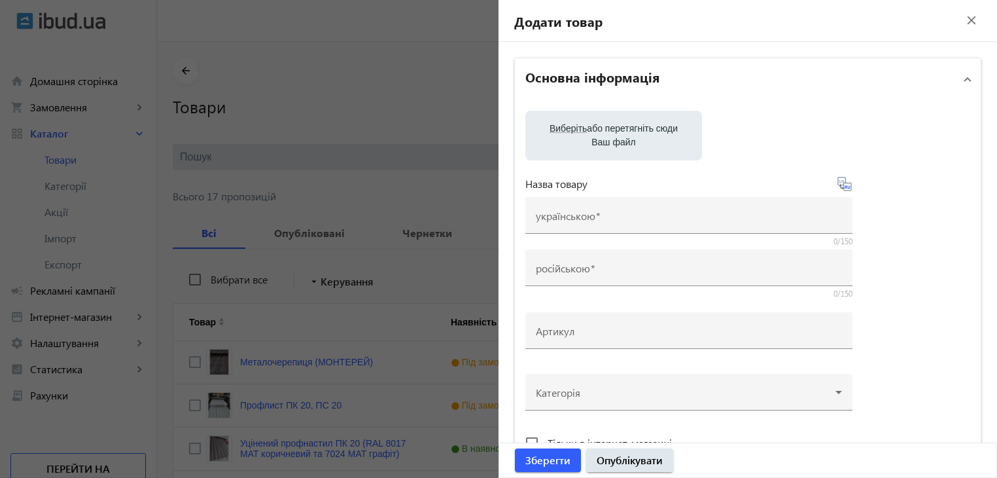
click at [607, 134] on label "Виберіть або перетягніть сюди Ваш файл" at bounding box center [614, 135] width 156 height 37
click at [607, 134] on input "Виберіть або перетягніть сюди Ваш файл" at bounding box center [614, 137] width 156 height 16
type input "C:\fakepath\5359738699006472704.jpg"
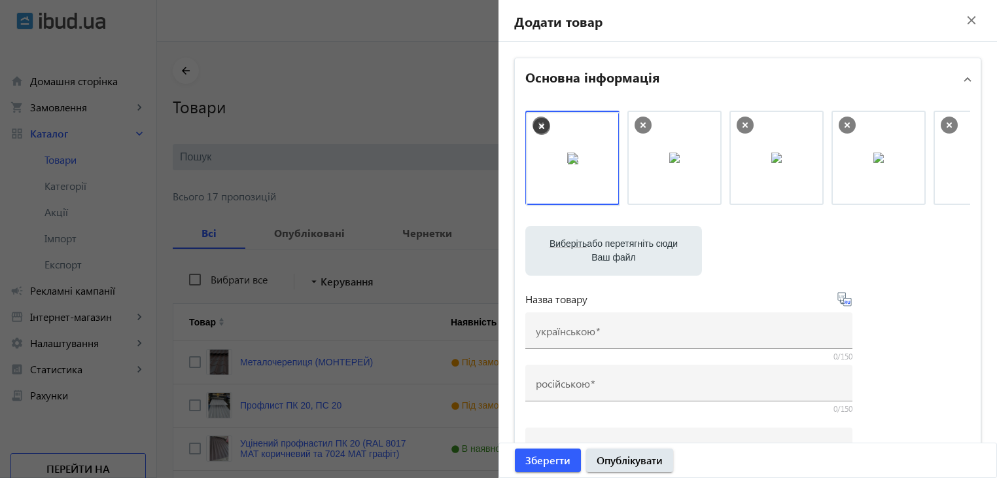
drag, startPoint x: 673, startPoint y: 171, endPoint x: 575, endPoint y: 172, distance: 97.5
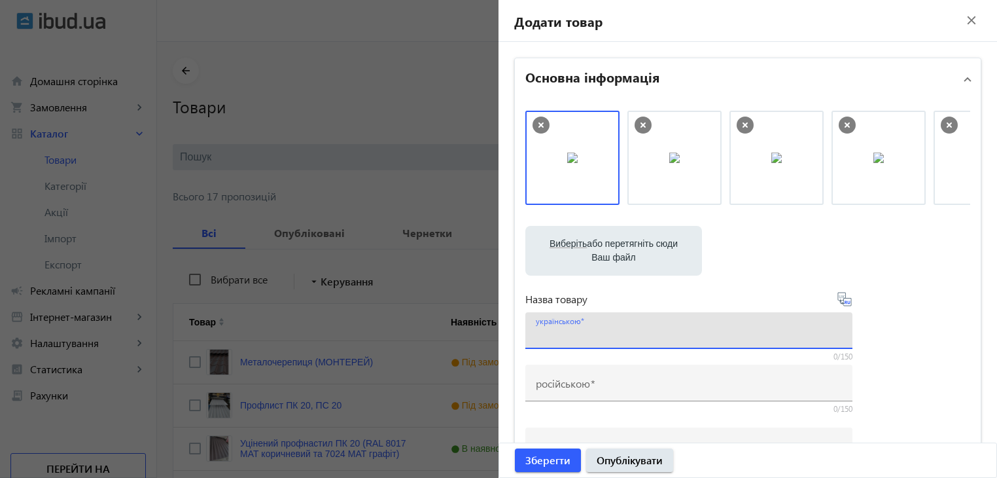
click at [618, 336] on input "українською" at bounding box center [689, 335] width 306 height 14
click at [676, 331] on input "Сендвіч панелі покрівкльні" at bounding box center [689, 335] width 306 height 14
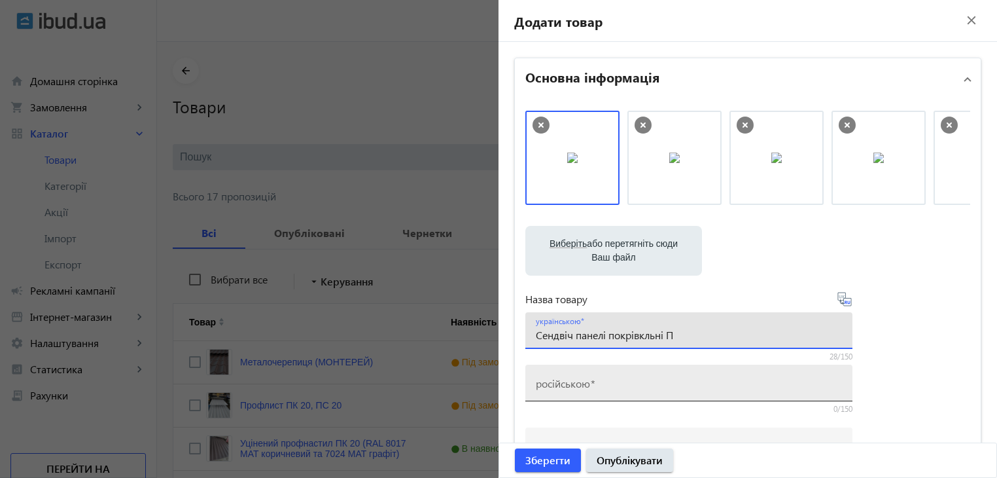
click at [515, 448] on button "Зберегти" at bounding box center [548, 460] width 66 height 24
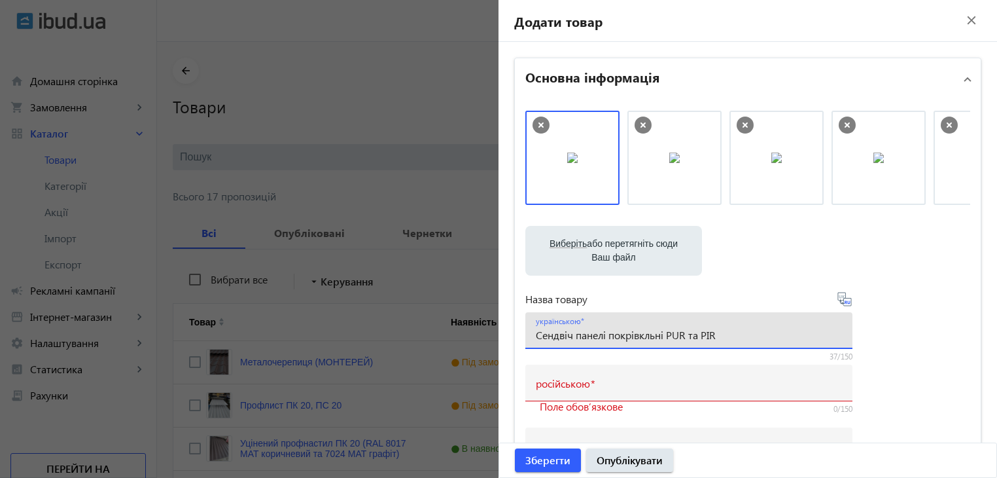
type input "Сендвіч панелі покрівкльні PUR та PIR"
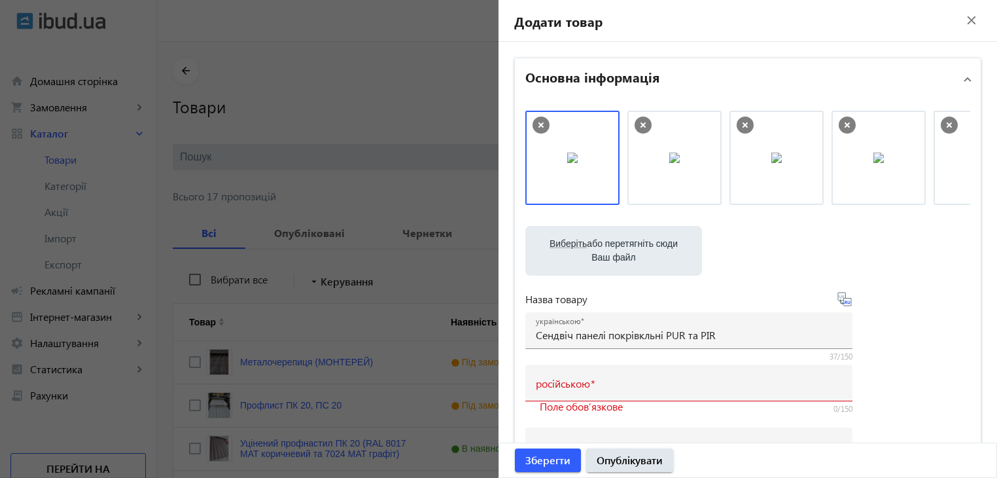
click at [845, 300] on icon at bounding box center [845, 299] width 16 height 16
type input "Сэндвич панели кровельные PUR и PIR"
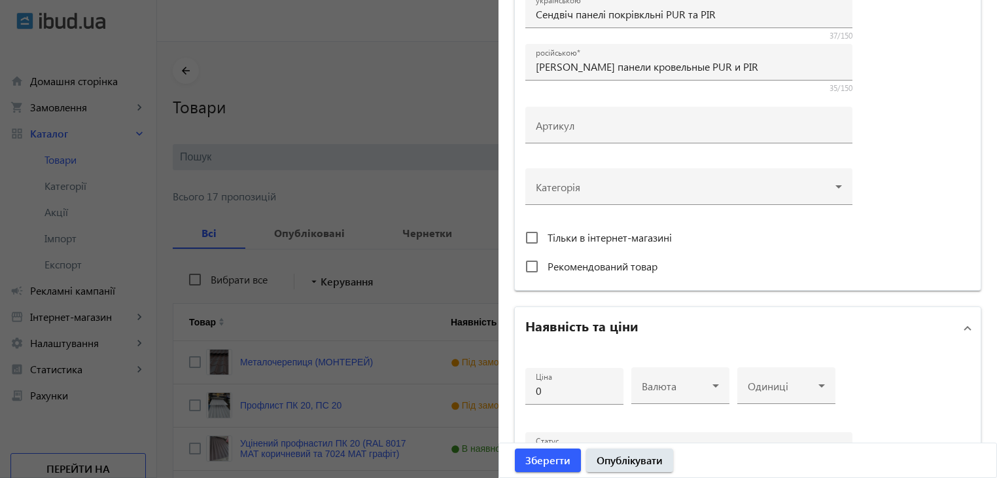
scroll to position [327, 0]
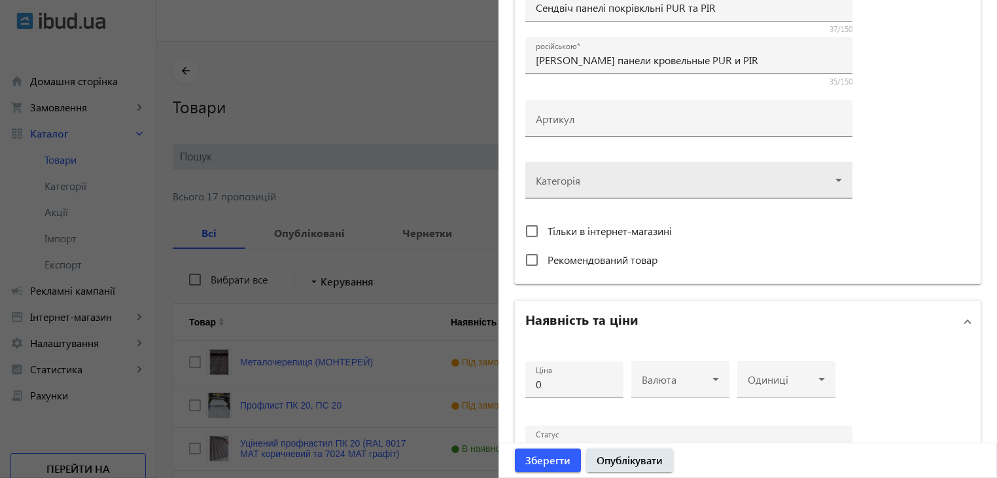
click at [722, 177] on div at bounding box center [689, 174] width 306 height 47
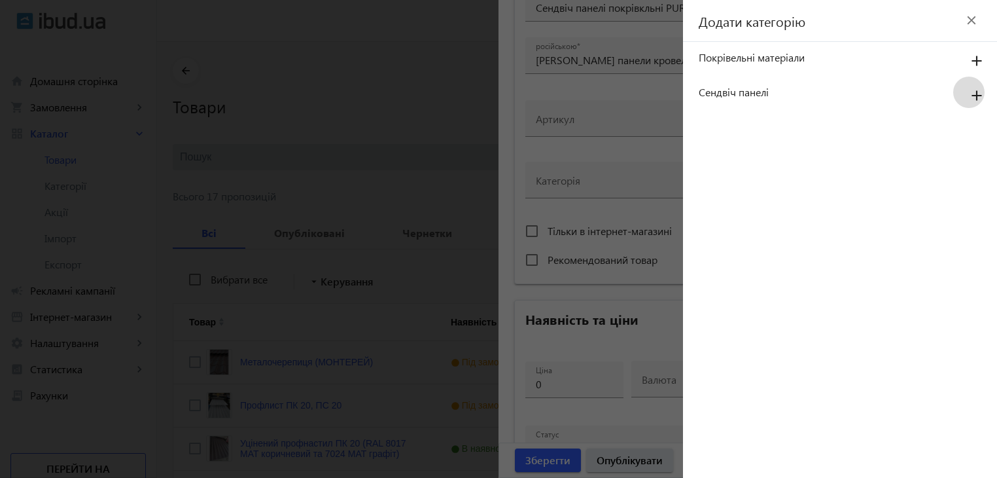
click at [976, 95] on mat-icon "add" at bounding box center [976, 96] width 31 height 24
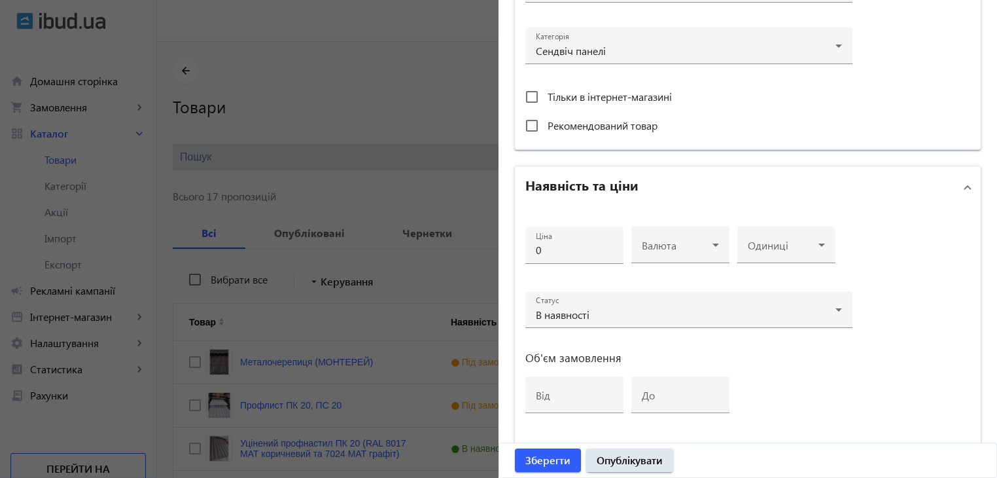
scroll to position [523, 0]
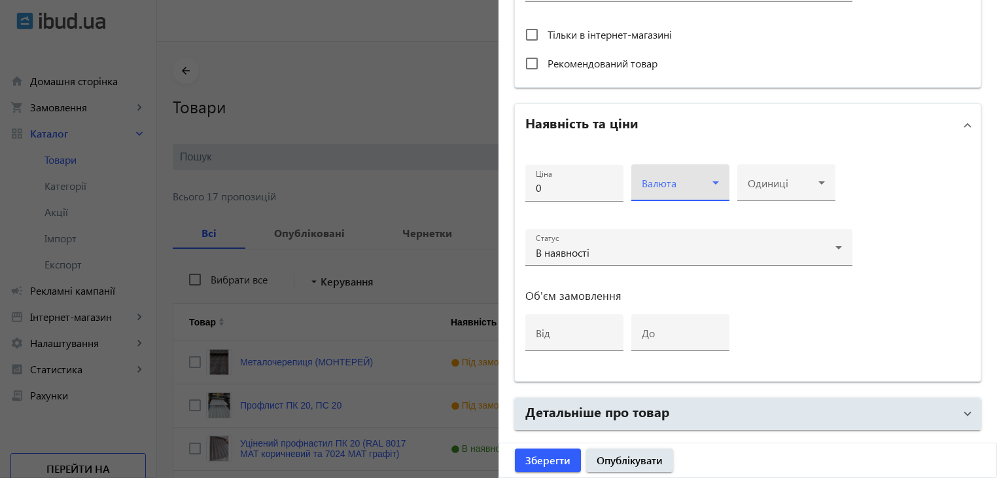
click at [691, 183] on span at bounding box center [677, 188] width 71 height 10
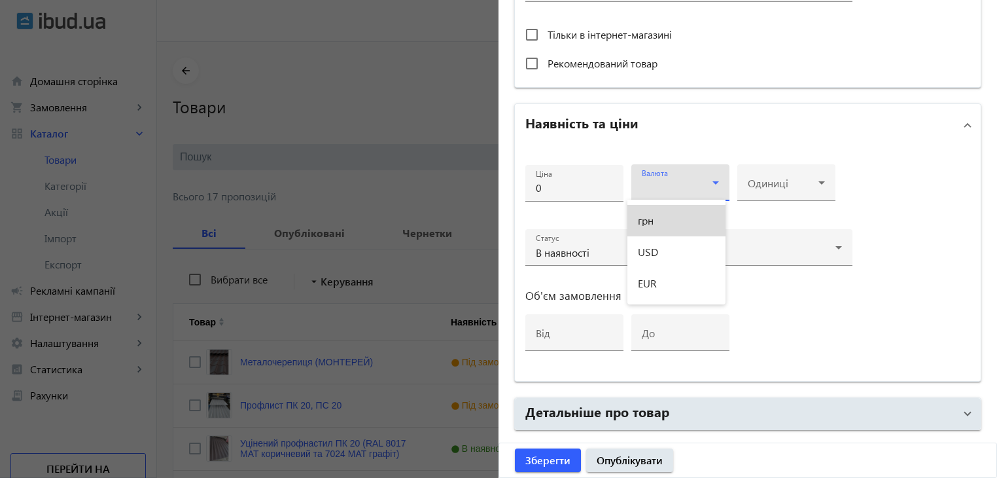
click at [676, 207] on mat-option "грн" at bounding box center [676, 220] width 98 height 31
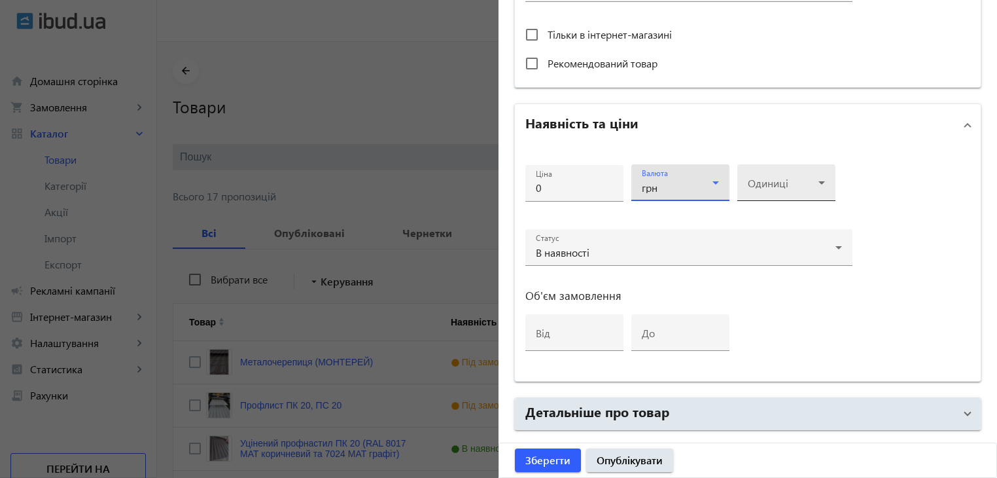
click at [769, 177] on div "Одиниці" at bounding box center [786, 182] width 77 height 37
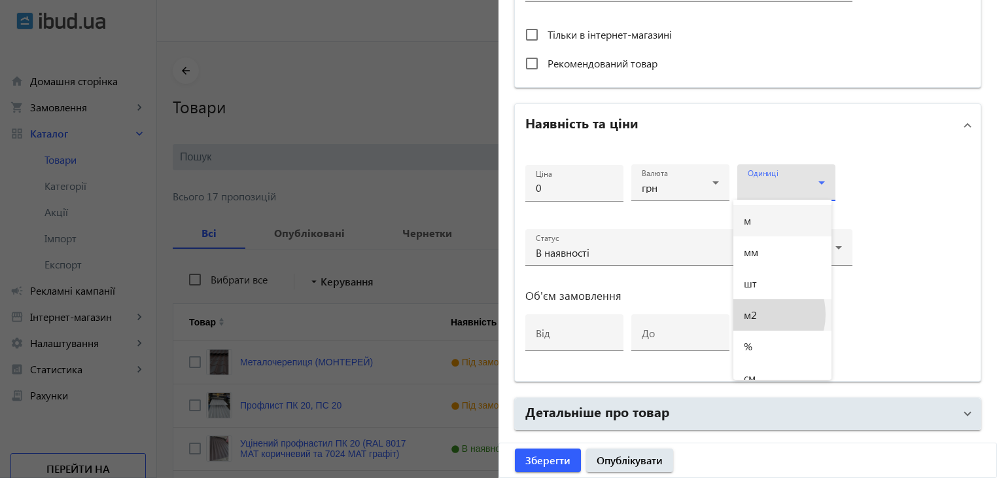
click at [756, 314] on span "м2" at bounding box center [750, 314] width 13 height 10
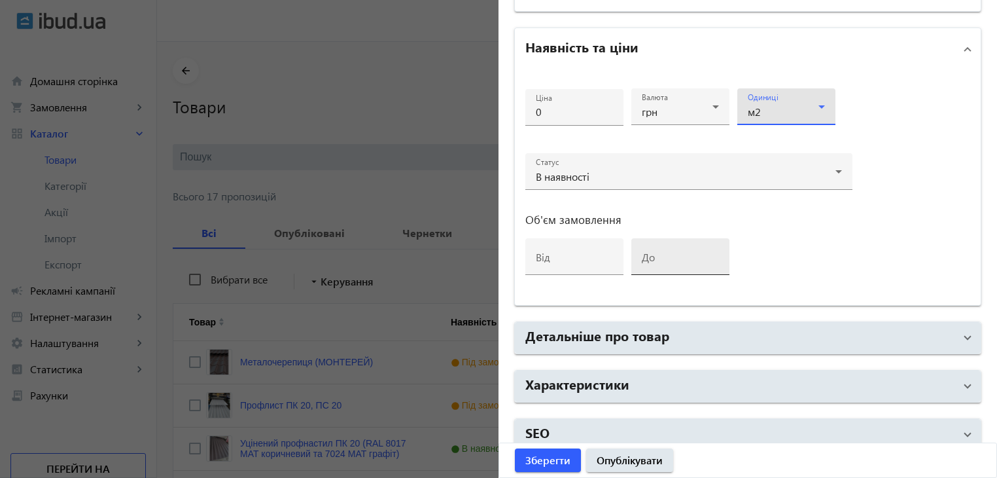
scroll to position [611, 0]
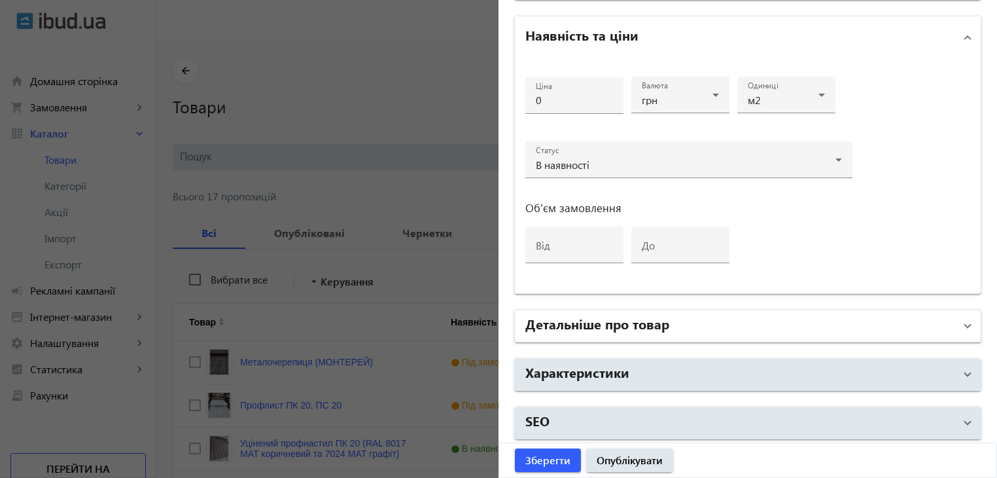
click at [636, 320] on h2 "Детальніше про товар" at bounding box center [597, 323] width 144 height 18
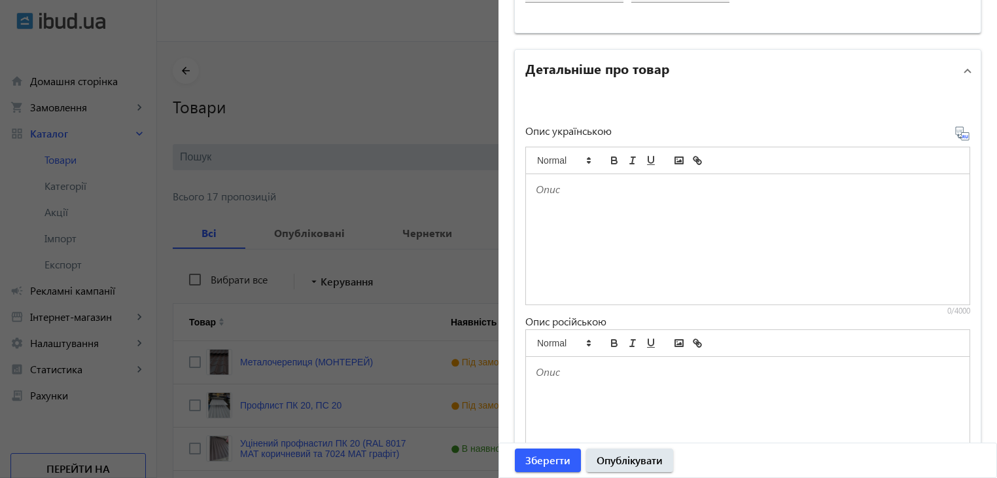
scroll to position [873, 0]
click at [570, 222] on div at bounding box center [748, 238] width 444 height 130
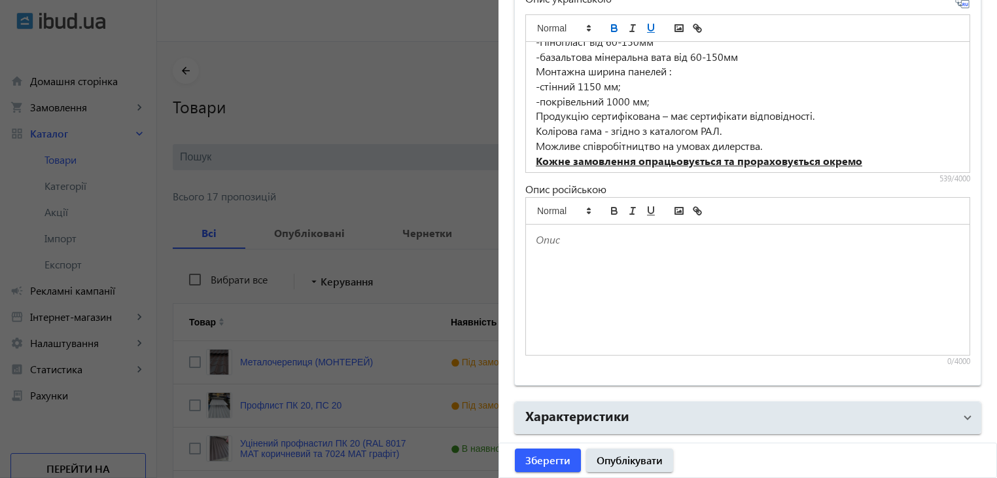
scroll to position [79, 0]
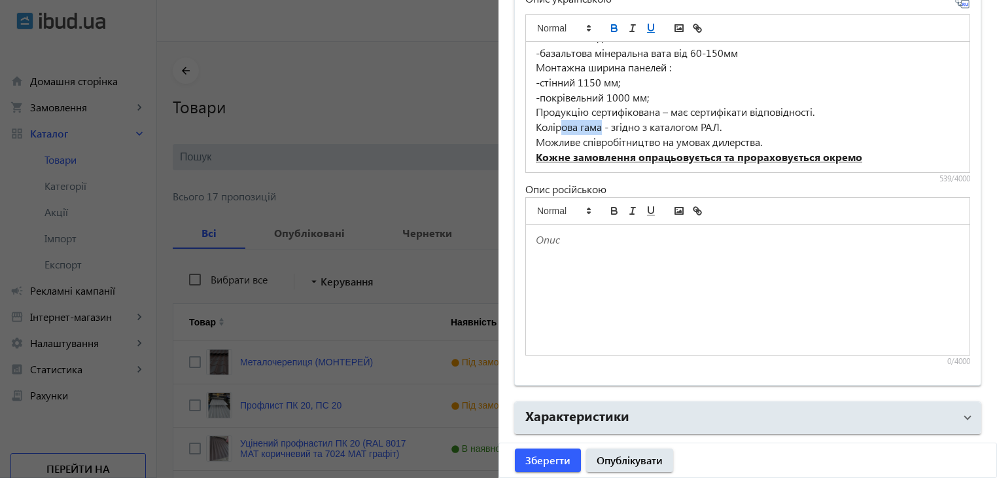
drag, startPoint x: 559, startPoint y: 126, endPoint x: 599, endPoint y: 126, distance: 40.6
click at [599, 126] on p "Колірова гама - згідно з каталогом РАЛ." at bounding box center [748, 127] width 424 height 15
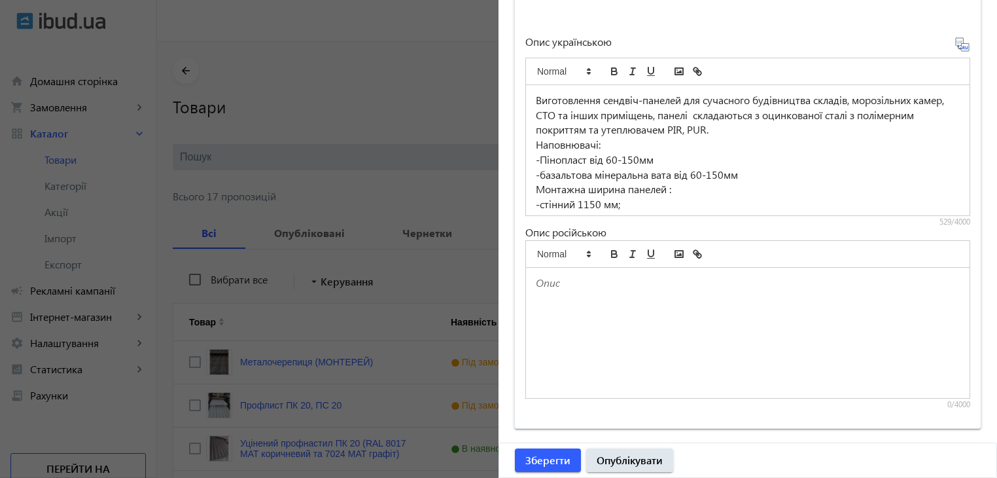
scroll to position [938, 0]
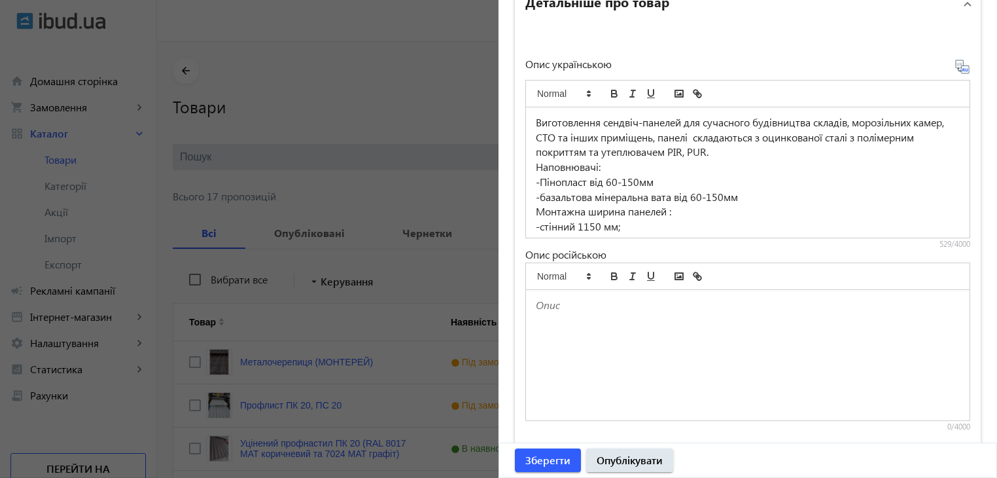
click at [958, 65] on icon at bounding box center [963, 67] width 16 height 16
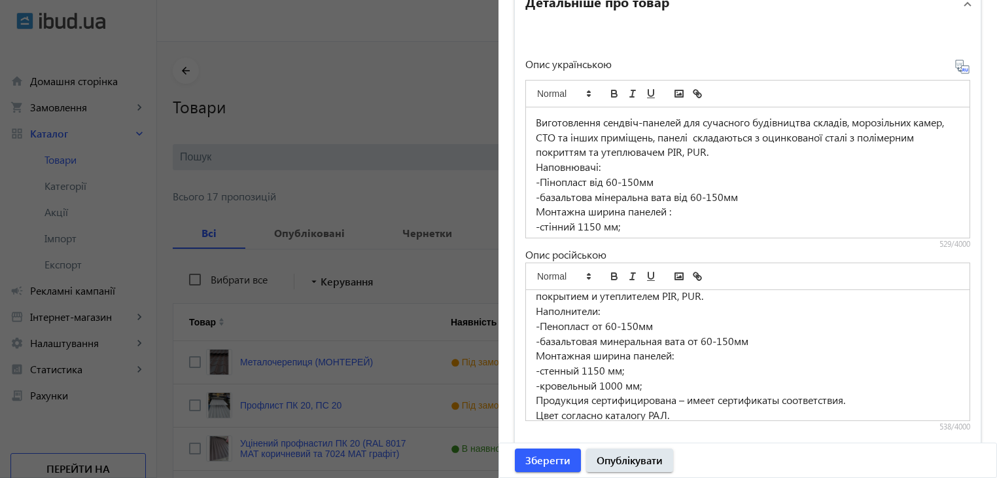
scroll to position [79, 0]
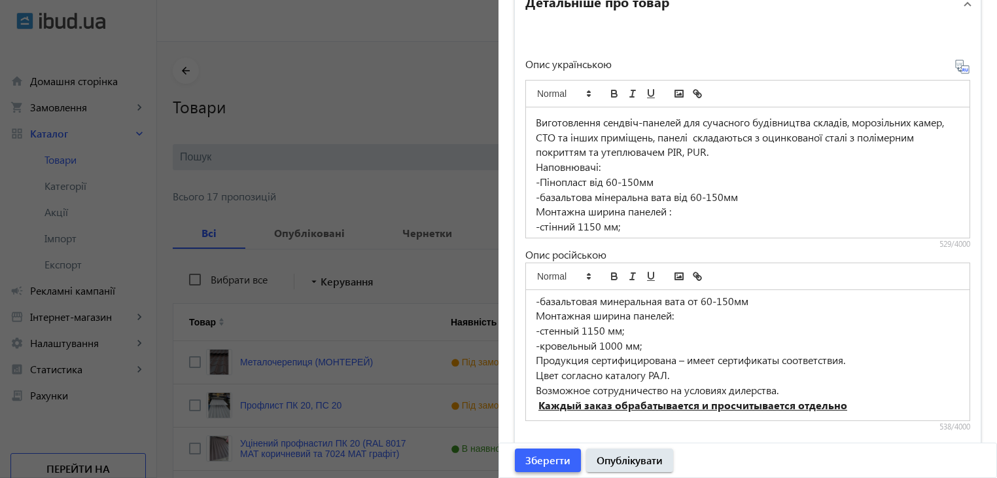
click at [550, 461] on span "Зберегти" at bounding box center [547, 460] width 45 height 14
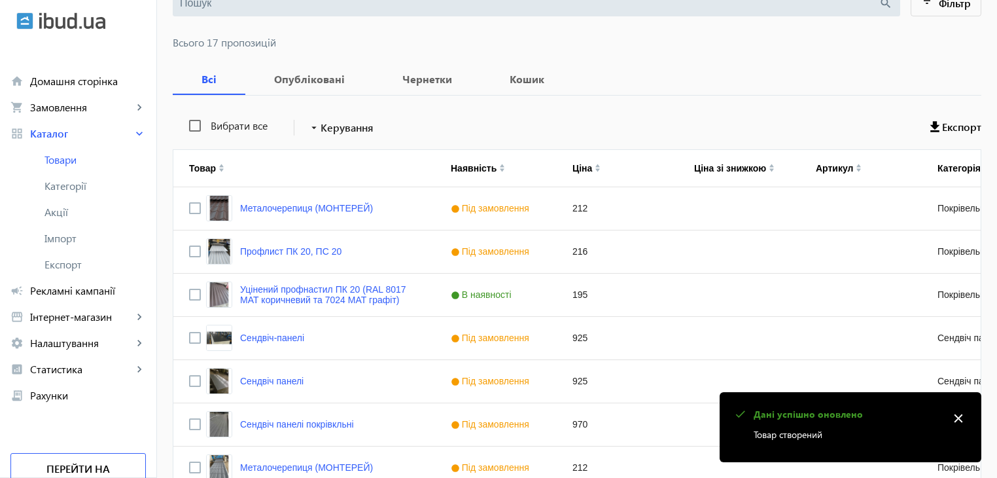
scroll to position [65, 0]
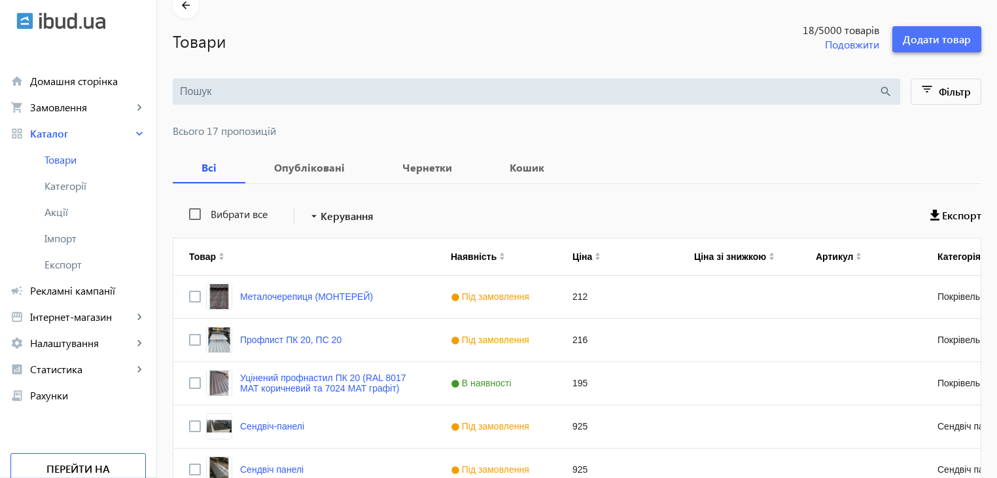
click at [926, 38] on span "Додати товар" at bounding box center [937, 39] width 68 height 14
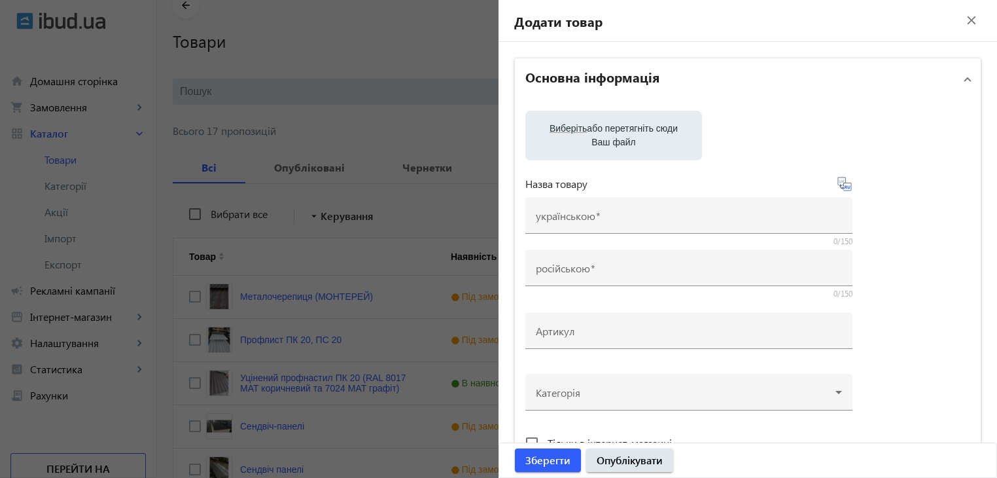
click at [603, 132] on label "Виберіть або перетягніть сюди Ваш файл" at bounding box center [614, 135] width 156 height 37
click at [603, 132] on input "Виберіть або перетягніть сюди Ваш файл" at bounding box center [614, 137] width 156 height 16
type input "C:\fakepath\5359738699006472714.jpg"
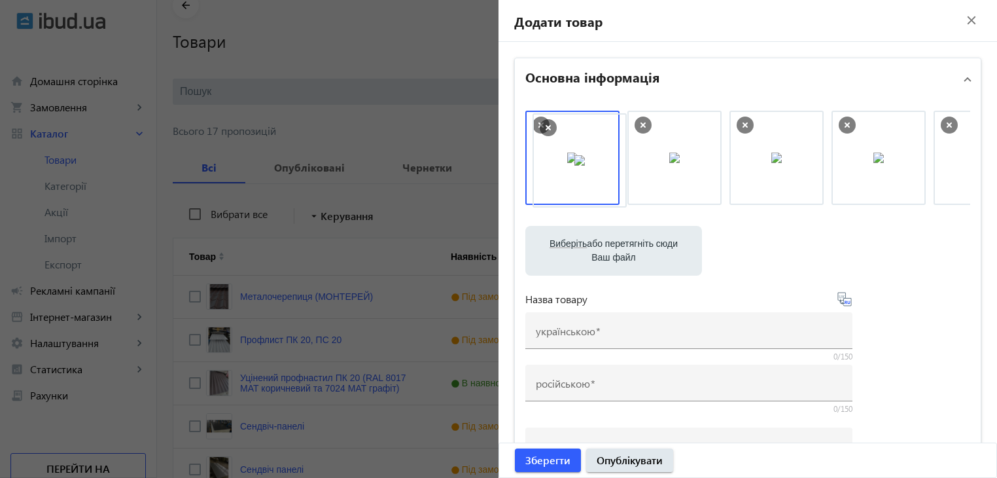
drag, startPoint x: 876, startPoint y: 166, endPoint x: 581, endPoint y: 168, distance: 295.1
drag, startPoint x: 904, startPoint y: 171, endPoint x: 718, endPoint y: 168, distance: 186.5
drag, startPoint x: 932, startPoint y: 155, endPoint x: 719, endPoint y: 158, distance: 212.6
drag, startPoint x: 705, startPoint y: 168, endPoint x: 625, endPoint y: 167, distance: 79.8
drag, startPoint x: 784, startPoint y: 154, endPoint x: 614, endPoint y: 158, distance: 170.8
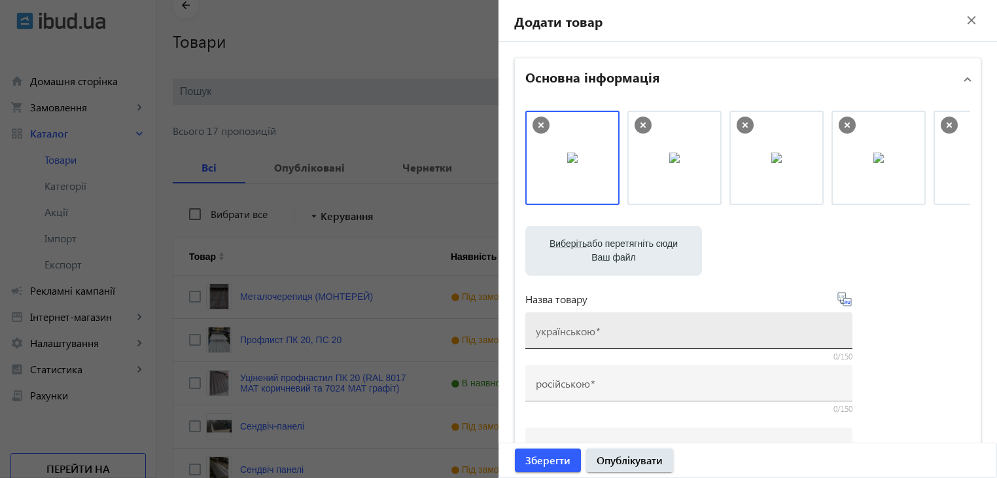
click at [618, 323] on div "українською" at bounding box center [689, 330] width 306 height 37
click at [578, 331] on input "українською" at bounding box center [689, 335] width 306 height 14
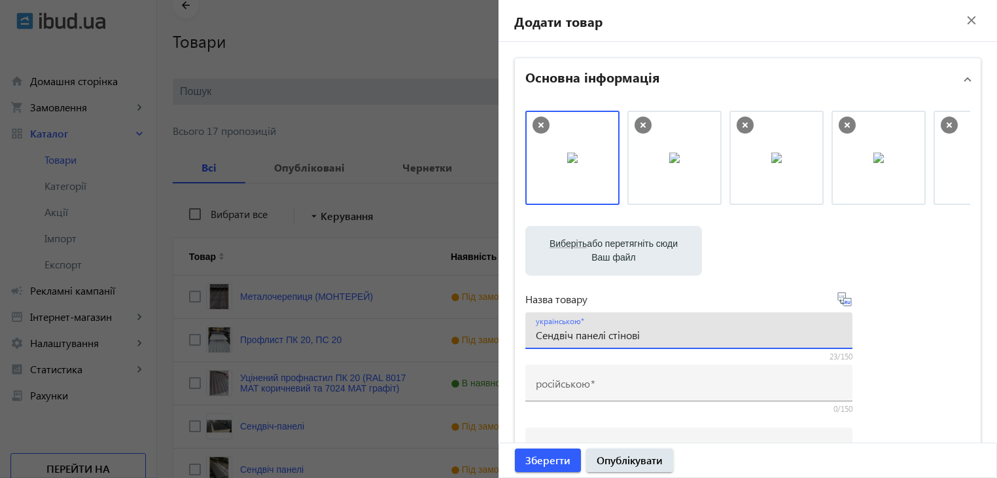
click at [646, 332] on input "Сендвіч панелі стінові" at bounding box center [689, 335] width 306 height 14
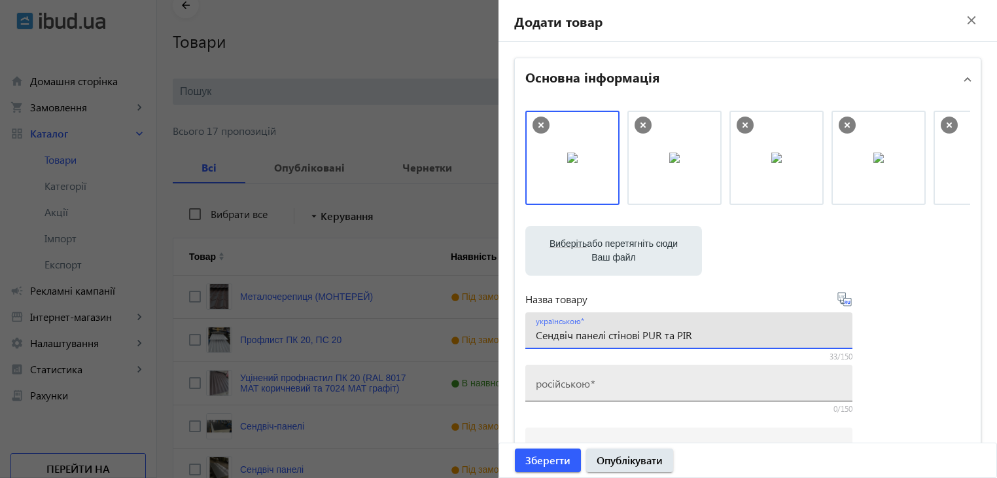
click at [605, 386] on input "російською" at bounding box center [689, 387] width 306 height 14
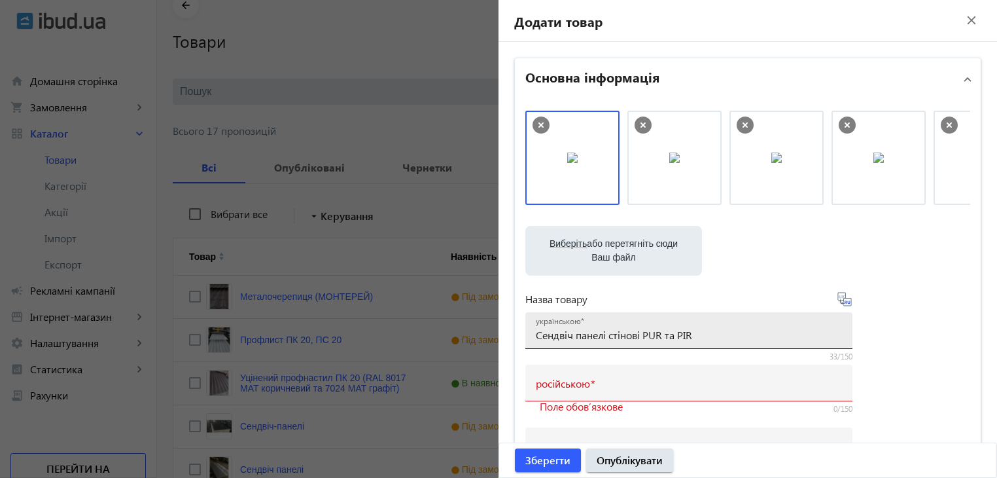
click at [777, 325] on div "українською Сендвіч панелі стінові PUR та PIR" at bounding box center [689, 330] width 306 height 37
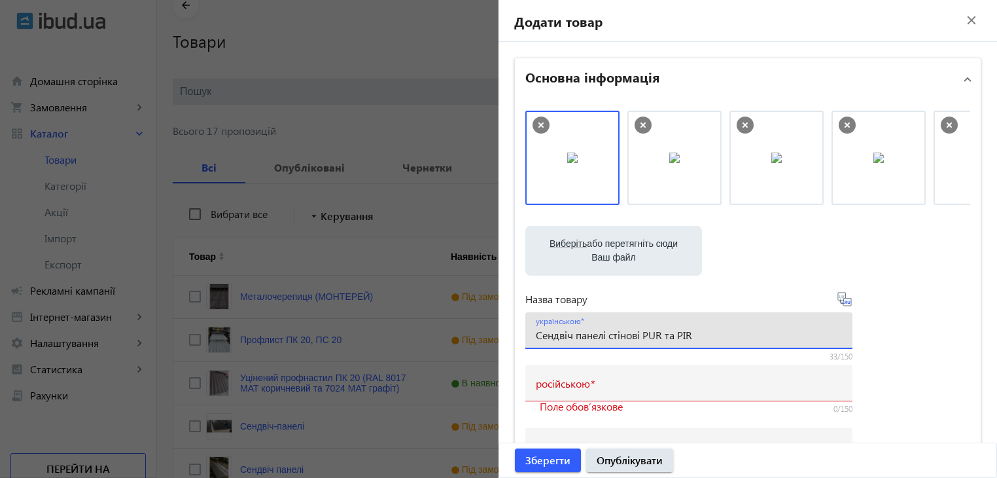
click at [639, 335] on input "Сендвіч панелі стінові PUR та PIR" at bounding box center [689, 335] width 306 height 14
type input "Сендвіч панелі стінові з наповненням PUR та PIR"
click at [844, 298] on icon at bounding box center [845, 299] width 16 height 16
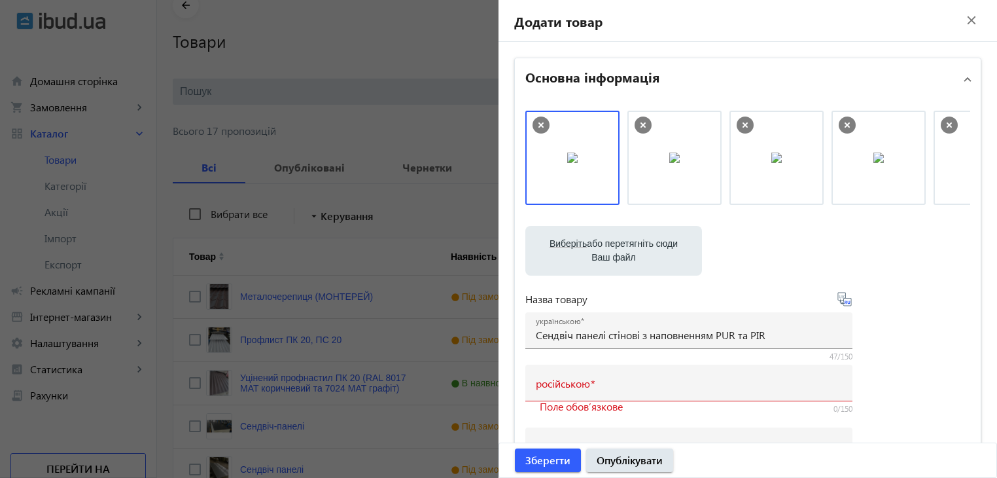
type input "Сэндвич стеновые панели с наполнением PUR и PIR"
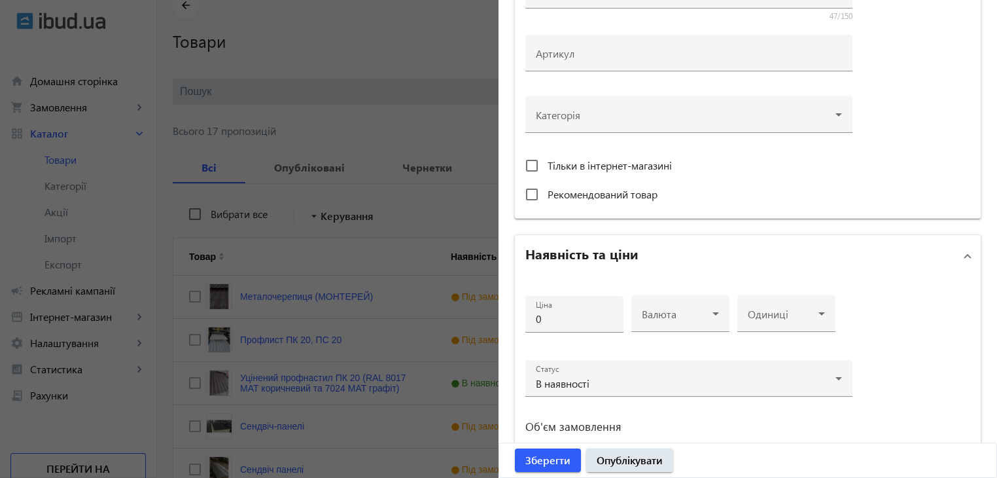
scroll to position [327, 0]
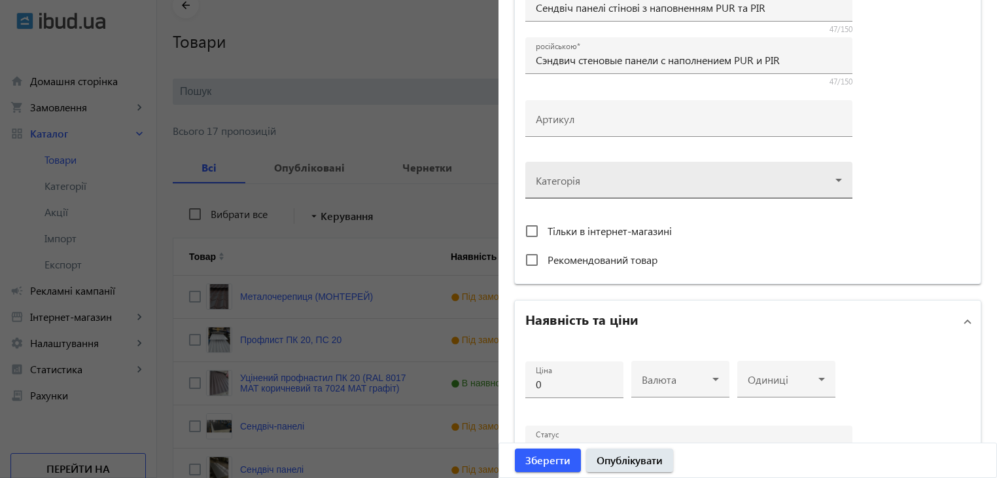
click at [714, 176] on div at bounding box center [689, 174] width 306 height 47
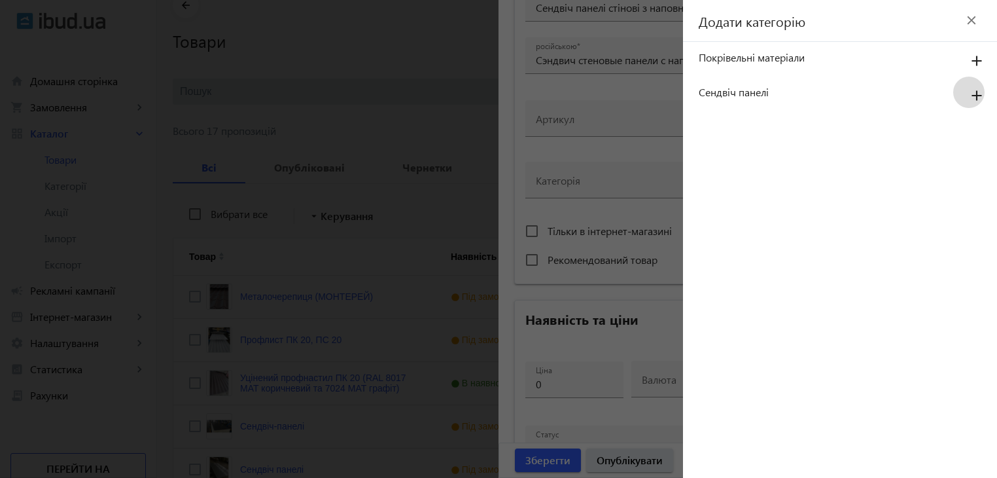
click at [975, 96] on mat-icon "add" at bounding box center [976, 96] width 31 height 24
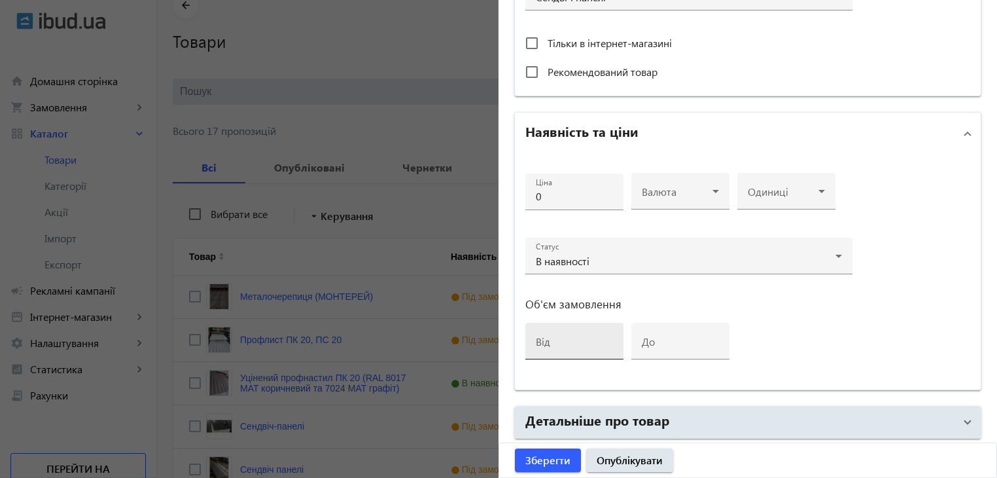
scroll to position [523, 0]
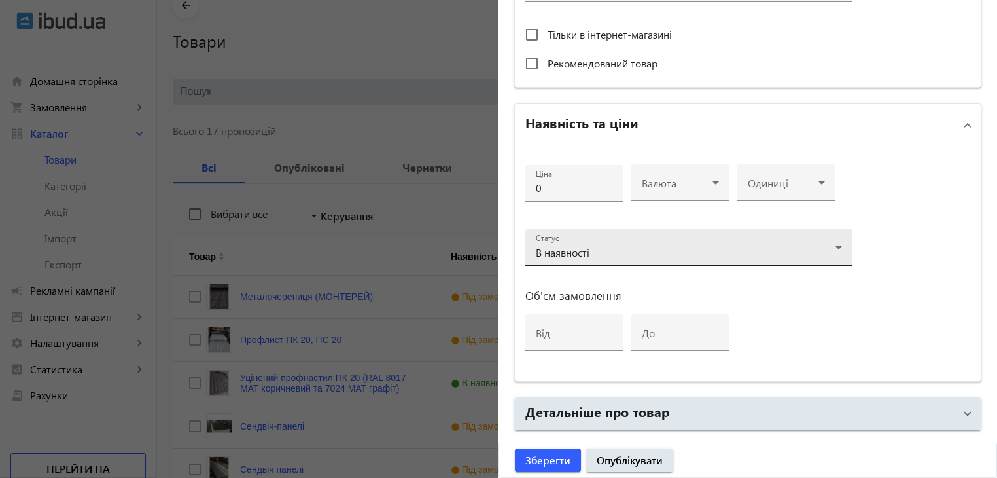
click at [677, 245] on div "В наявності" at bounding box center [689, 253] width 306 height 16
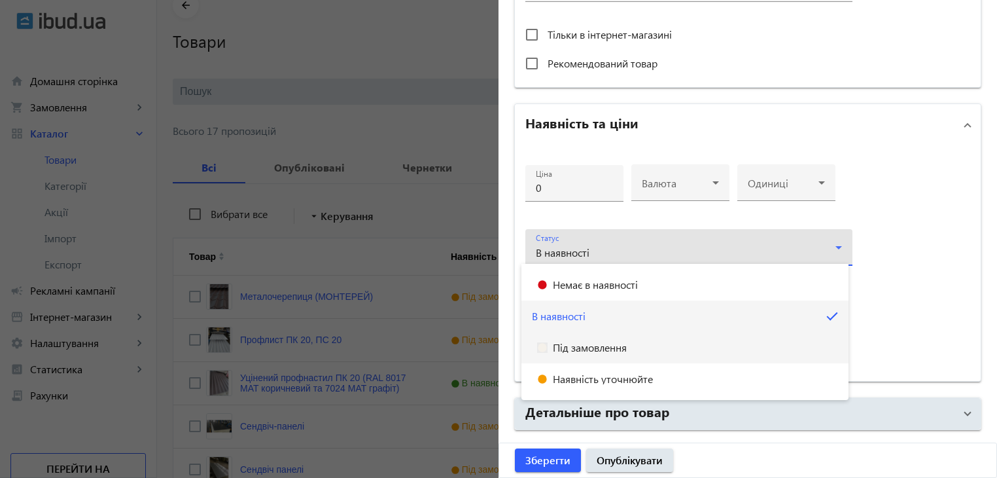
click at [597, 350] on span "Під замовлення" at bounding box center [590, 347] width 74 height 10
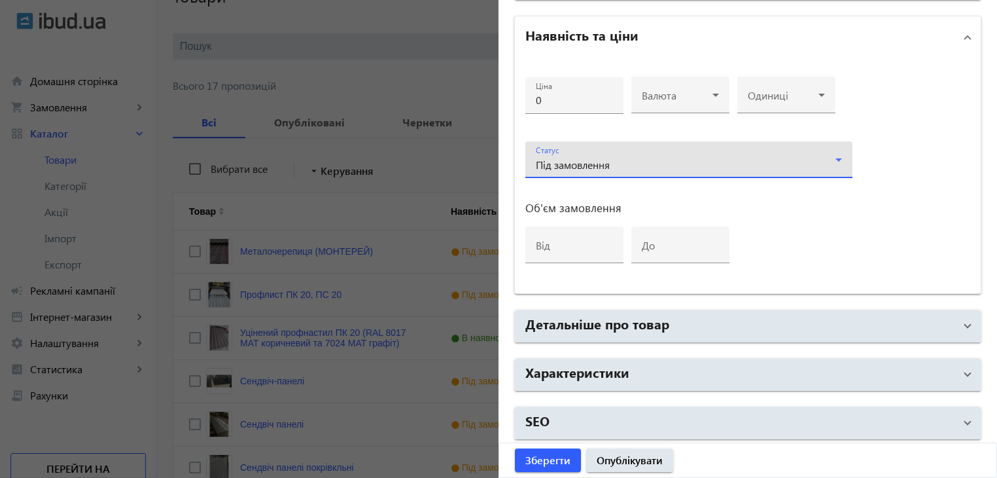
scroll to position [196, 0]
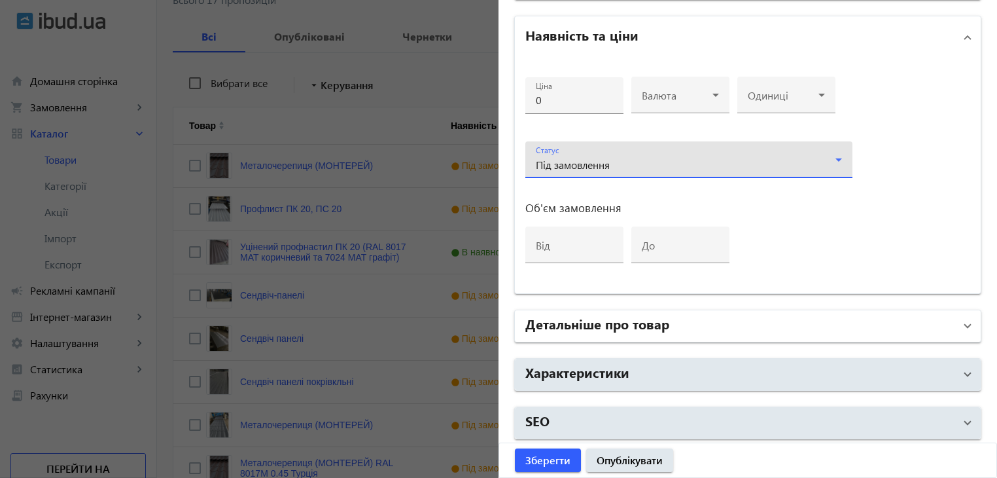
click at [593, 323] on h2 "Детальніше про товар" at bounding box center [597, 323] width 144 height 18
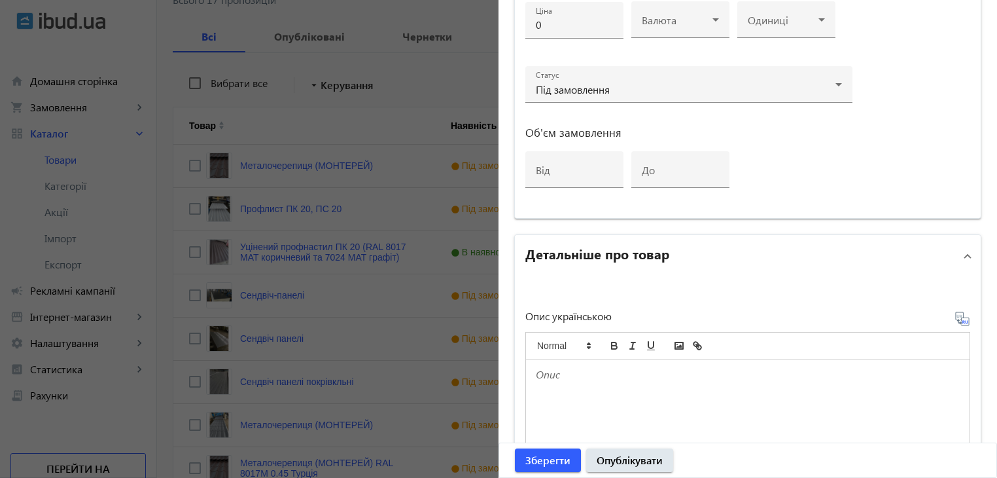
scroll to position [873, 0]
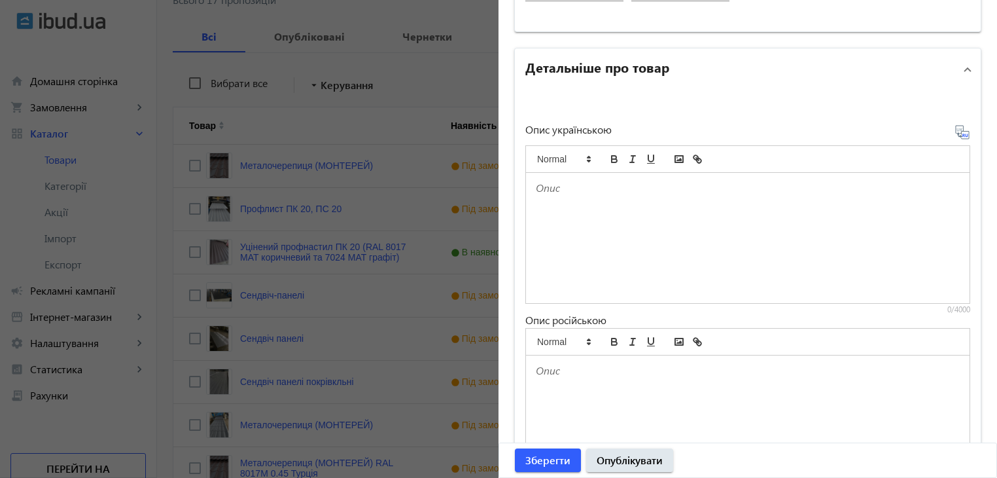
click at [563, 217] on div at bounding box center [748, 238] width 444 height 130
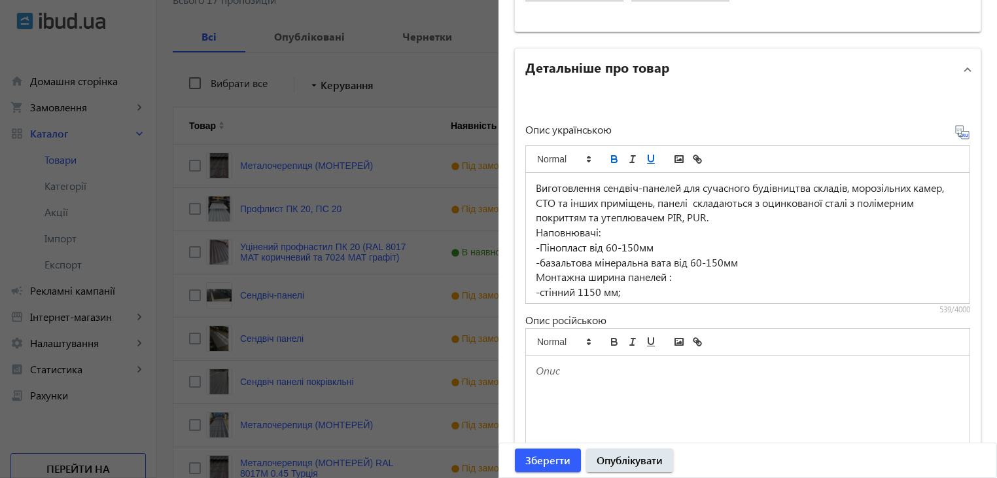
scroll to position [70, 0]
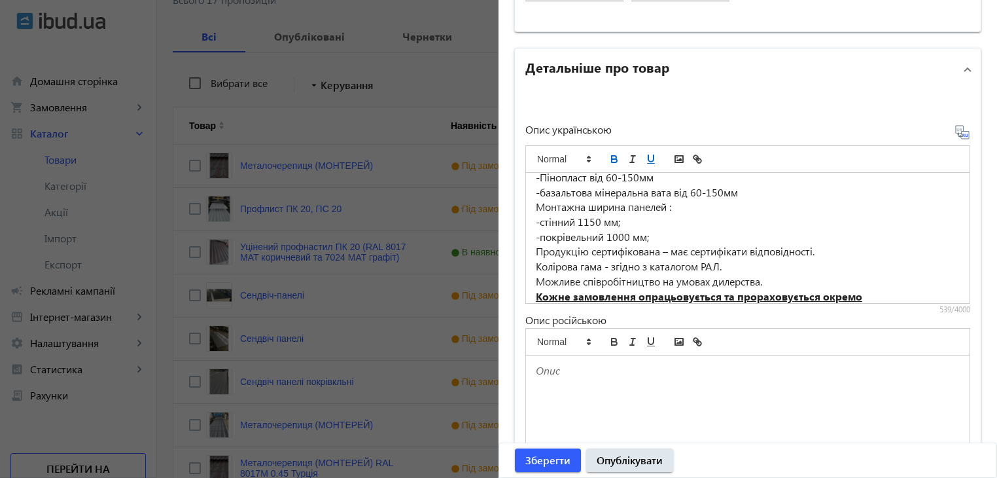
click at [955, 131] on icon at bounding box center [963, 132] width 16 height 16
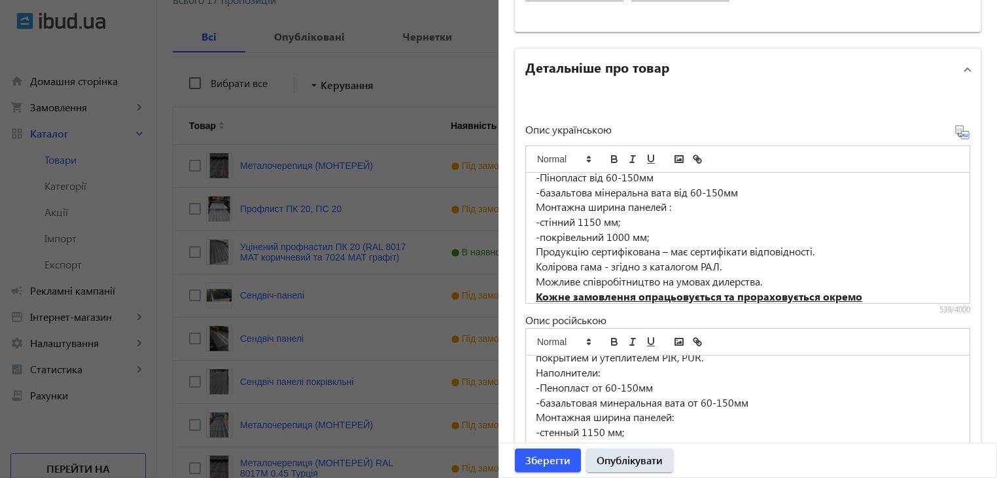
scroll to position [79, 0]
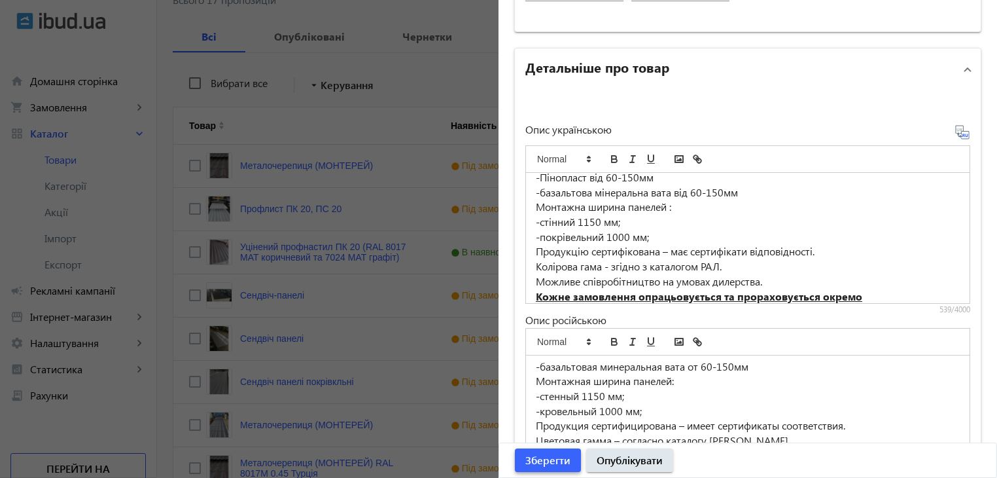
click at [552, 461] on span "Зберегти" at bounding box center [547, 460] width 45 height 14
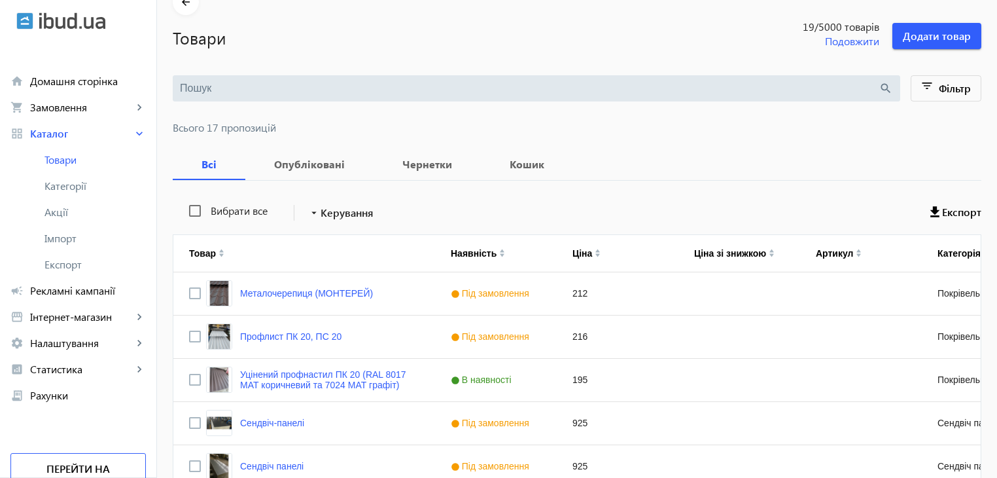
scroll to position [0, 0]
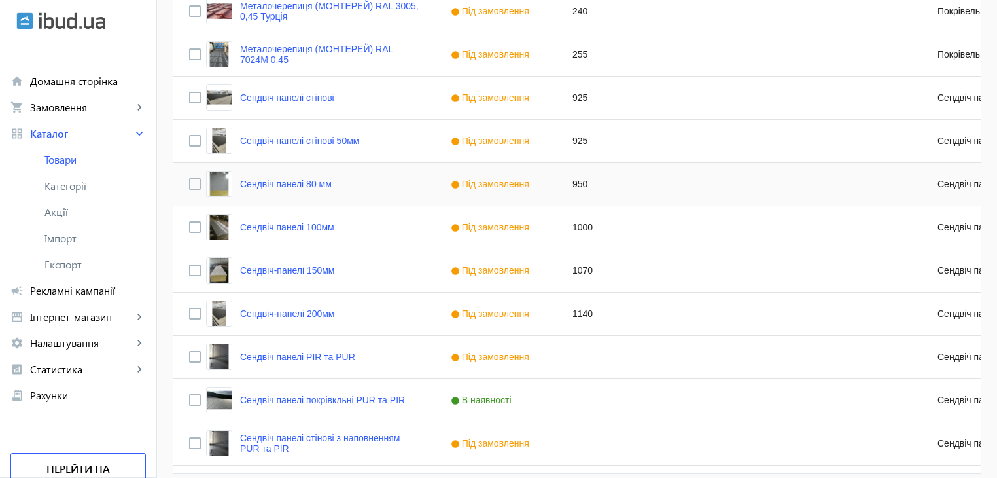
scroll to position [752, 0]
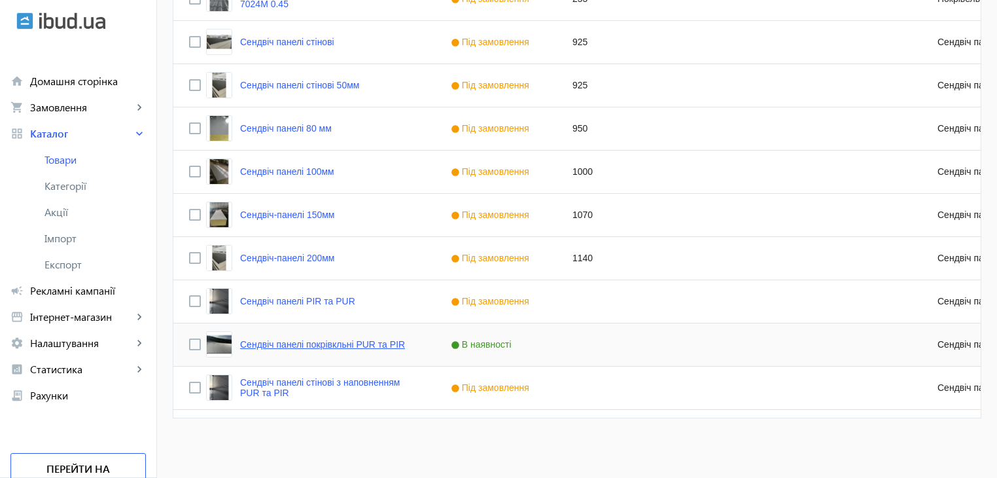
click at [358, 344] on link "Сендвіч панелі покрівкльні PUR та PIR" at bounding box center [322, 344] width 165 height 10
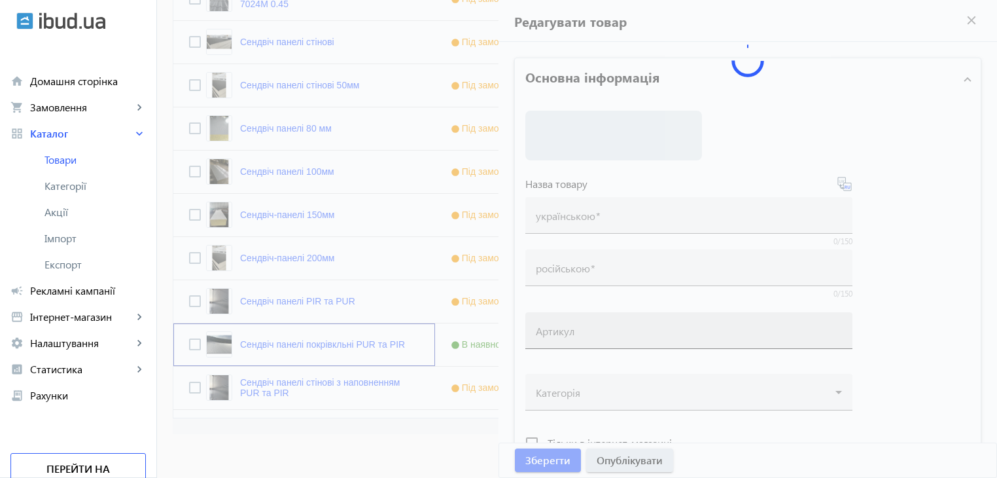
type input "Сендвіч панелі покрівкльні PUR та PIR"
type input "[PERSON_NAME] панели кровельные PUR и PIR"
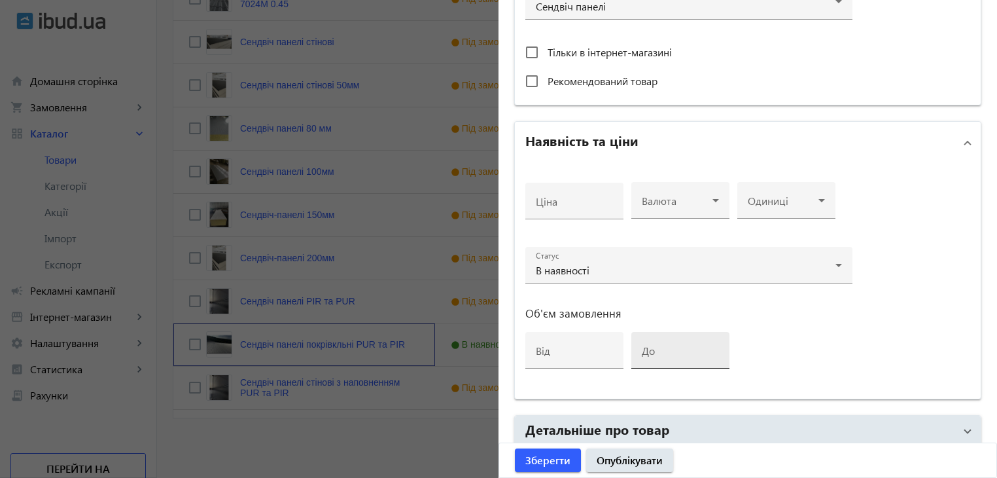
scroll to position [523, 0]
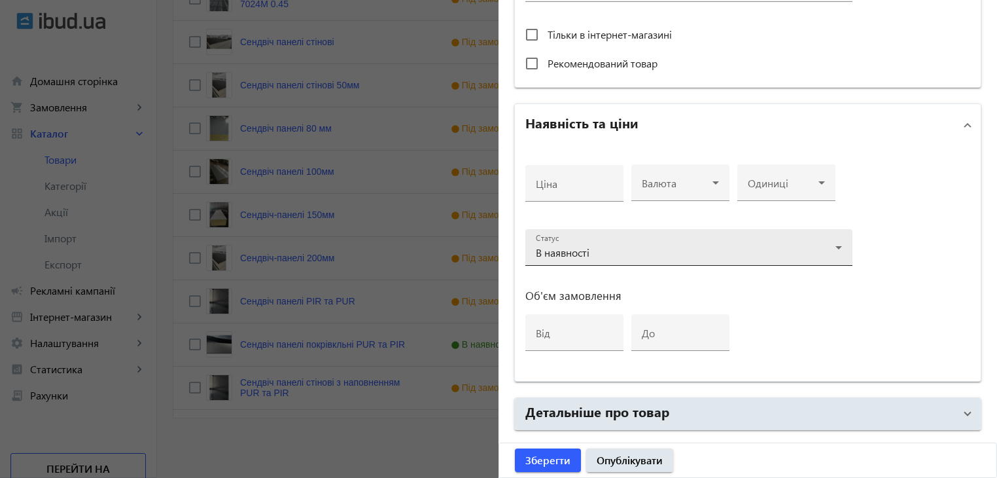
click at [631, 239] on div "Статус В наявності" at bounding box center [689, 247] width 306 height 37
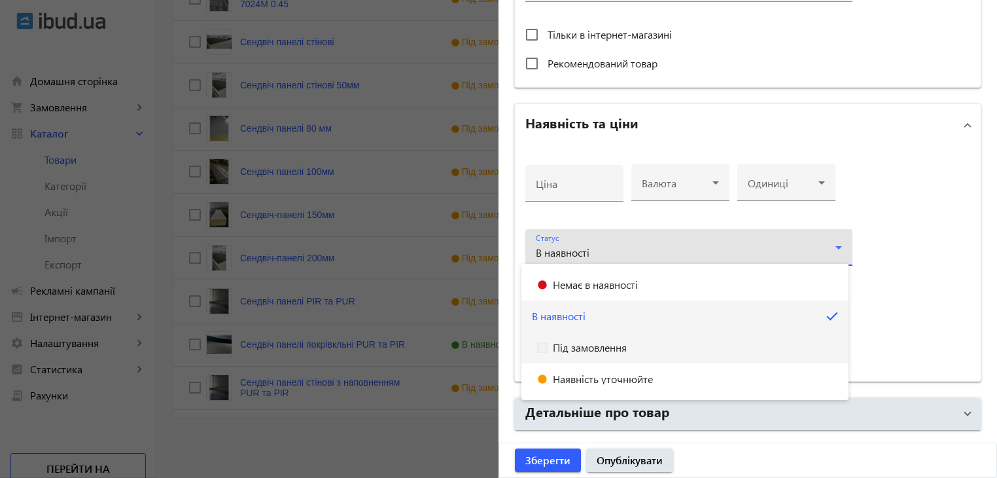
click at [607, 348] on span "Під замовлення" at bounding box center [590, 347] width 74 height 10
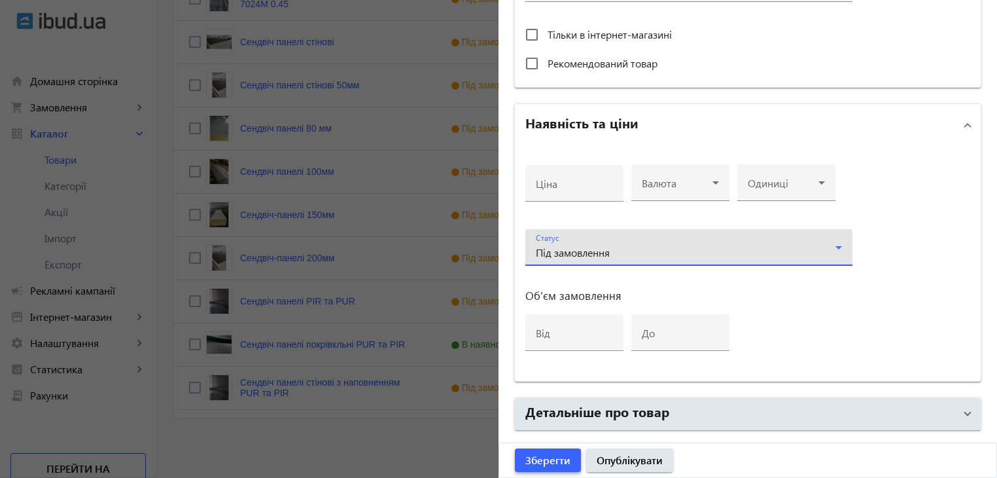
click at [567, 457] on span "submit" at bounding box center [548, 459] width 66 height 31
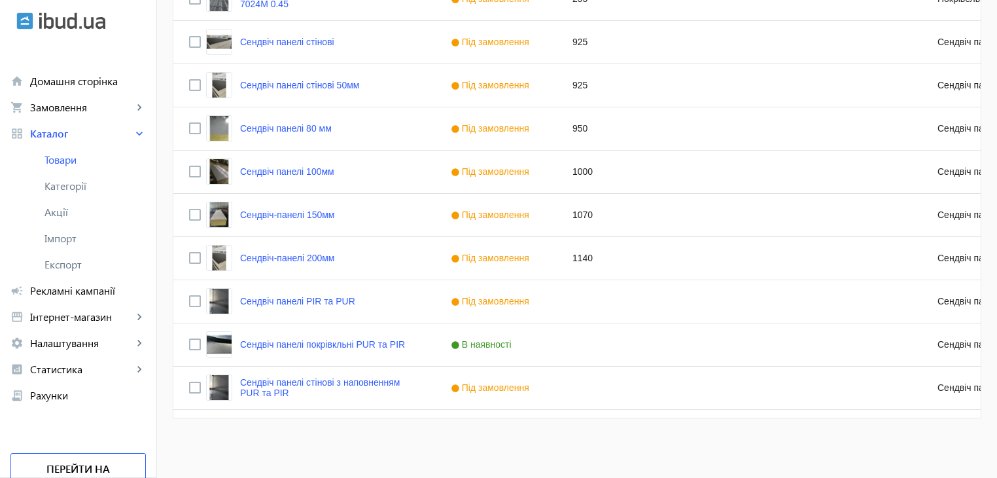
scroll to position [0, 0]
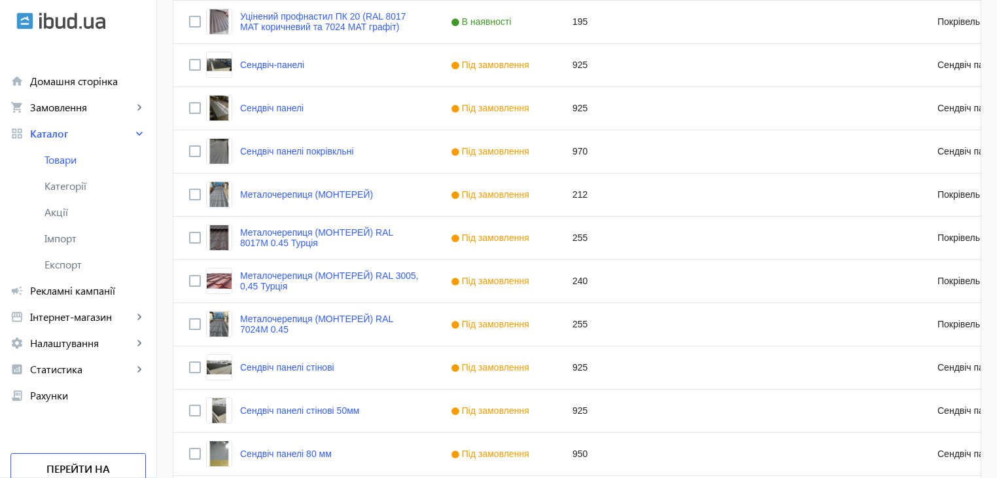
scroll to position [425, 0]
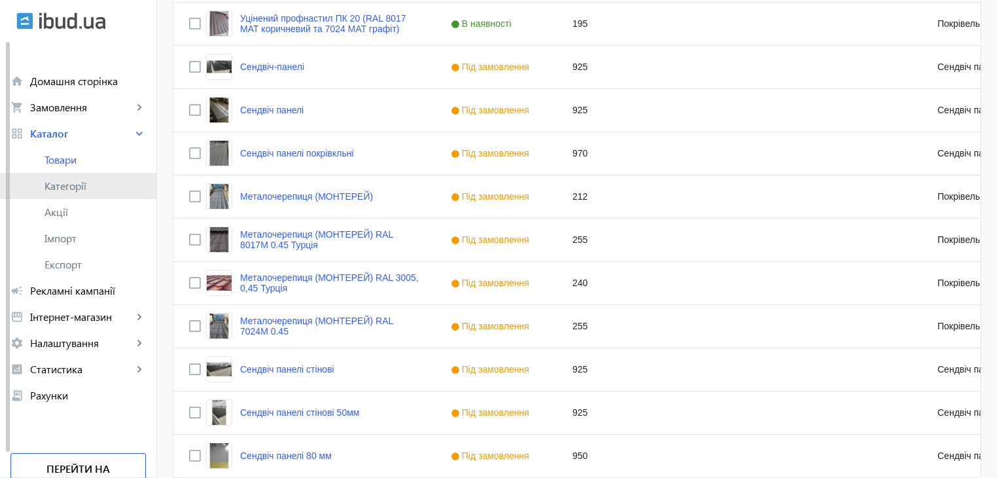
click at [95, 186] on span "Категорії" at bounding box center [94, 185] width 101 height 13
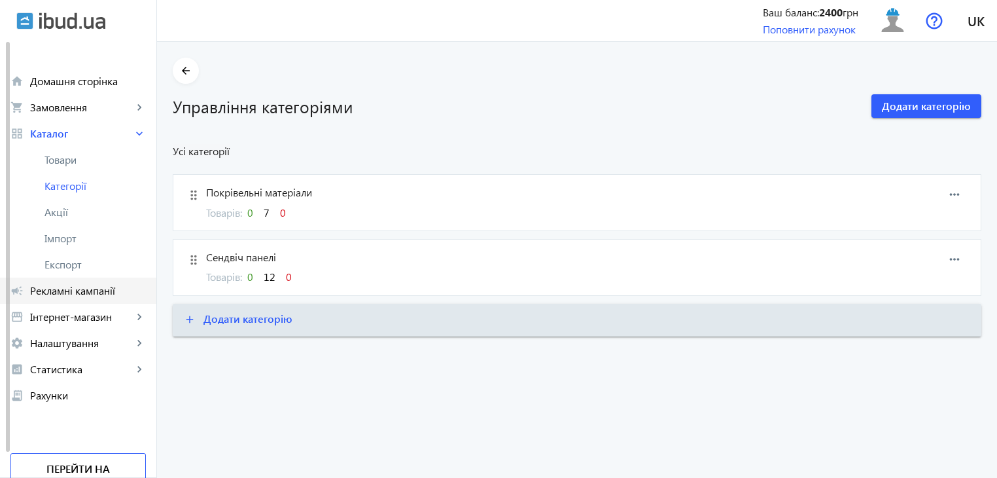
click at [70, 294] on span "Рекламні кампанії" at bounding box center [88, 290] width 116 height 13
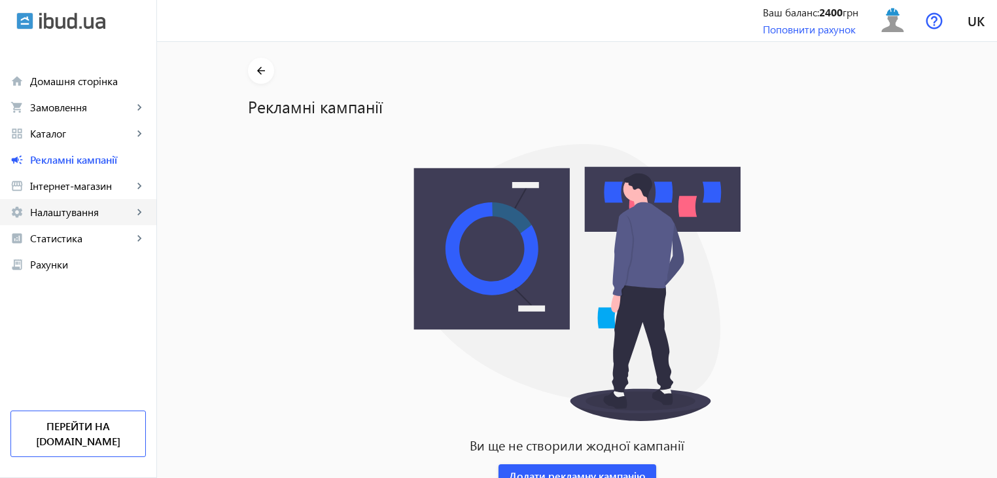
click at [69, 213] on span "Налаштування" at bounding box center [81, 211] width 103 height 13
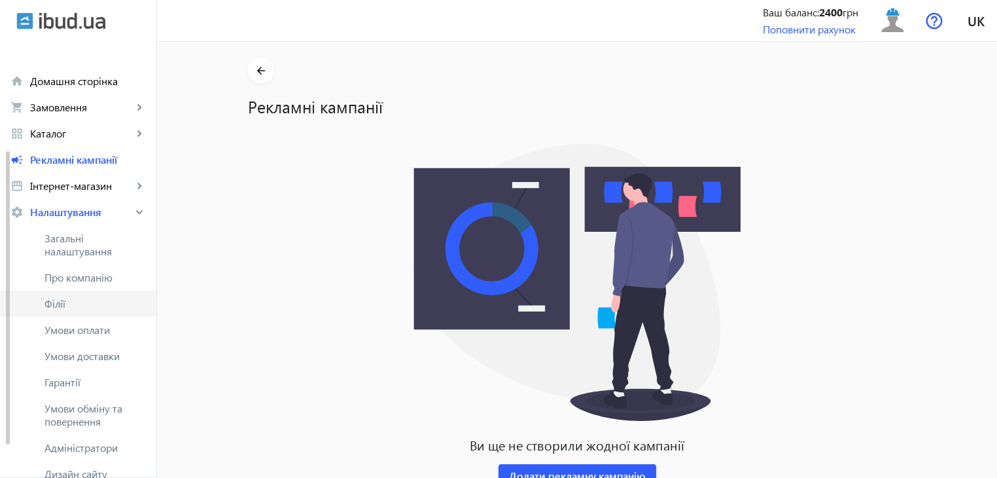
scroll to position [65, 0]
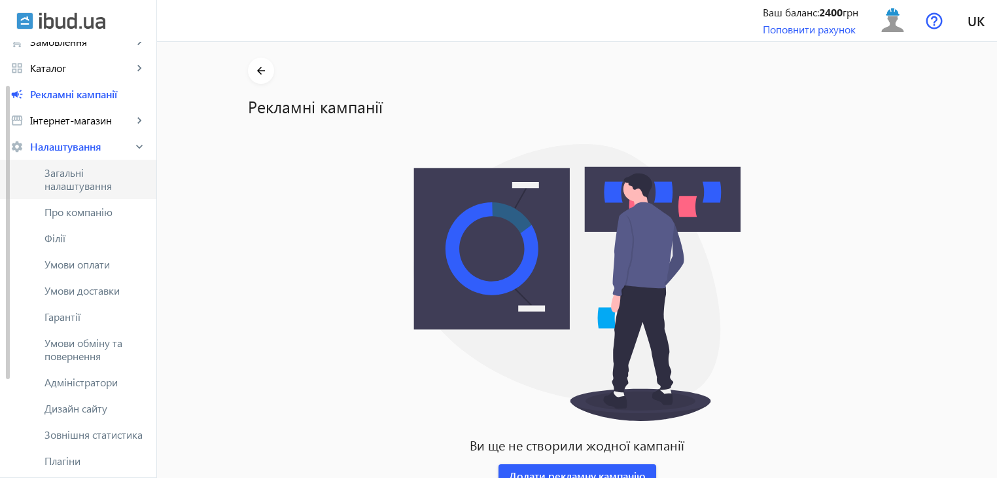
click at [77, 179] on span "Загальні налаштування" at bounding box center [94, 179] width 101 height 26
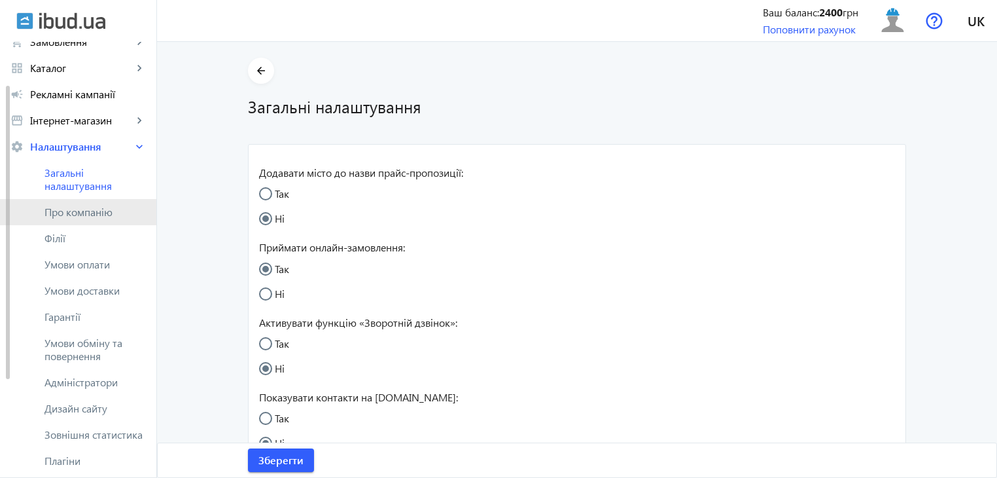
click at [79, 211] on span "Про компанію" at bounding box center [94, 211] width 101 height 13
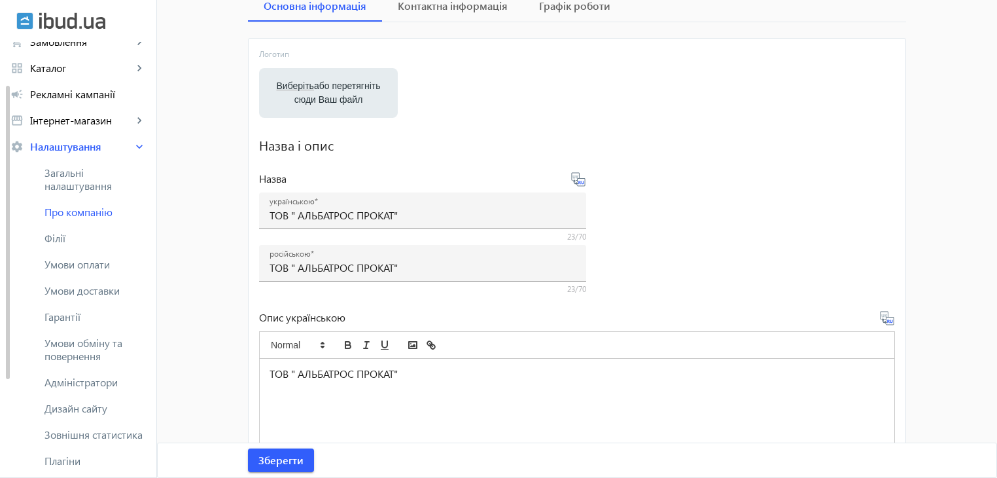
scroll to position [131, 0]
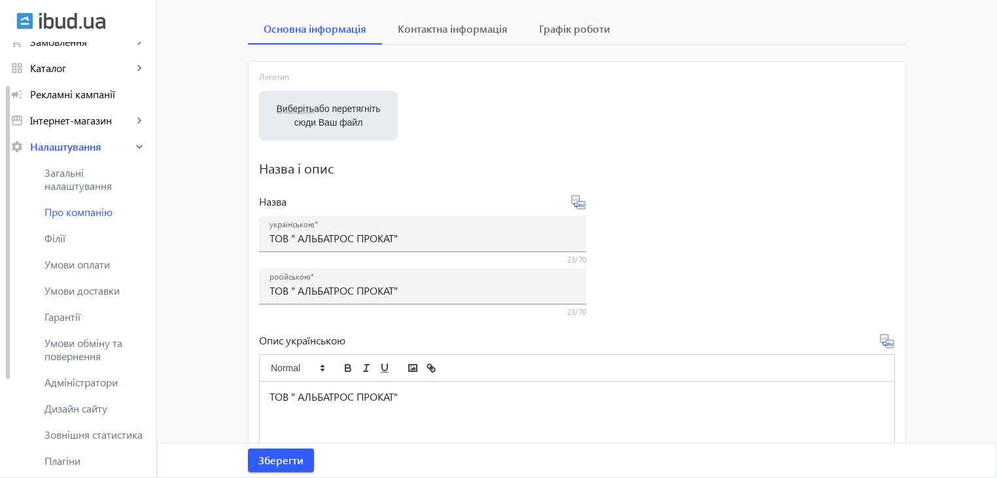
click at [320, 114] on label "Виберіть або перетягніть сюди Ваш файл" at bounding box center [329, 115] width 118 height 37
click at [320, 114] on input "Виберіть або перетягніть сюди Ваш файл" at bounding box center [329, 117] width 118 height 16
